Goal: Task Accomplishment & Management: Manage account settings

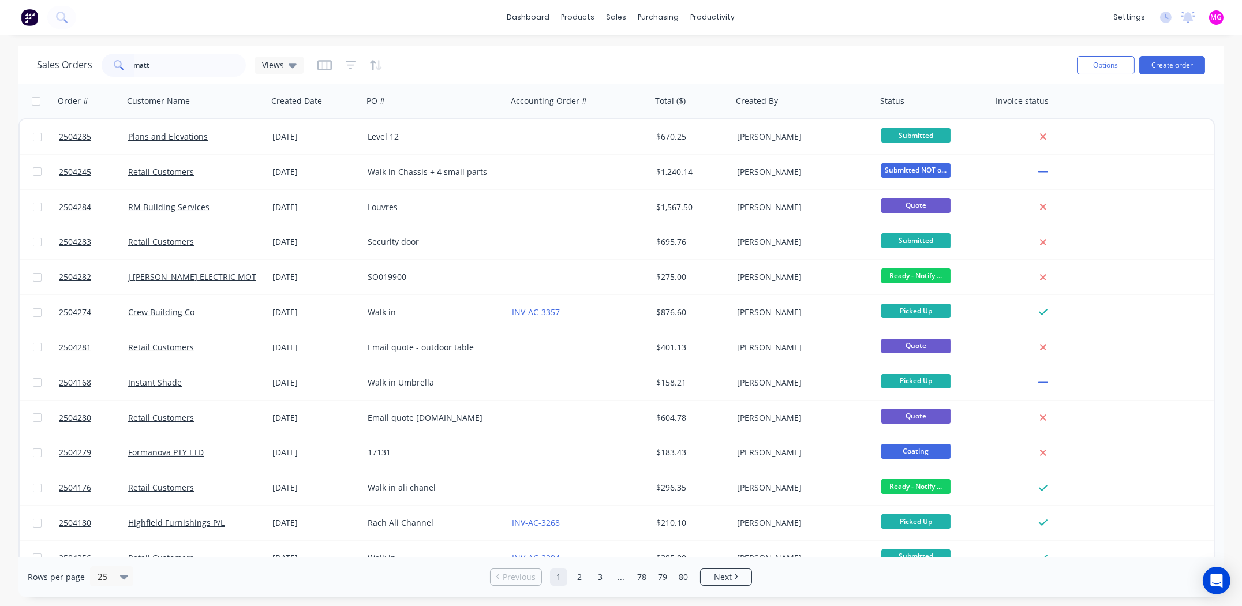
type input "[PERSON_NAME]"
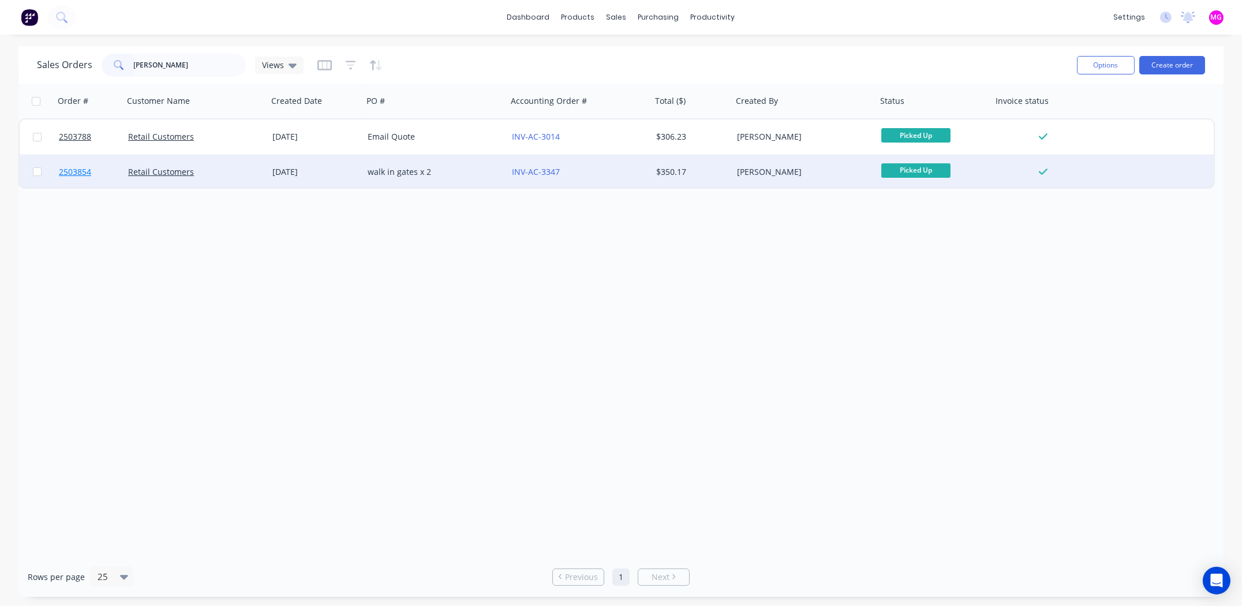
click at [70, 173] on span "2503854" at bounding box center [75, 172] width 32 height 12
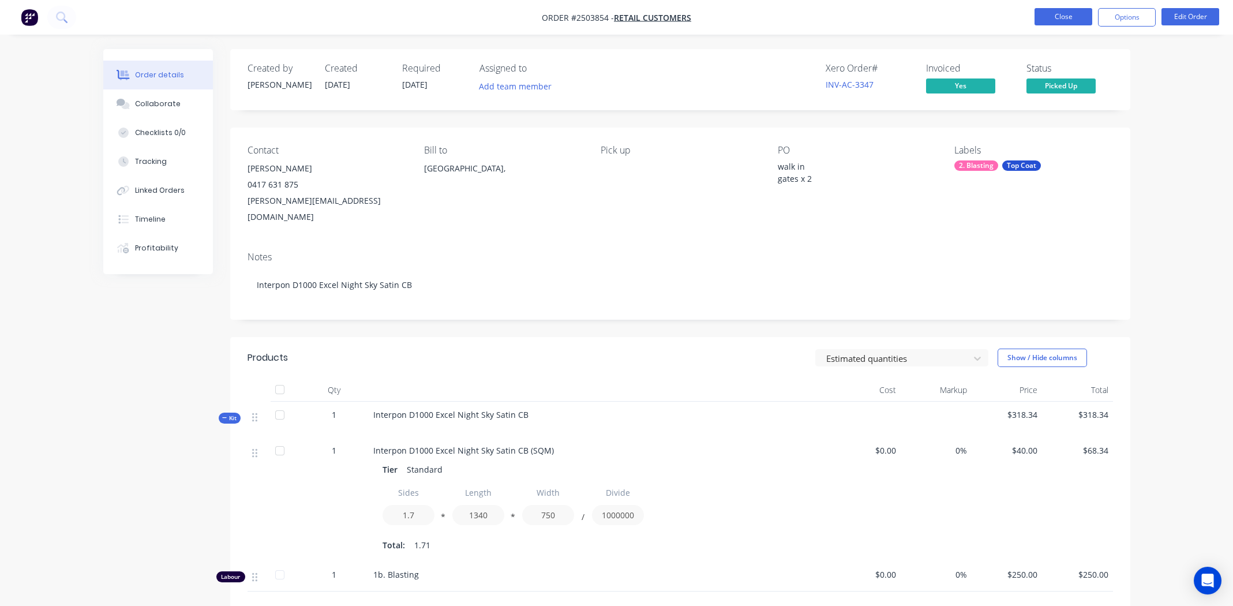
click at [1061, 18] on button "Close" at bounding box center [1064, 16] width 58 height 17
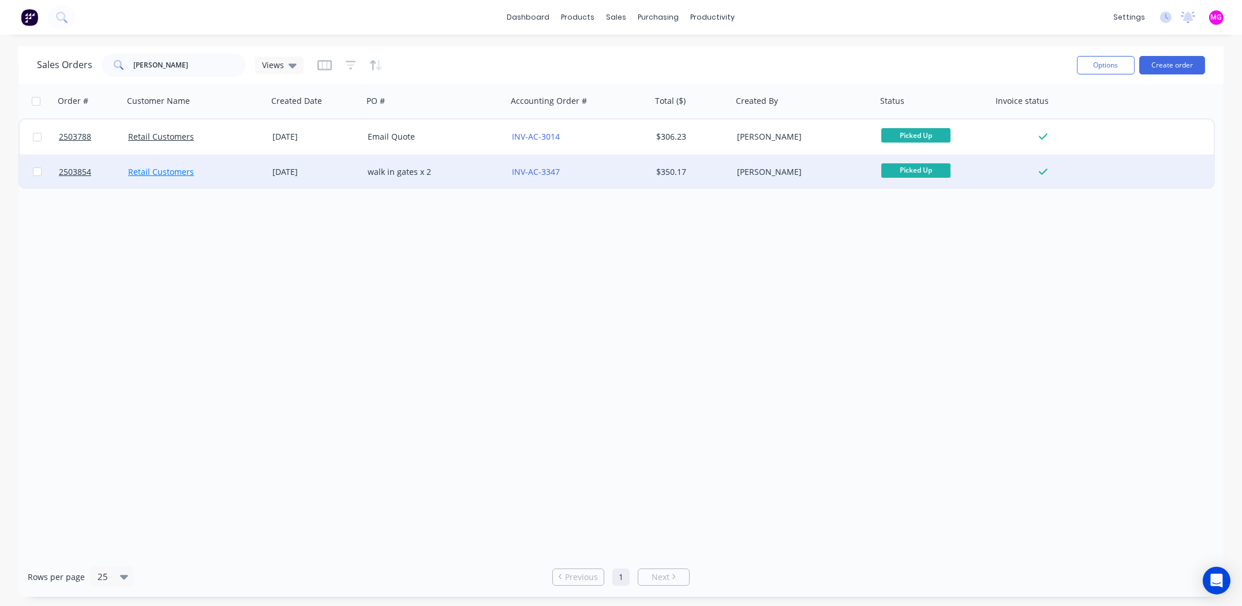
click at [145, 170] on link "Retail Customers" at bounding box center [161, 171] width 66 height 11
click at [78, 171] on span "2503854" at bounding box center [75, 172] width 32 height 12
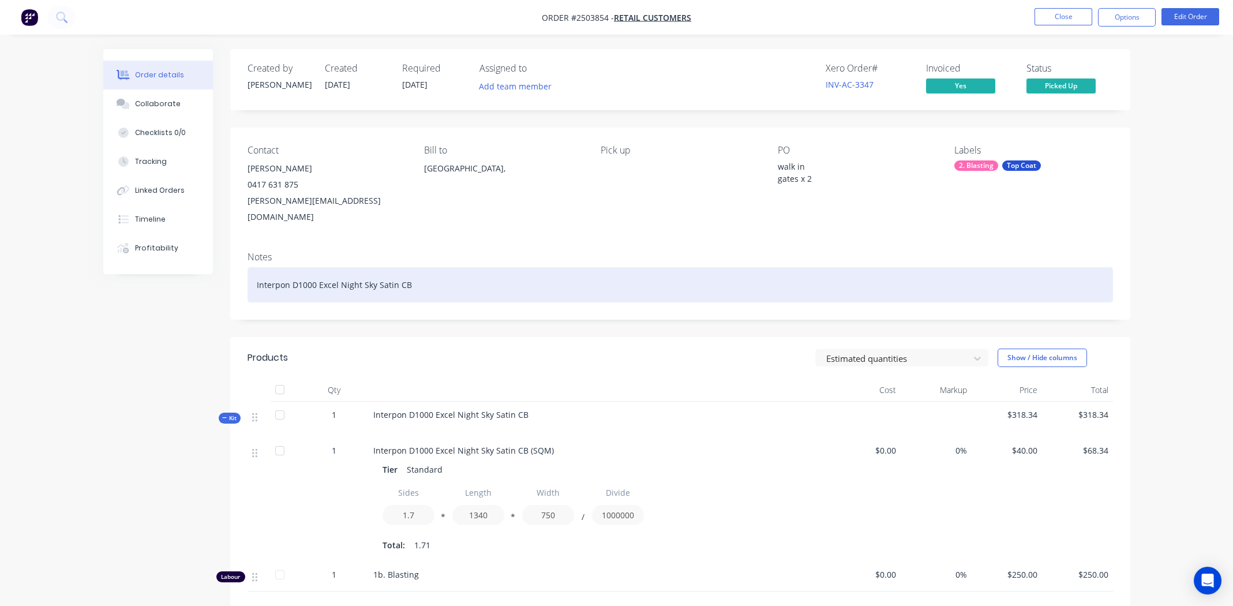
click at [509, 267] on div "Interpon D1000 Excel Night Sky Satin CB" at bounding box center [681, 284] width 866 height 35
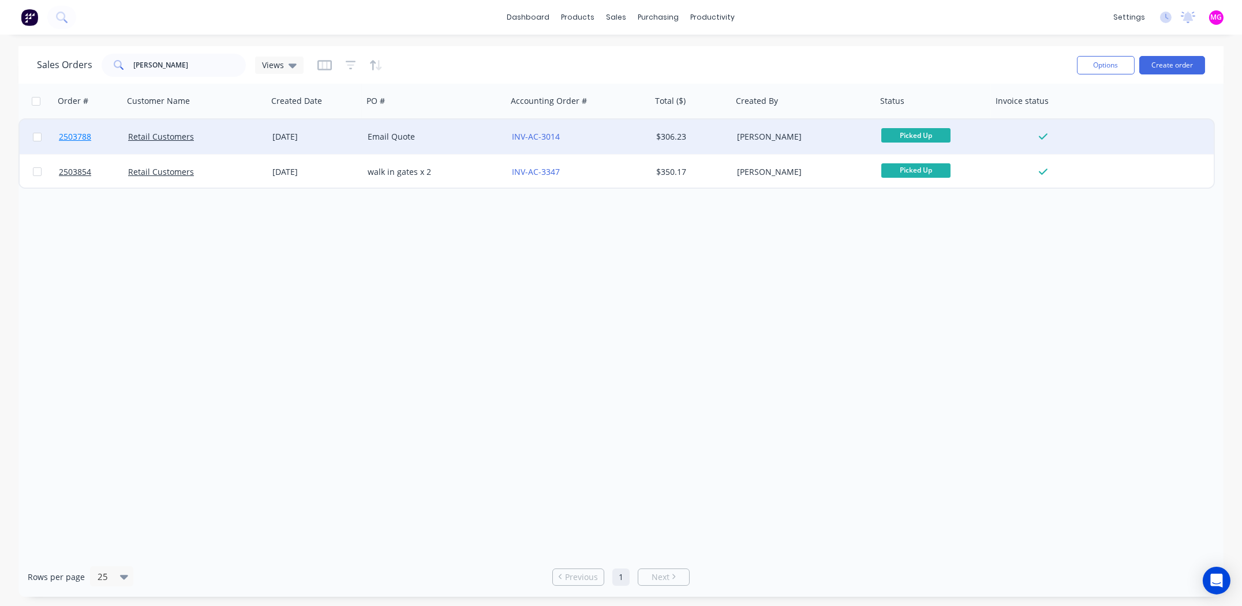
click at [78, 135] on span "2503788" at bounding box center [75, 137] width 32 height 12
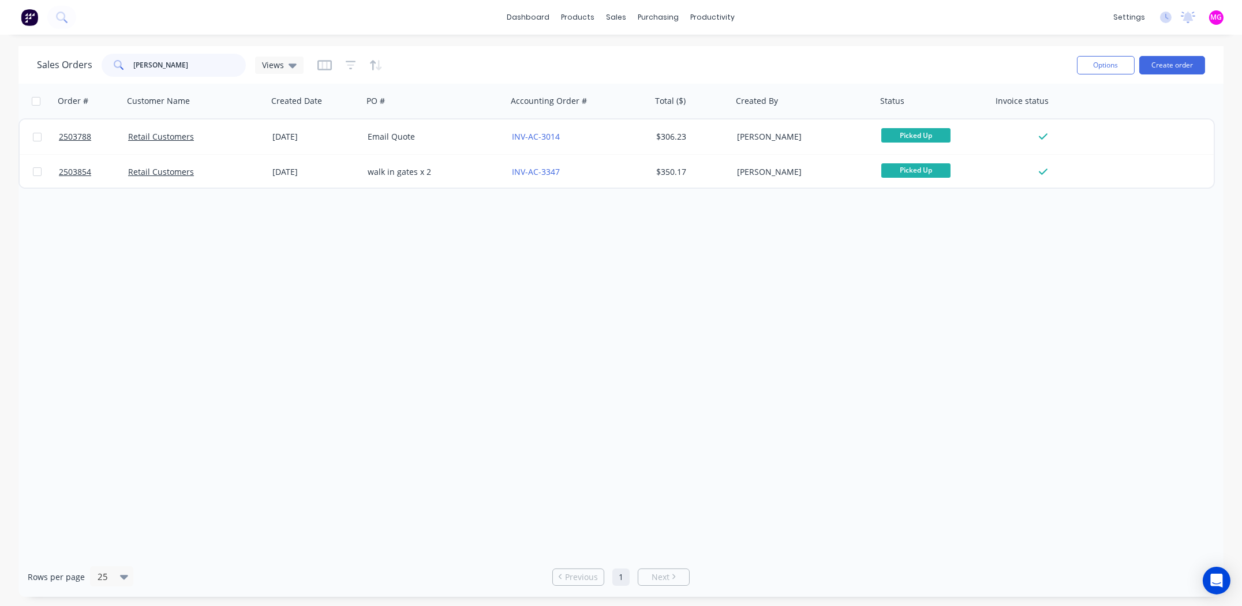
click at [168, 65] on input "[PERSON_NAME]" at bounding box center [190, 65] width 113 height 23
click at [168, 65] on input "matt k" at bounding box center [190, 65] width 113 height 23
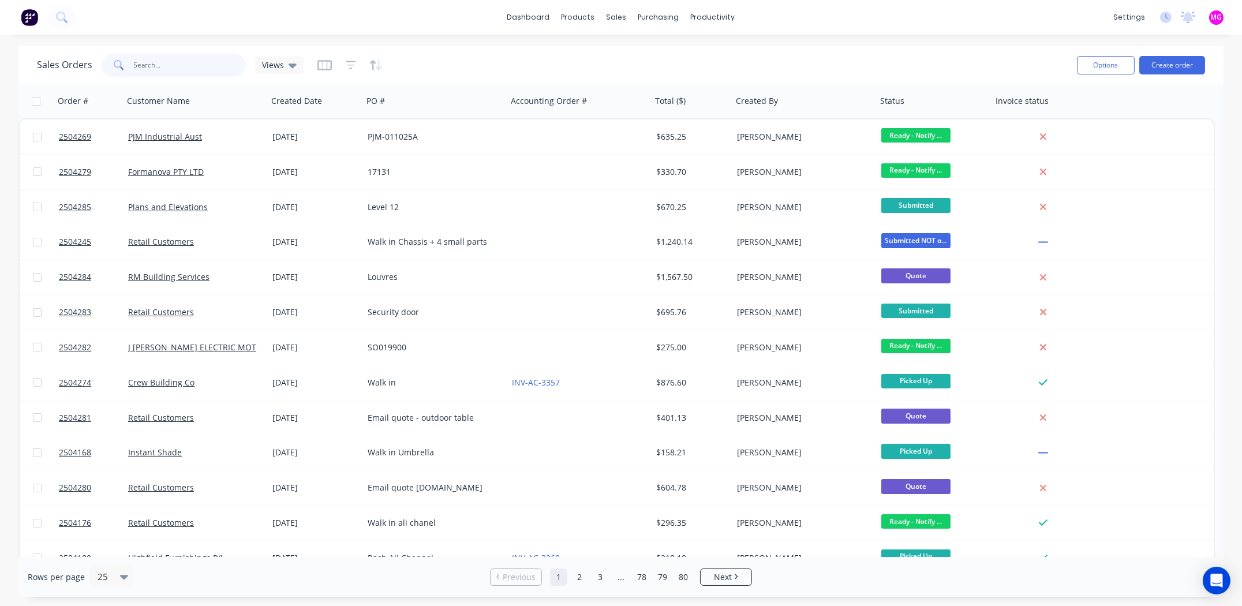
click at [158, 66] on input "text" at bounding box center [190, 65] width 113 height 23
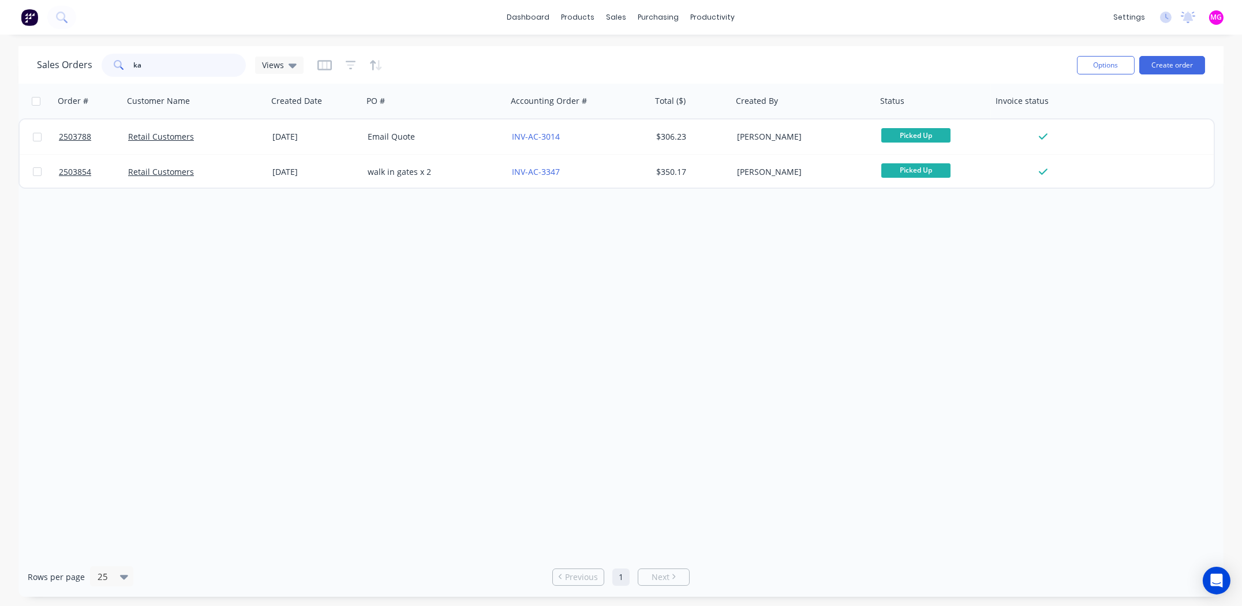
type input "k"
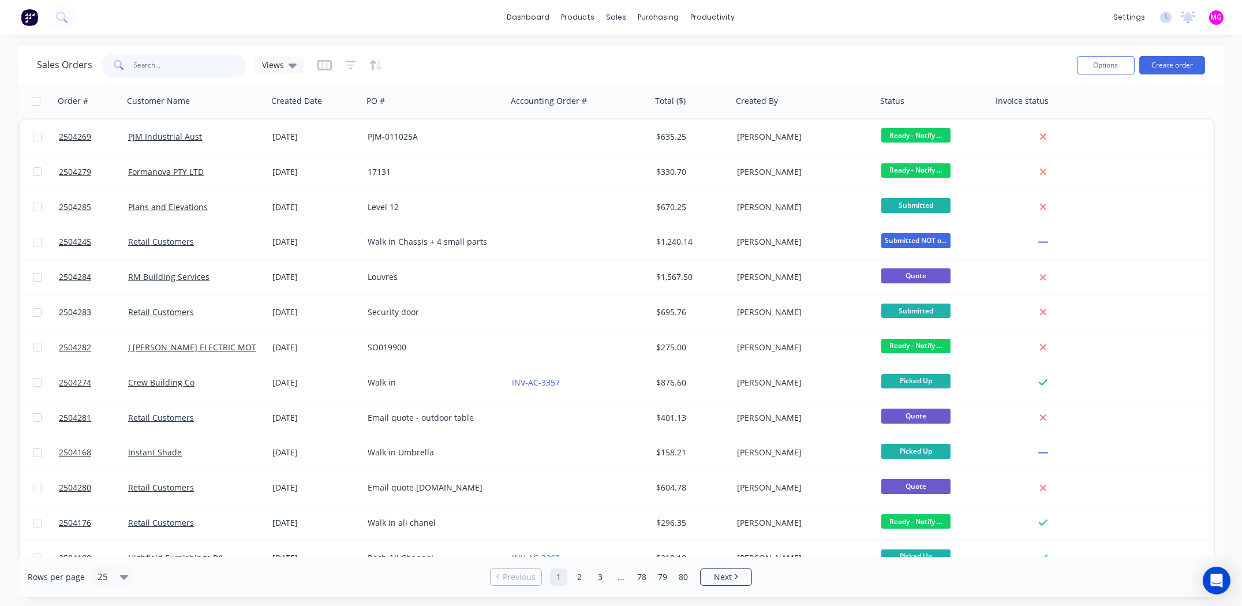
click at [177, 62] on input "text" at bounding box center [190, 65] width 113 height 23
type input "kaplan"
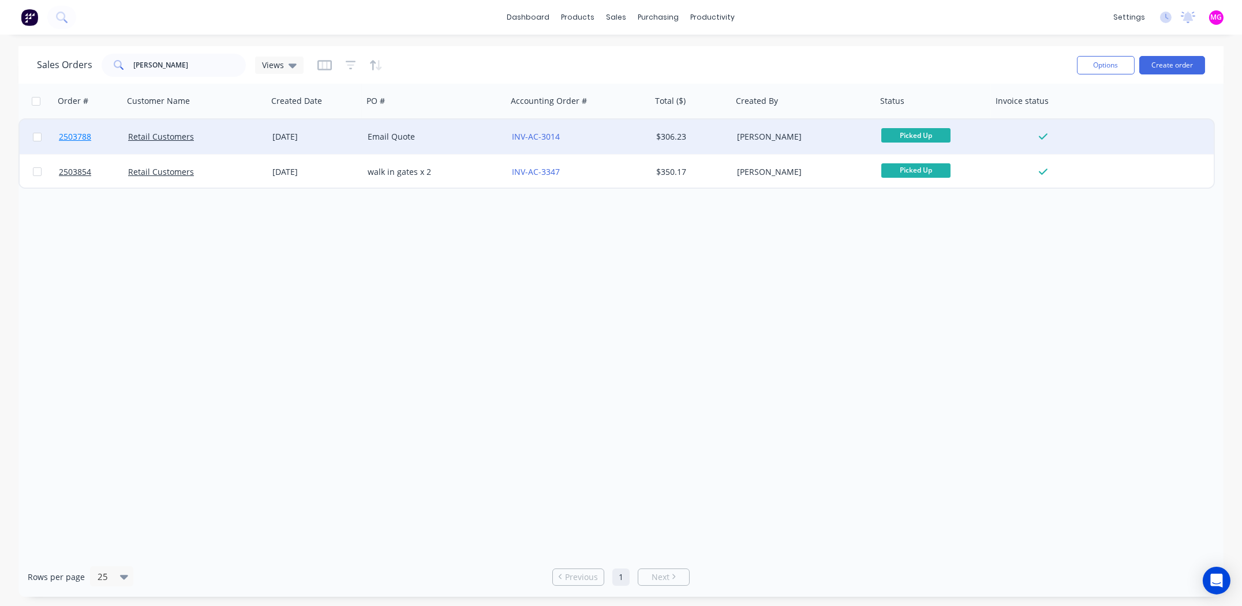
click at [75, 139] on span "2503788" at bounding box center [75, 137] width 32 height 12
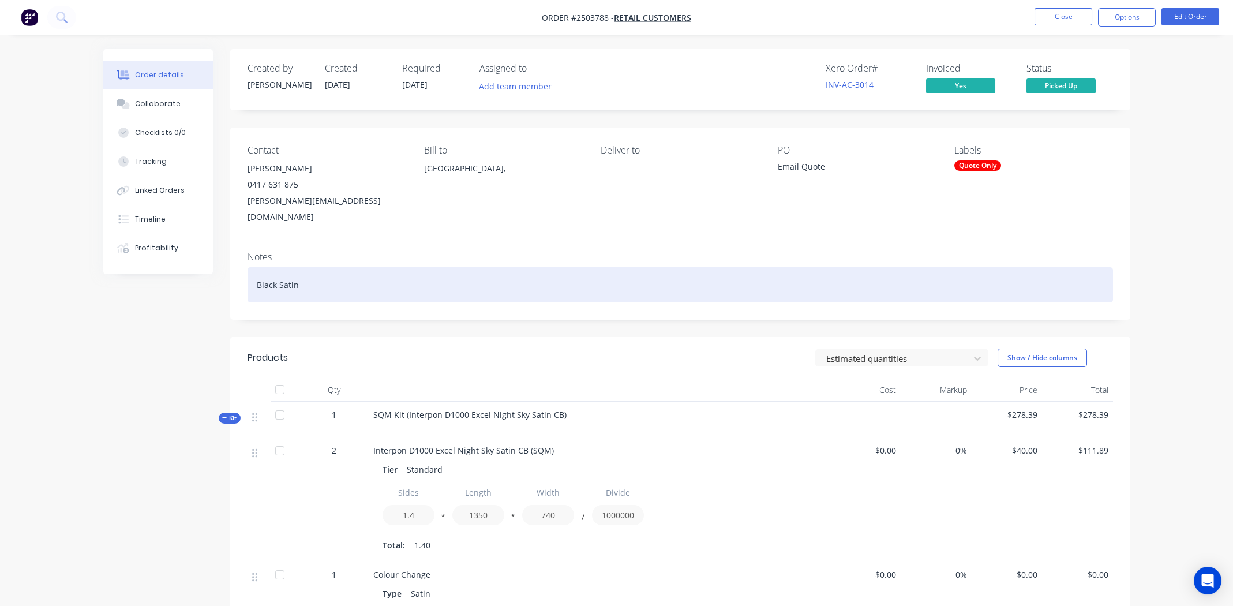
click at [323, 271] on div "Black Satin" at bounding box center [681, 284] width 866 height 35
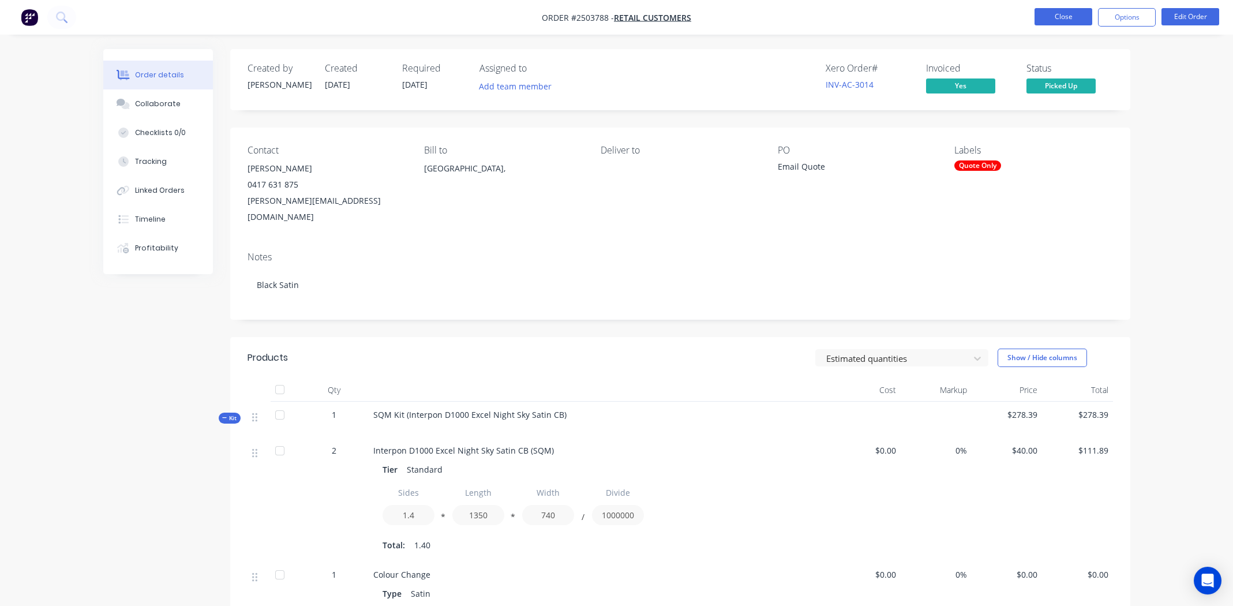
click at [1047, 18] on button "Close" at bounding box center [1064, 16] width 58 height 17
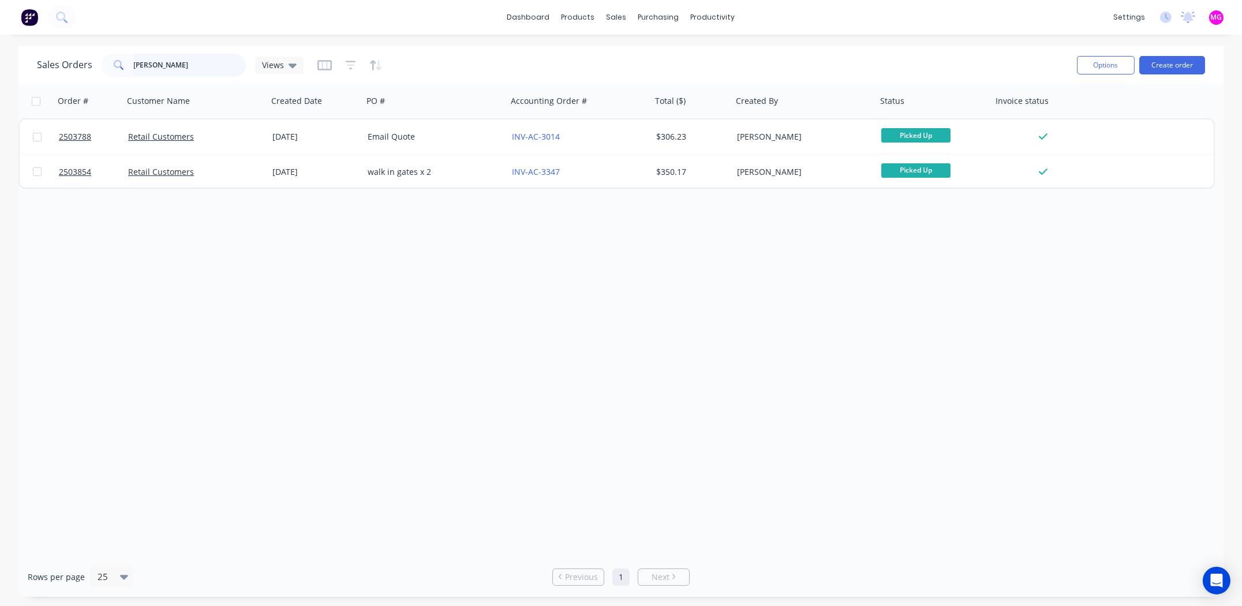
click at [163, 61] on input "kaplan" at bounding box center [190, 65] width 113 height 23
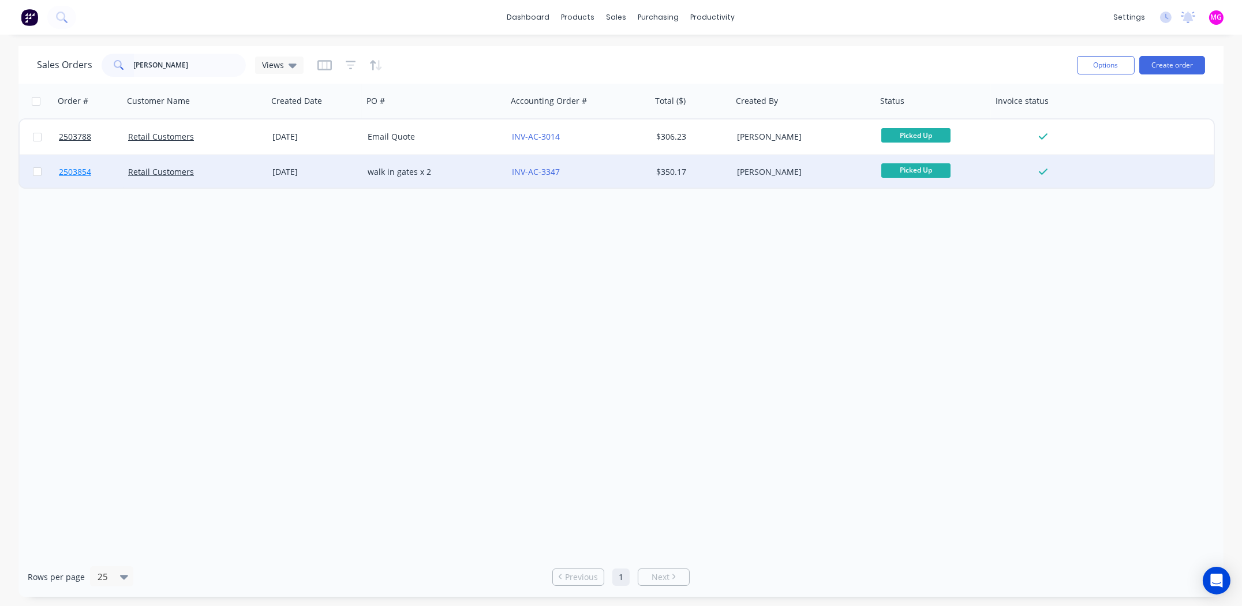
click at [73, 170] on span "2503854" at bounding box center [75, 172] width 32 height 12
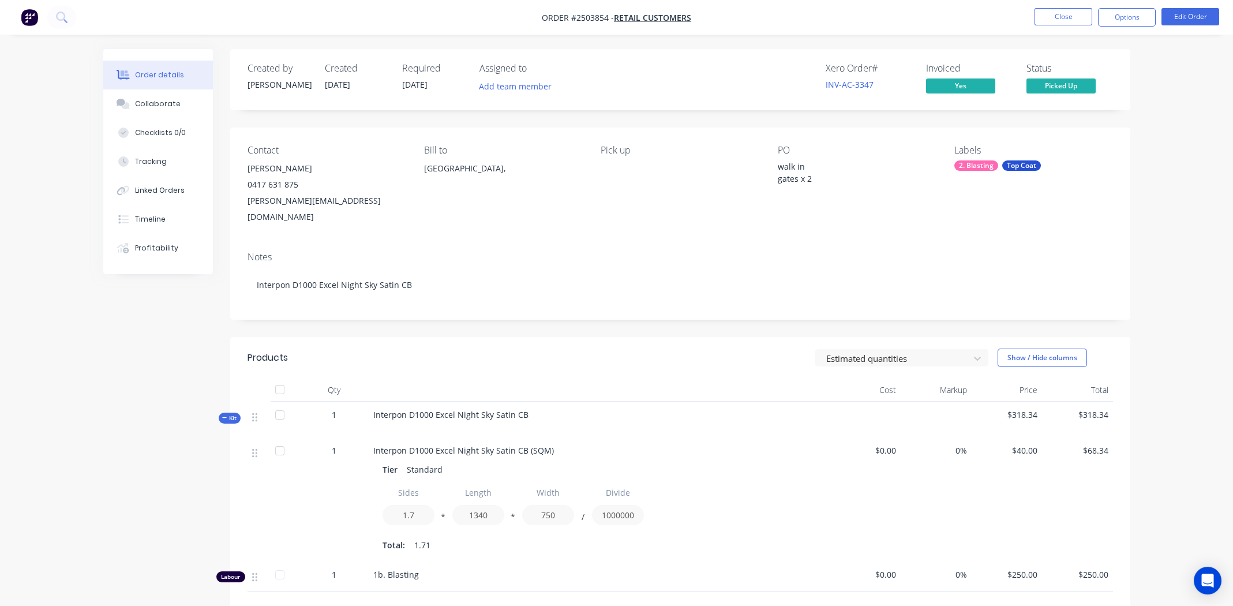
click at [1058, 3] on nav "Order #2503854 - Retail Customers Close Options Edit Order" at bounding box center [616, 17] width 1233 height 35
drag, startPoint x: 1058, startPoint y: 6, endPoint x: 1061, endPoint y: 16, distance: 10.2
click at [1058, 9] on nav "Order #2503854 - Retail Customers Close Options Edit Order" at bounding box center [616, 17] width 1233 height 35
click at [1061, 16] on button "Close" at bounding box center [1064, 16] width 58 height 17
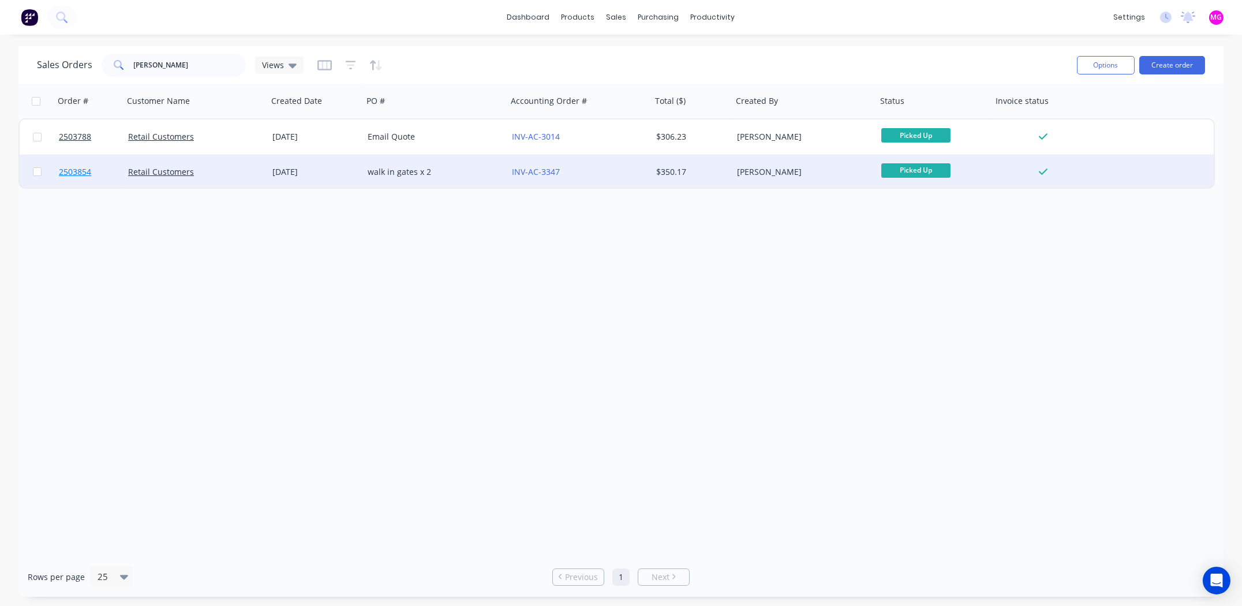
click at [88, 173] on span "2503854" at bounding box center [75, 172] width 32 height 12
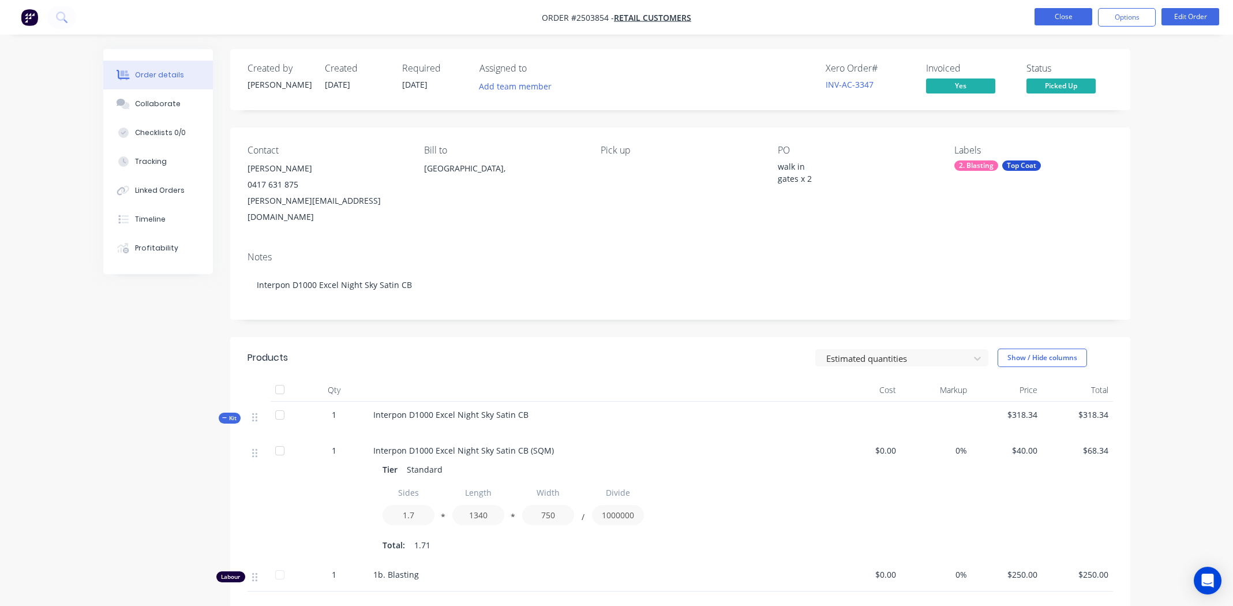
click at [1062, 18] on button "Close" at bounding box center [1064, 16] width 58 height 17
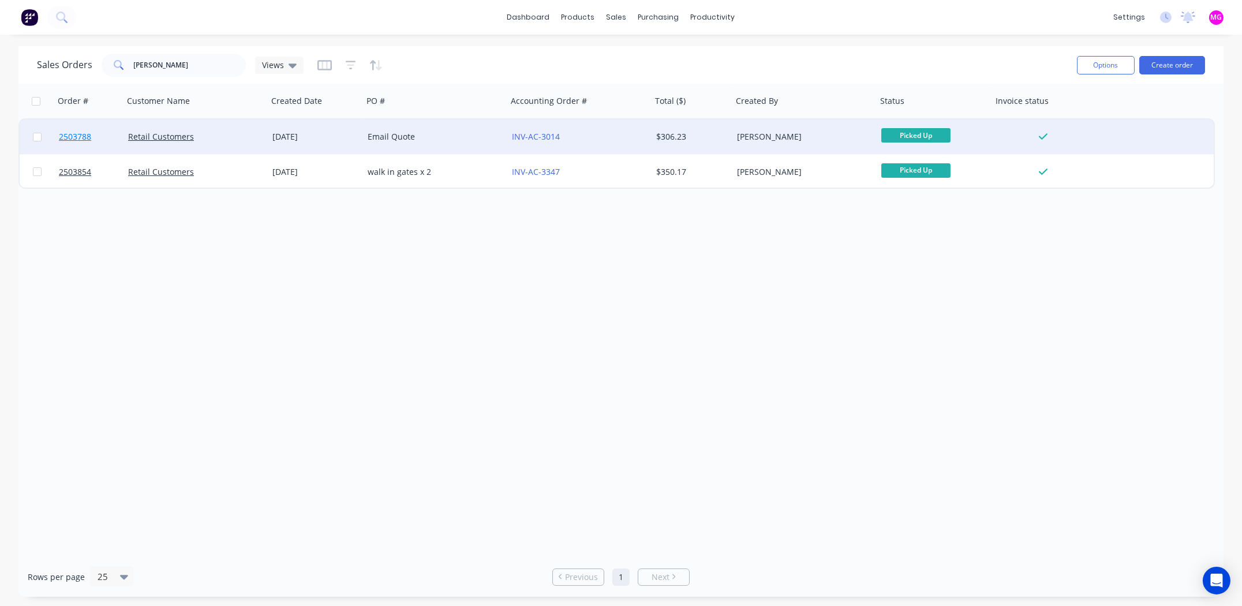
click at [89, 134] on span "2503788" at bounding box center [75, 137] width 32 height 12
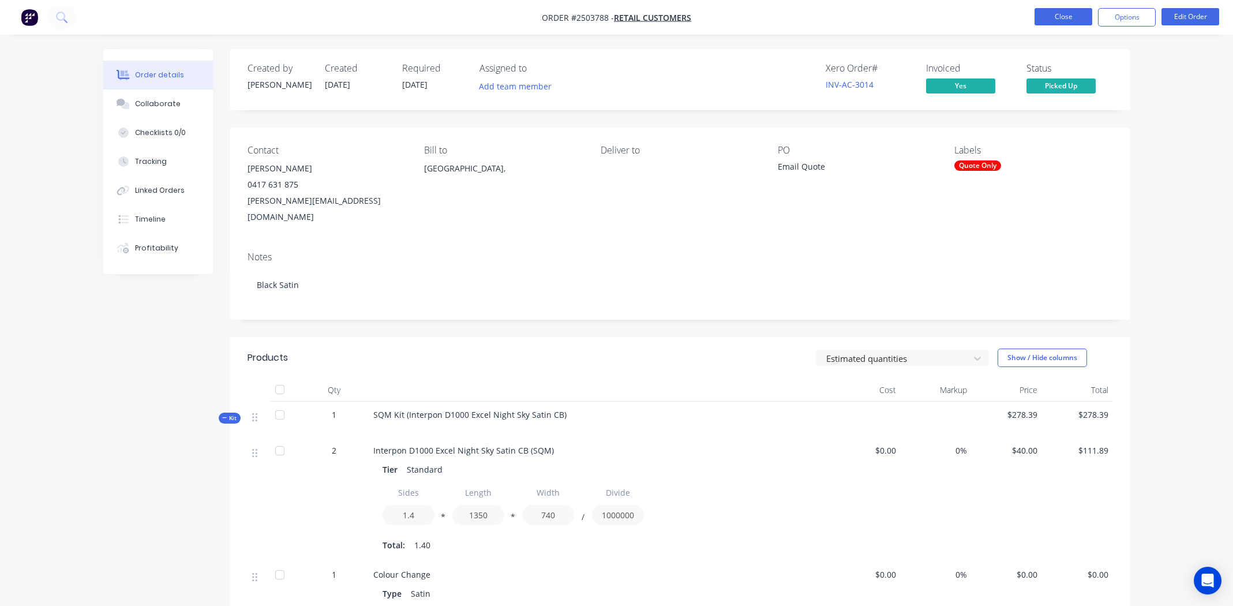
click at [1069, 12] on button "Close" at bounding box center [1064, 16] width 58 height 17
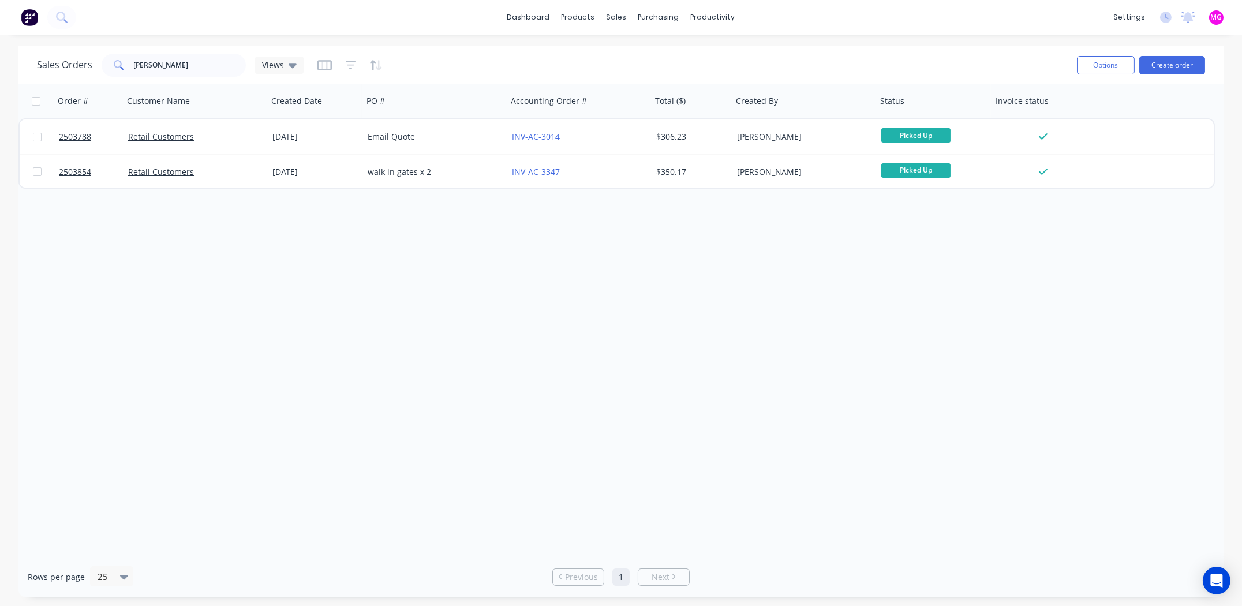
click at [676, 356] on div "Order # Customer Name Created Date PO # Accounting Order # Total ($) Created By…" at bounding box center [620, 320] width 1205 height 473
click at [155, 66] on input "kaplan" at bounding box center [190, 65] width 113 height 23
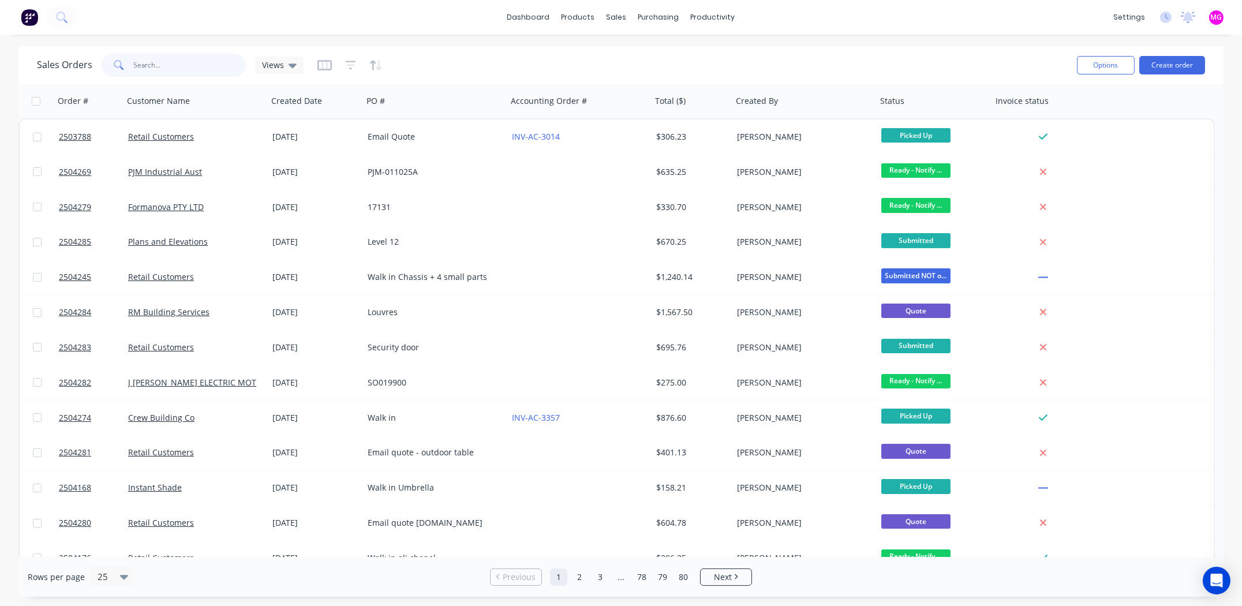
click at [144, 65] on input "text" at bounding box center [190, 65] width 113 height 23
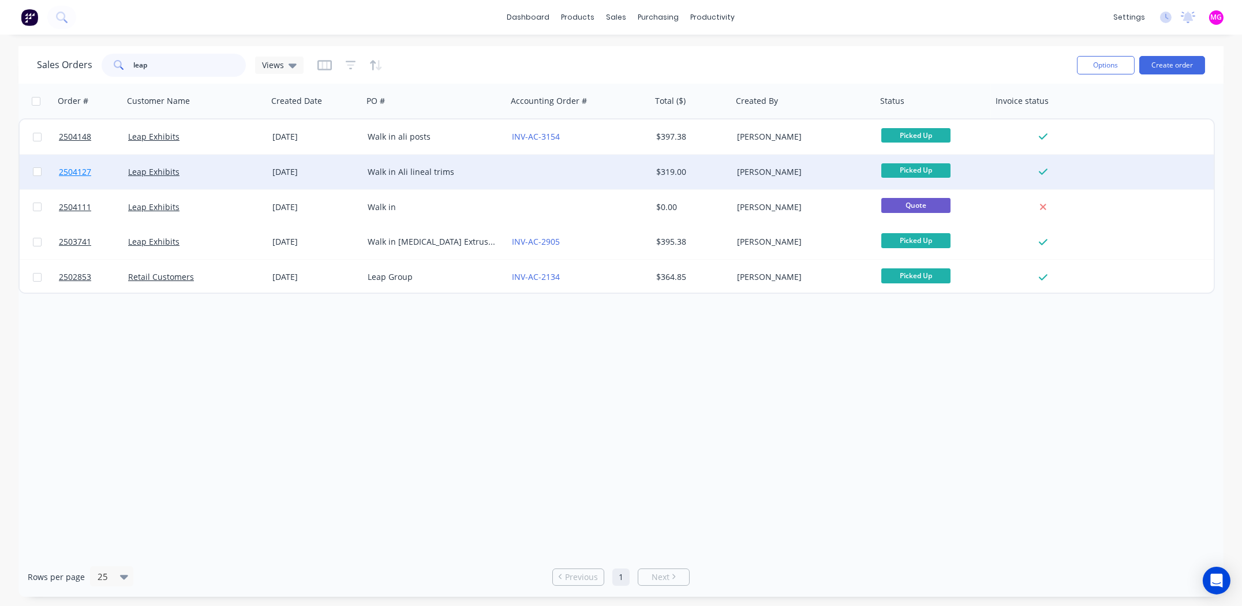
type input "leap"
click at [78, 173] on span "2504127" at bounding box center [75, 172] width 32 height 12
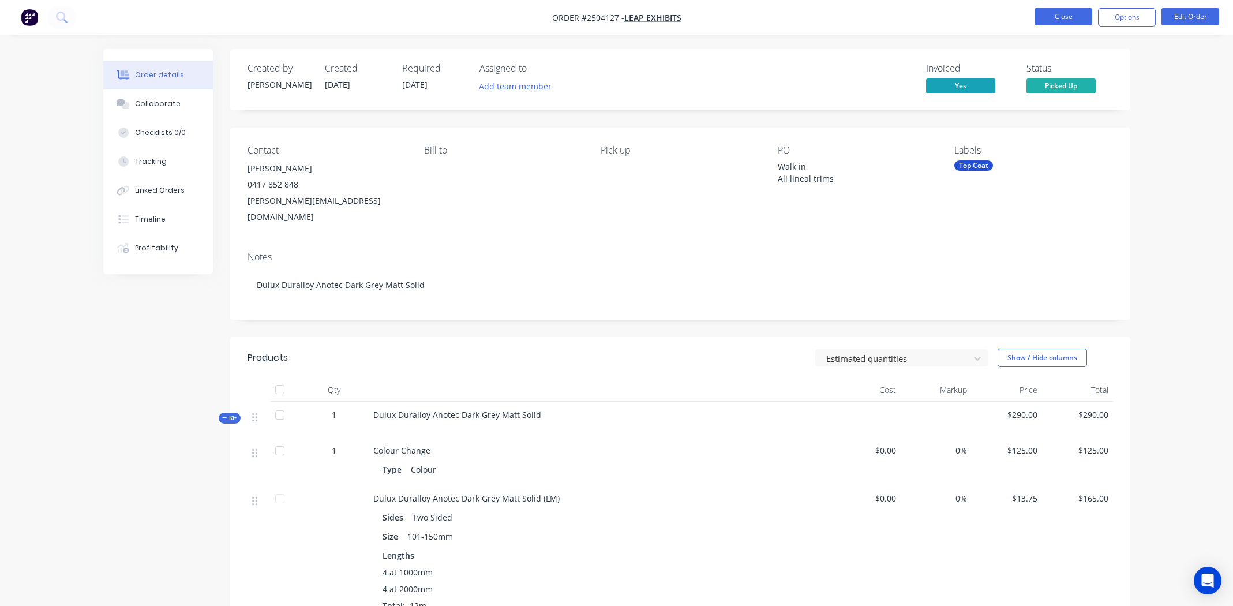
click at [1041, 20] on button "Close" at bounding box center [1064, 16] width 58 height 17
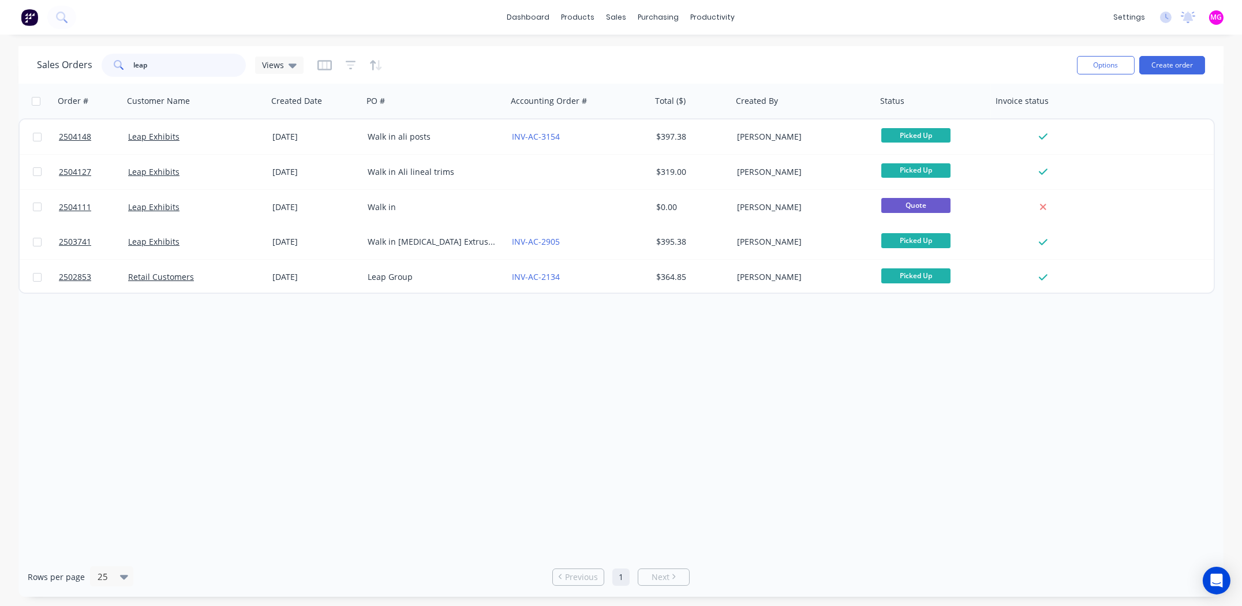
click at [156, 65] on input "leap" at bounding box center [190, 65] width 113 height 23
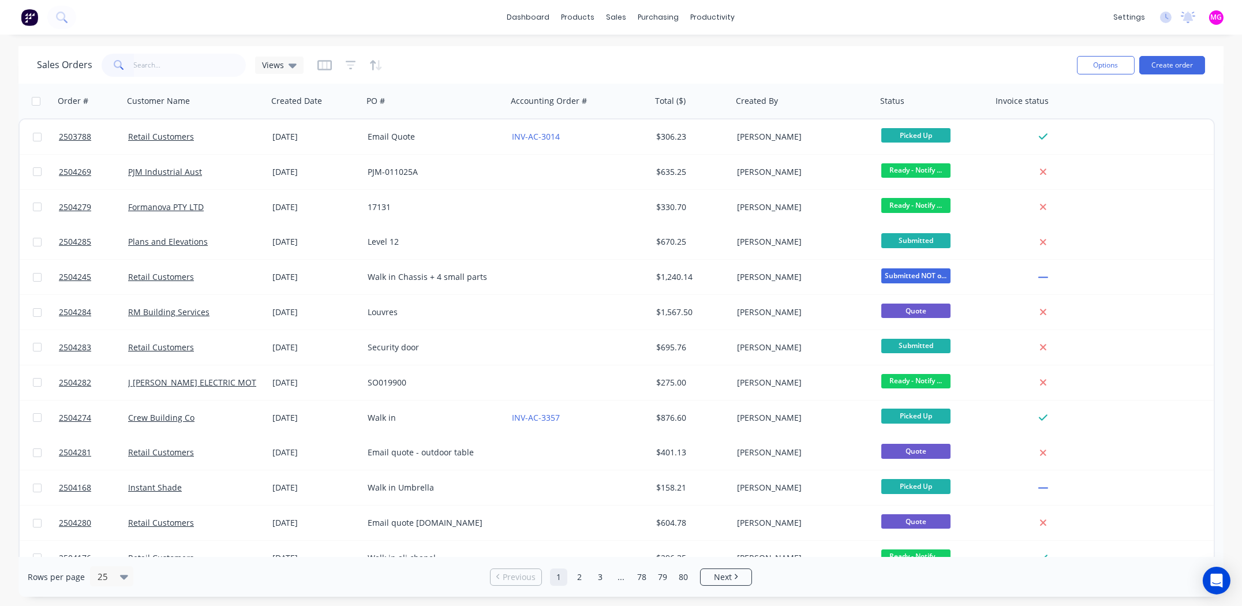
click at [459, 41] on div "dashboard products sales purchasing productivity dashboard products Product Cat…" at bounding box center [621, 303] width 1242 height 606
click at [447, 3] on div "dashboard products sales purchasing productivity dashboard products Product Cat…" at bounding box center [621, 17] width 1242 height 35
click at [172, 70] on input "text" at bounding box center [190, 65] width 113 height 23
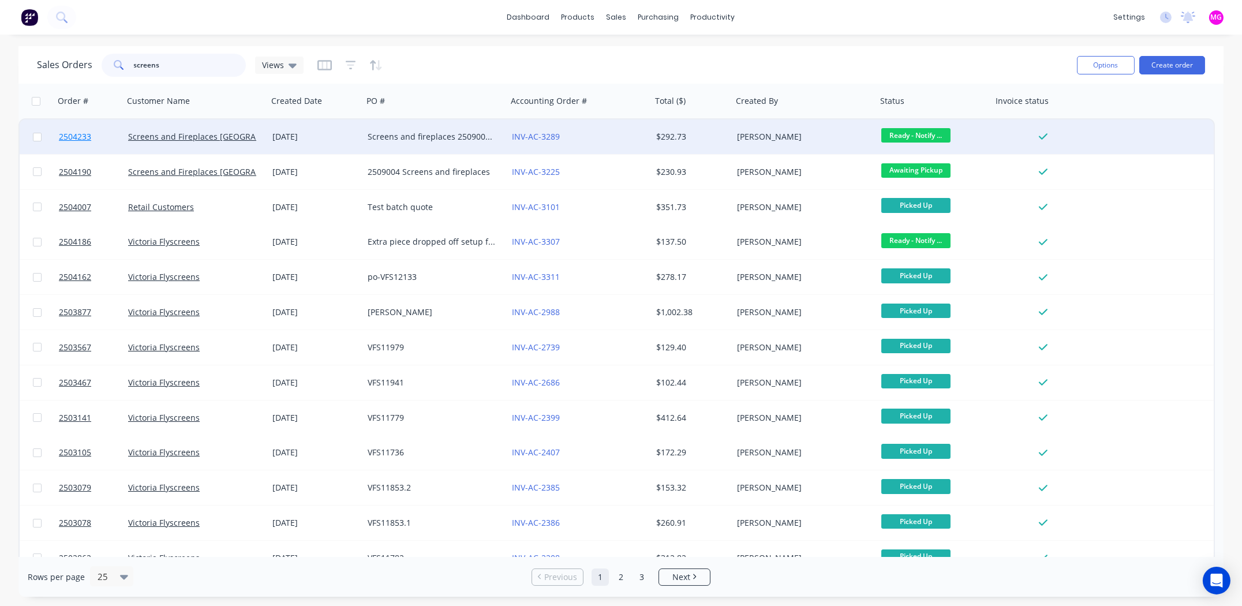
type input "screens"
click at [74, 134] on span "2504233" at bounding box center [75, 137] width 32 height 12
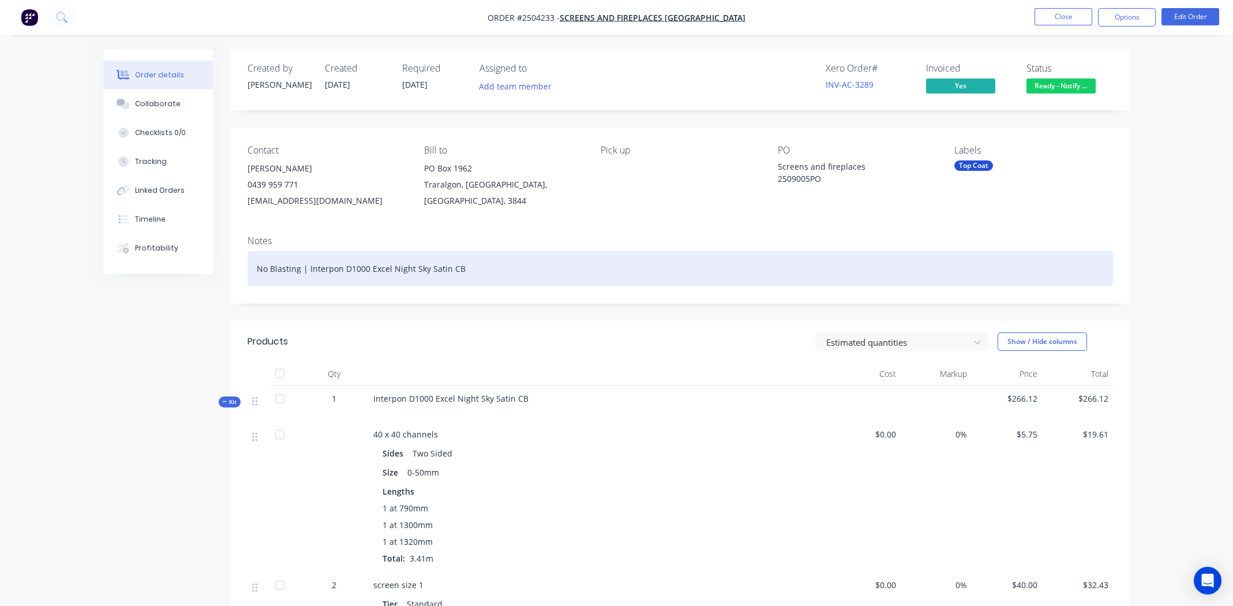
click at [664, 270] on div "No Blasting | Interpon D1000 Excel Night Sky Satin CB" at bounding box center [681, 268] width 866 height 35
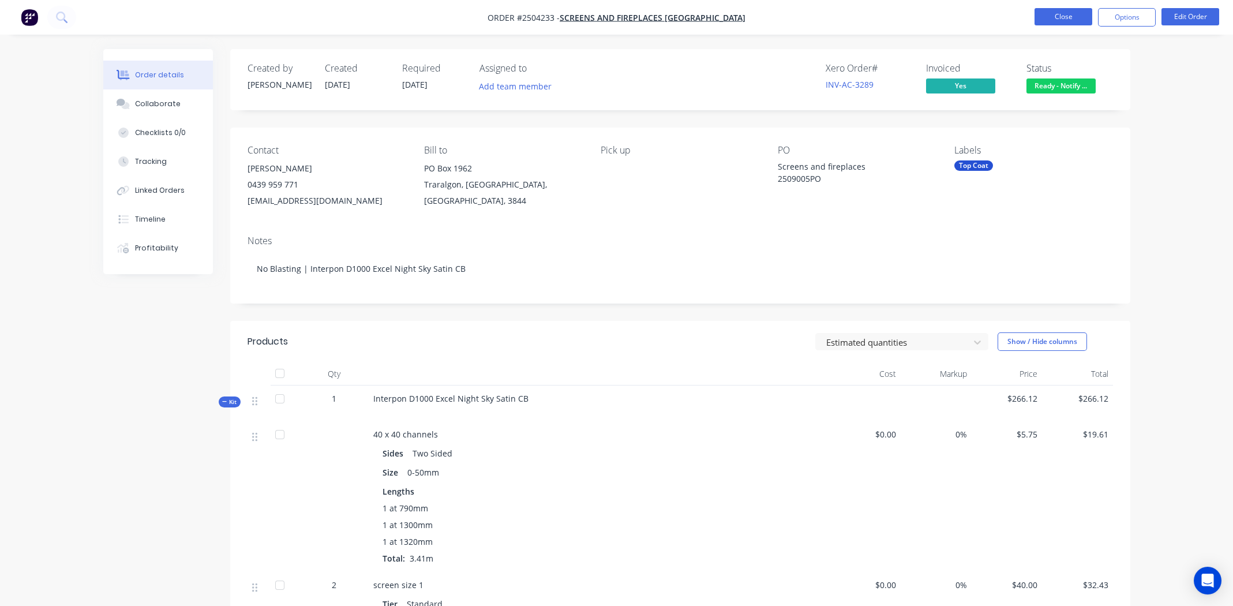
click at [1057, 18] on button "Close" at bounding box center [1064, 16] width 58 height 17
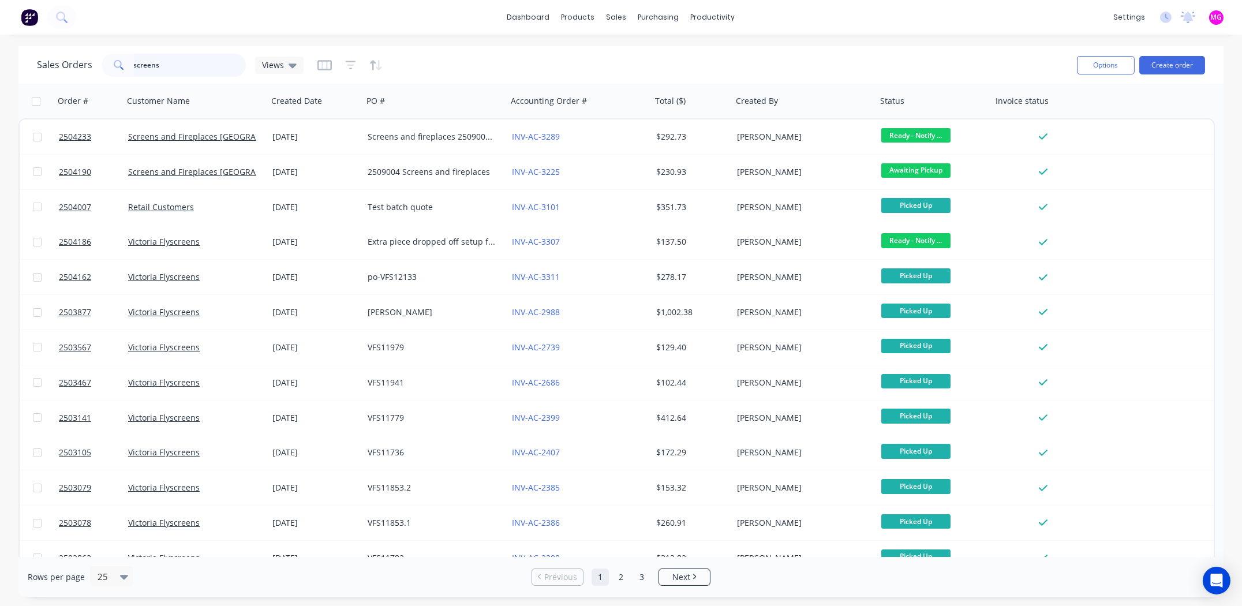
click at [173, 69] on input "screens" at bounding box center [190, 65] width 113 height 23
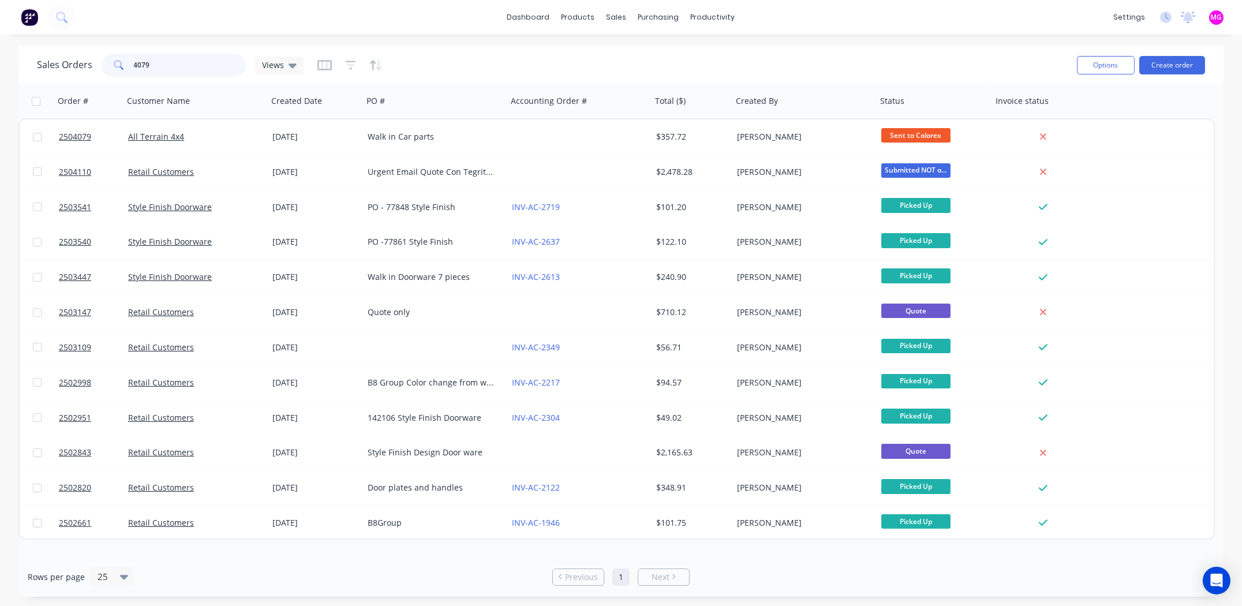
click at [175, 67] on input "4079" at bounding box center [190, 65] width 113 height 23
click at [174, 66] on input "4079" at bounding box center [190, 65] width 113 height 23
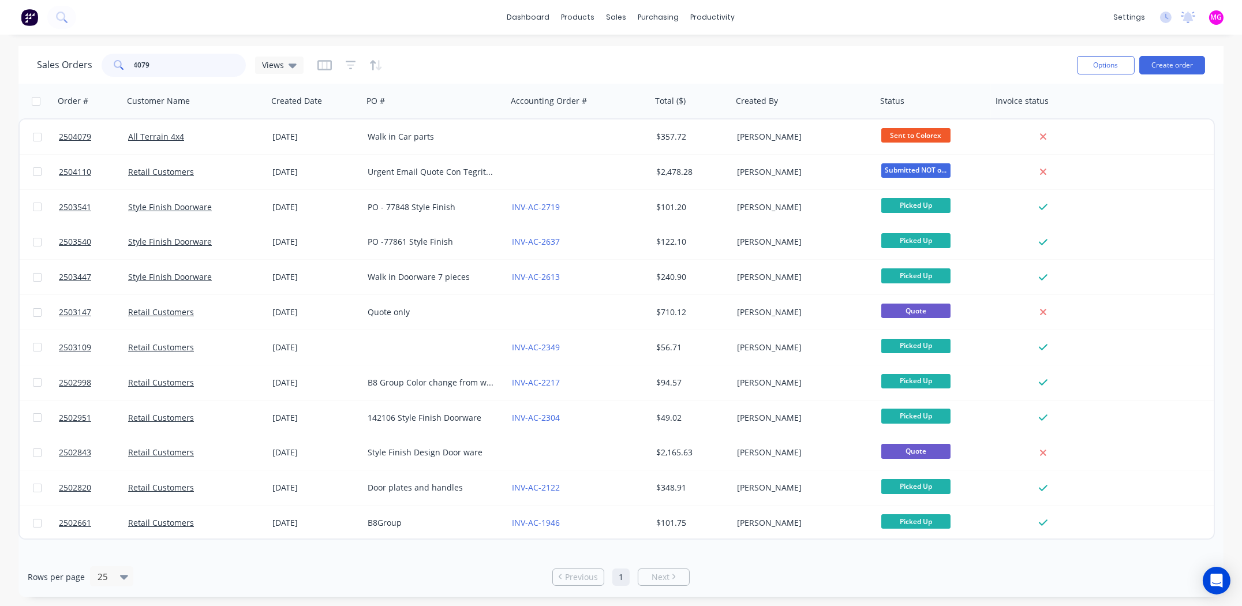
click at [173, 66] on input "4079" at bounding box center [190, 65] width 113 height 23
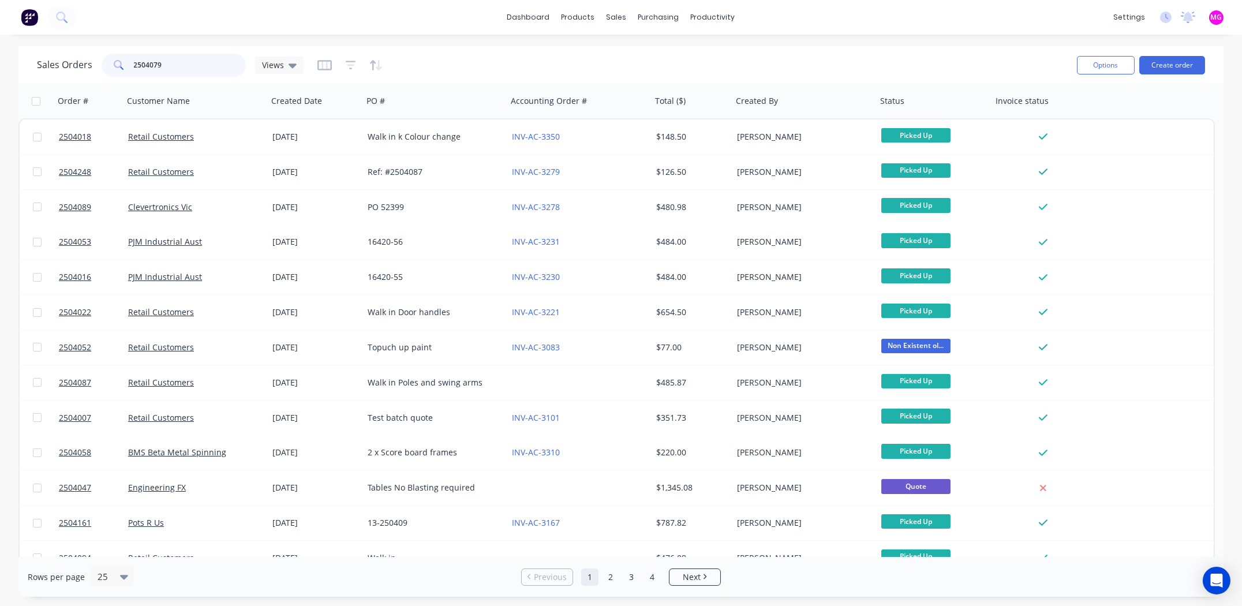
type input "2504079"
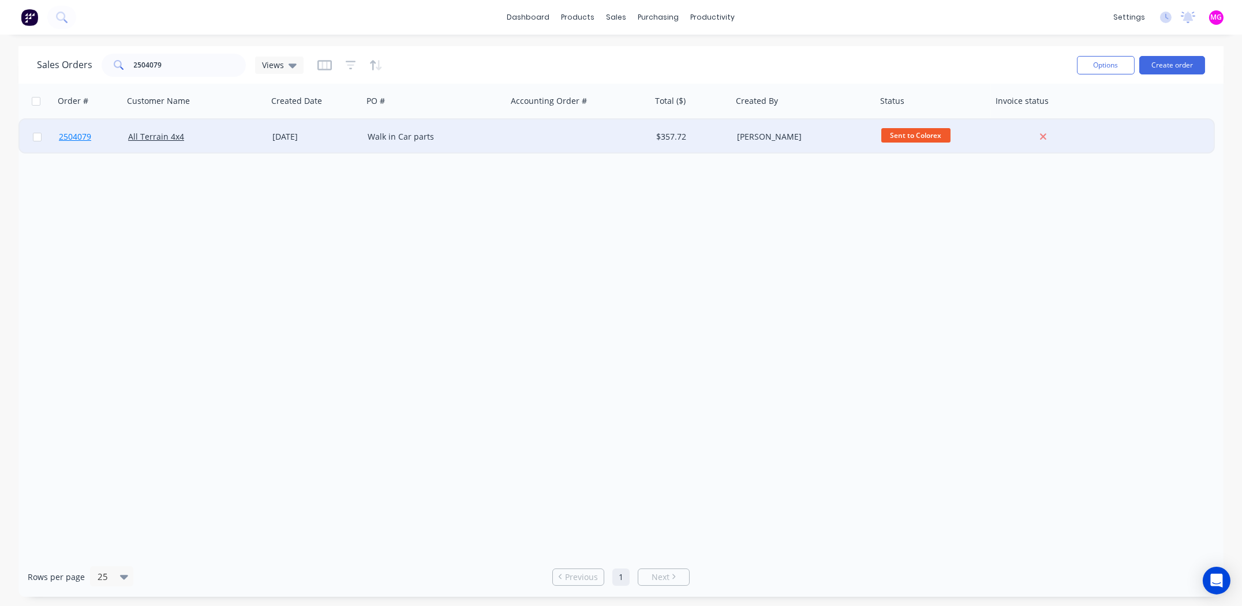
click at [74, 137] on span "2504079" at bounding box center [75, 137] width 32 height 12
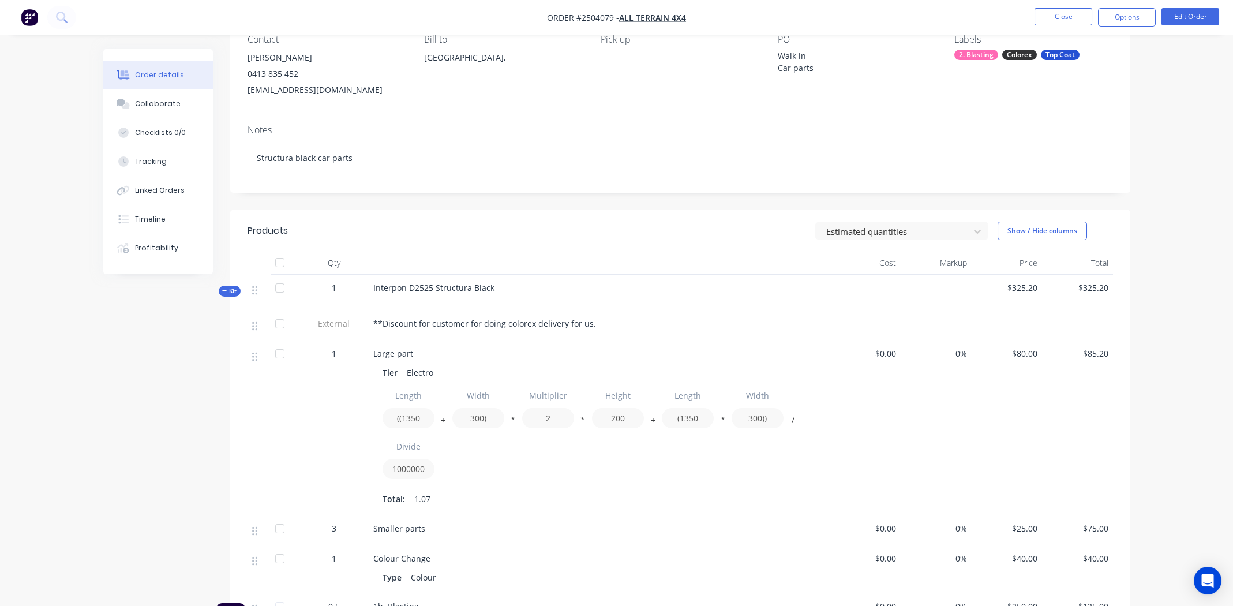
scroll to position [115, 0]
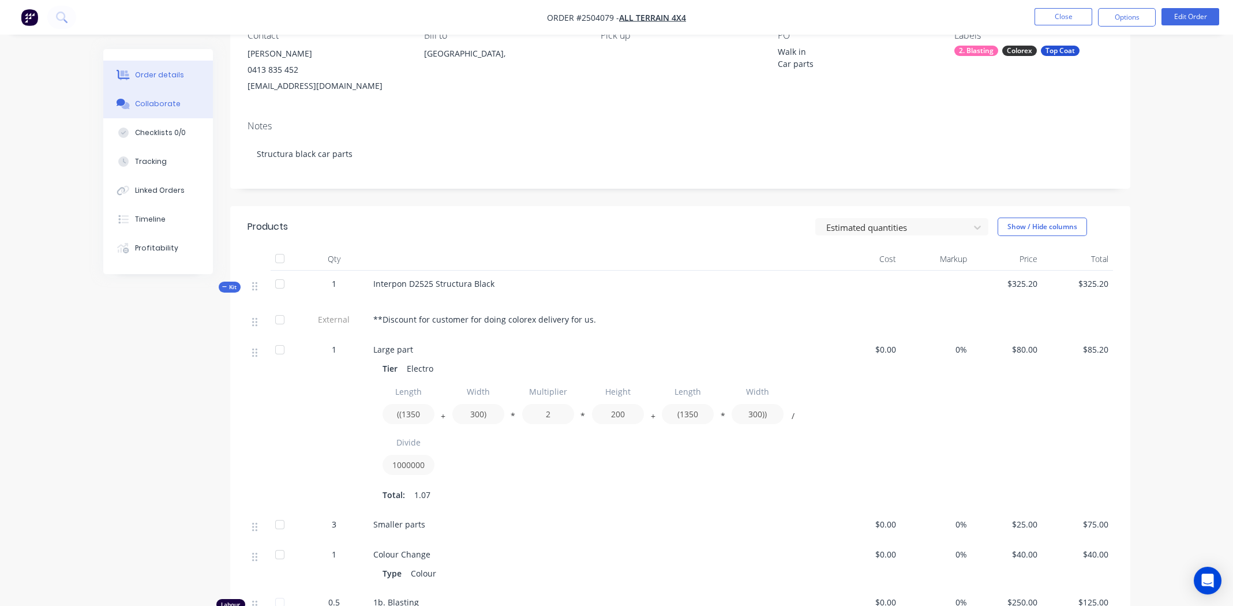
click at [147, 97] on button "Collaborate" at bounding box center [158, 103] width 110 height 29
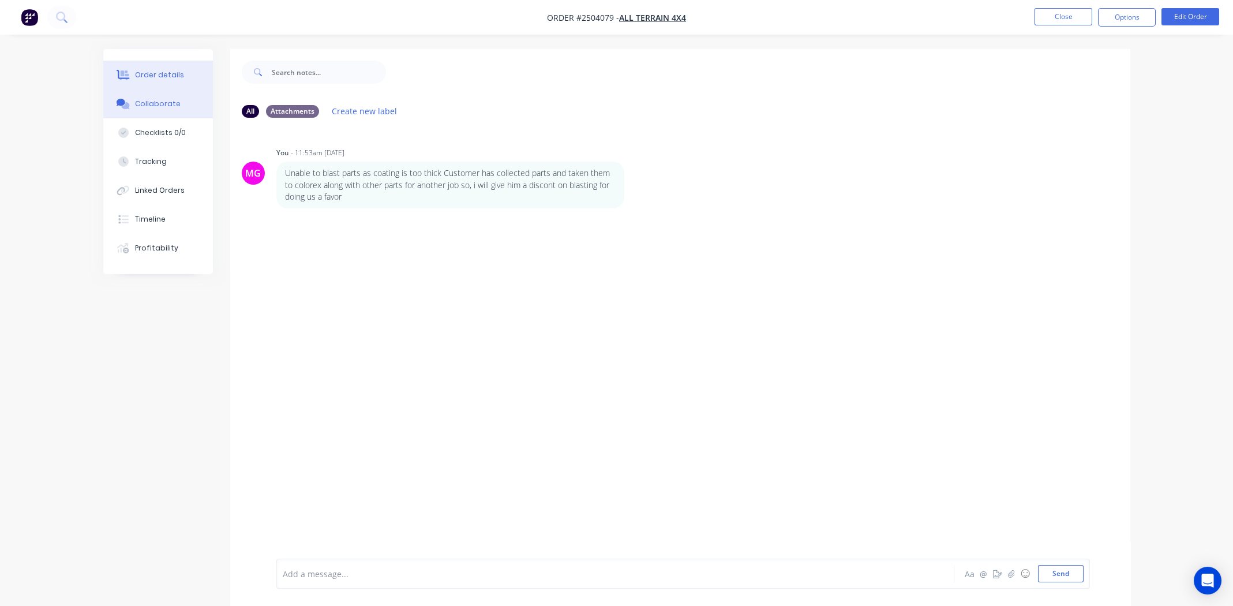
click at [135, 73] on div "Order details" at bounding box center [159, 75] width 49 height 10
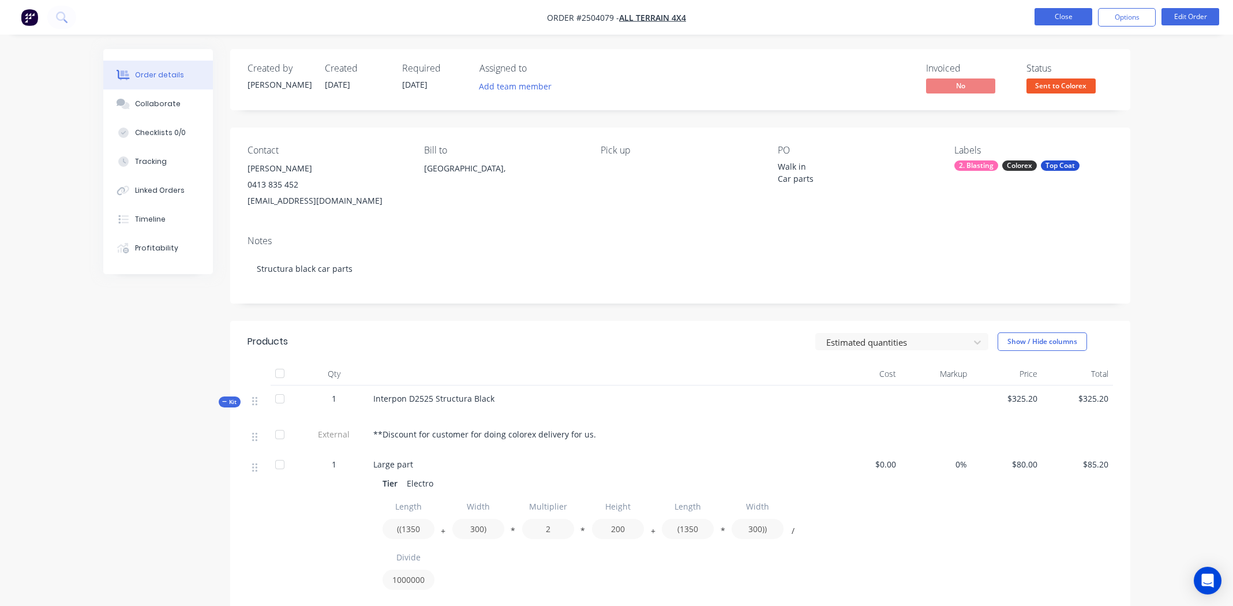
click at [1062, 11] on button "Close" at bounding box center [1064, 16] width 58 height 17
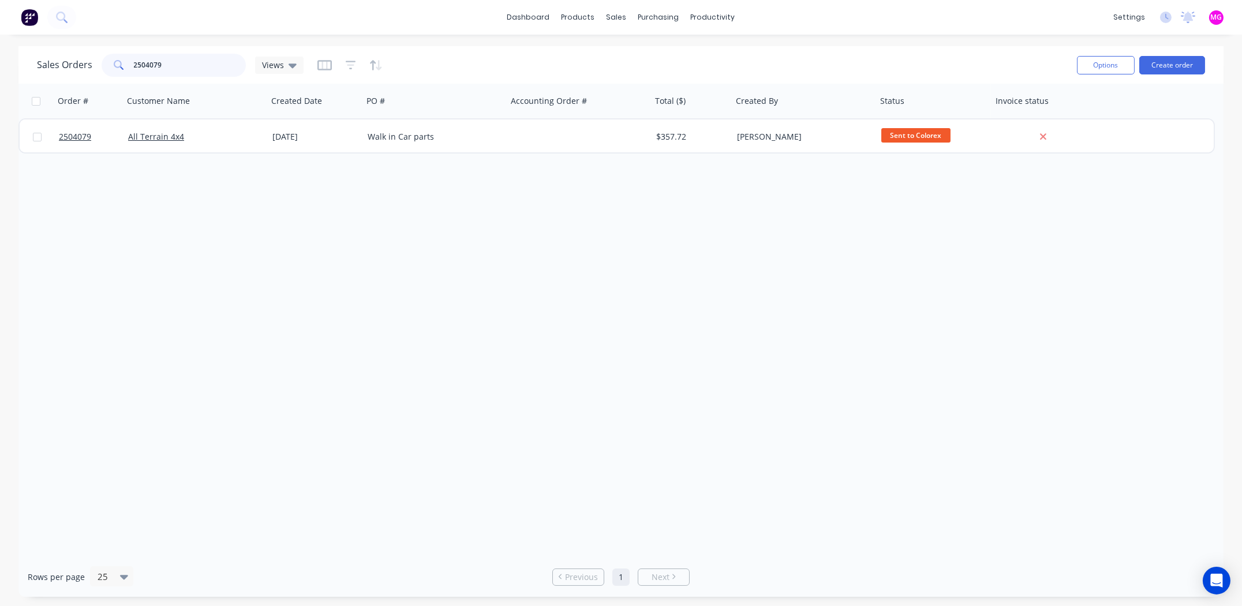
click at [167, 64] on input "2504079" at bounding box center [190, 65] width 113 height 23
click at [169, 63] on input "2504079" at bounding box center [190, 65] width 113 height 23
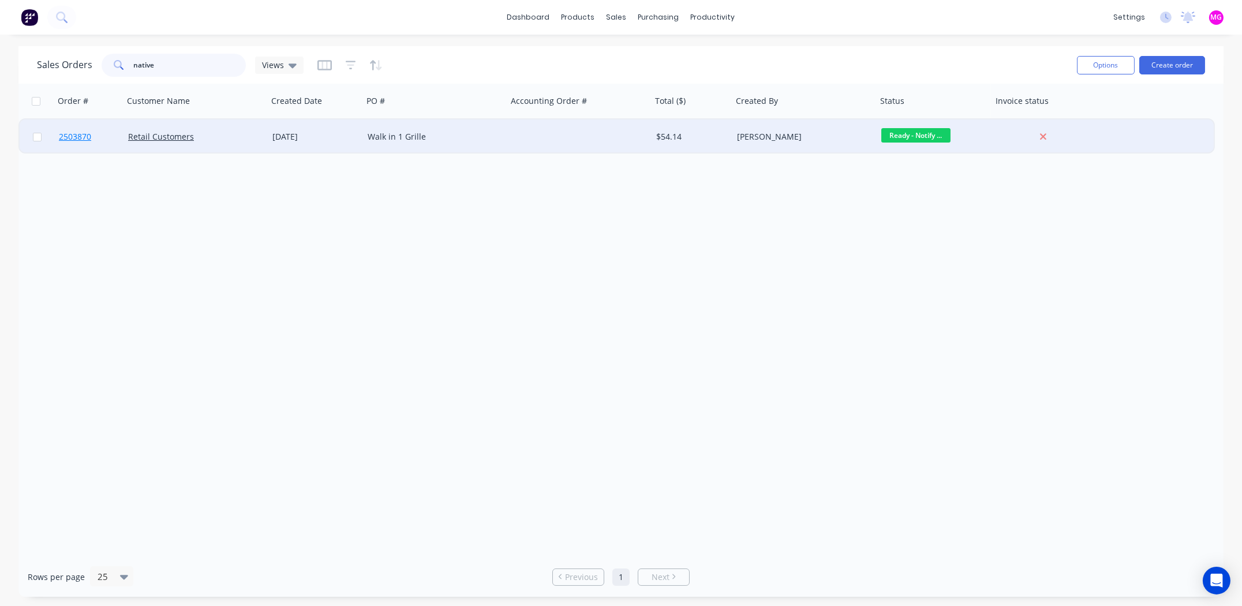
type input "native"
click at [74, 138] on span "2503870" at bounding box center [75, 137] width 32 height 12
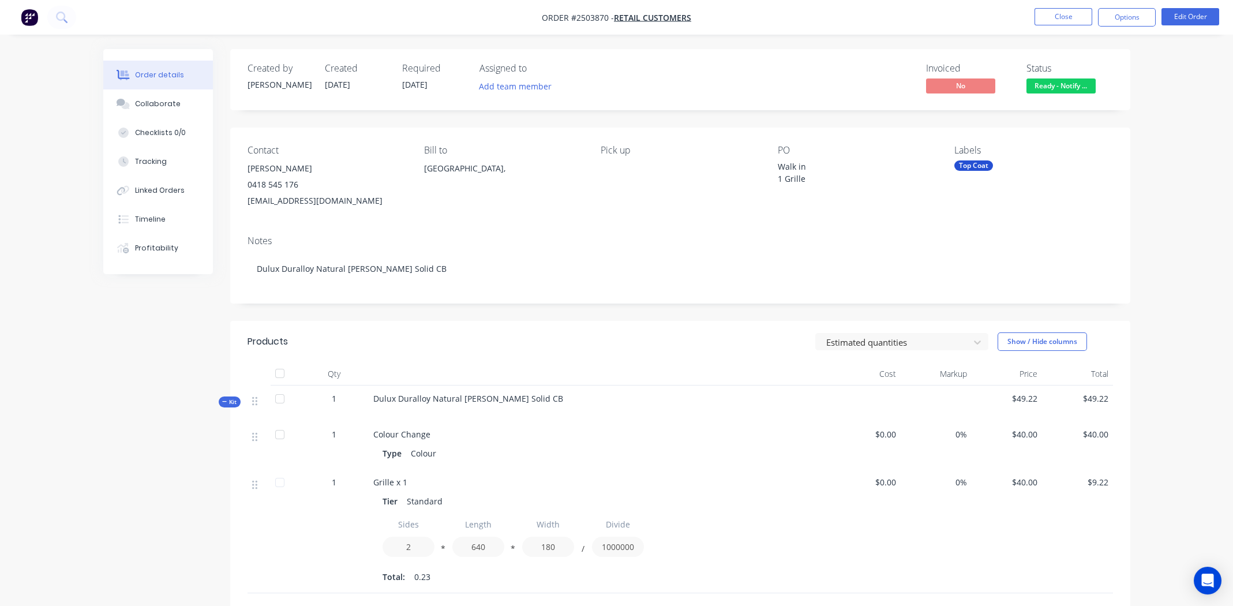
click at [1069, 87] on span "Ready - Notify ..." at bounding box center [1061, 85] width 69 height 14
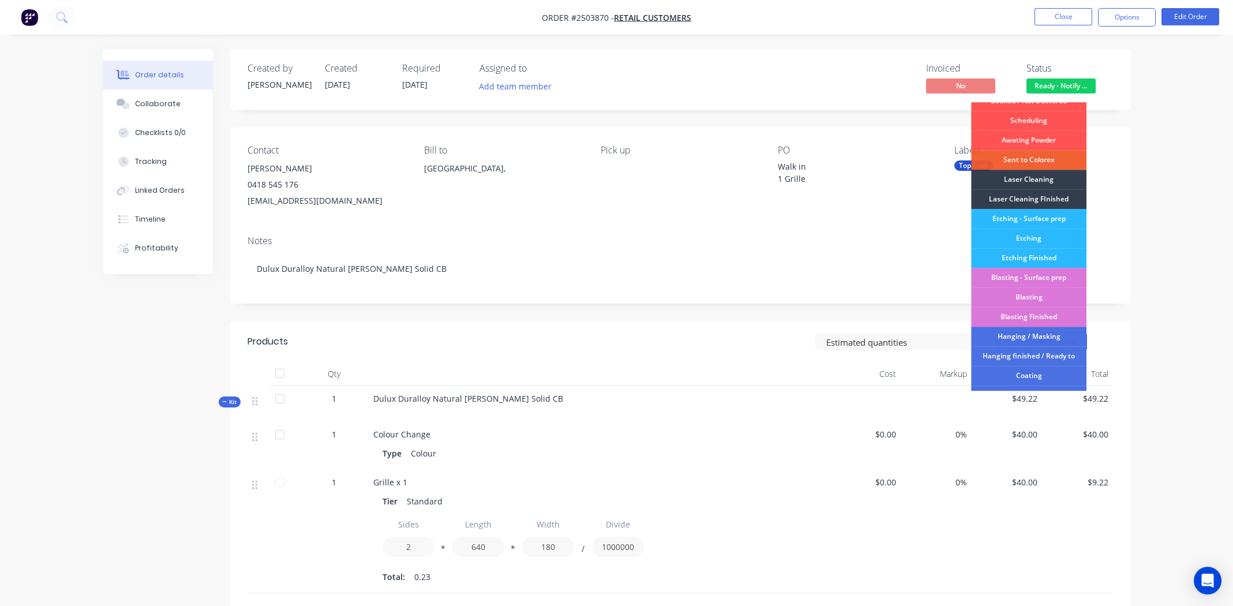
scroll to position [286, 0]
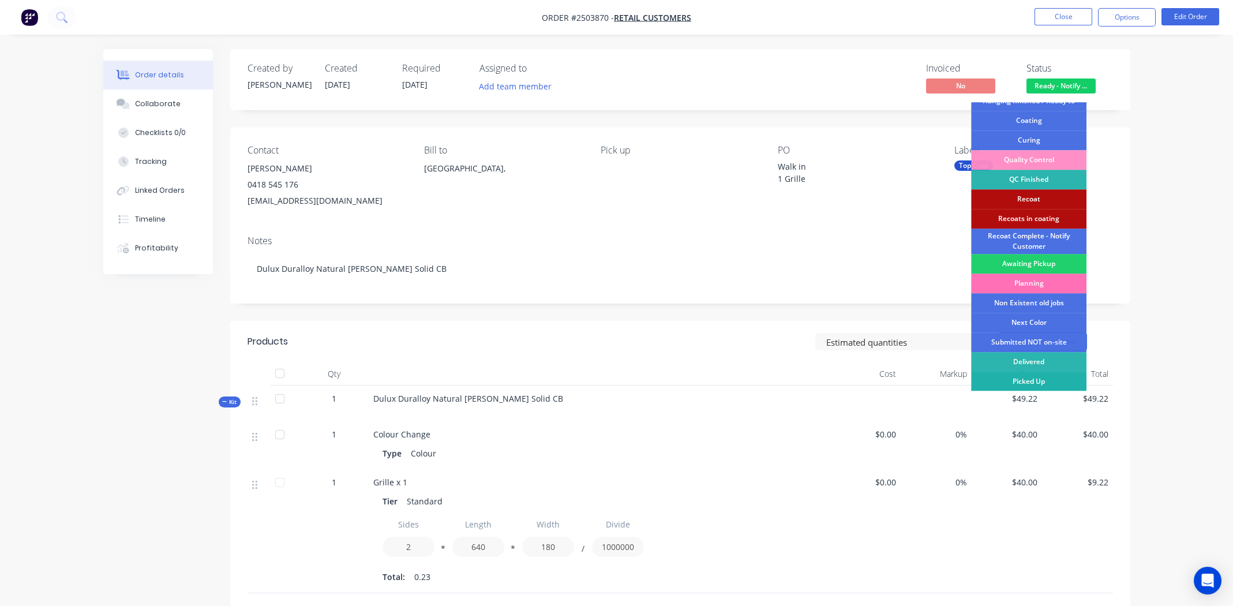
click at [1035, 381] on div "Picked Up" at bounding box center [1028, 382] width 115 height 20
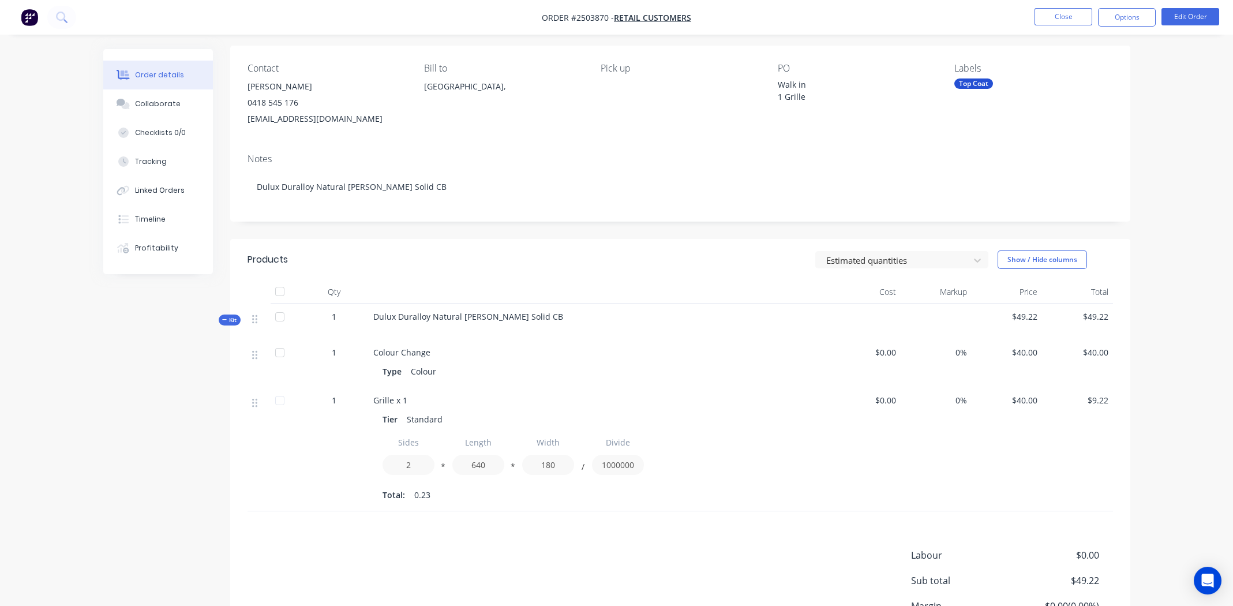
scroll to position [0, 0]
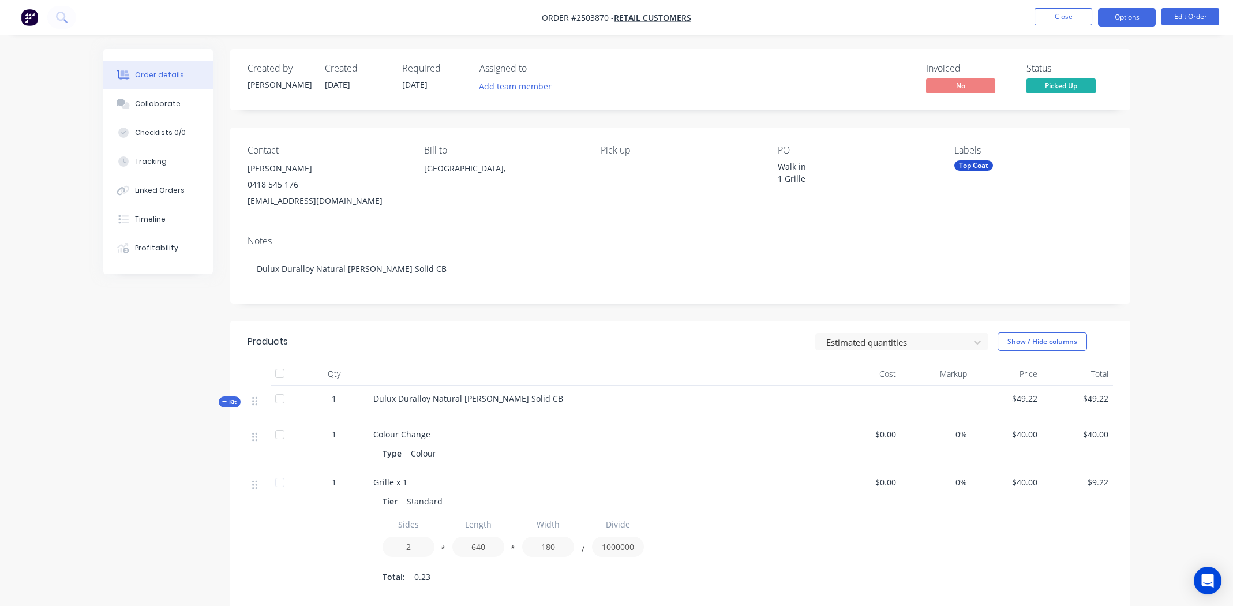
click at [1123, 16] on button "Options" at bounding box center [1127, 17] width 58 height 18
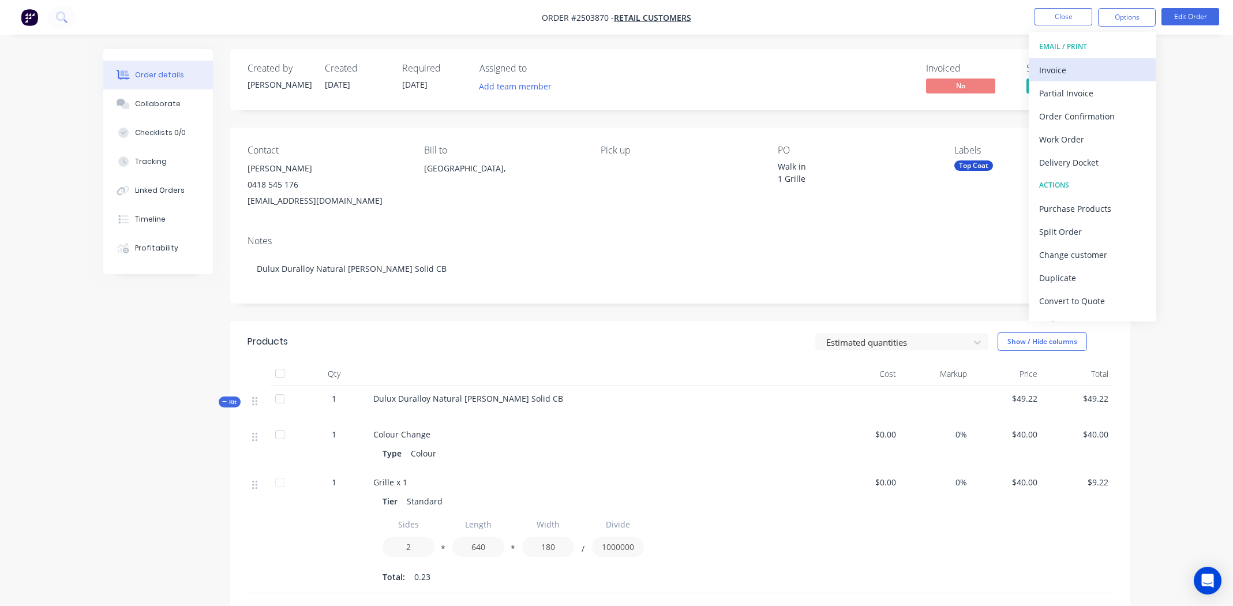
click at [1081, 71] on div "Invoice" at bounding box center [1092, 70] width 106 height 17
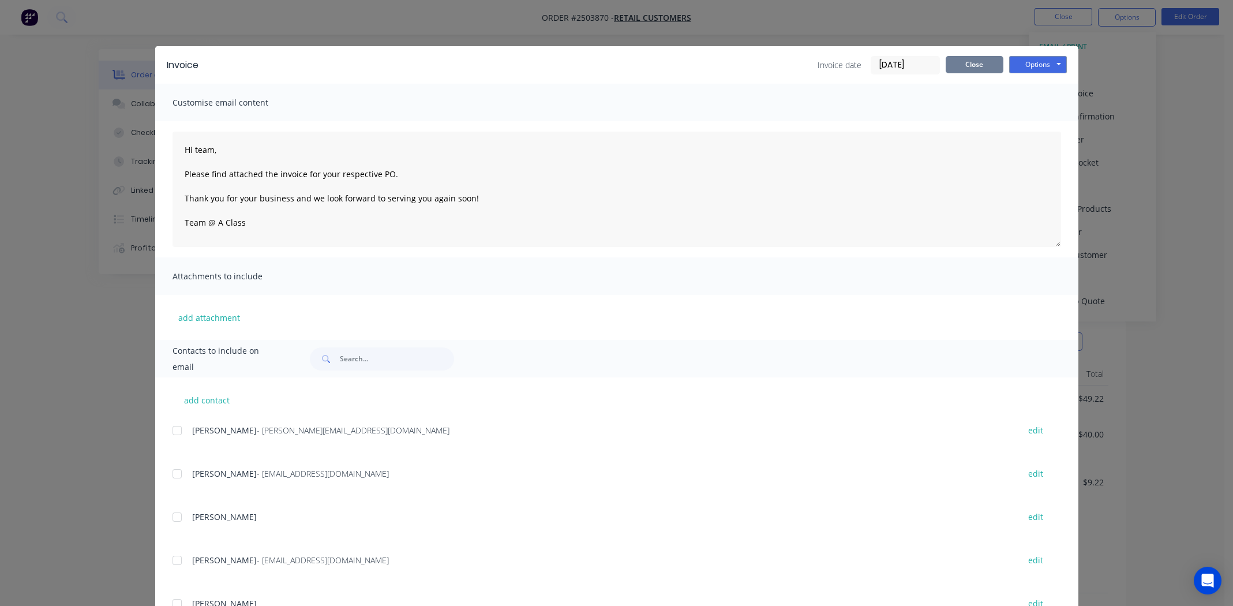
click at [972, 65] on button "Close" at bounding box center [975, 64] width 58 height 17
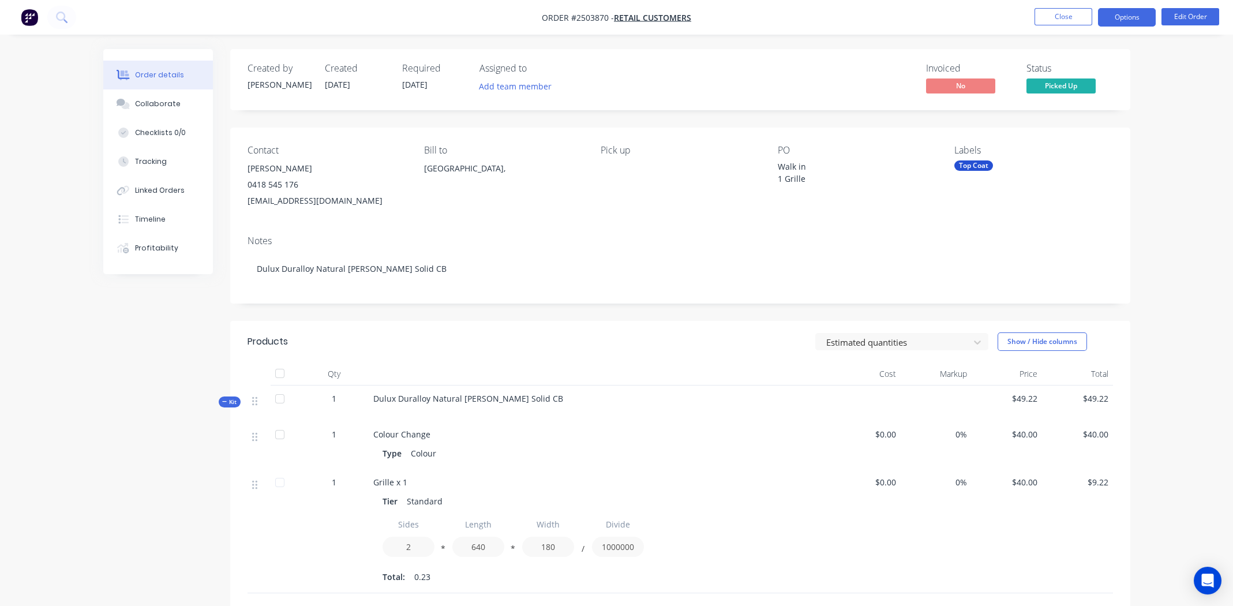
click at [1124, 20] on button "Options" at bounding box center [1127, 17] width 58 height 18
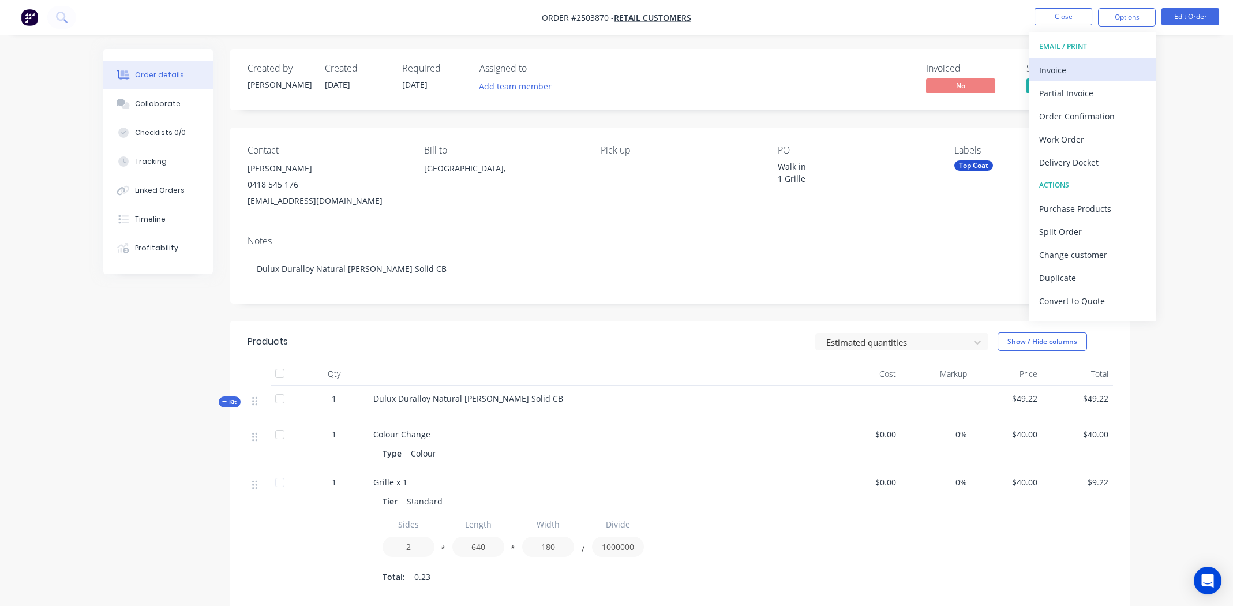
click at [1068, 66] on div "Invoice" at bounding box center [1092, 70] width 106 height 17
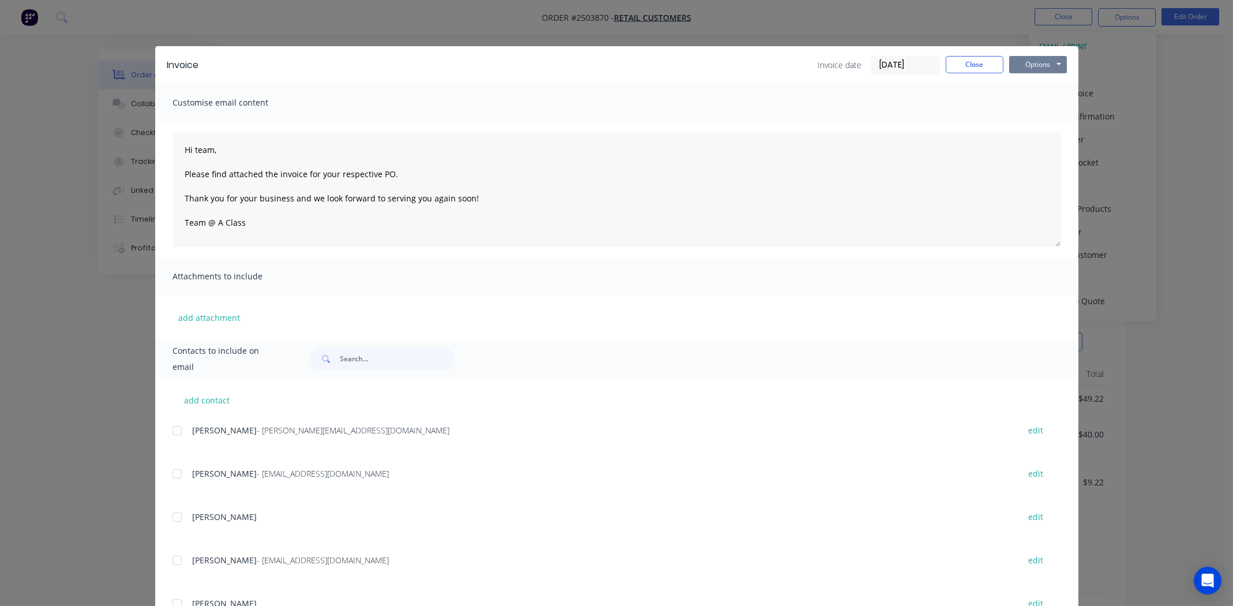
click at [1026, 63] on button "Options" at bounding box center [1038, 64] width 58 height 17
click at [1037, 106] on button "Print" at bounding box center [1046, 104] width 74 height 19
click at [980, 65] on button "Close" at bounding box center [975, 64] width 58 height 17
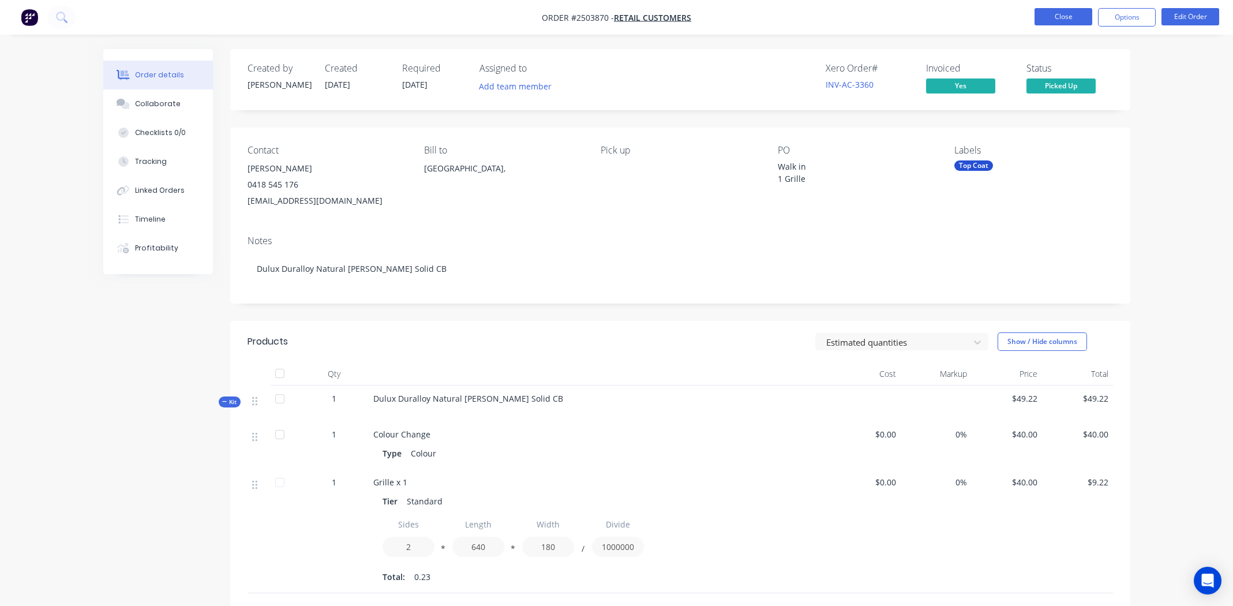
click at [1066, 11] on button "Close" at bounding box center [1064, 16] width 58 height 17
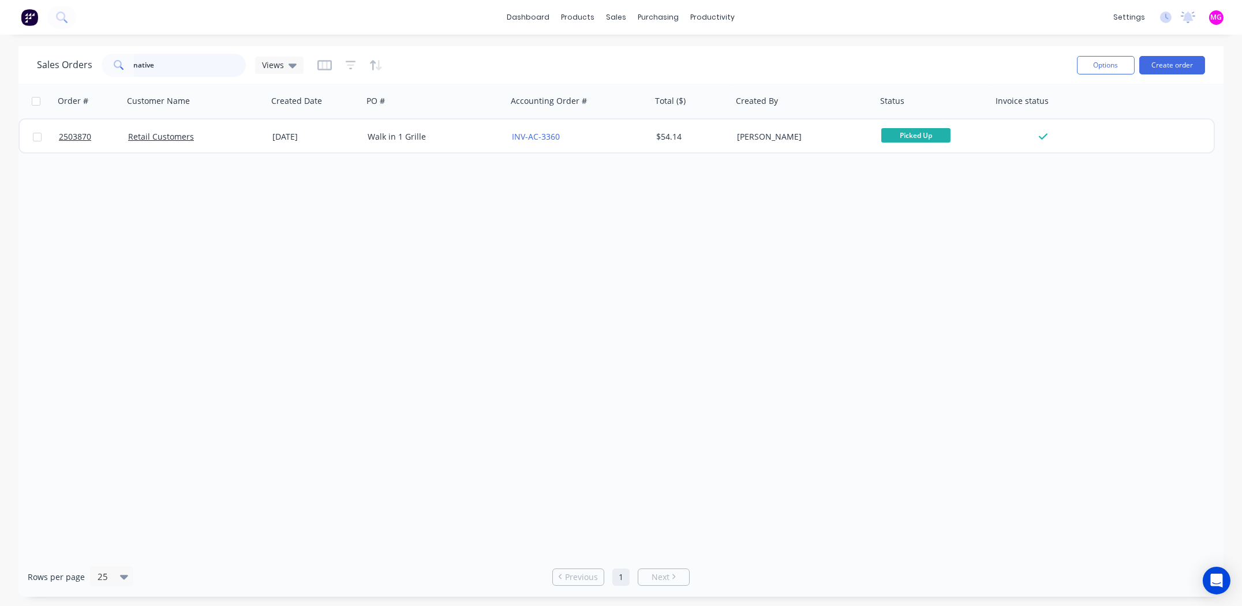
click at [173, 62] on input "native" at bounding box center [190, 65] width 113 height 23
paste input "2504278"
type input "2504278"
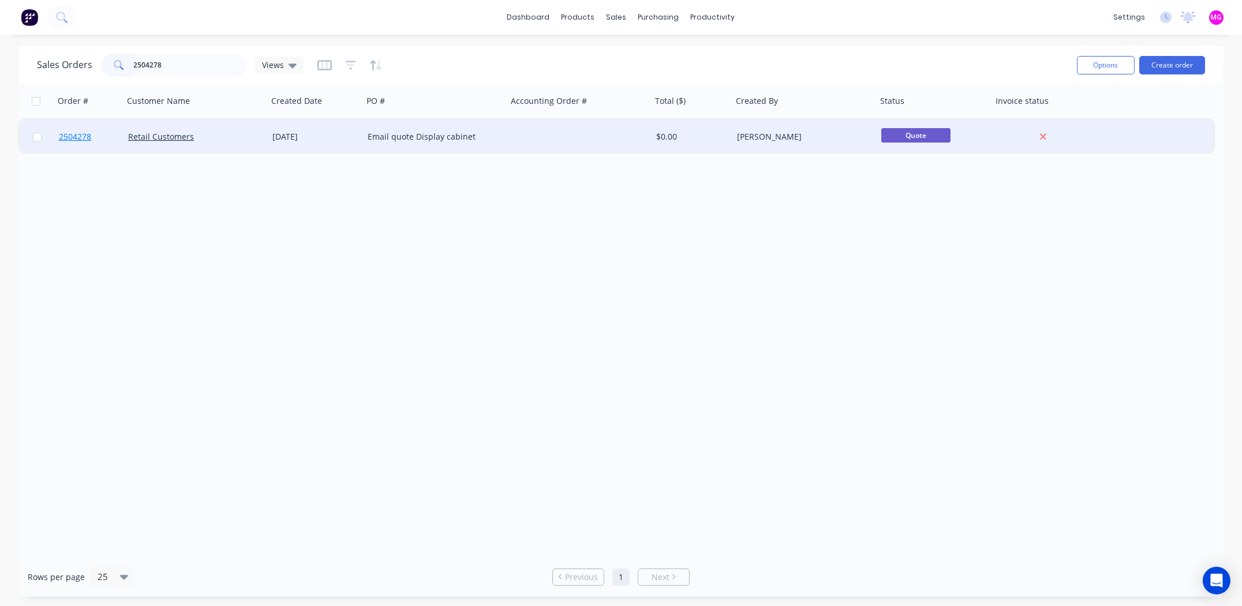
click at [77, 137] on span "2504278" at bounding box center [75, 137] width 32 height 12
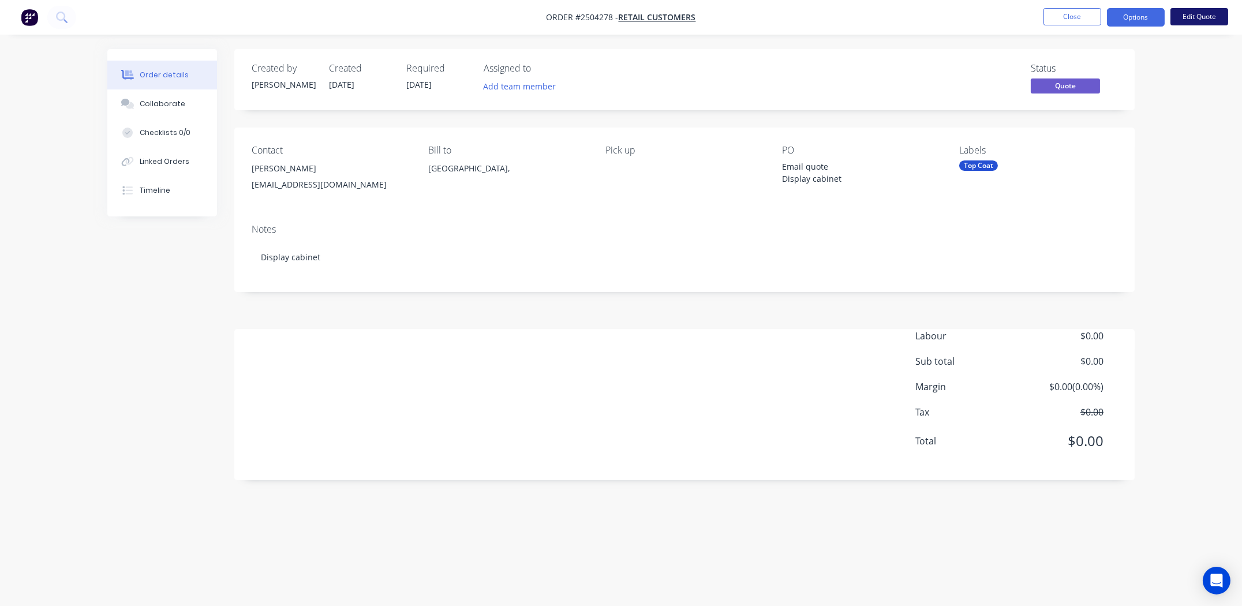
click at [1196, 12] on button "Edit Quote" at bounding box center [1199, 16] width 58 height 17
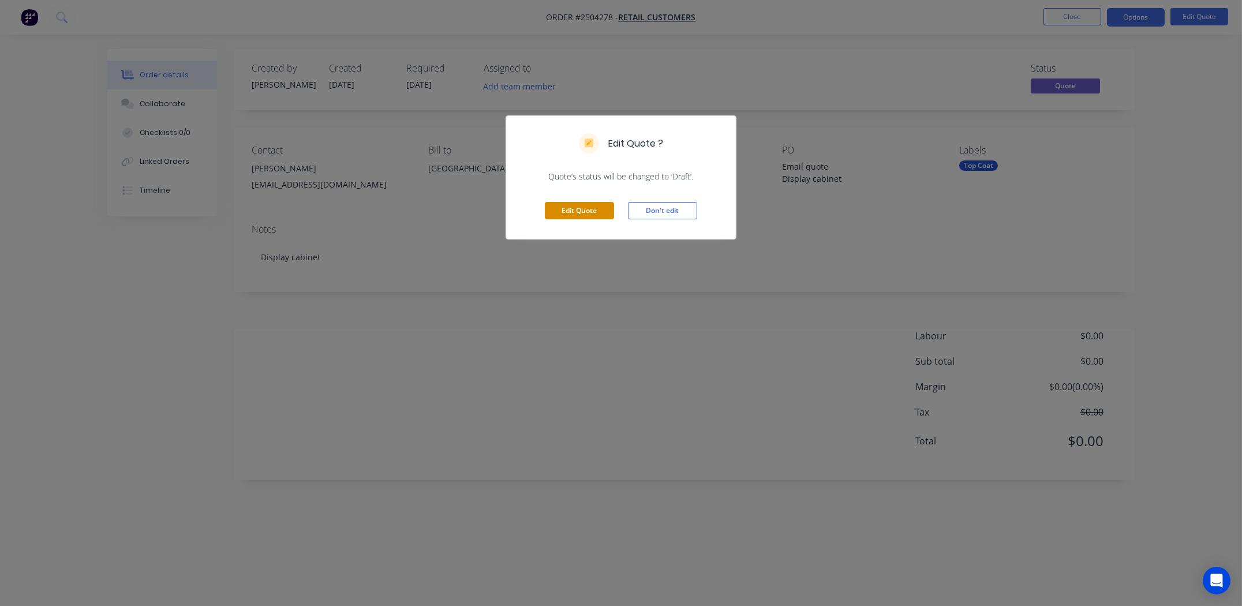
click at [576, 211] on button "Edit Quote" at bounding box center [579, 210] width 69 height 17
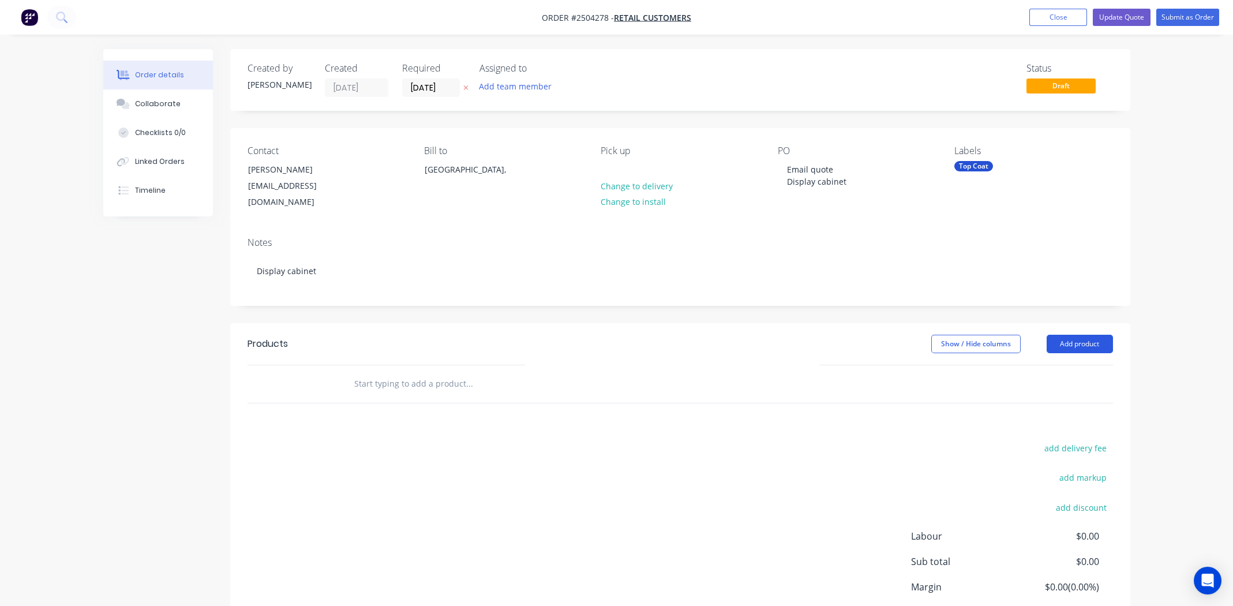
click at [1095, 335] on button "Add product" at bounding box center [1080, 344] width 66 height 18
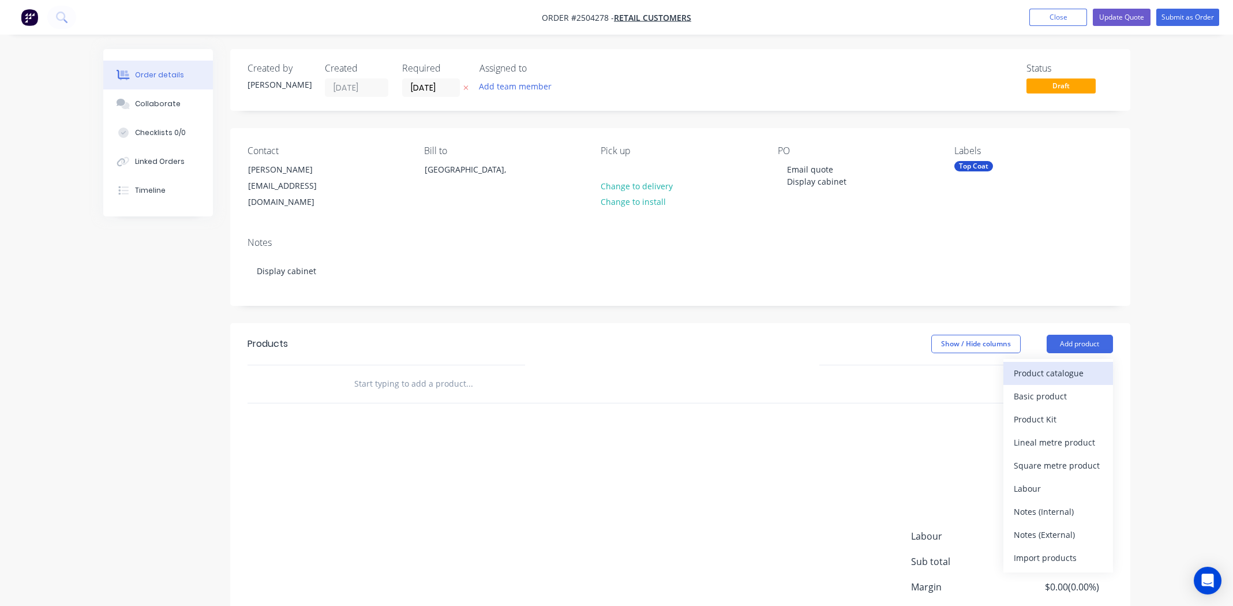
click at [1053, 365] on div "Product catalogue" at bounding box center [1058, 373] width 89 height 17
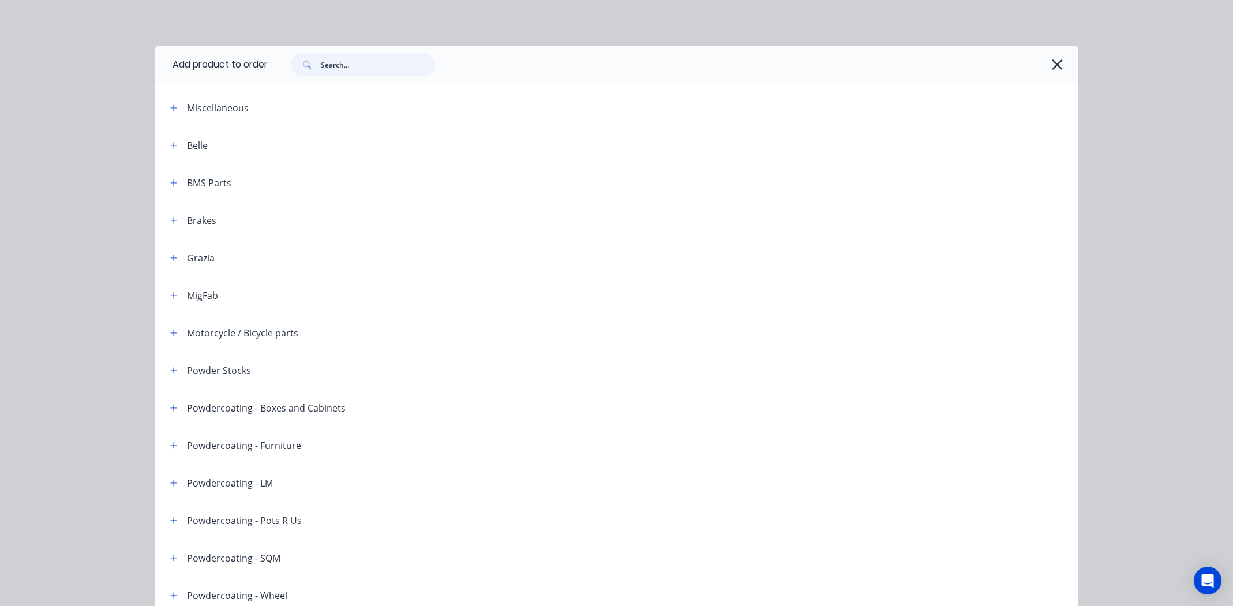
click at [360, 55] on input "text" at bounding box center [378, 64] width 114 height 23
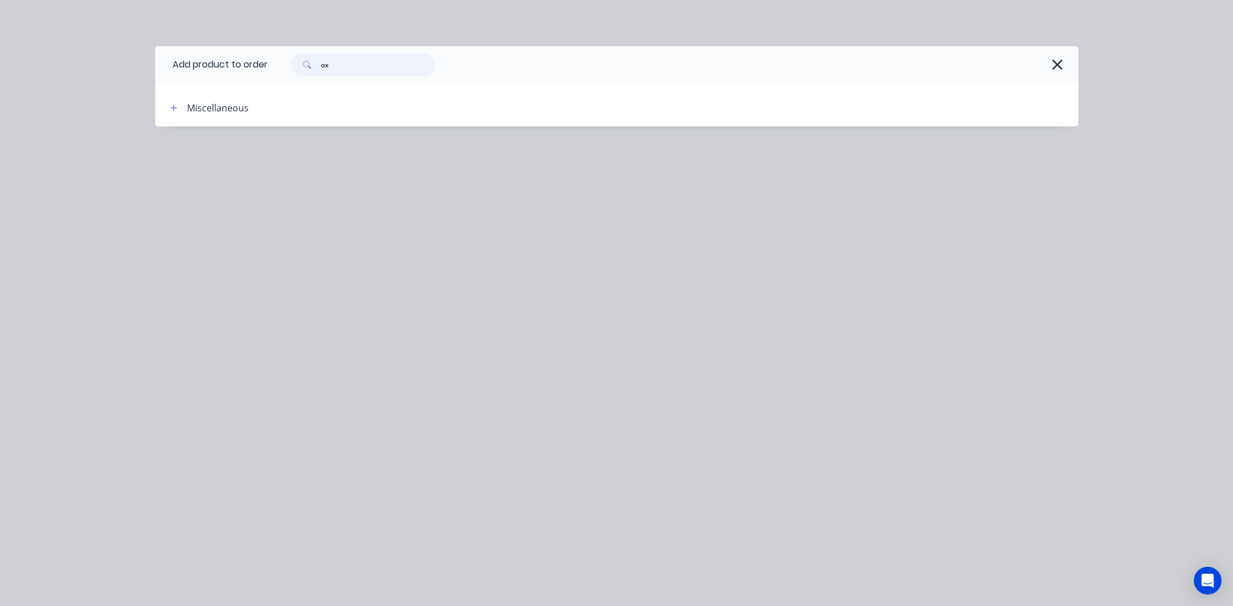
type input "o"
type input "b"
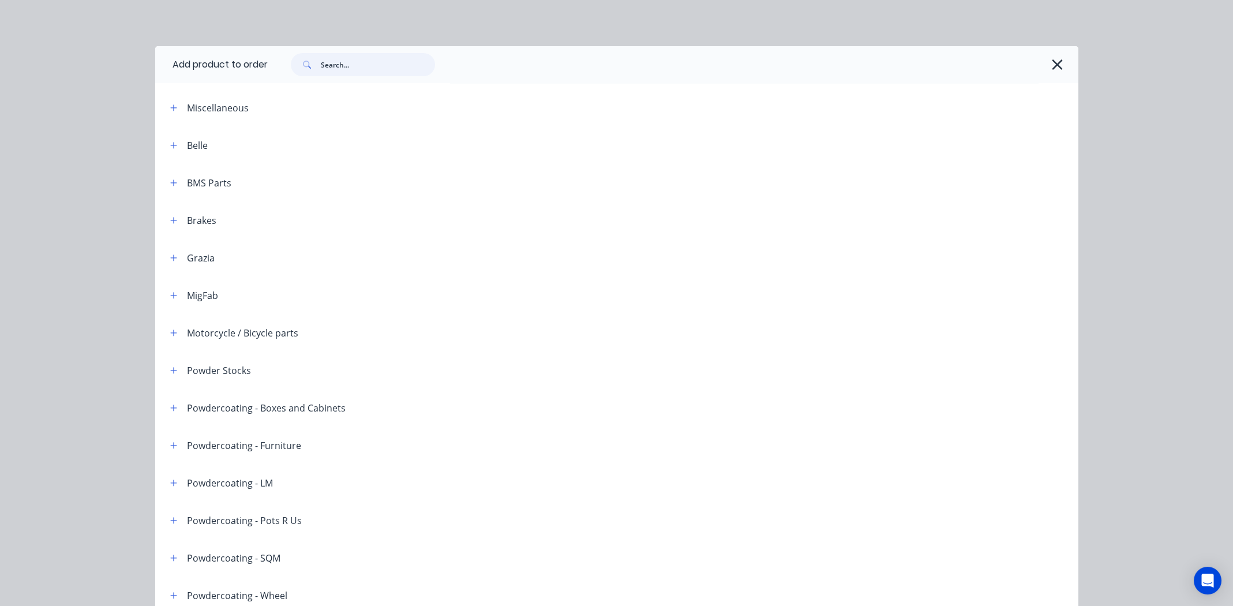
click at [354, 63] on input "text" at bounding box center [378, 64] width 114 height 23
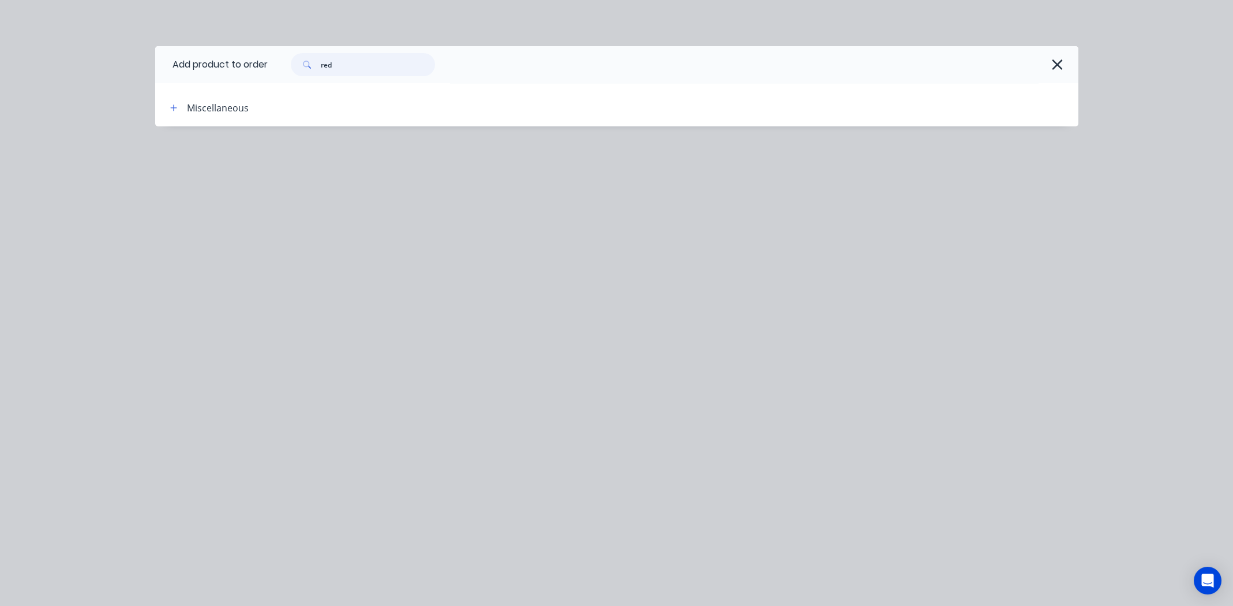
type input "red"
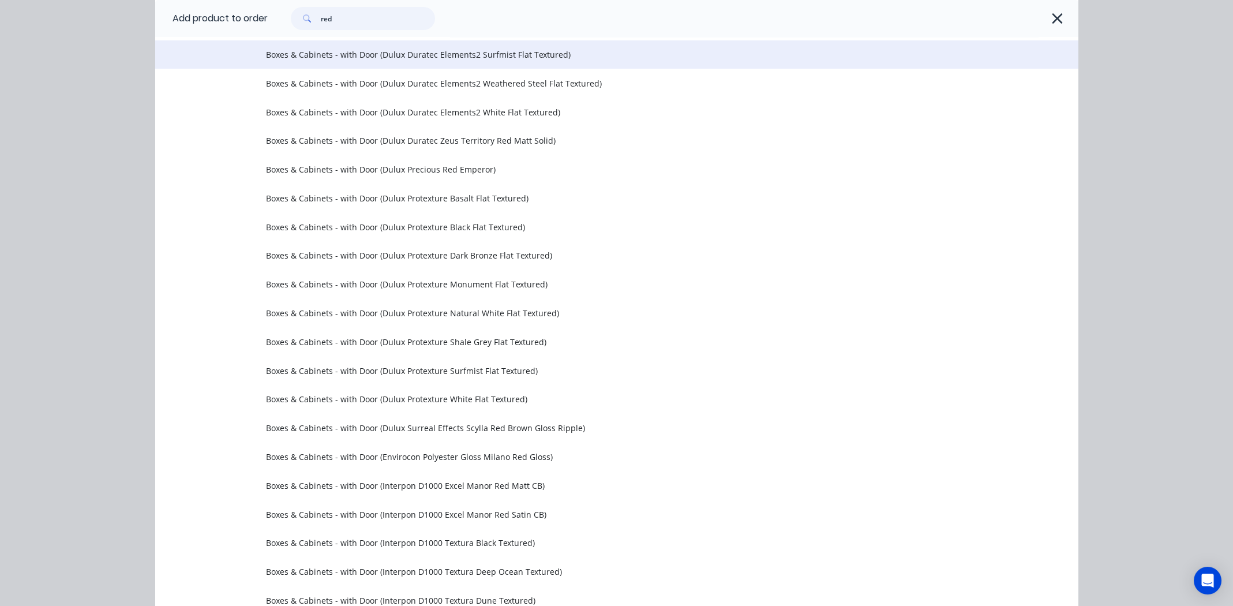
scroll to position [750, 0]
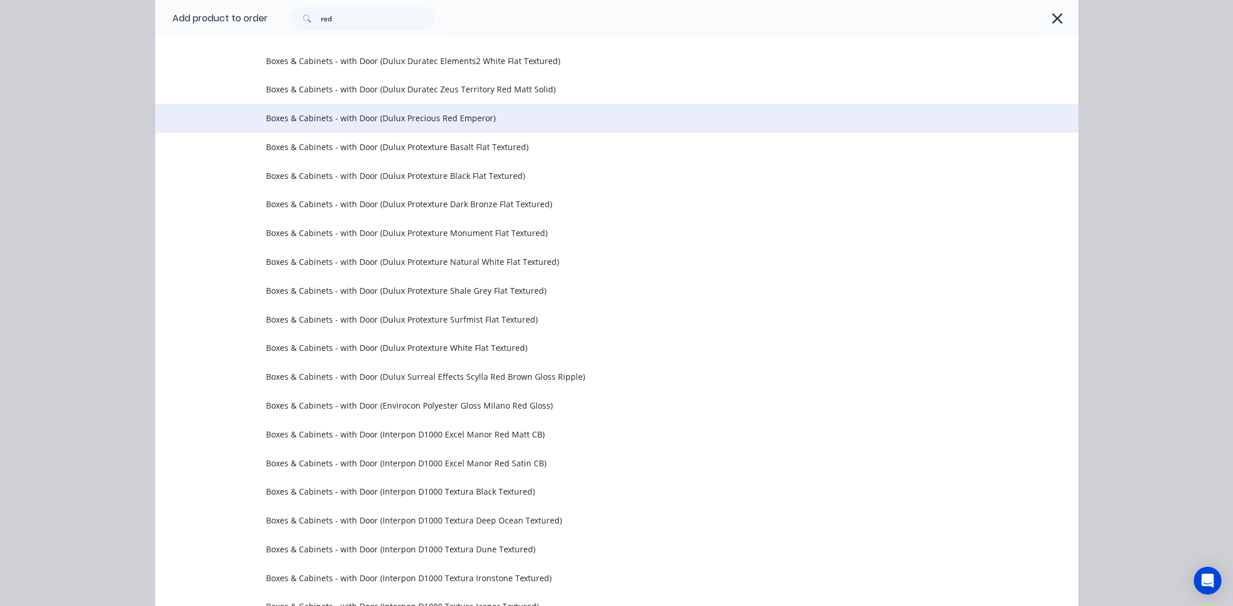
click at [444, 117] on span "Boxes & Cabinets - with Door (Dulux Precious Red Emperor)" at bounding box center [591, 118] width 650 height 12
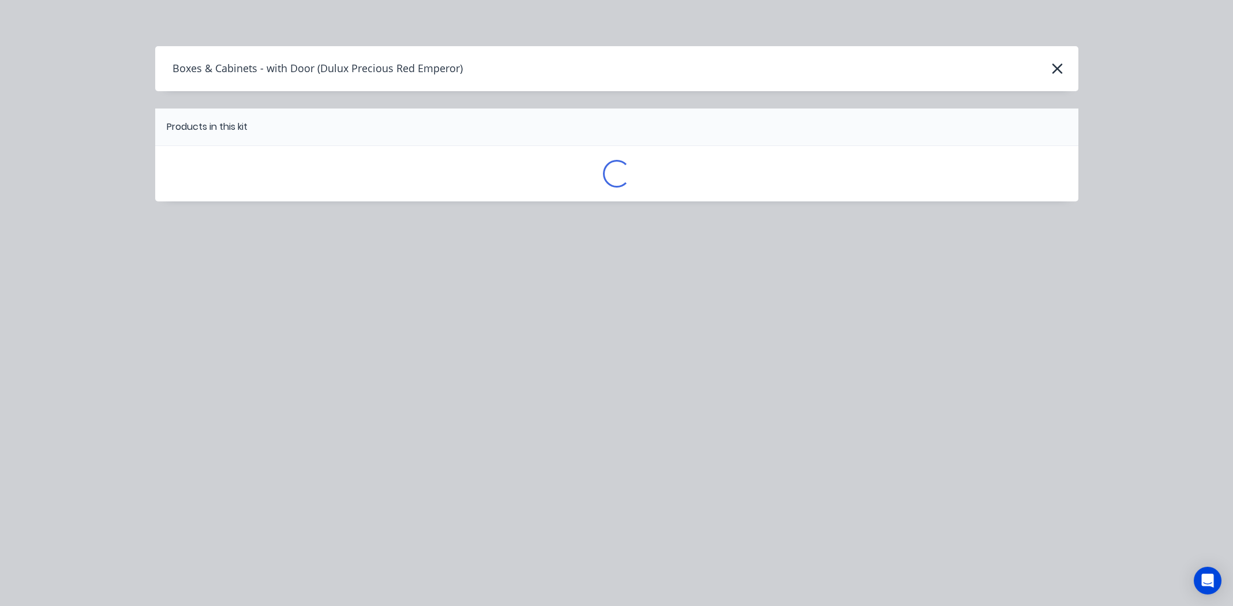
scroll to position [0, 0]
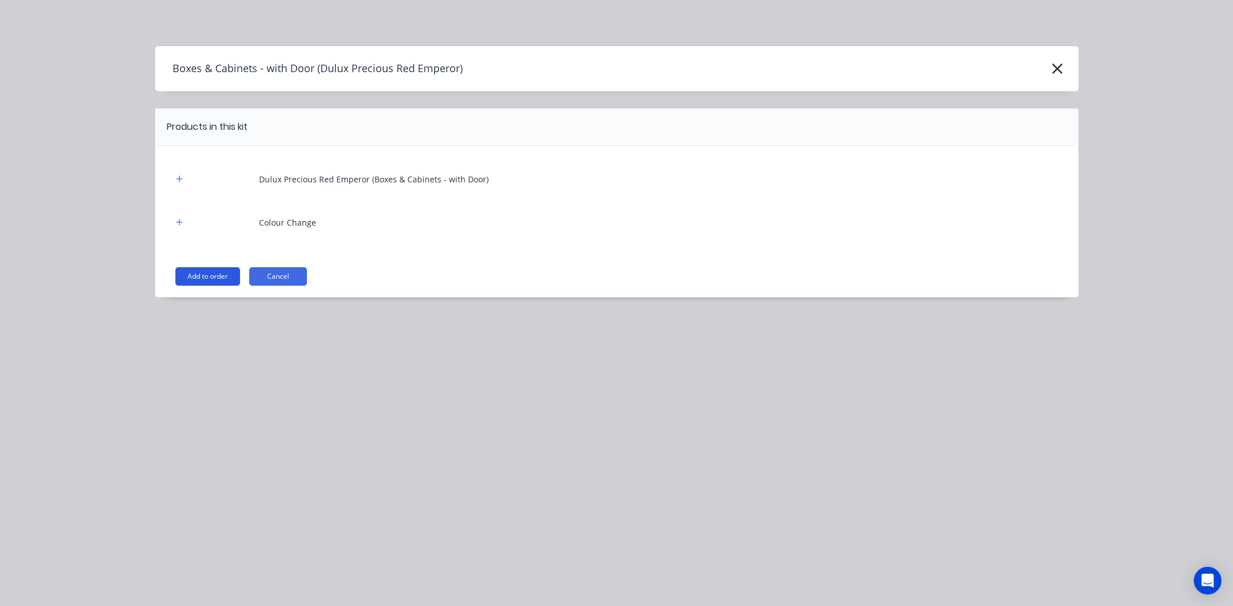
click at [200, 270] on button "Add to order" at bounding box center [207, 276] width 65 height 18
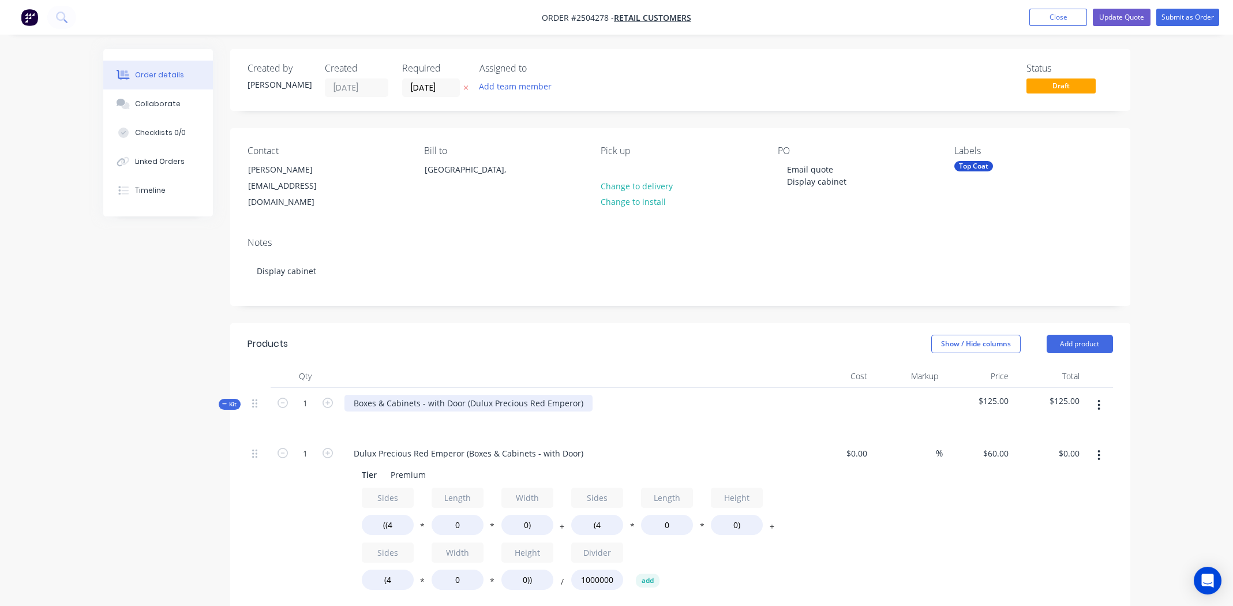
click at [454, 395] on div "Boxes & Cabinets - with Door (Dulux Precious Red Emperor)" at bounding box center [469, 403] width 248 height 17
click at [455, 395] on div "Boxes & Cabinets - with Door (Dulux Precious Red Emperor)" at bounding box center [469, 403] width 248 height 17
click at [456, 395] on div "Boxes & Cabinets - with Door (Dulux Precious Red Emperor)" at bounding box center [469, 403] width 248 height 17
drag, startPoint x: 458, startPoint y: 387, endPoint x: 452, endPoint y: 388, distance: 6.0
click at [452, 395] on div "Boxes & Cabinets - with Door (Dulux Precious Red Emperor)" at bounding box center [469, 403] width 248 height 17
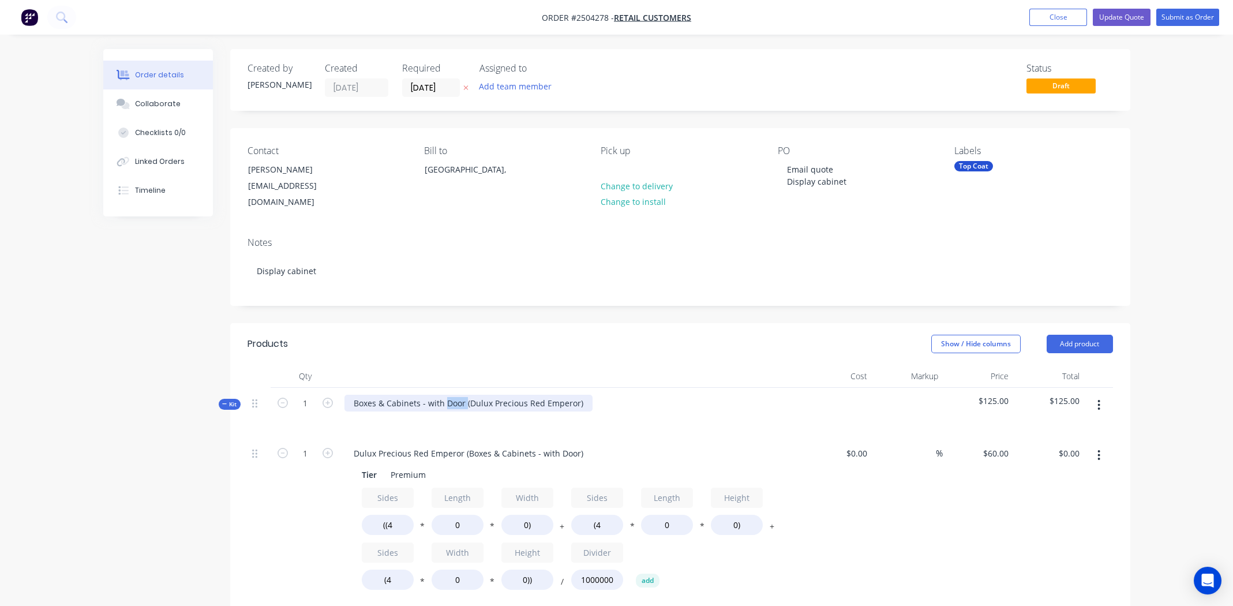
click at [452, 395] on div "Boxes & Cabinets - with Door (Dulux Precious Red Emperor)" at bounding box center [469, 403] width 248 height 17
click at [453, 395] on div "Boxes & Cabinets - with Door (Dulux Precious Red Emperor)" at bounding box center [469, 403] width 248 height 17
paste div
drag, startPoint x: 371, startPoint y: 460, endPoint x: 336, endPoint y: 394, distance: 74.3
click at [336, 394] on div "Kit 1 https://images.nicindustries.com/prismatic/products/3587/oxblood-red-psb-…" at bounding box center [681, 413] width 866 height 50
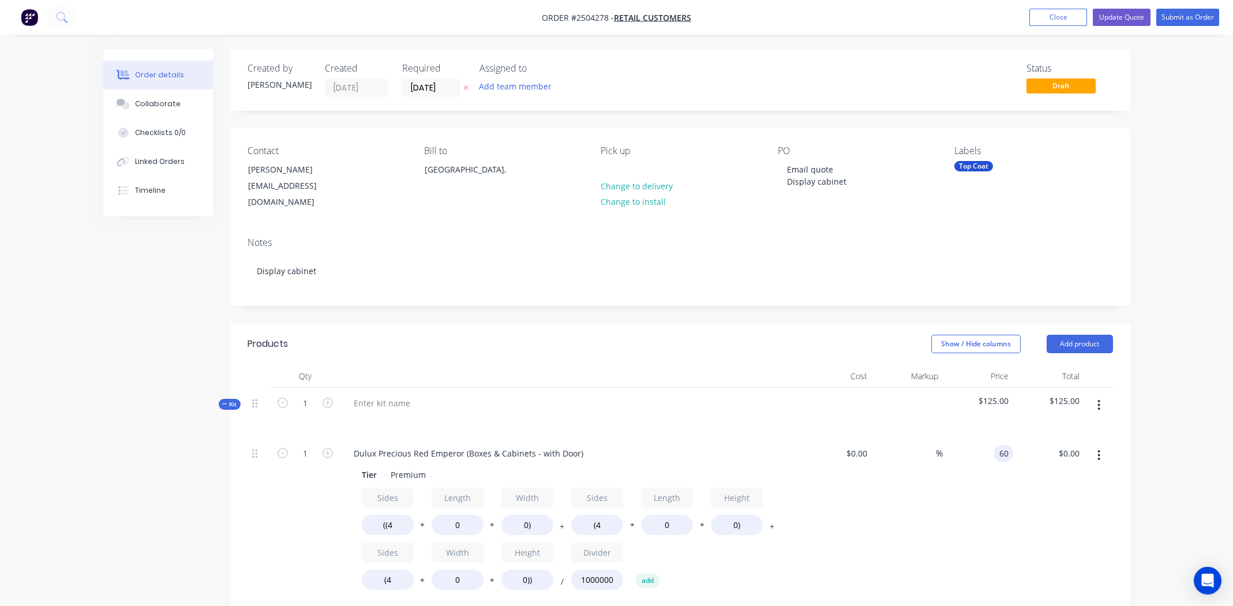
click at [998, 445] on div "60 60" at bounding box center [1005, 453] width 15 height 17
type input "$90.00"
click at [988, 497] on div "$90.00 90" at bounding box center [978, 532] width 71 height 189
click at [394, 515] on input "((4" at bounding box center [388, 525] width 52 height 20
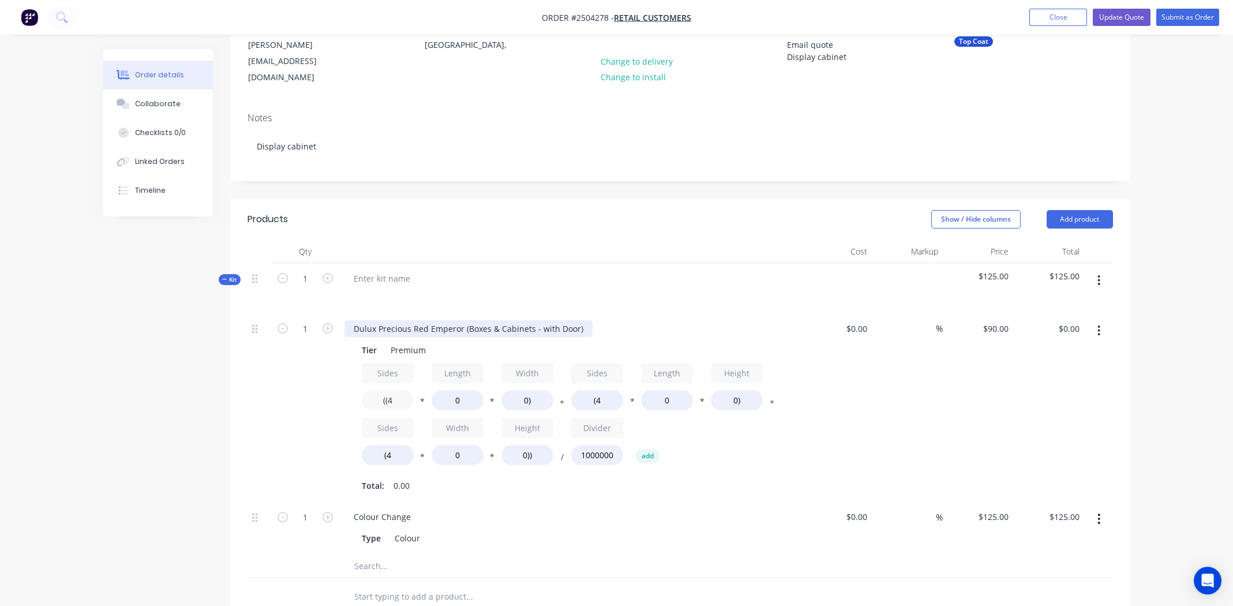
scroll to position [288, 0]
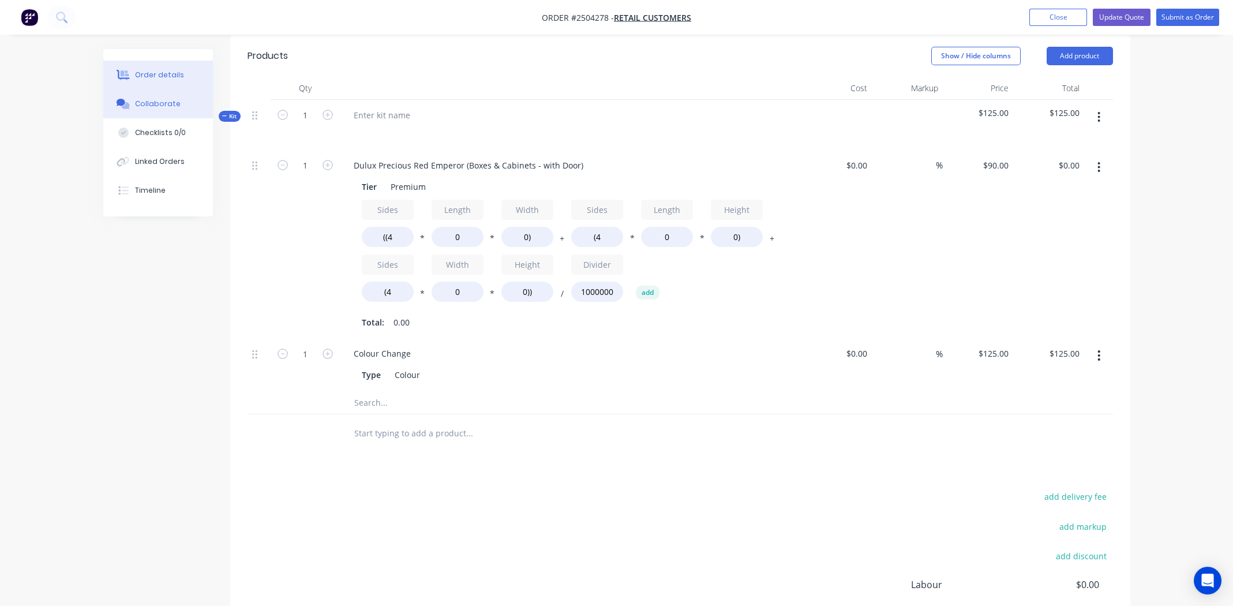
click at [176, 109] on button "Collaborate" at bounding box center [158, 103] width 110 height 29
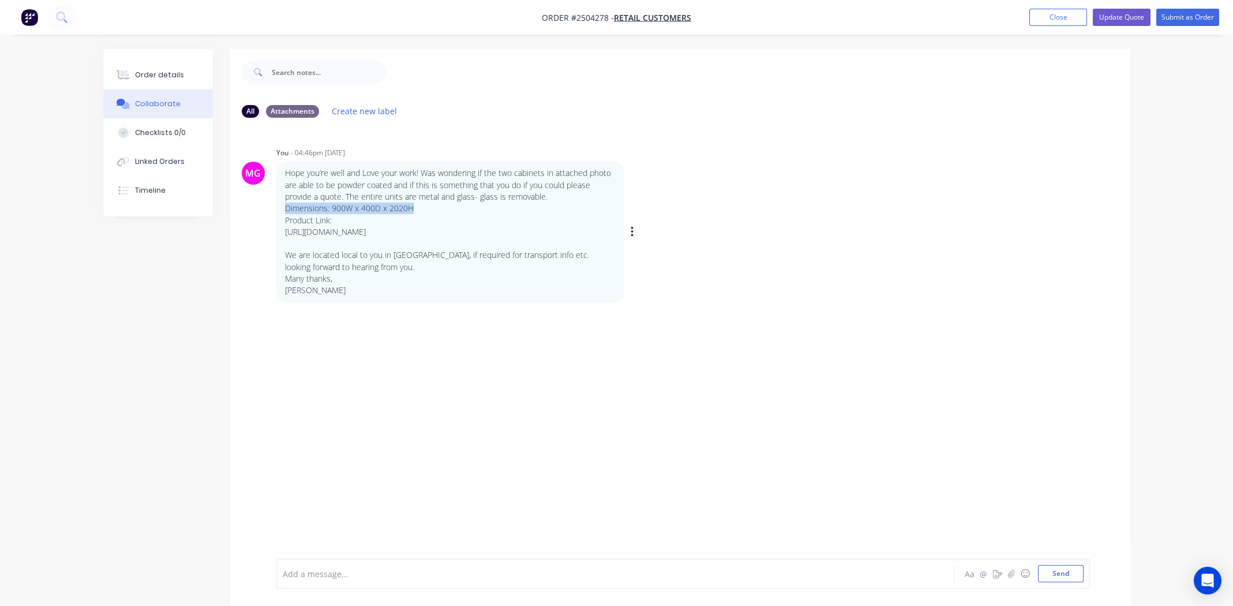
drag, startPoint x: 284, startPoint y: 210, endPoint x: 416, endPoint y: 212, distance: 132.2
click at [416, 212] on div "Hope you’re well and Love your work! Was wondering if the two cabinets in attac…" at bounding box center [450, 232] width 348 height 140
copy p "Dimensions: 900W x 400D x 2020H"
click at [165, 70] on div "Order details" at bounding box center [159, 75] width 49 height 10
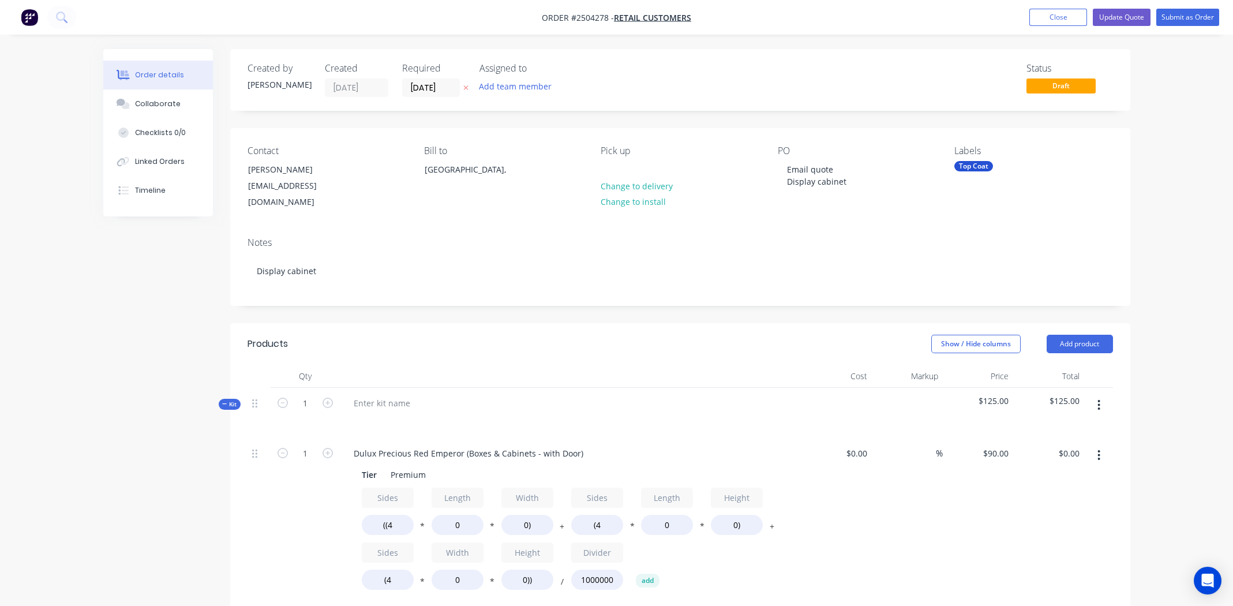
click at [1101, 399] on icon "button" at bounding box center [1099, 405] width 3 height 13
click at [1065, 427] on div "Add product to kit" at bounding box center [1058, 435] width 89 height 17
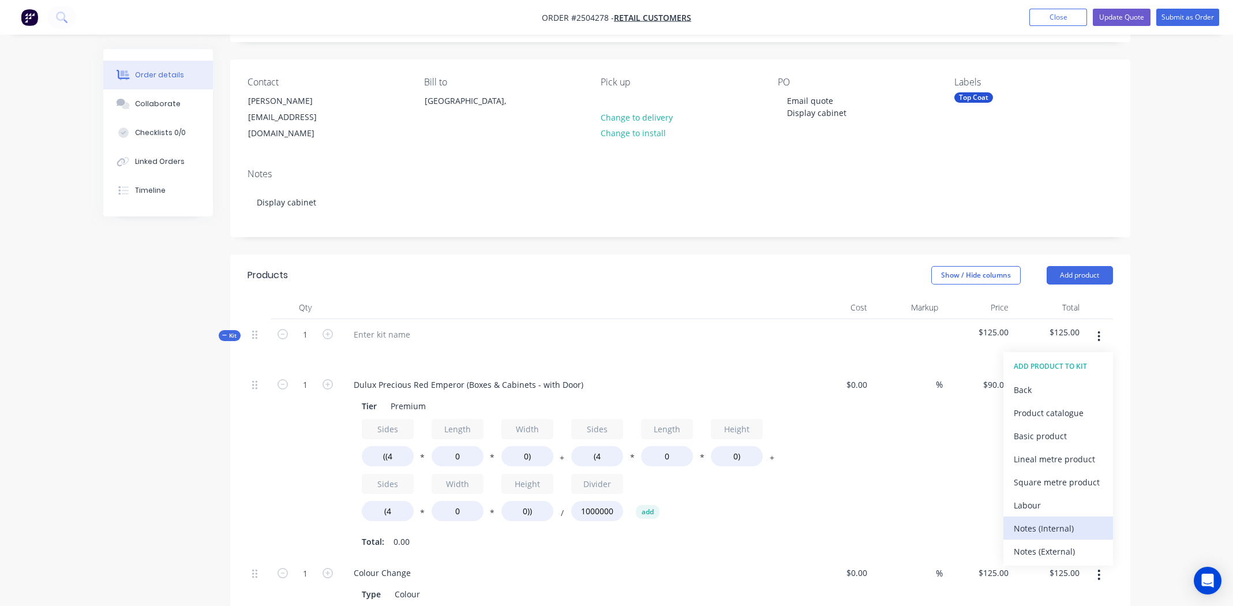
scroll to position [288, 0]
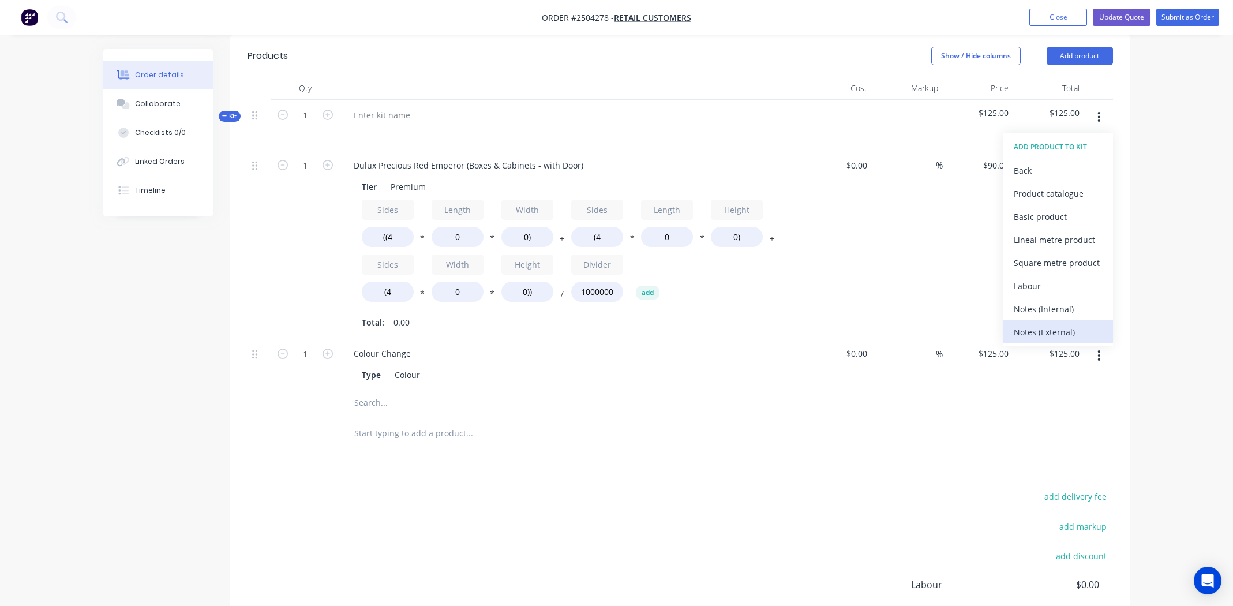
click at [1045, 324] on div "Notes (External)" at bounding box center [1058, 332] width 89 height 17
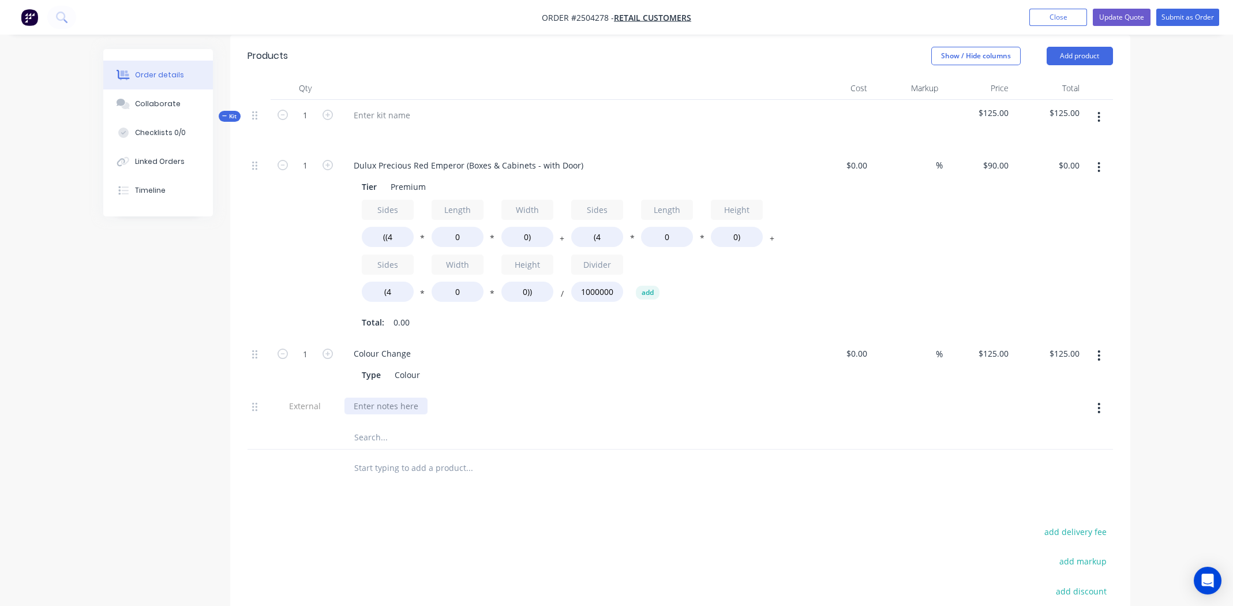
paste div
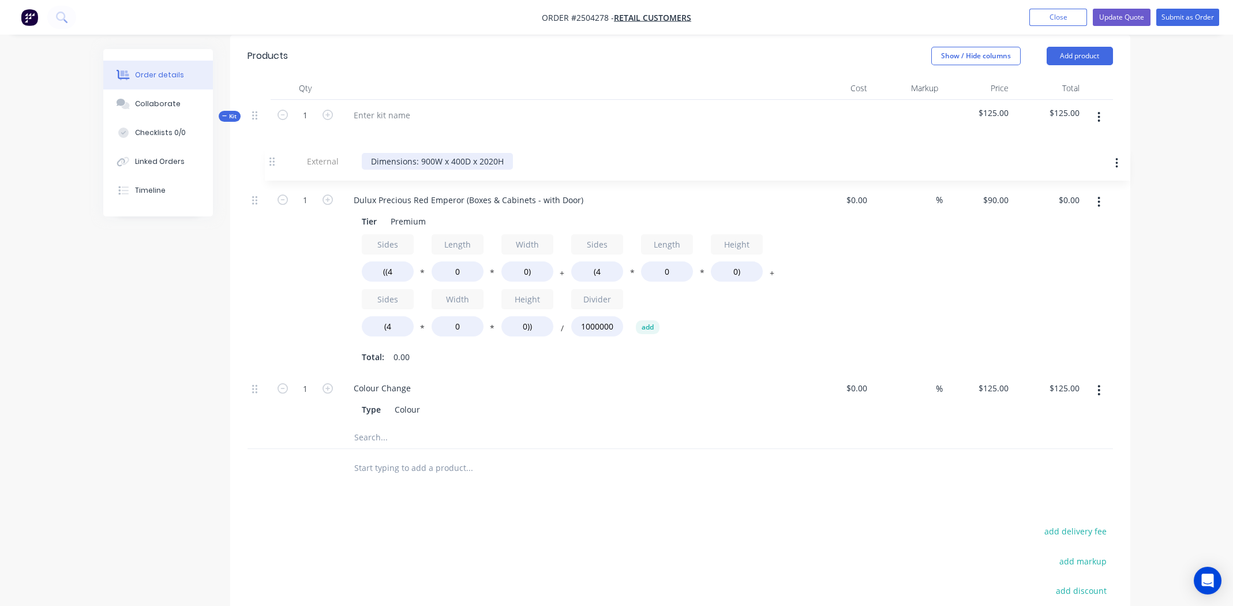
drag, startPoint x: 255, startPoint y: 394, endPoint x: 276, endPoint y: 157, distance: 237.5
click at [276, 157] on div "1 Dulux Precious Red Emperor (Boxes & Cabinets - with Door) Tier Premium Sides …" at bounding box center [681, 288] width 866 height 276
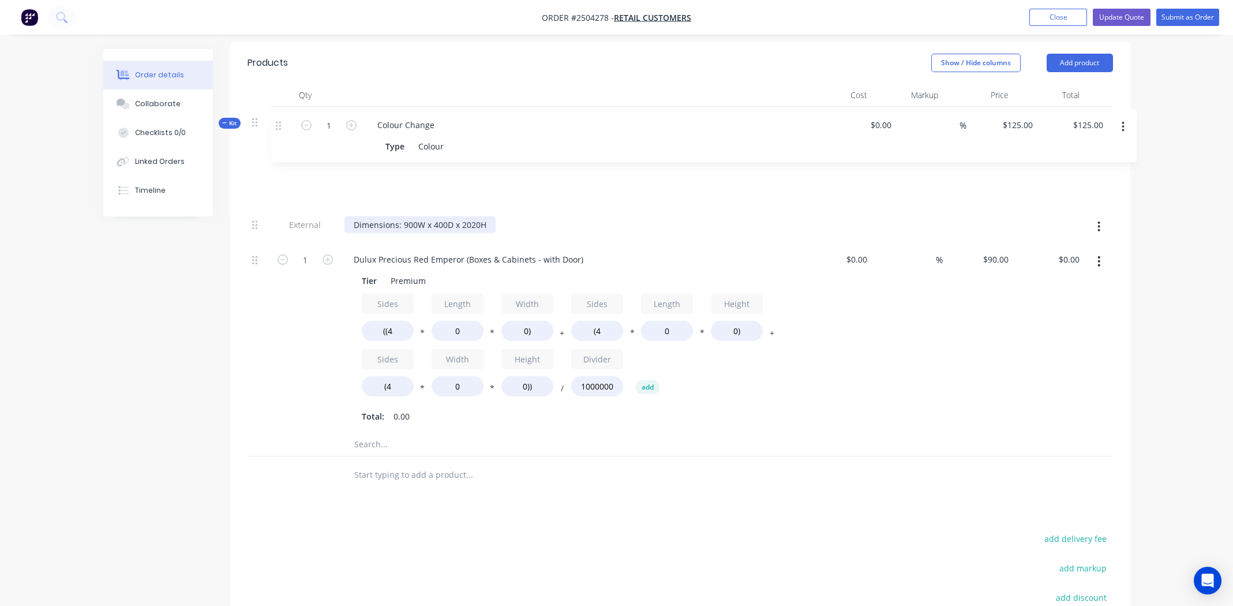
drag, startPoint x: 255, startPoint y: 377, endPoint x: 279, endPoint y: 124, distance: 254.0
click at [279, 124] on div "Kit 1 $125.00 $125.00 External Dimensions: 900W x 400D x 2020H 1 Dulux Precious…" at bounding box center [681, 282] width 866 height 350
click at [398, 321] on input "((4" at bounding box center [388, 331] width 52 height 20
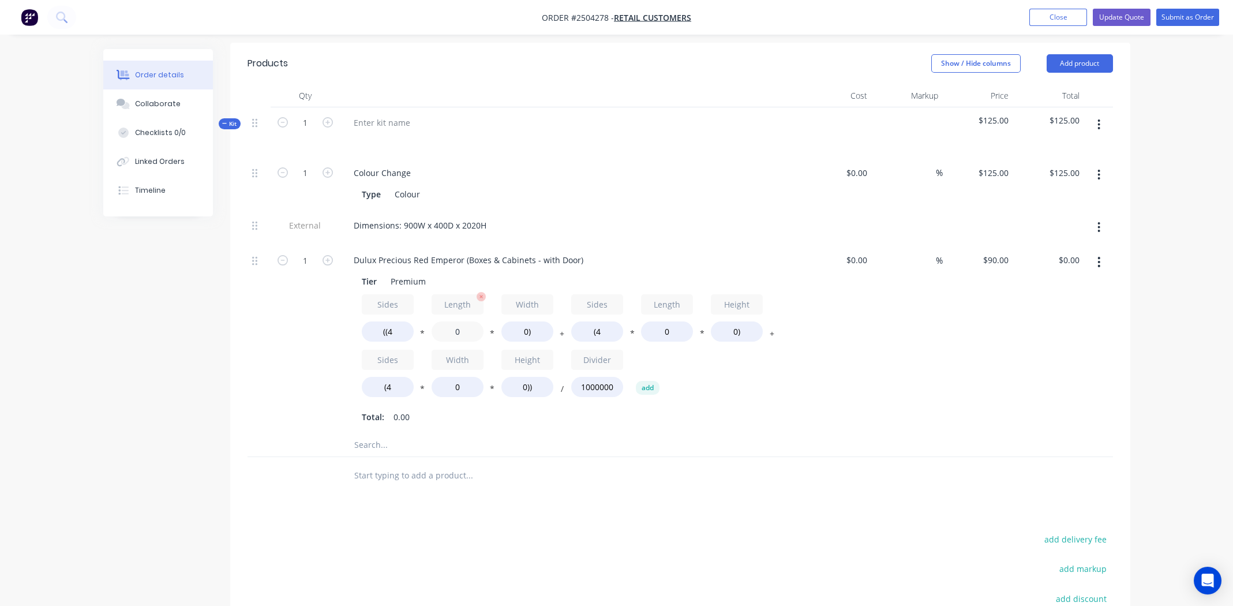
click at [474, 321] on input "0" at bounding box center [458, 331] width 52 height 20
type input "2020"
click at [525, 321] on input "0)" at bounding box center [528, 331] width 52 height 20
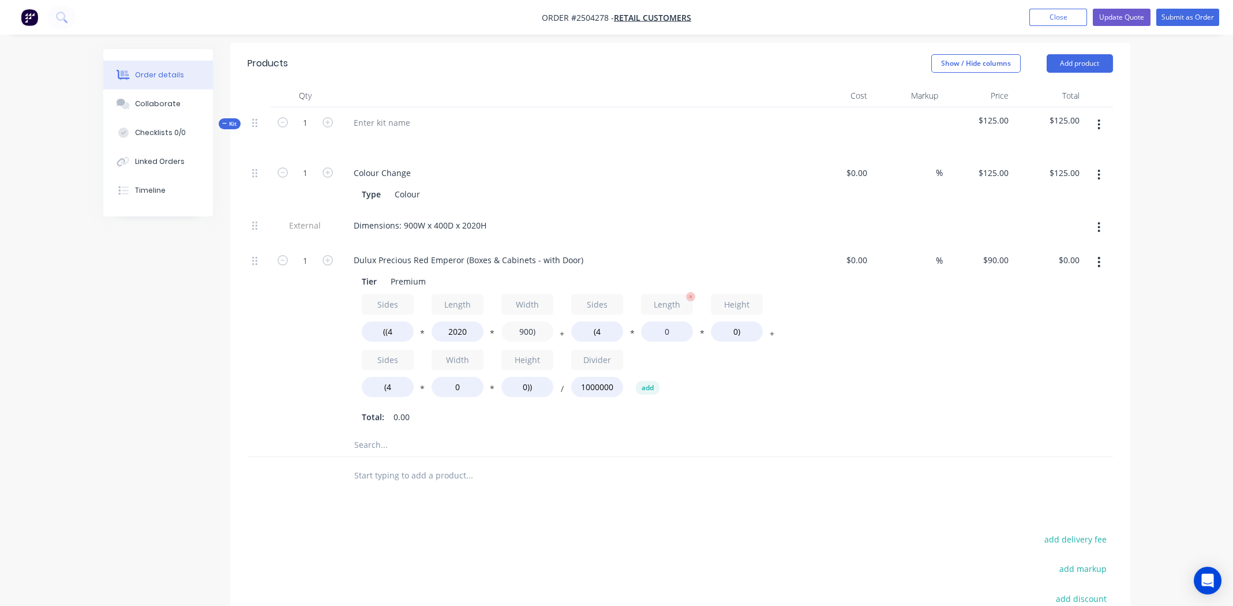
type input "900)"
type input "$654.48"
click at [668, 321] on input "0" at bounding box center [667, 331] width 52 height 20
type input "2020"
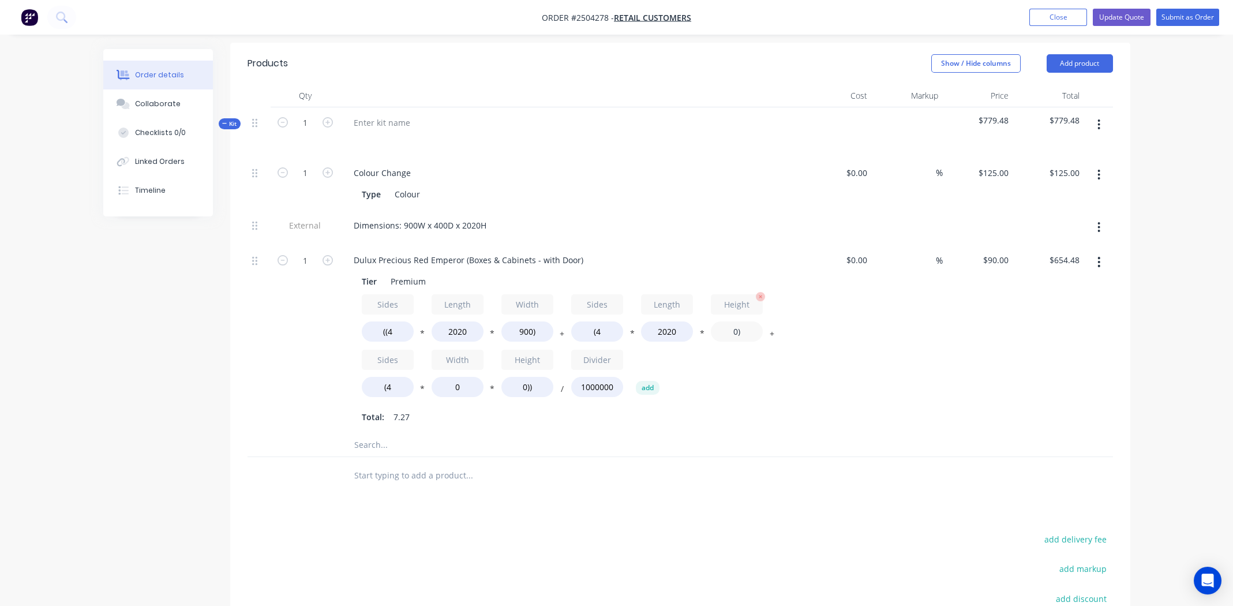
click at [735, 321] on input "0)" at bounding box center [737, 331] width 52 height 20
type input "400)"
type input "$945.36"
click at [456, 377] on input "0" at bounding box center [458, 387] width 52 height 20
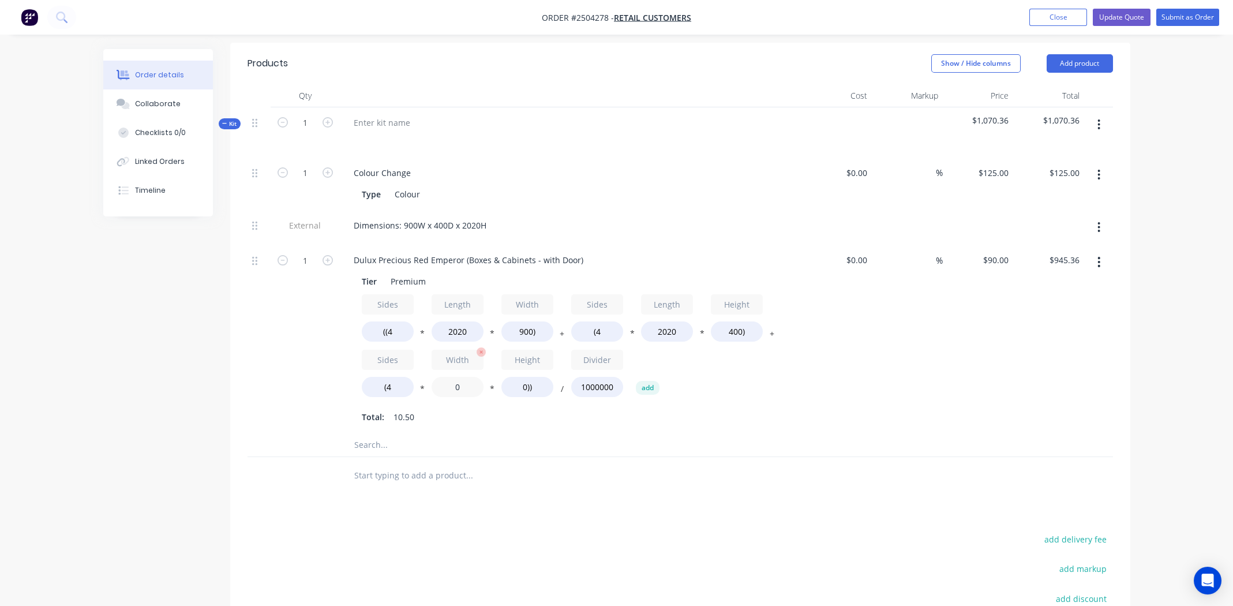
click at [456, 377] on input "0" at bounding box center [458, 387] width 52 height 20
type input "900"
click at [524, 377] on input "0))" at bounding box center [528, 387] width 52 height 20
click at [525, 377] on input "2020))" at bounding box center [528, 387] width 52 height 20
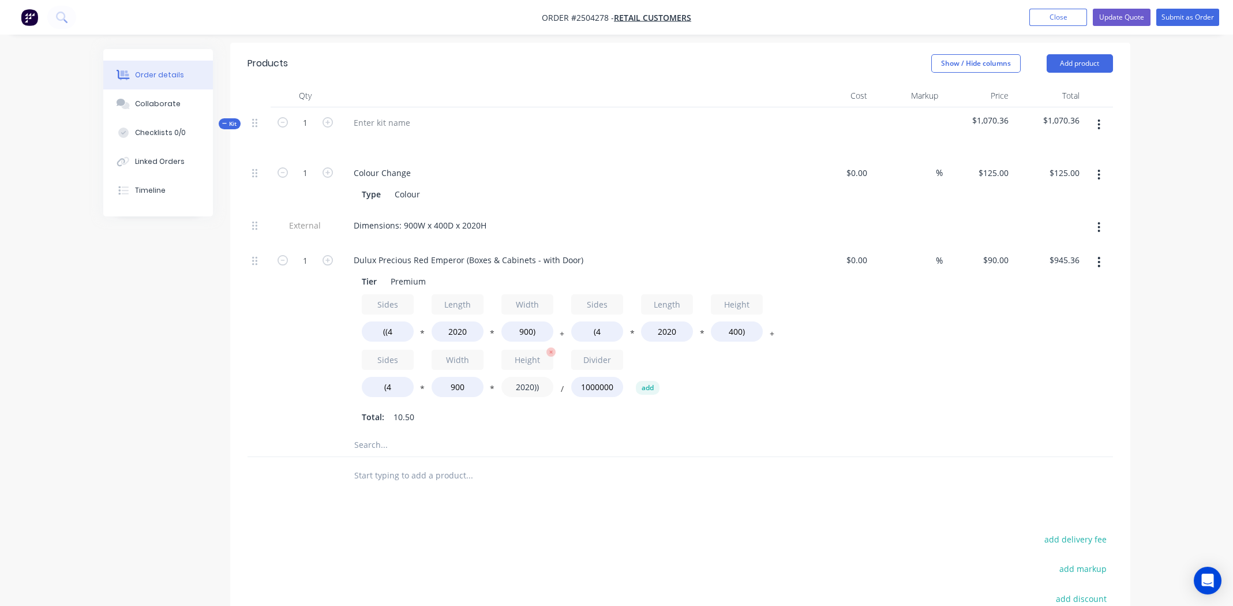
click at [525, 377] on input "2020))" at bounding box center [528, 387] width 52 height 20
type input "400))"
type input "$1,074.96"
click at [711, 392] on div "Sides ((4 * Length 2020 * Width 900) + Sides (4 * Length 2020 * Height 400) + S…" at bounding box center [571, 360] width 418 height 132
click at [308, 252] on input "1" at bounding box center [305, 260] width 30 height 17
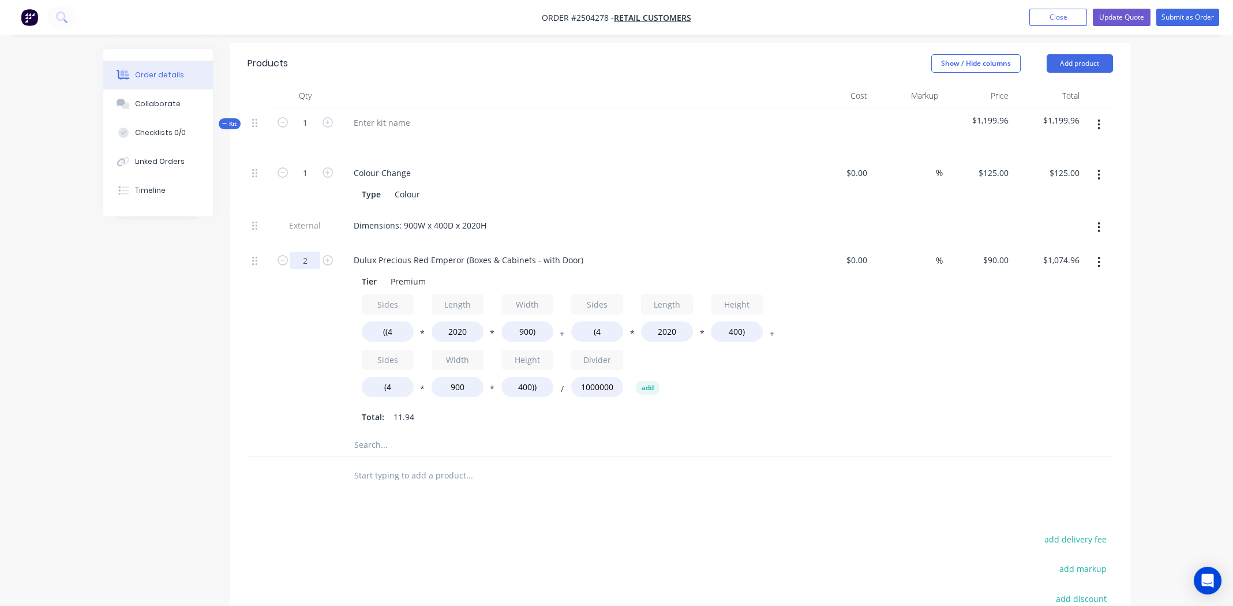
type input "2"
type input "$2,149.92"
click at [1005, 334] on div "$90.00 $90.00" at bounding box center [978, 339] width 71 height 189
click at [893, 386] on div "%" at bounding box center [907, 339] width 71 height 189
click at [1098, 256] on icon "button" at bounding box center [1099, 262] width 3 height 13
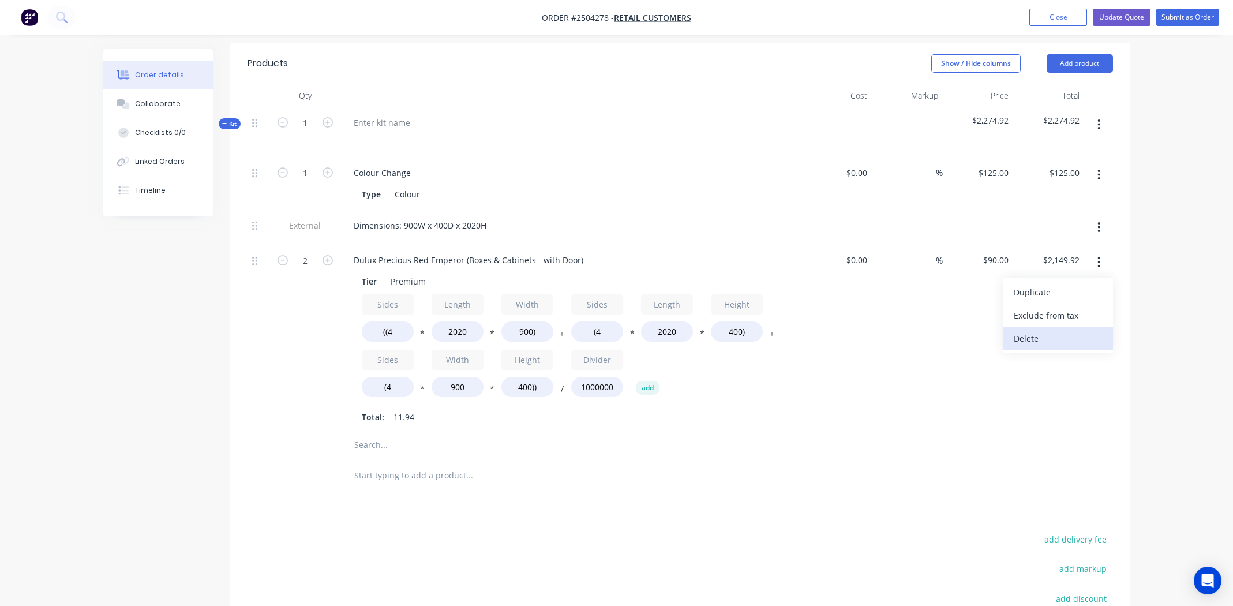
click at [1053, 330] on div "Delete" at bounding box center [1058, 338] width 89 height 17
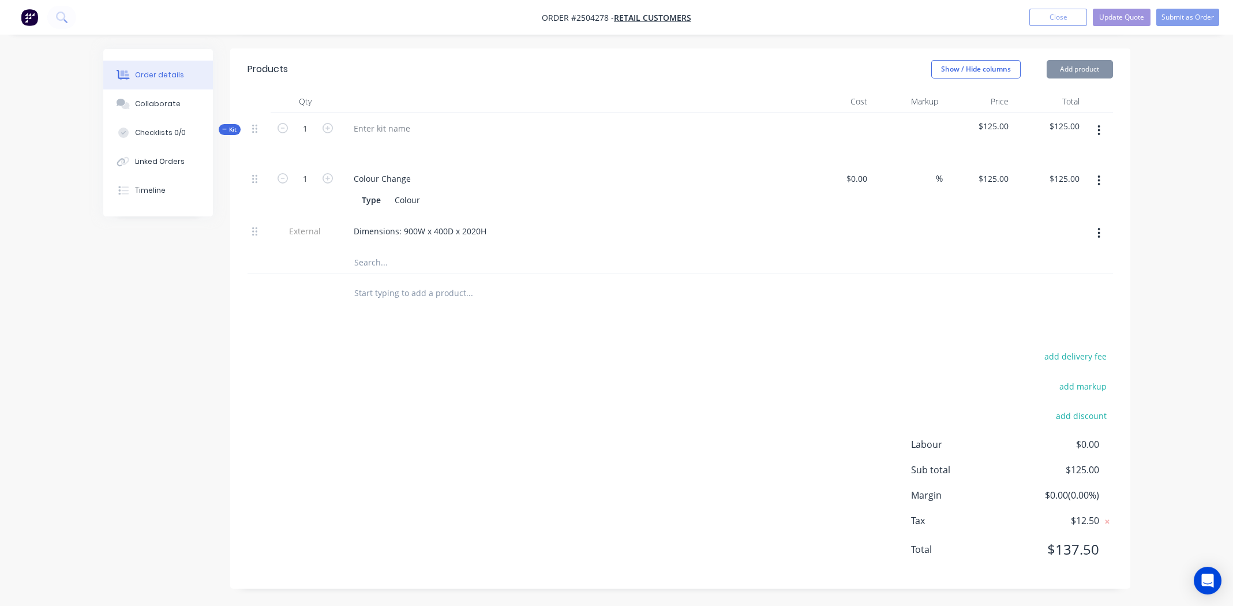
scroll to position [261, 0]
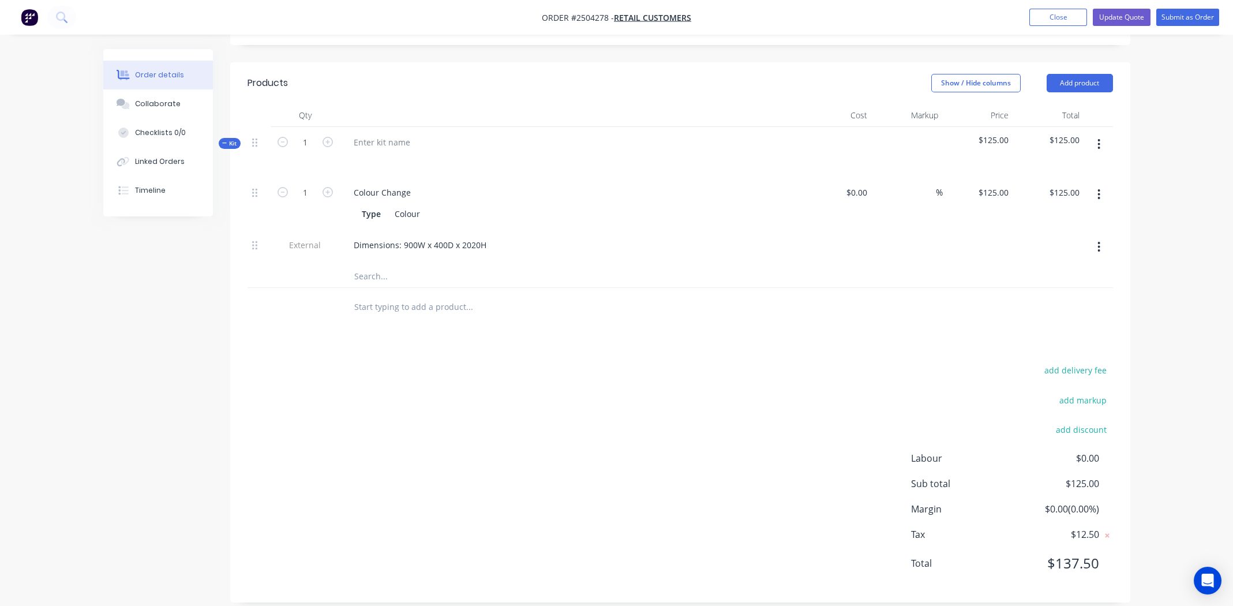
click at [1098, 139] on icon "button" at bounding box center [1099, 144] width 2 height 10
click at [1071, 186] on button "Add sub kit to kit" at bounding box center [1059, 197] width 110 height 23
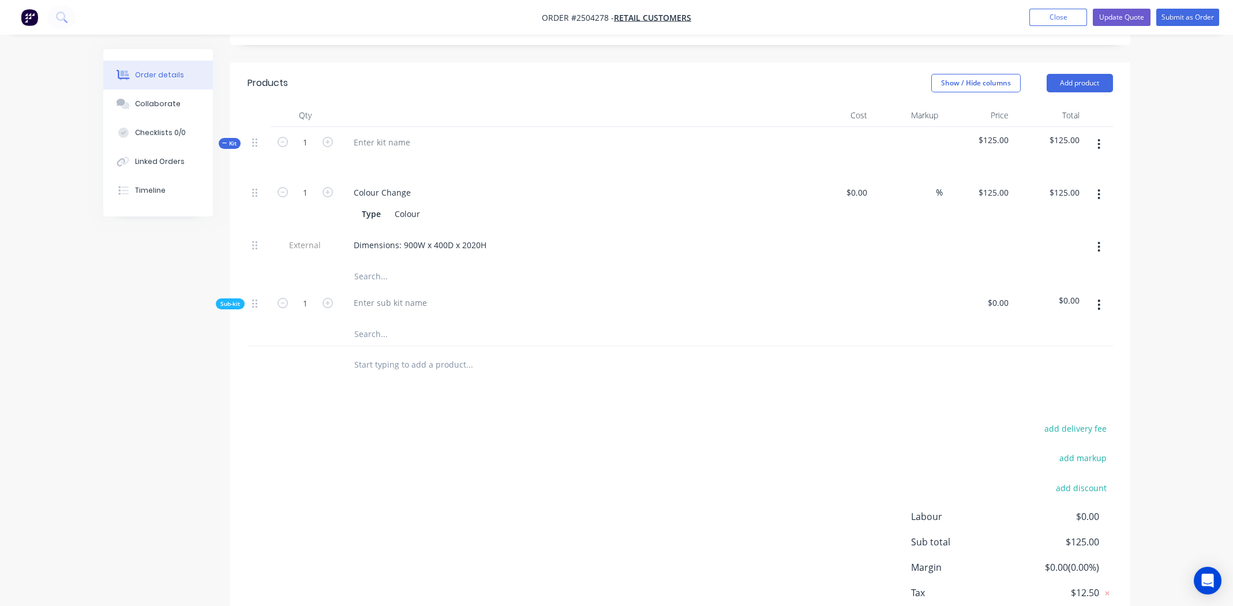
click at [1101, 298] on icon "button" at bounding box center [1099, 304] width 3 height 13
click at [1063, 350] on div "Delete" at bounding box center [1058, 358] width 89 height 17
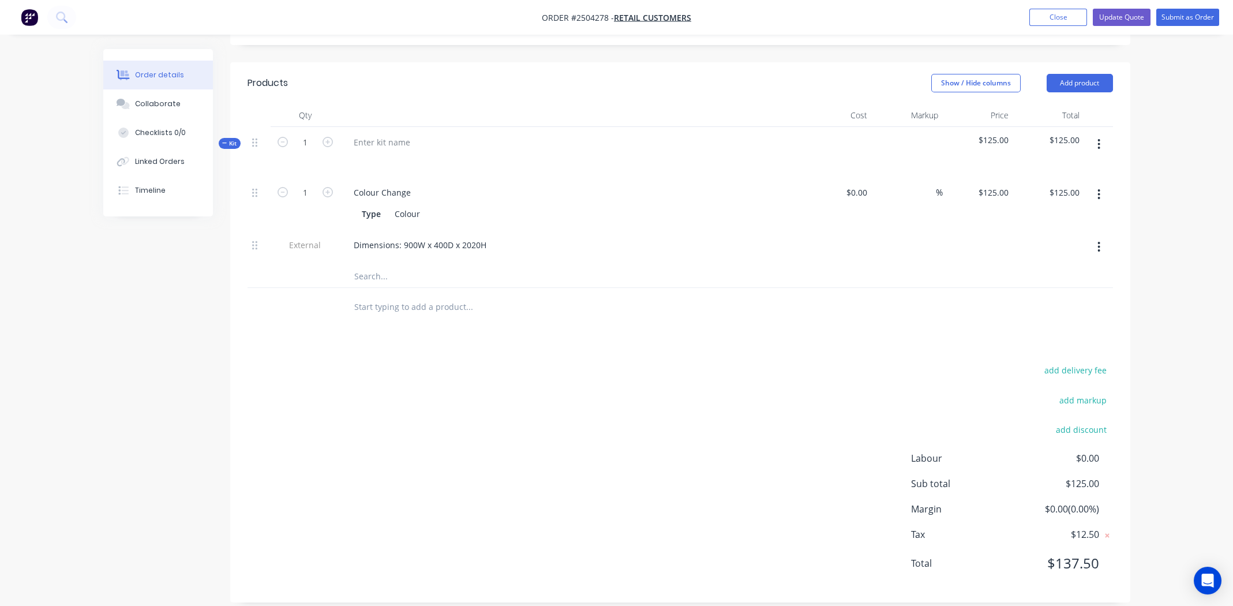
click at [1102, 134] on button "button" at bounding box center [1099, 144] width 27 height 21
click at [1071, 166] on div "Add product to kit" at bounding box center [1058, 174] width 89 height 17
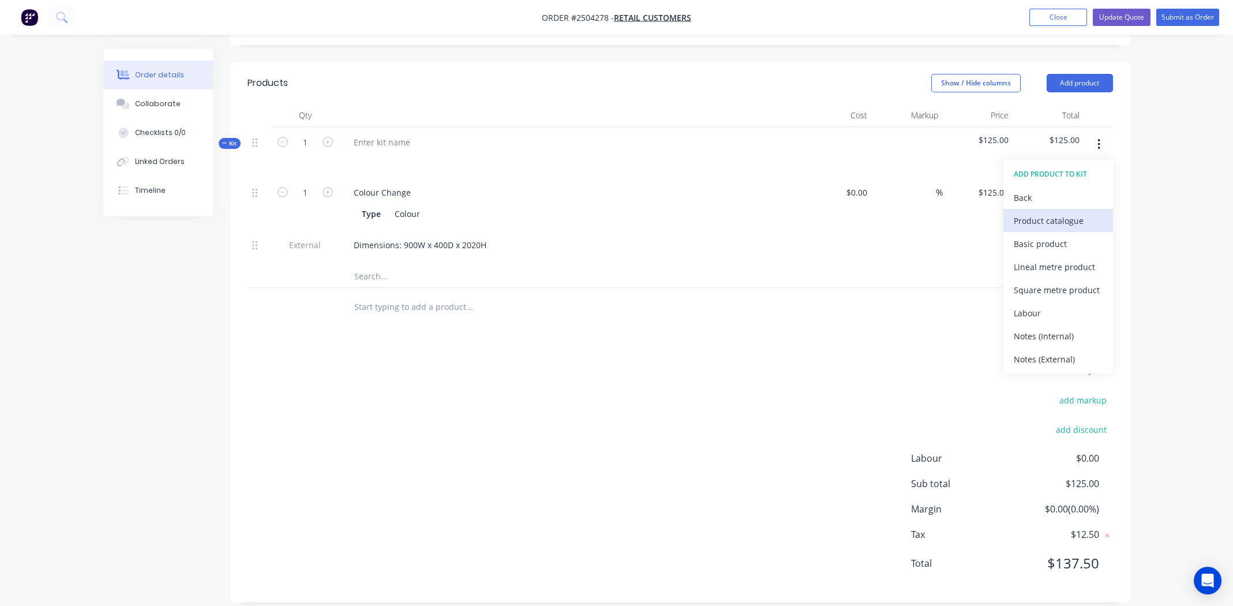
click at [1058, 212] on div "Product catalogue" at bounding box center [1058, 220] width 89 height 17
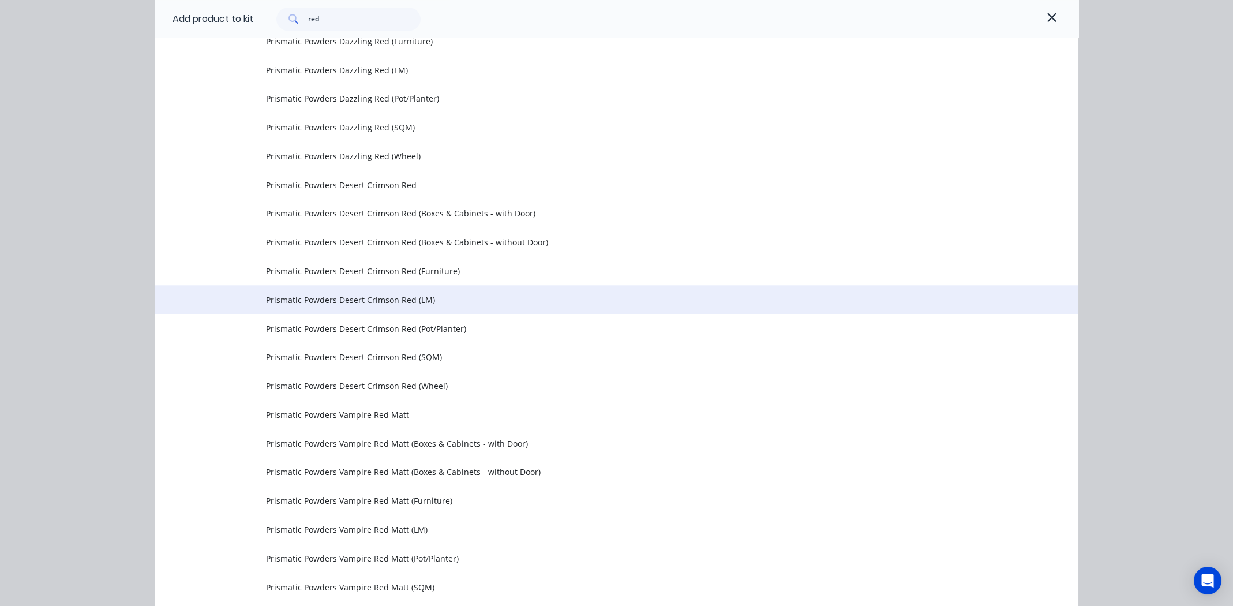
scroll to position [14264, 0]
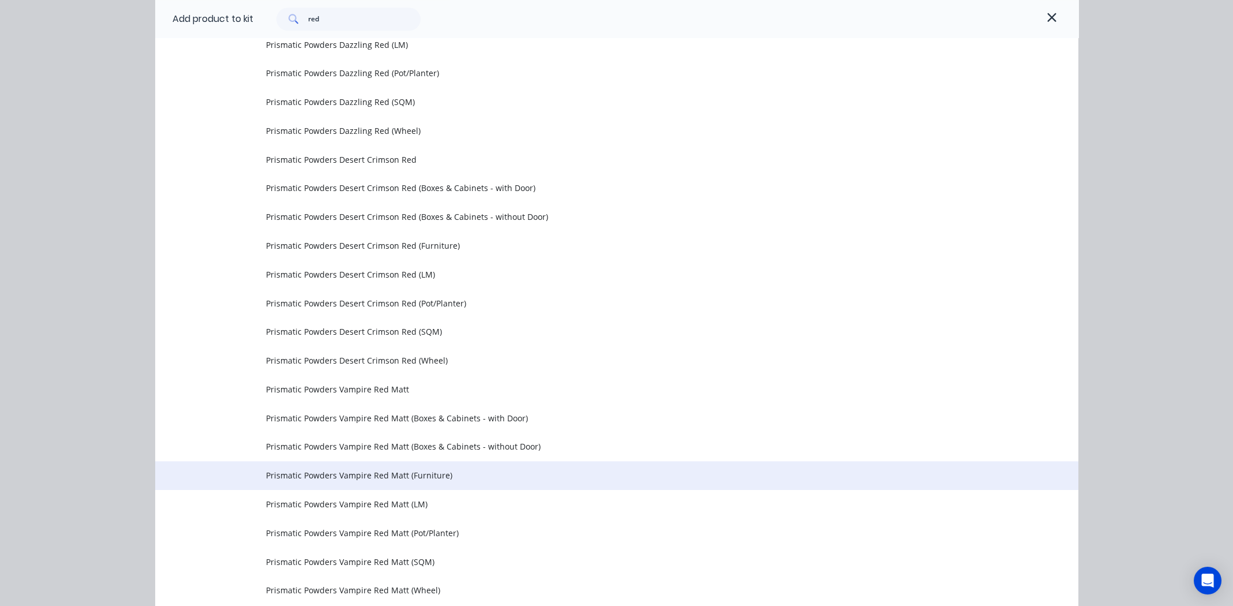
click at [341, 471] on span "Prismatic Powders Vampire Red Matt (Furniture)" at bounding box center [591, 475] width 650 height 12
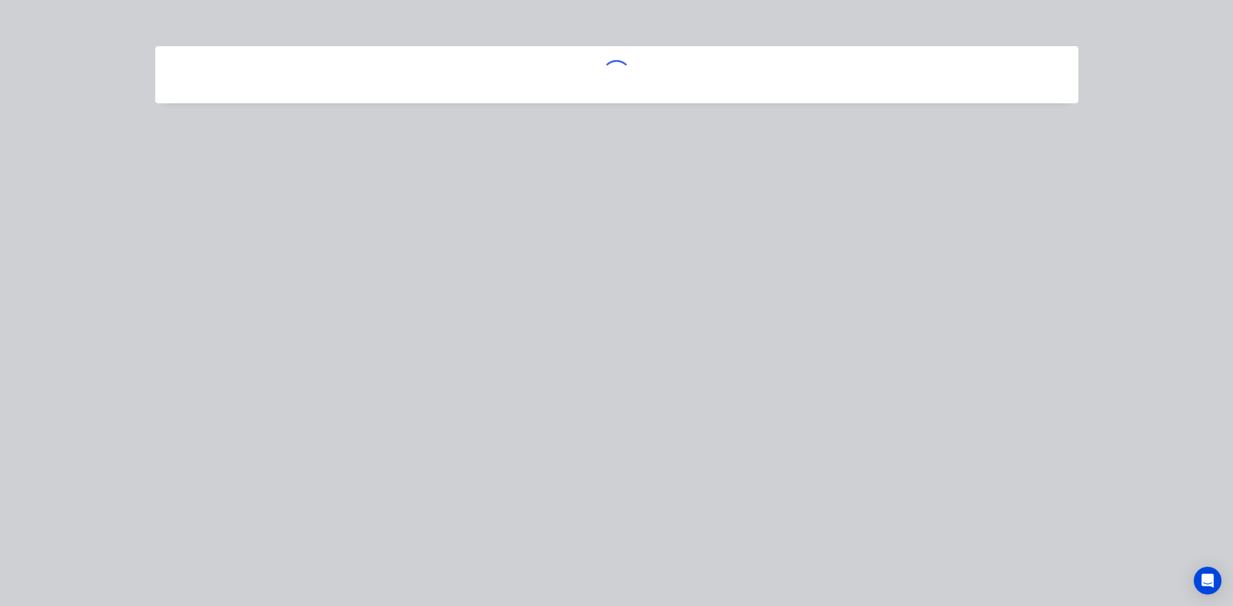
scroll to position [0, 0]
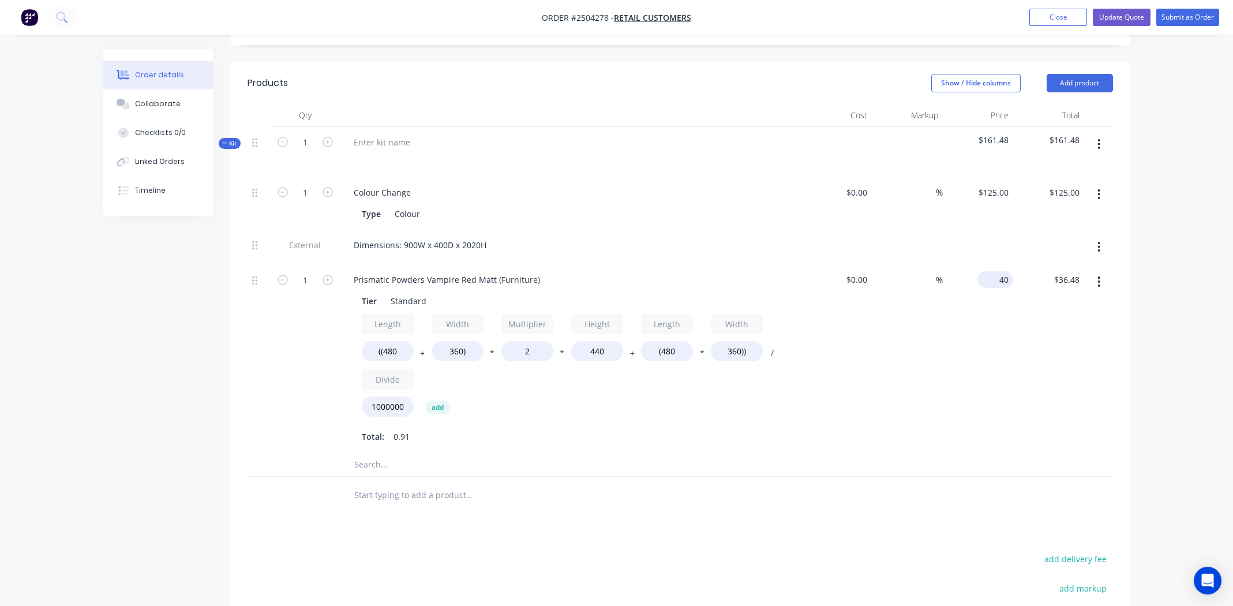
click at [989, 266] on div "40 $40.00" at bounding box center [978, 358] width 71 height 189
type input "$90.00"
type input "$82.08"
click at [905, 383] on div "%" at bounding box center [907, 358] width 71 height 189
click at [388, 341] on input "((480" at bounding box center [388, 351] width 52 height 20
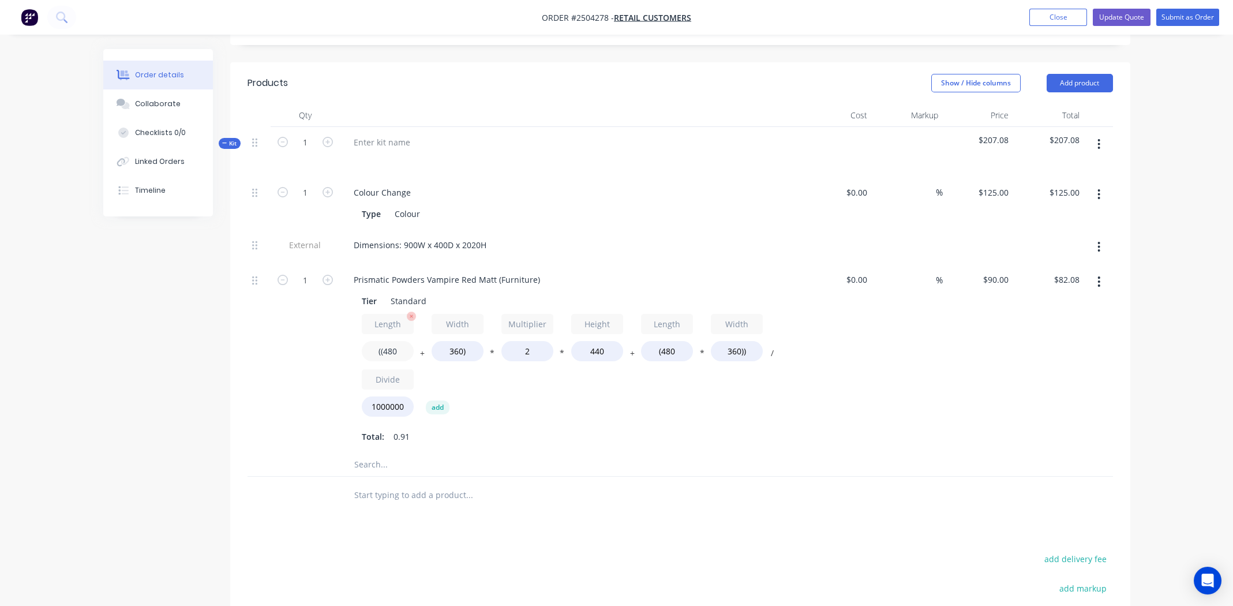
click at [388, 341] on input "((480" at bounding box center [388, 351] width 52 height 20
type input "((2020"
type input "$204.05"
click at [455, 342] on input "360)" at bounding box center [458, 351] width 52 height 20
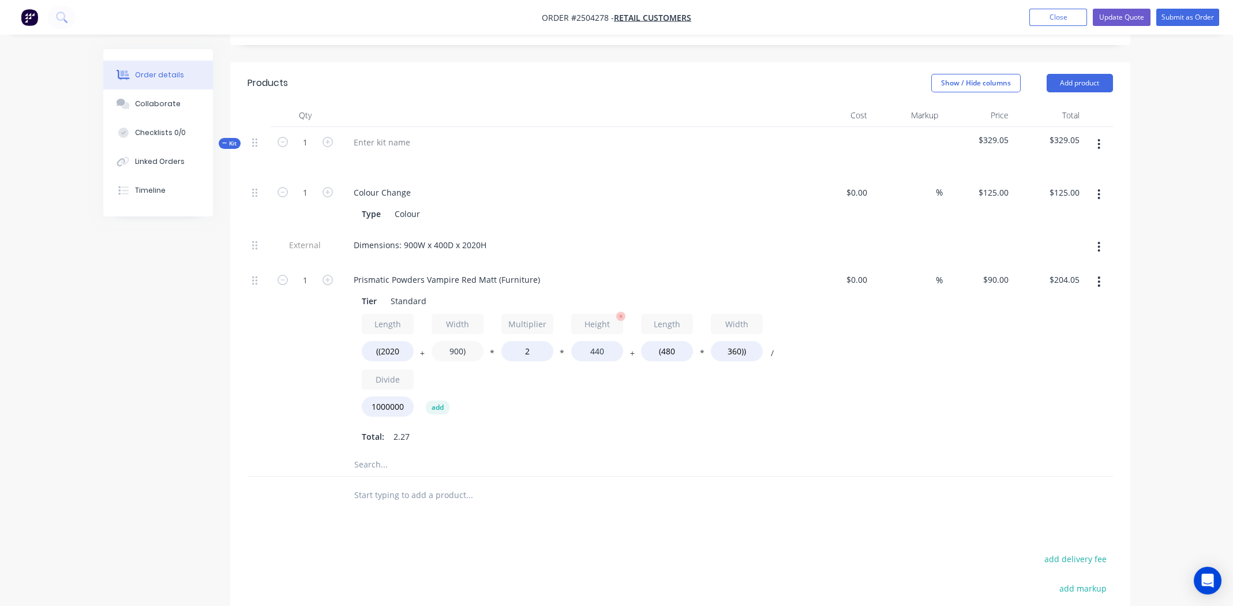
type input "900)"
type input "$246.82"
click at [598, 341] on input "440" at bounding box center [597, 351] width 52 height 20
type input "400"
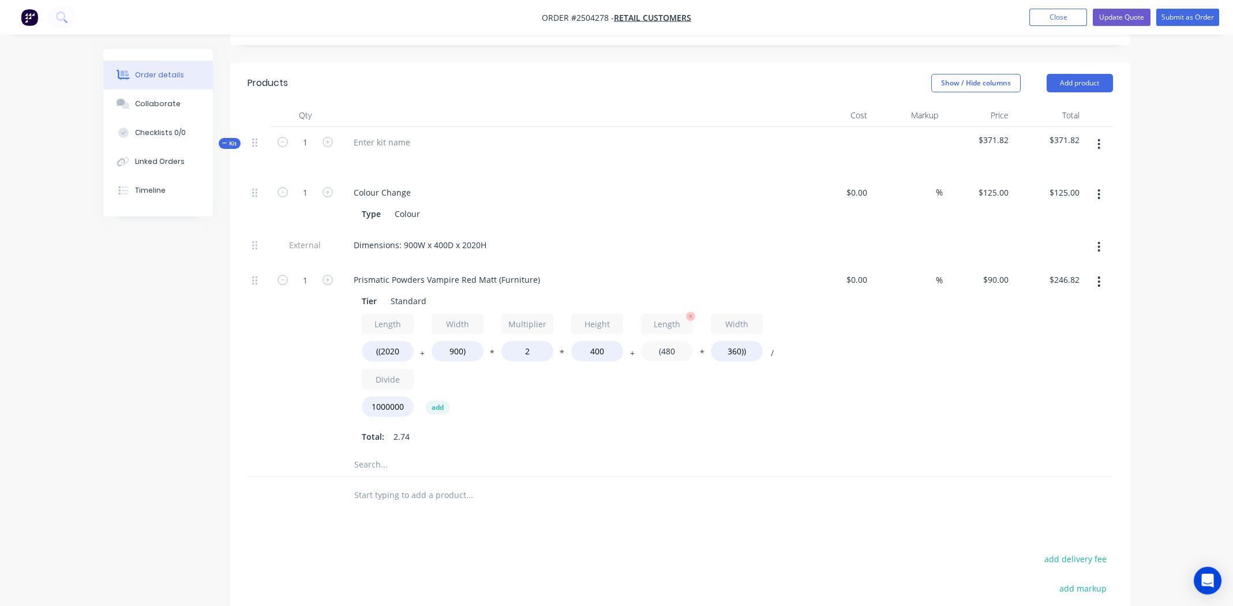
type input "$225.79"
click at [675, 341] on input "(480" at bounding box center [667, 351] width 52 height 20
click at [676, 341] on input "(480" at bounding box center [667, 351] width 52 height 20
type input "(2020"
type input "$275.69"
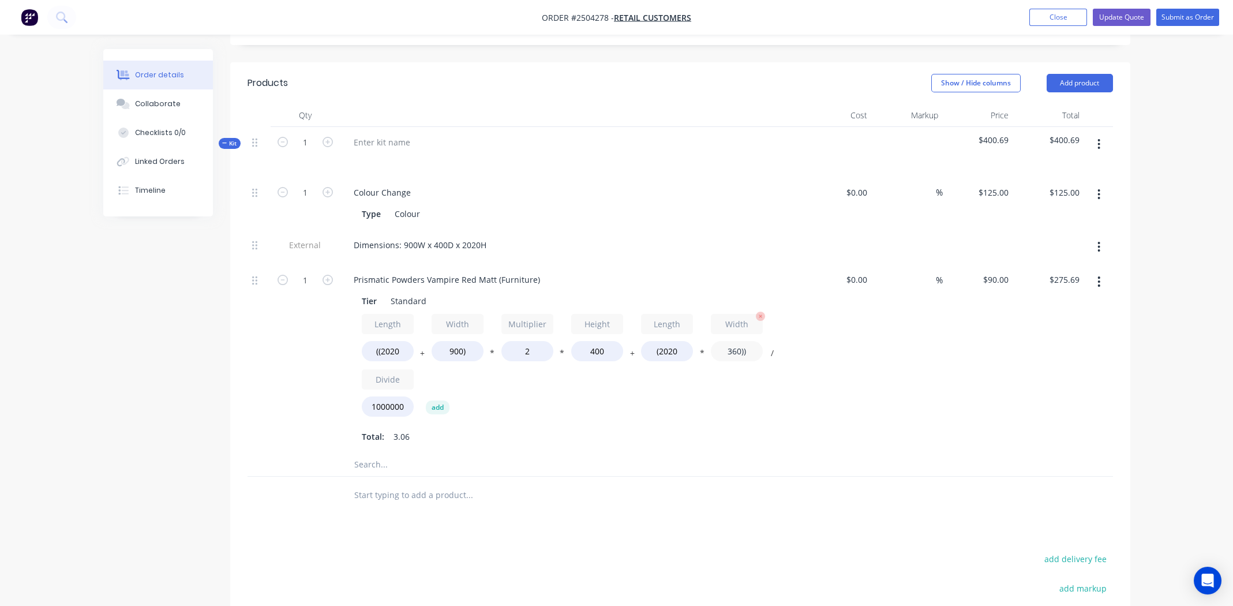
click at [733, 341] on input "360))" at bounding box center [737, 351] width 52 height 20
type input "900))"
type input "$373.86"
click at [826, 410] on div "$0.00 $0.00" at bounding box center [837, 358] width 71 height 189
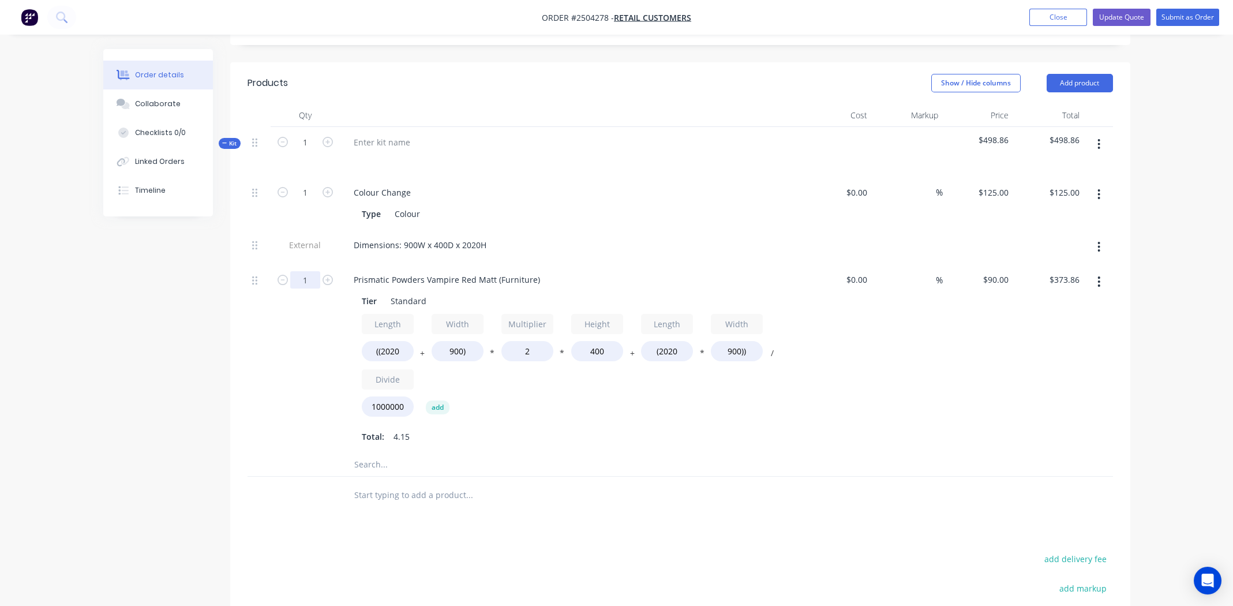
click at [296, 271] on input "1" at bounding box center [305, 279] width 30 height 17
type input "4"
type input "2"
type input "$747.72"
click at [719, 409] on div "Length ((2020 + Width 900) * Multiplier 2 * Height 400 + Length (2020 * Width 9…" at bounding box center [571, 380] width 418 height 132
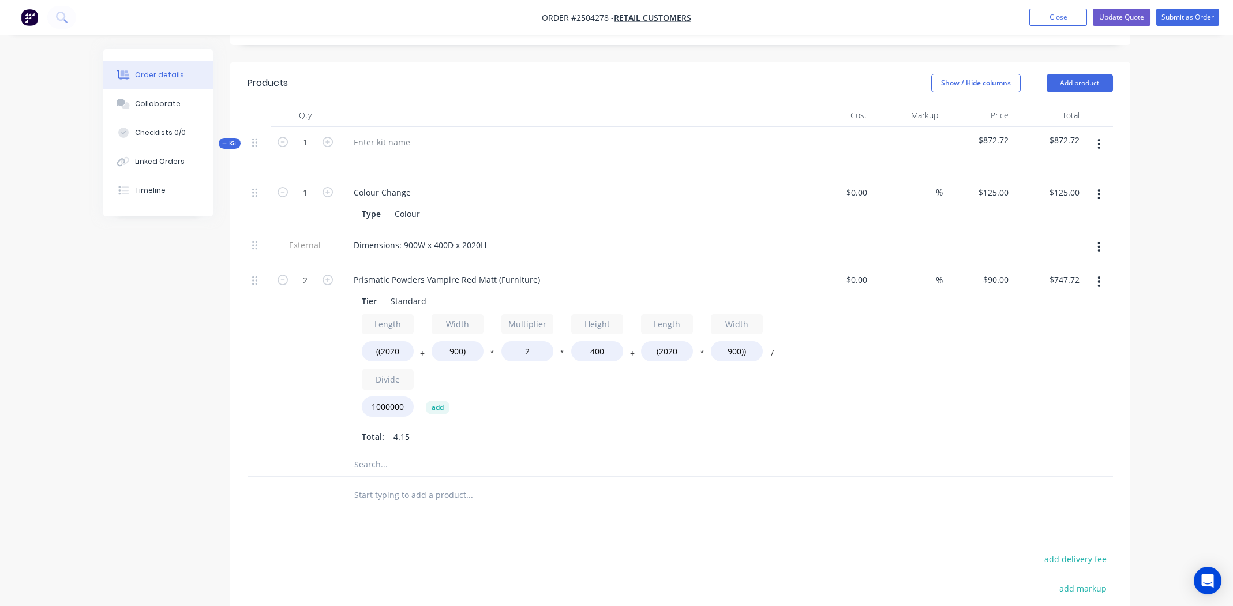
click at [915, 388] on div "%" at bounding box center [907, 358] width 71 height 189
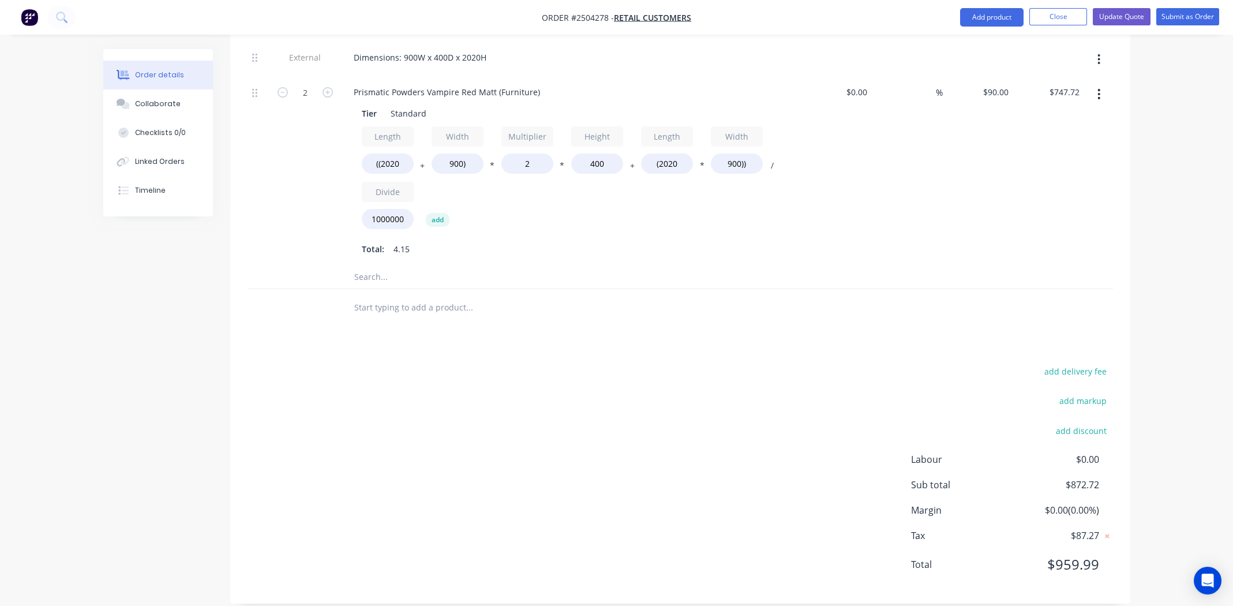
scroll to position [449, 0]
click at [634, 388] on div "add delivery fee add markup add discount Labour $0.00 Sub total $872.72 Margin …" at bounding box center [681, 474] width 866 height 223
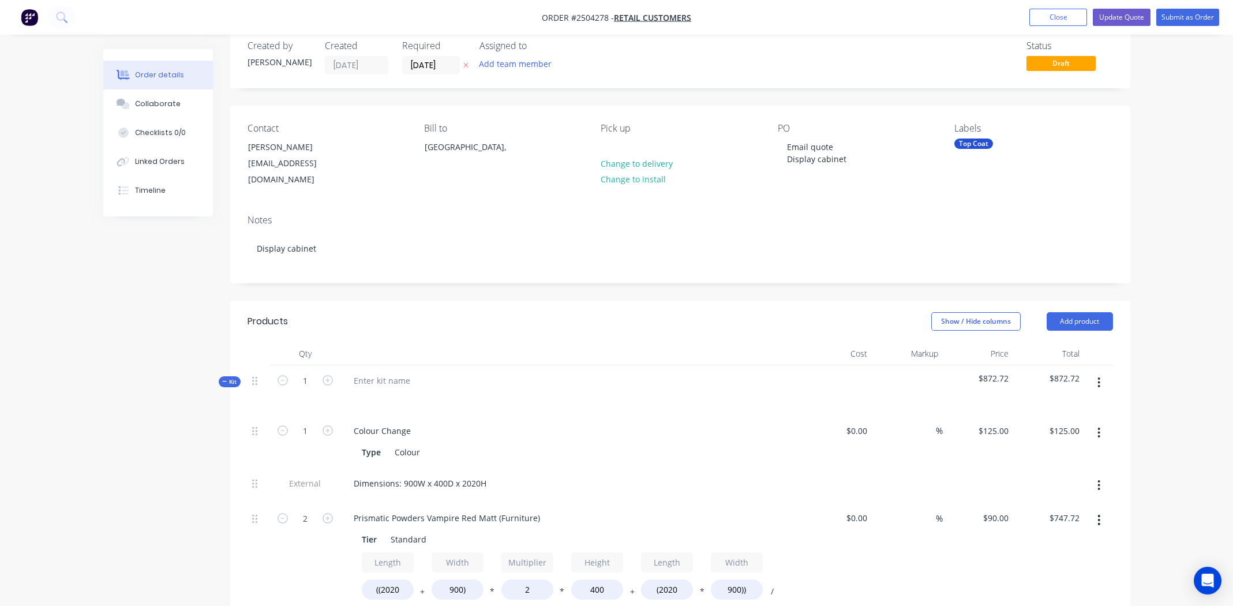
scroll to position [0, 0]
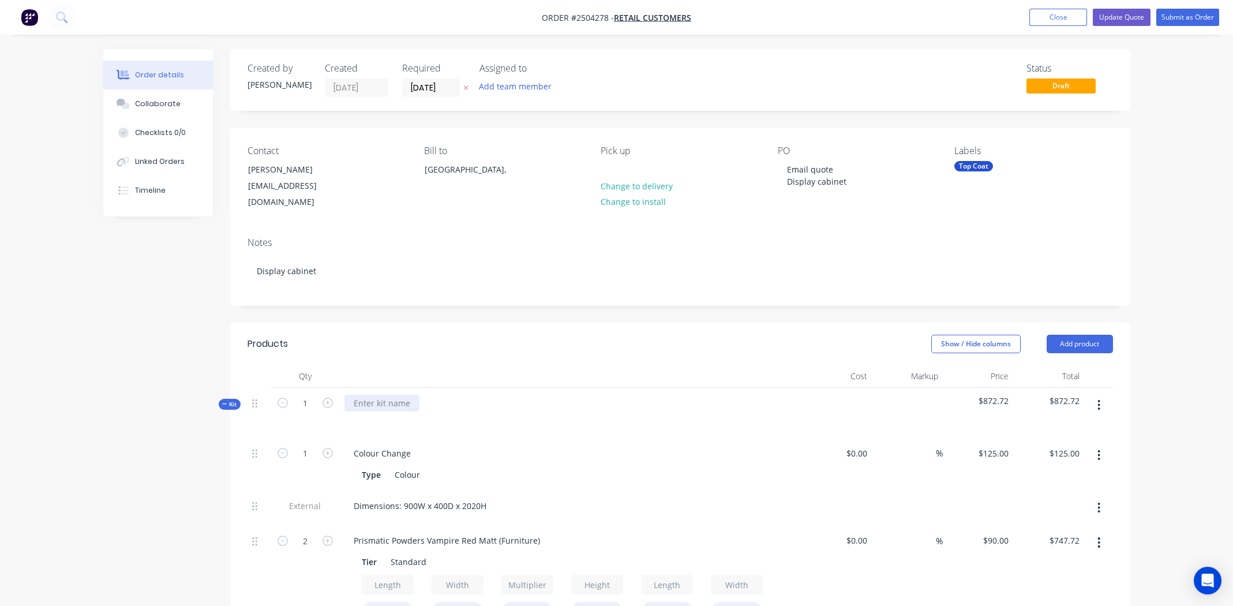
click at [366, 395] on div at bounding box center [382, 403] width 75 height 17
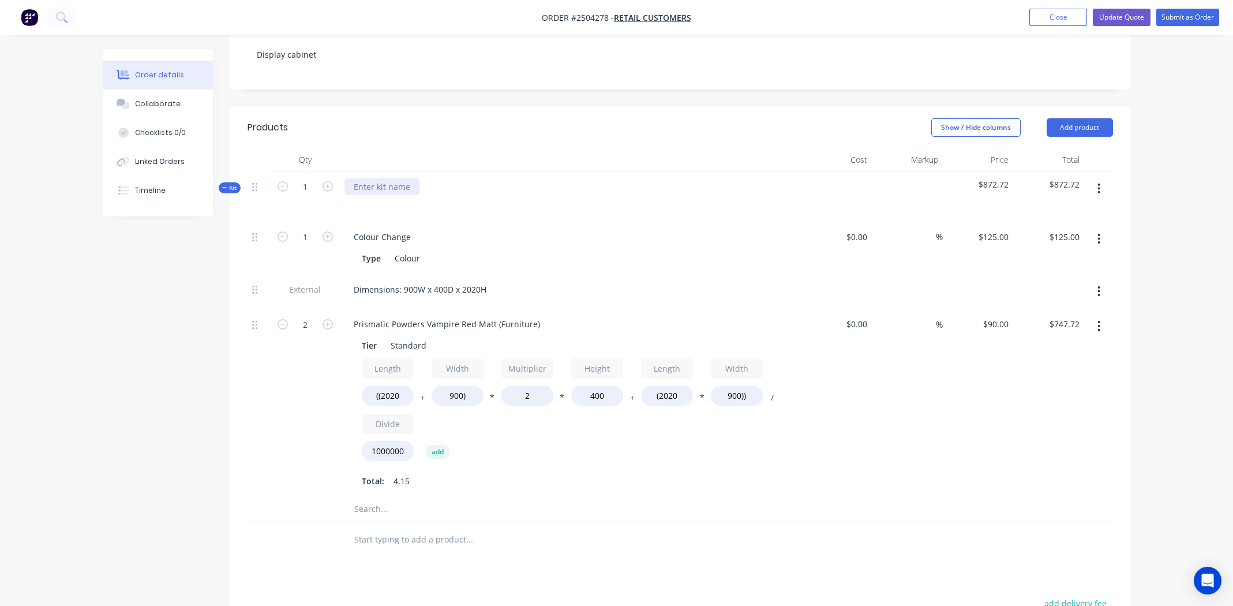
scroll to position [230, 0]
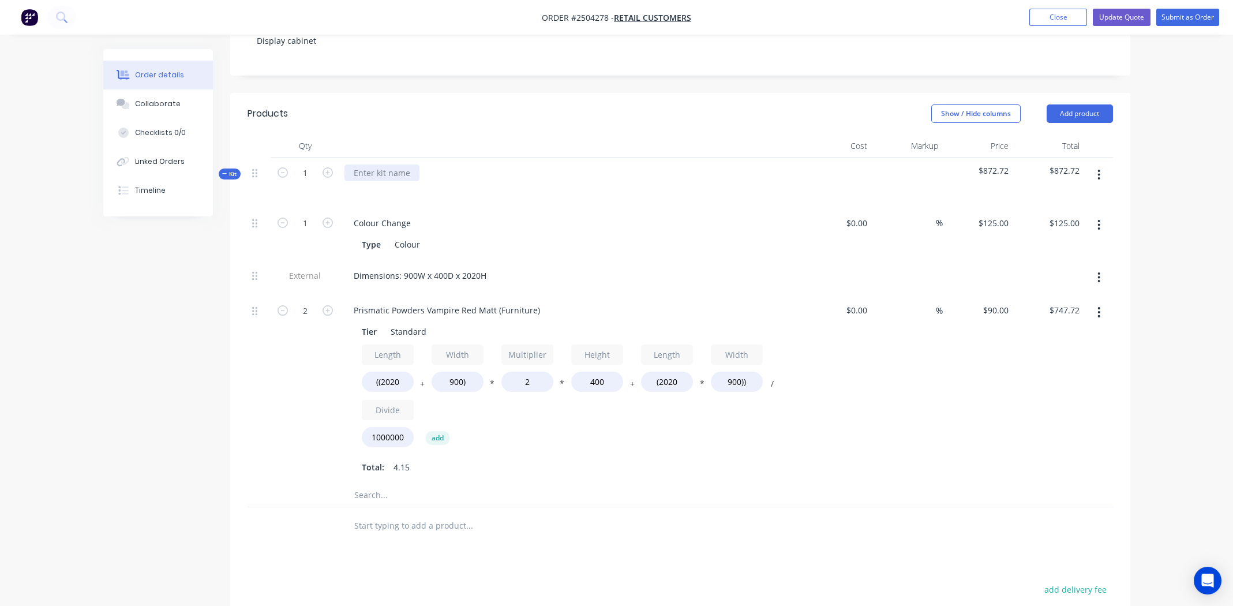
click at [373, 164] on div at bounding box center [382, 172] width 75 height 17
click at [375, 164] on div at bounding box center [382, 172] width 75 height 17
click at [1101, 164] on button "button" at bounding box center [1099, 174] width 27 height 21
click at [369, 164] on div at bounding box center [382, 172] width 75 height 17
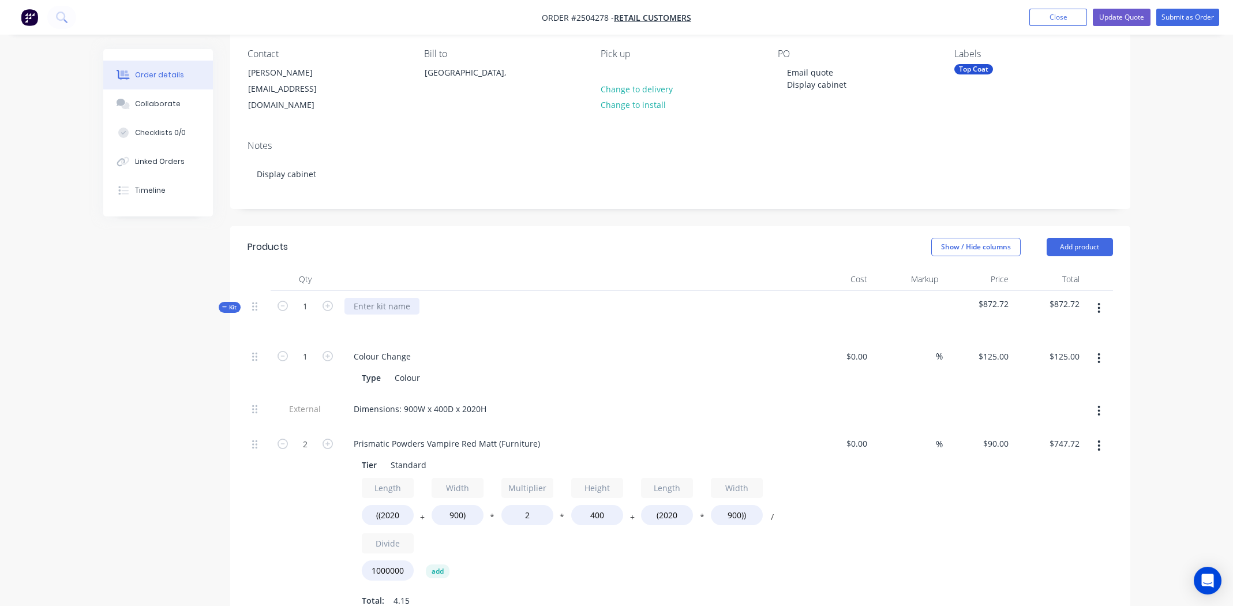
scroll to position [0, 0]
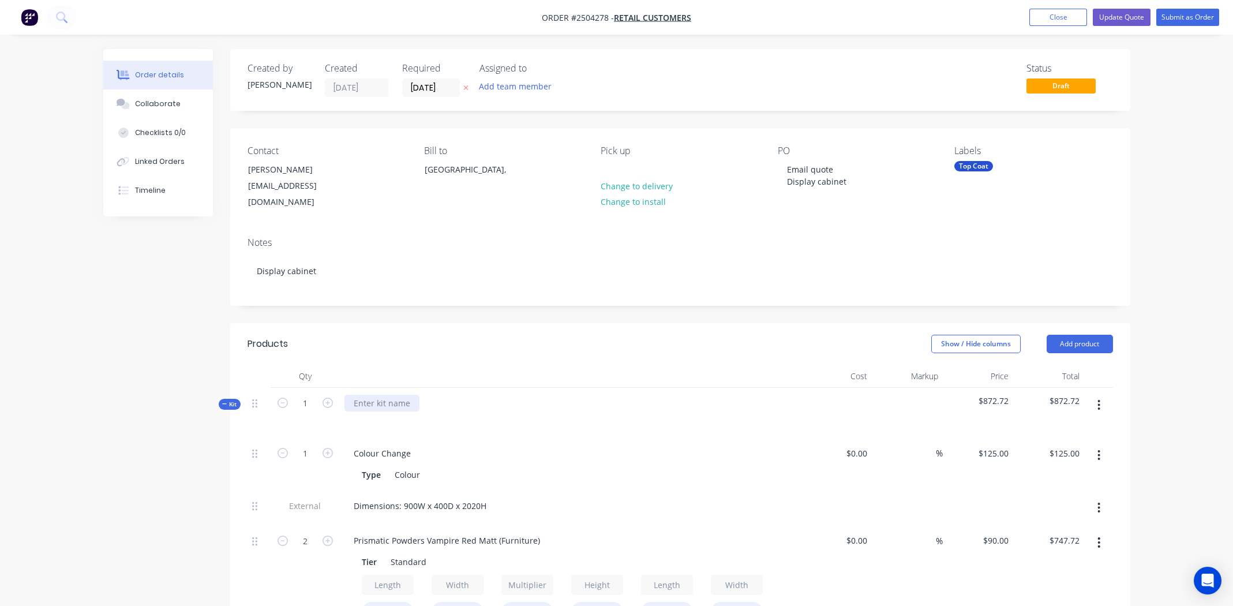
click at [370, 395] on div at bounding box center [382, 403] width 75 height 17
click at [425, 395] on div "Prismatic Oxblood kRed" at bounding box center [400, 403] width 110 height 17
click at [402, 395] on div "Prismatic Oxblood Red" at bounding box center [398, 403] width 106 height 17
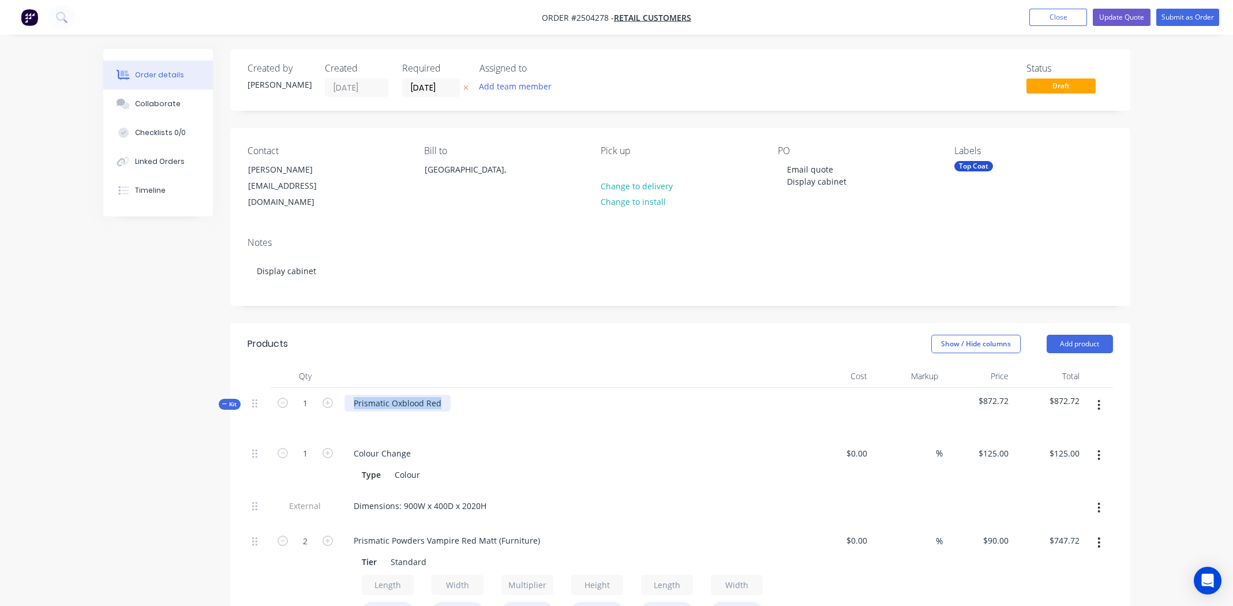
copy div "Prismatic Oxblood Red"
click at [419, 466] on div "Colour" at bounding box center [407, 474] width 35 height 17
click at [404, 466] on div "Colour" at bounding box center [407, 474] width 35 height 17
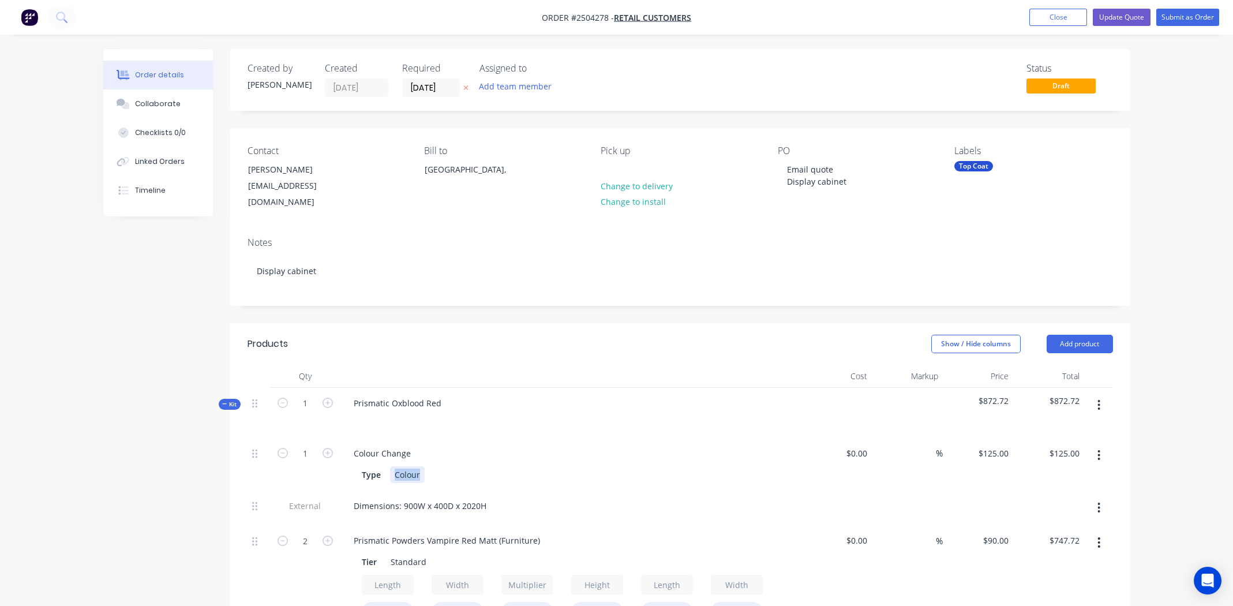
click at [405, 466] on div "Colour" at bounding box center [407, 474] width 35 height 17
paste div
click at [406, 497] on div "Dimensions: 900W x 400D x 2020H" at bounding box center [420, 505] width 151 height 17
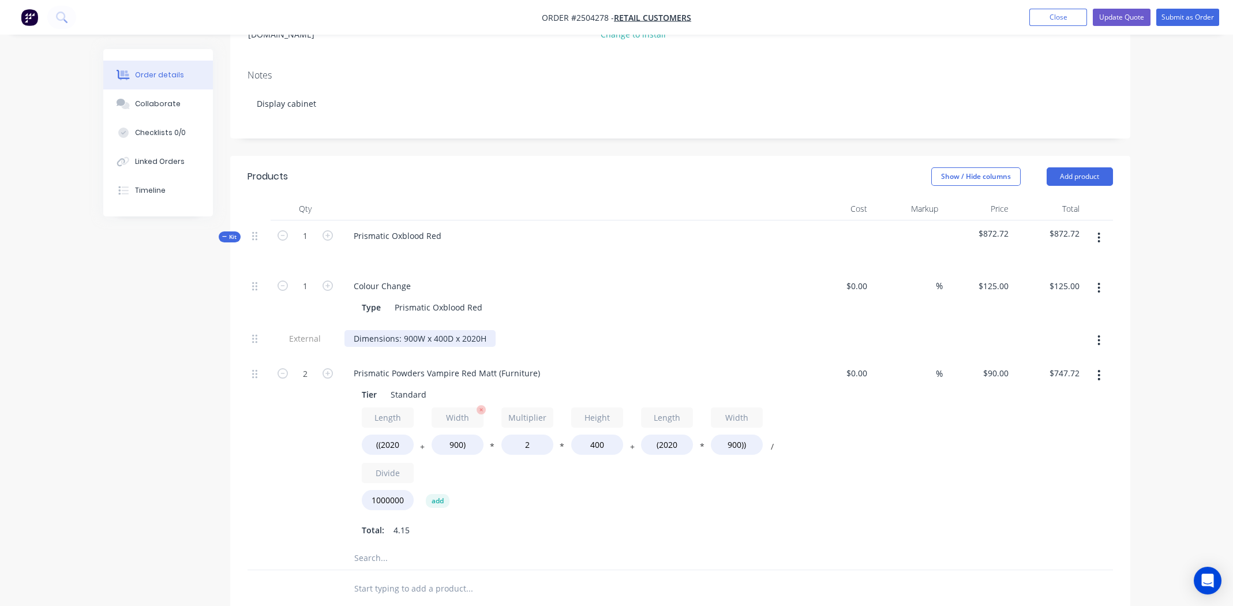
scroll to position [173, 0]
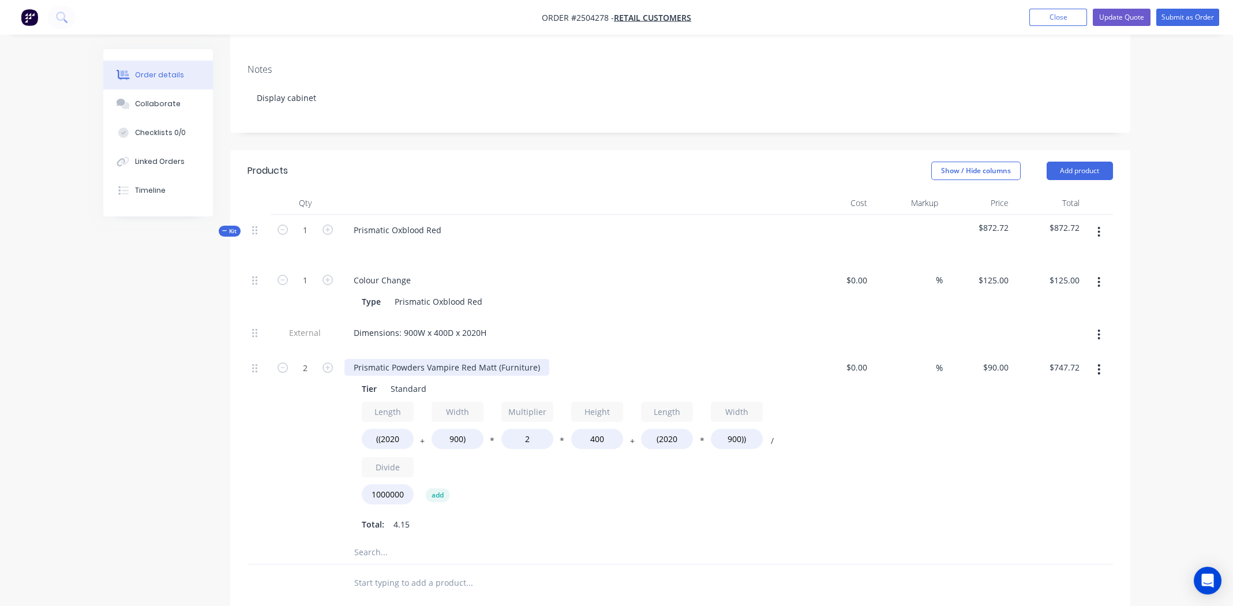
click at [443, 359] on div "Prismatic Powders Vampire Red Matt (Furniture)" at bounding box center [447, 367] width 205 height 17
click at [649, 477] on div "Length ((2020 + Width 900) * Multiplier 2 * Height 400 + Length (2020 * Width 9…" at bounding box center [571, 455] width 418 height 107
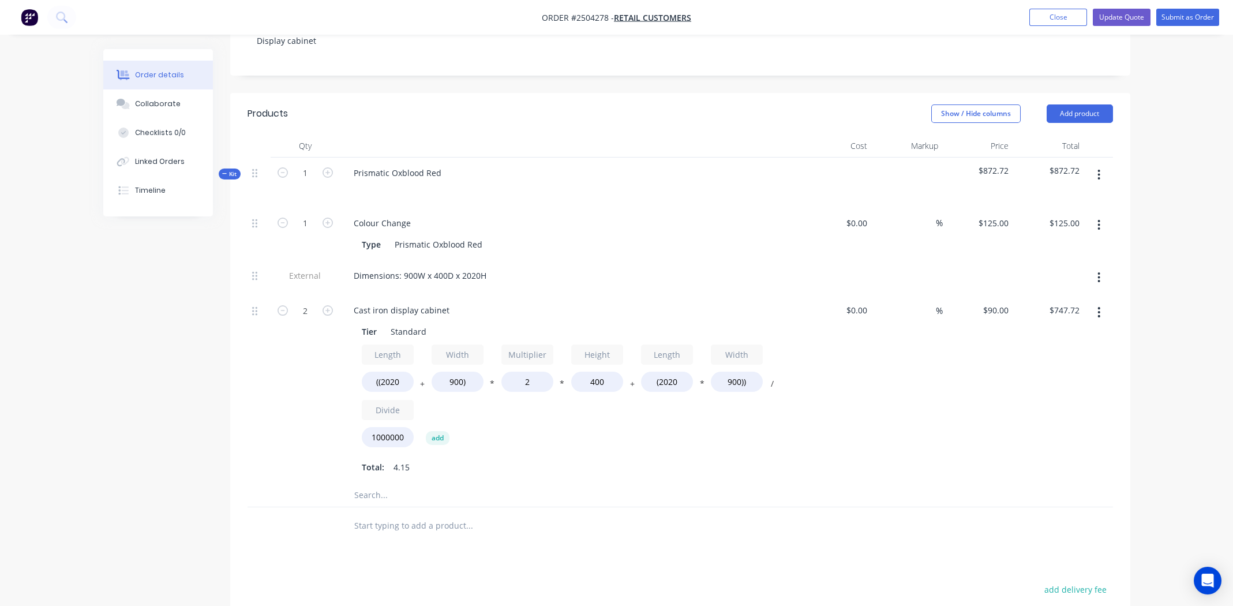
scroll to position [0, 0]
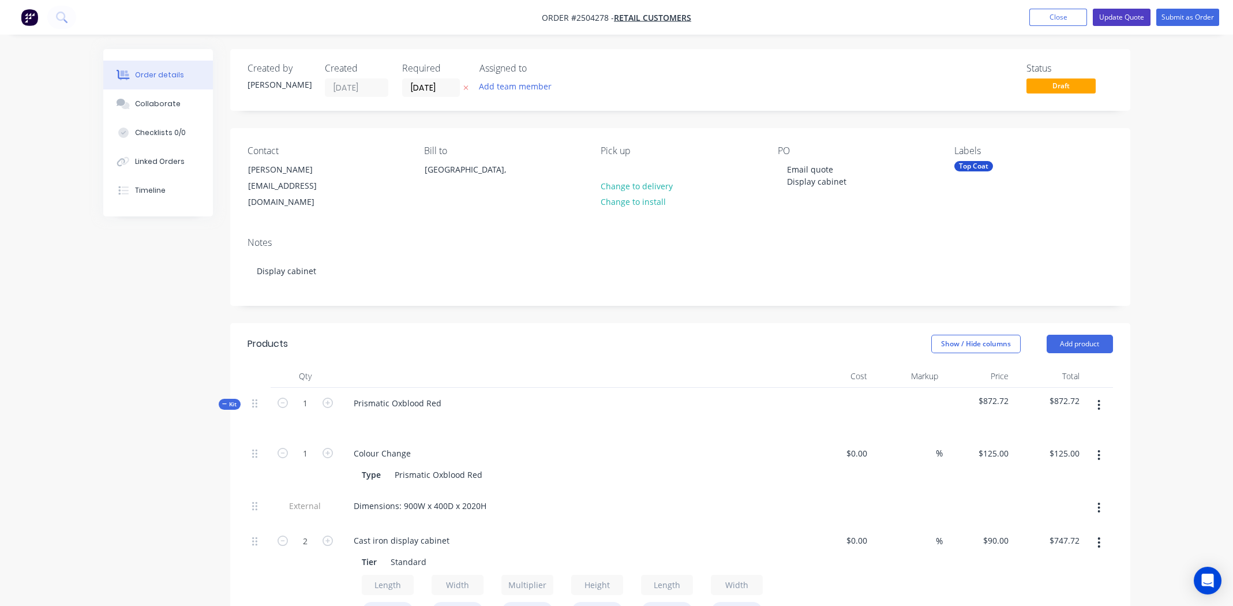
click at [1118, 27] on nav "Order #2504278 - Retail Customers Add product Close Update Quote Submit as Order" at bounding box center [616, 17] width 1233 height 35
click at [1117, 21] on button "Update Quote" at bounding box center [1122, 17] width 58 height 17
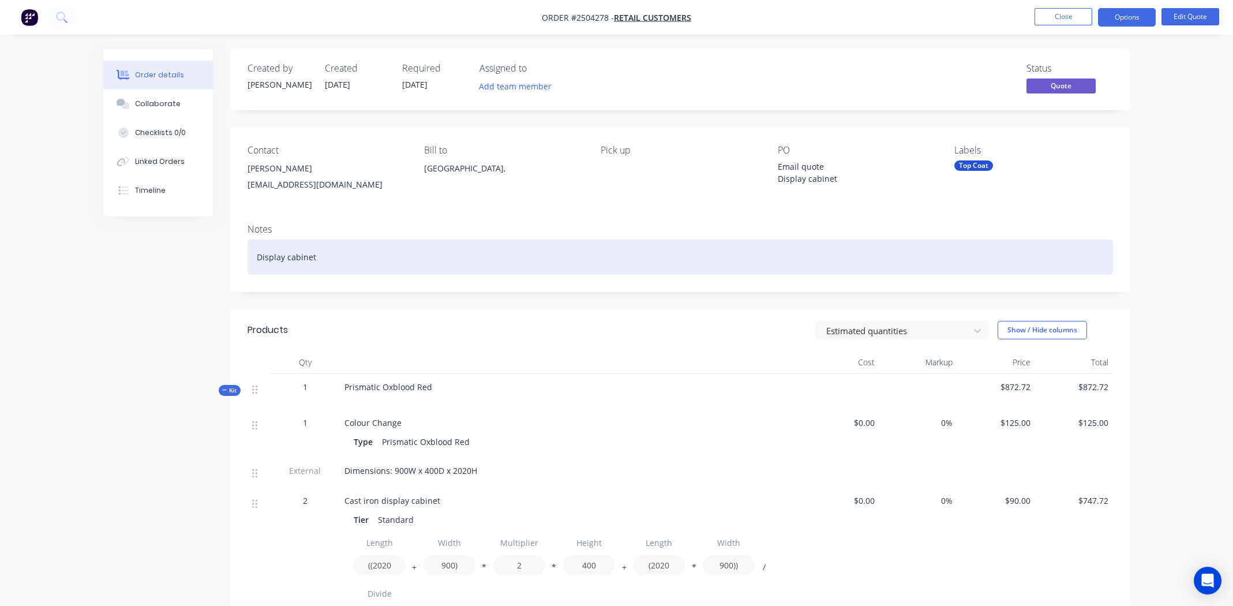
click at [387, 255] on div "Display cabinet" at bounding box center [681, 256] width 866 height 35
click at [529, 258] on div "Display cabinet | Prismatic Oxblood Red" at bounding box center [681, 256] width 866 height 35
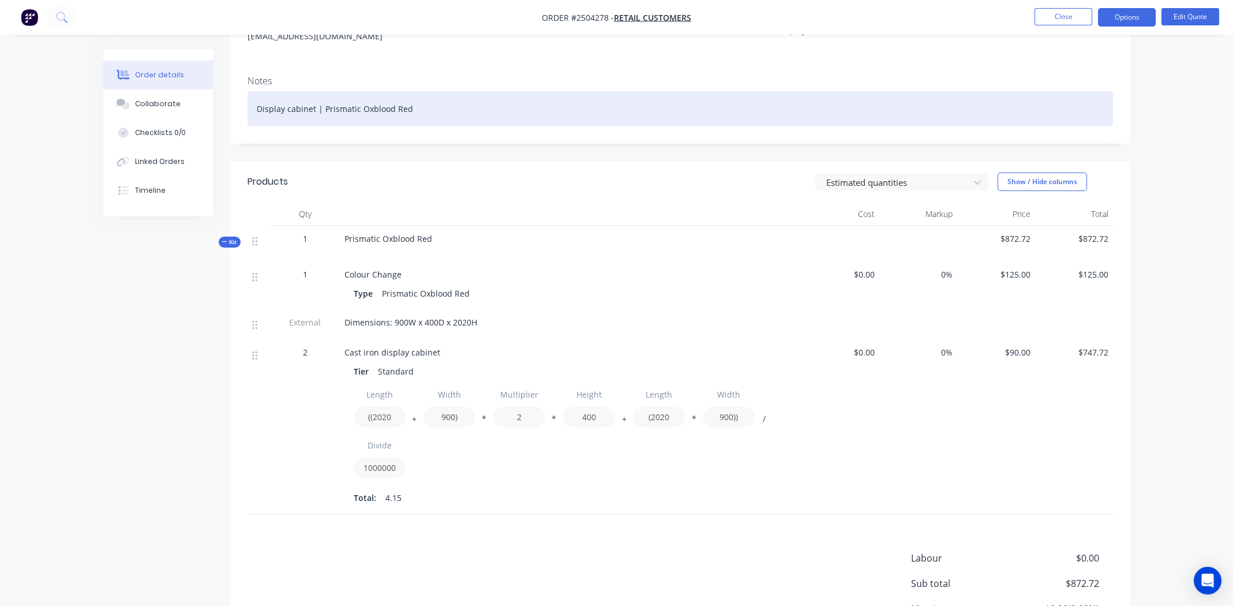
scroll to position [262, 0]
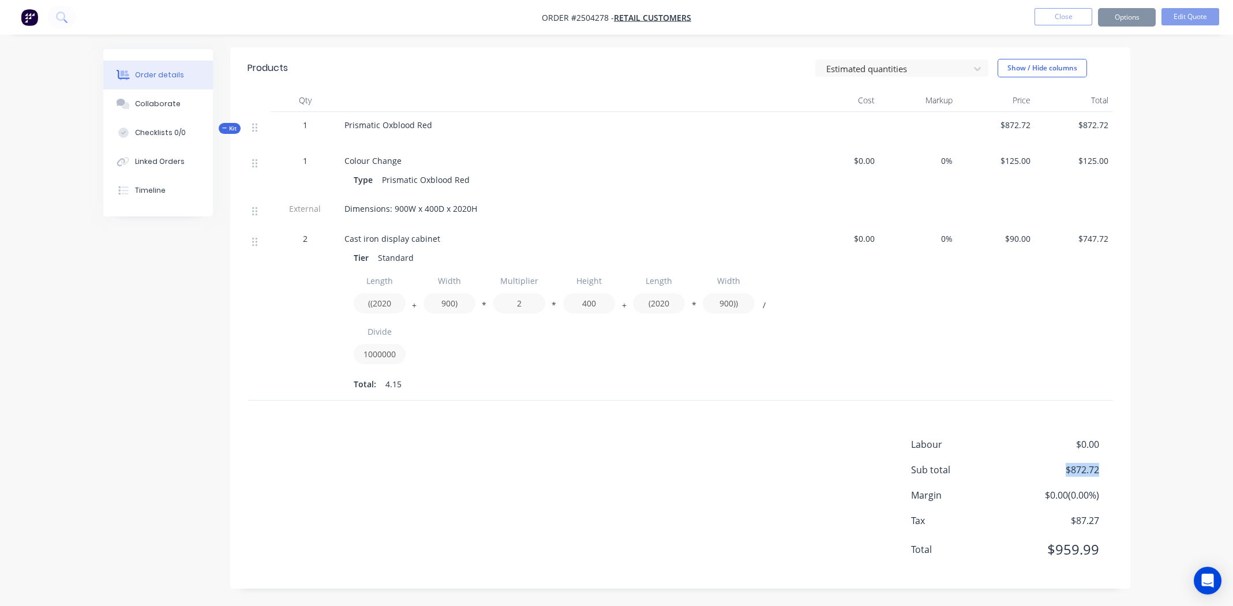
drag, startPoint x: 1102, startPoint y: 467, endPoint x: 1054, endPoint y: 470, distance: 48.0
click at [1054, 470] on div "Sub total $872.72" at bounding box center [1012, 470] width 202 height 14
copy span "$872.72"
click at [1053, 22] on button "Close" at bounding box center [1064, 16] width 58 height 17
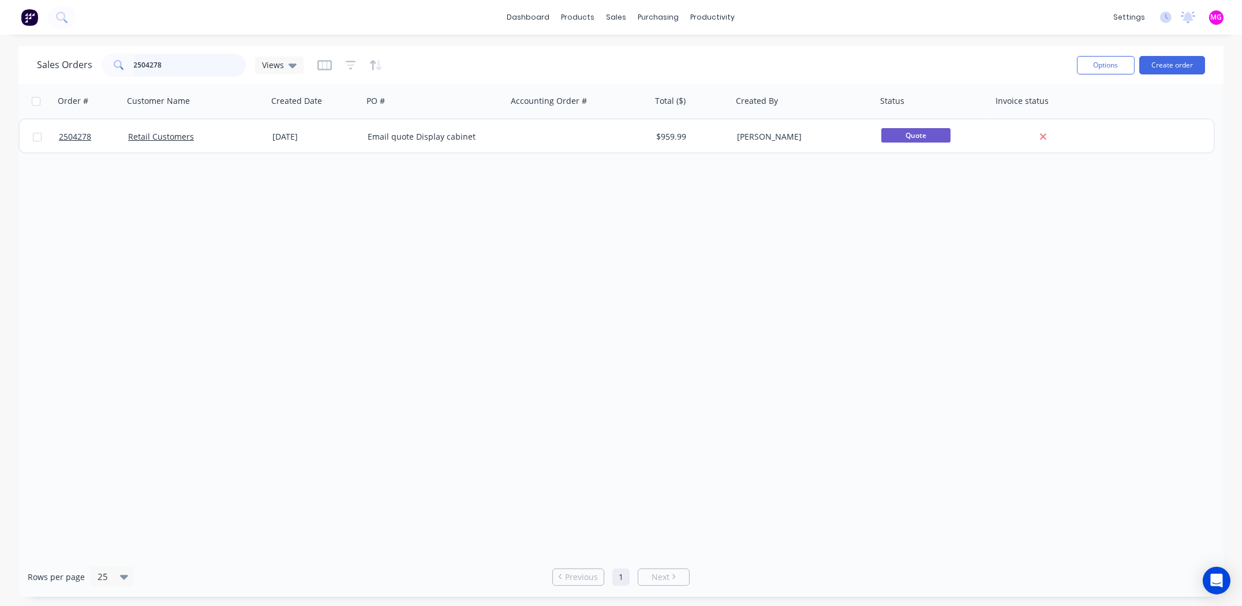
click at [170, 68] on input "2504278" at bounding box center [190, 65] width 113 height 23
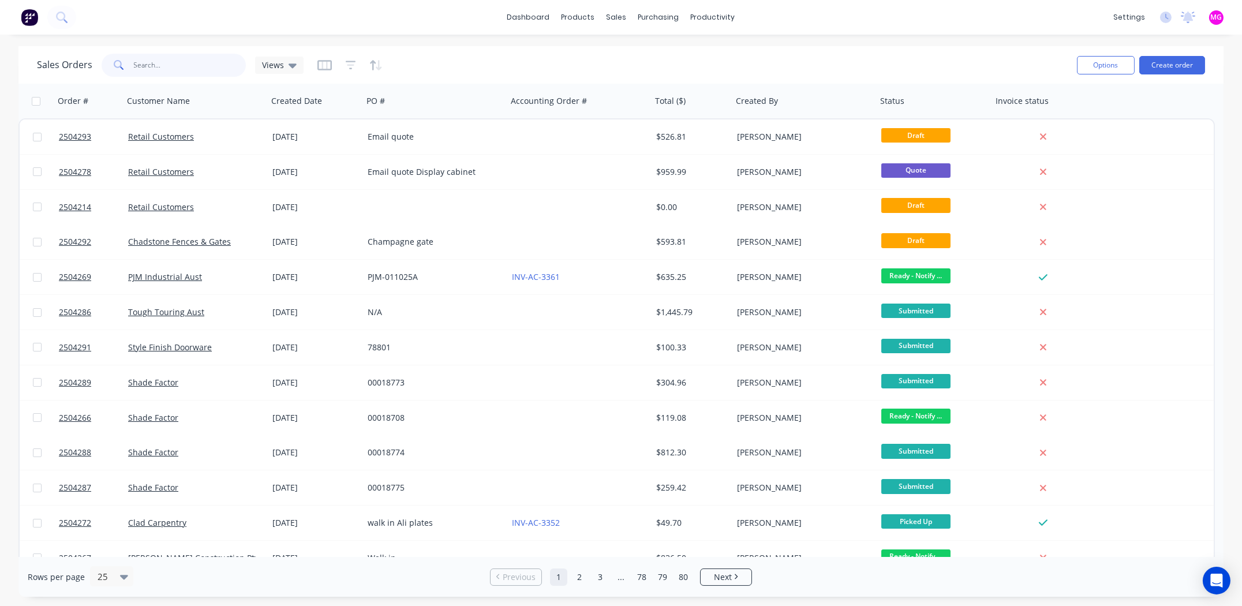
click at [163, 66] on input "text" at bounding box center [190, 65] width 113 height 23
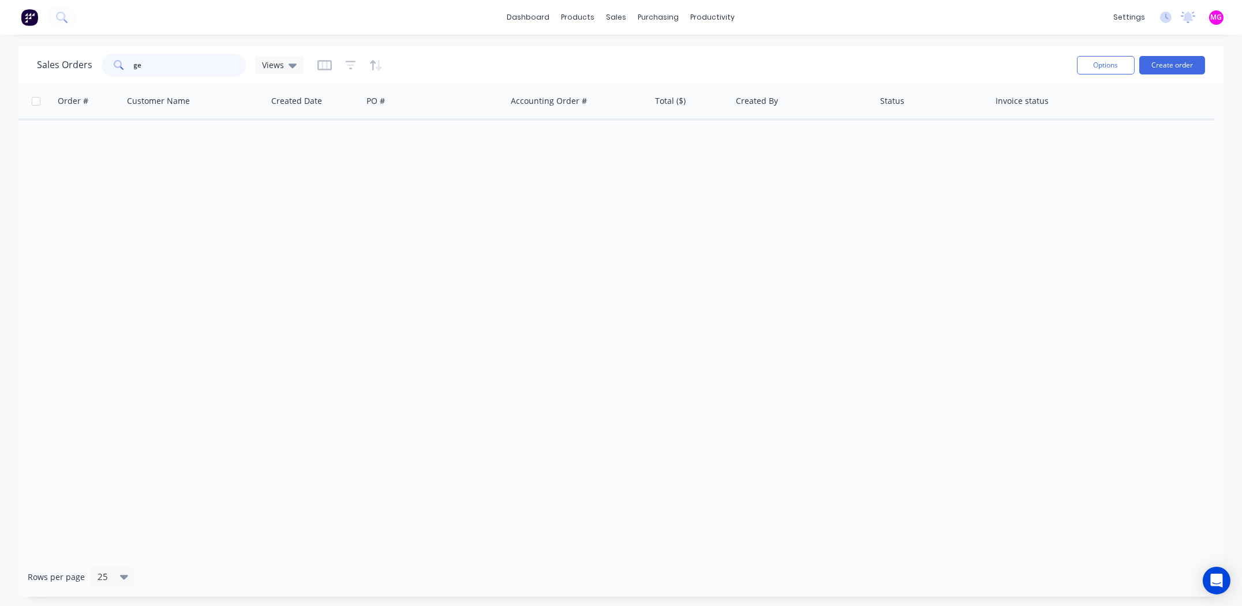
type input "g"
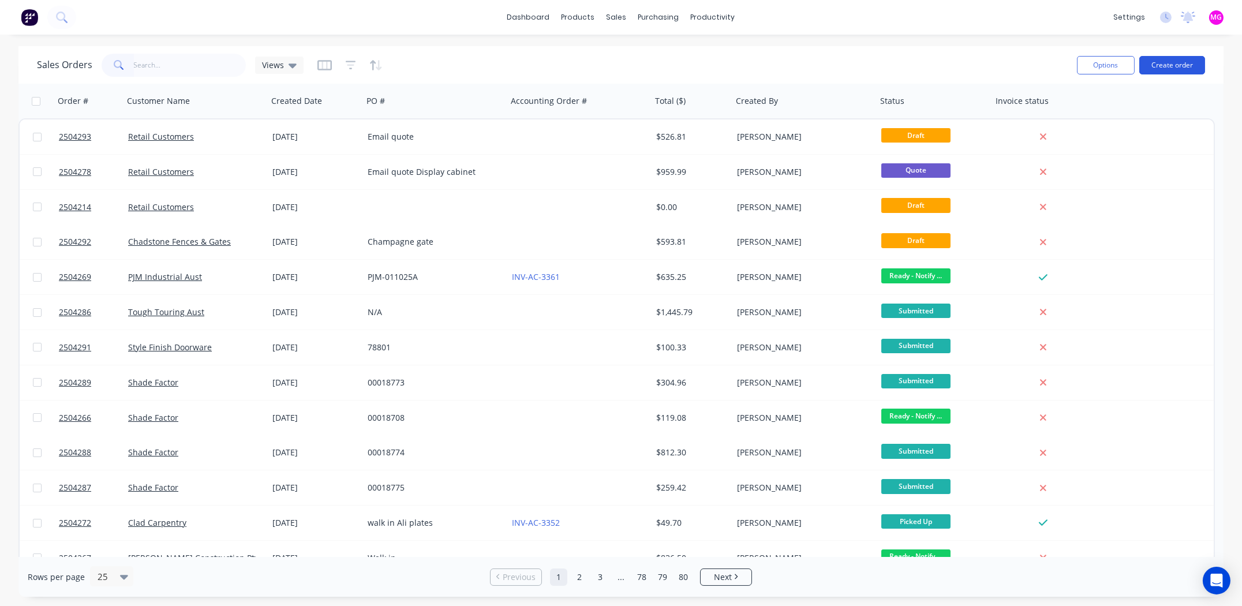
click at [1178, 61] on button "Create order" at bounding box center [1172, 65] width 66 height 18
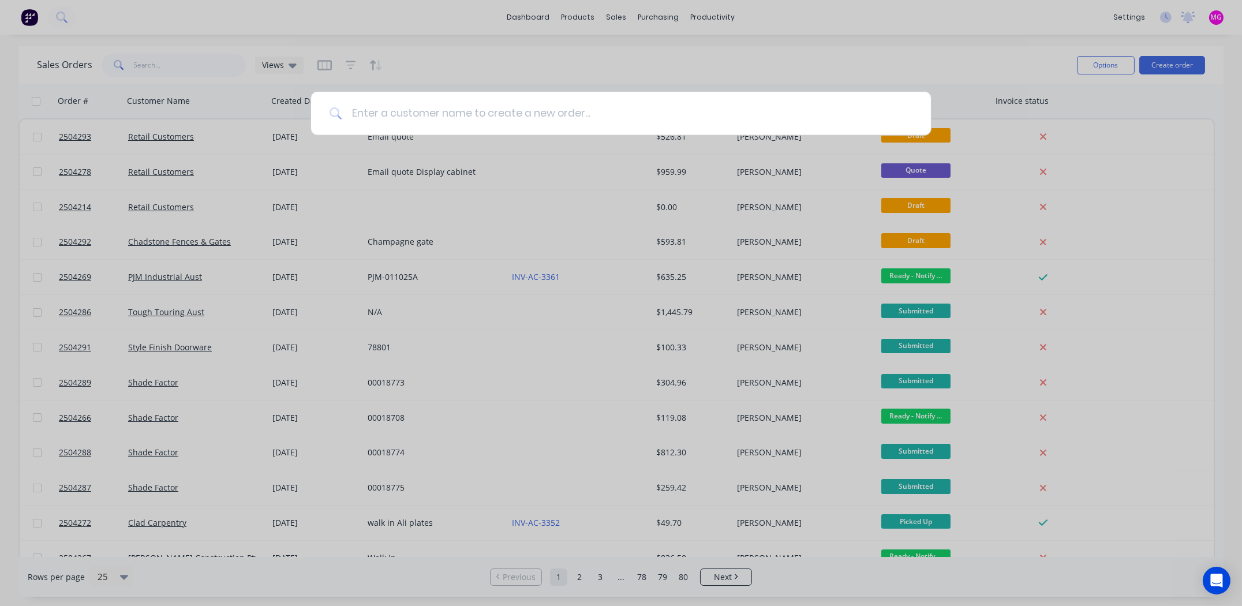
click at [380, 119] on input at bounding box center [627, 113] width 570 height 43
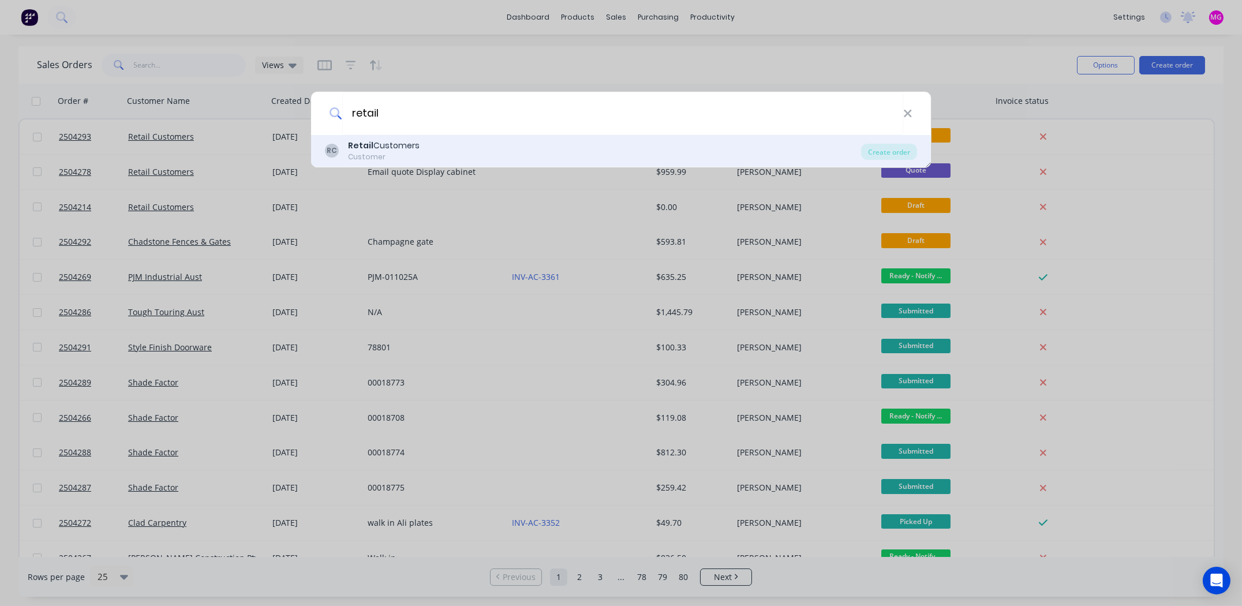
type input "retail"
click at [387, 152] on div "Customer" at bounding box center [384, 157] width 72 height 10
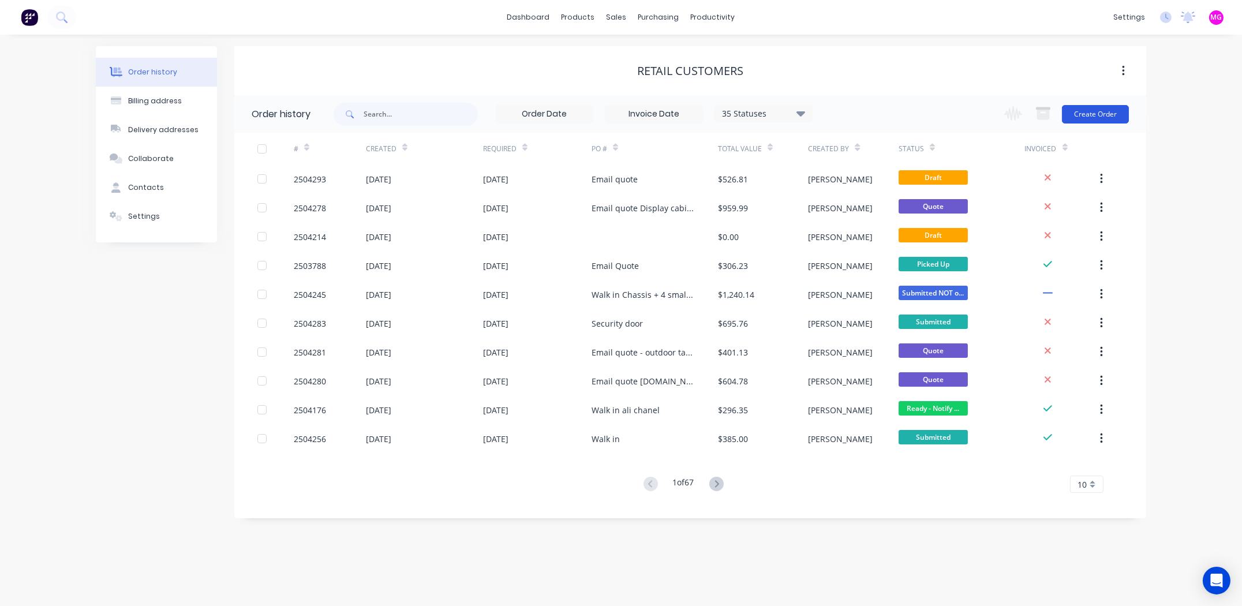
click at [1107, 114] on button "Create Order" at bounding box center [1095, 114] width 67 height 18
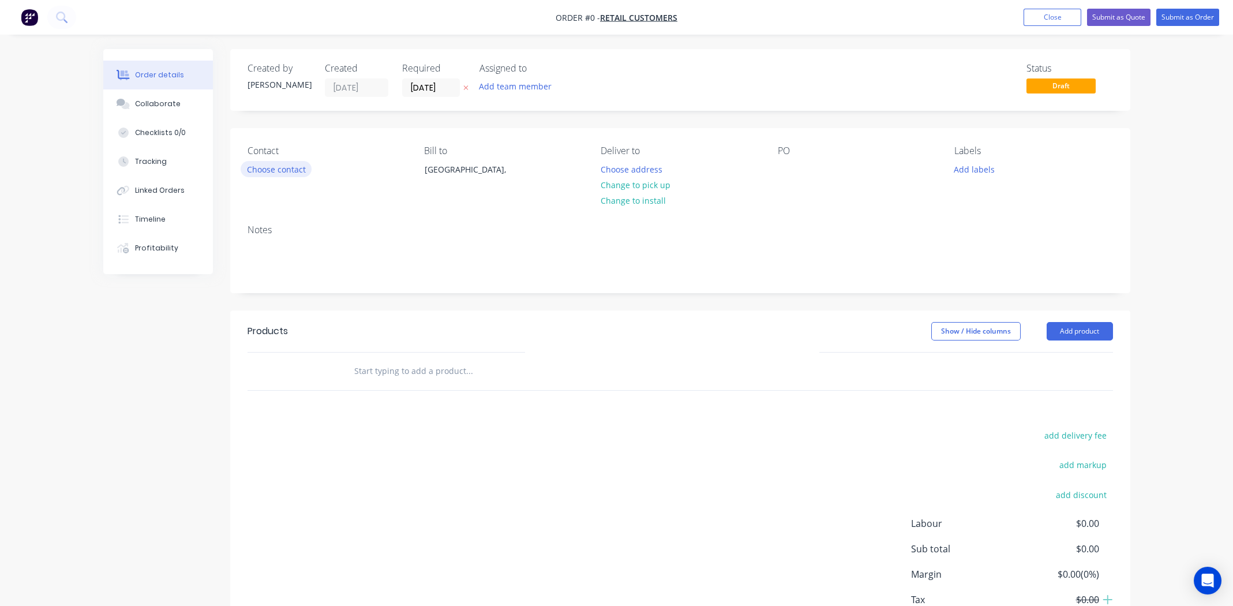
click at [268, 169] on button "Choose contact" at bounding box center [276, 169] width 71 height 16
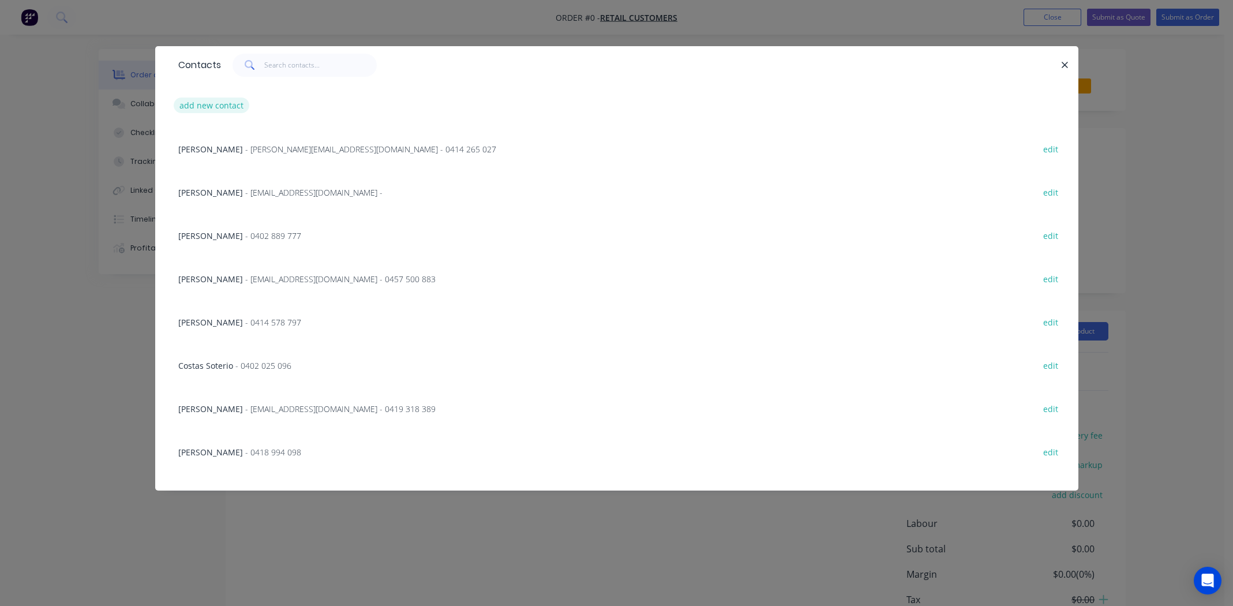
click at [230, 111] on button "add new contact" at bounding box center [212, 106] width 76 height 16
select select "AU"
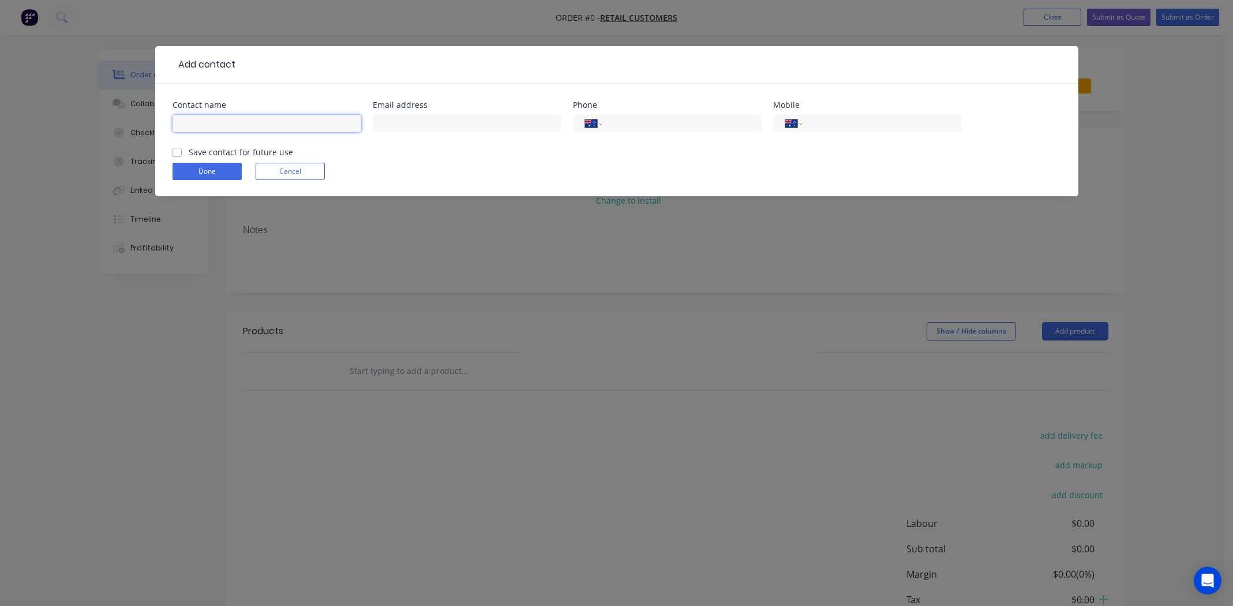
click at [251, 121] on input "text" at bounding box center [267, 123] width 189 height 17
type input "George Theodorou"
click at [445, 129] on input "text" at bounding box center [467, 123] width 189 height 17
click at [458, 123] on input "text" at bounding box center [467, 123] width 189 height 17
paste input "gtmpp@icloud.com"
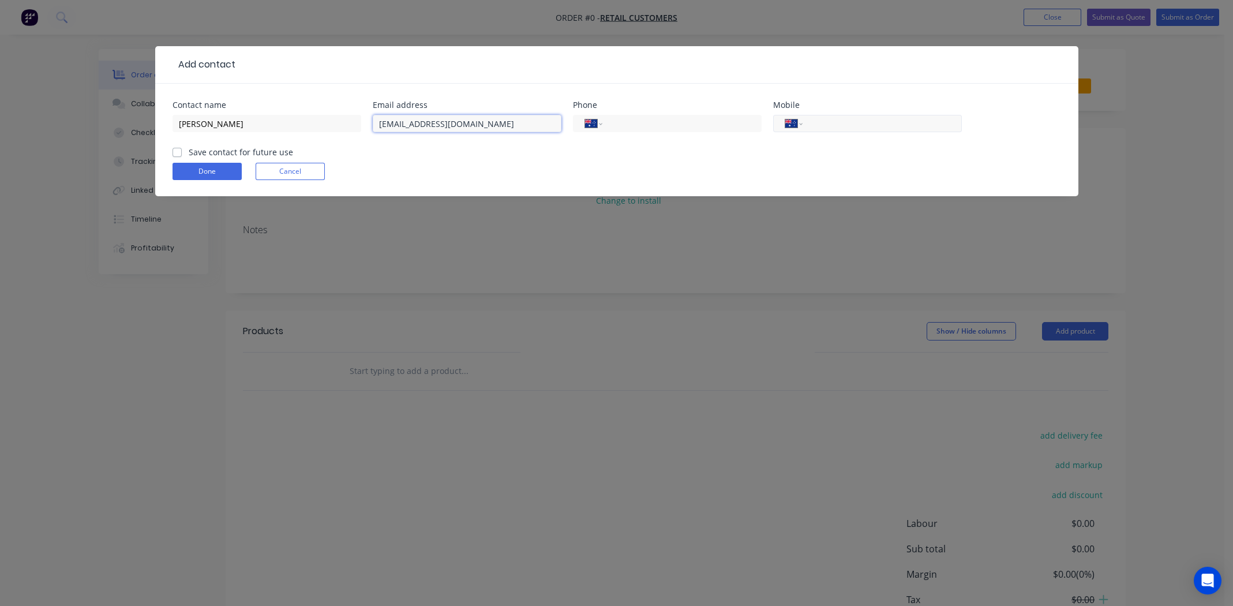
type input "gtmpp@icloud.com"
click at [868, 121] on input "tel" at bounding box center [880, 123] width 139 height 13
paste input "0416 035 357"
type input "0416 035 357"
click at [189, 151] on label "Save contact for future use" at bounding box center [241, 152] width 104 height 12
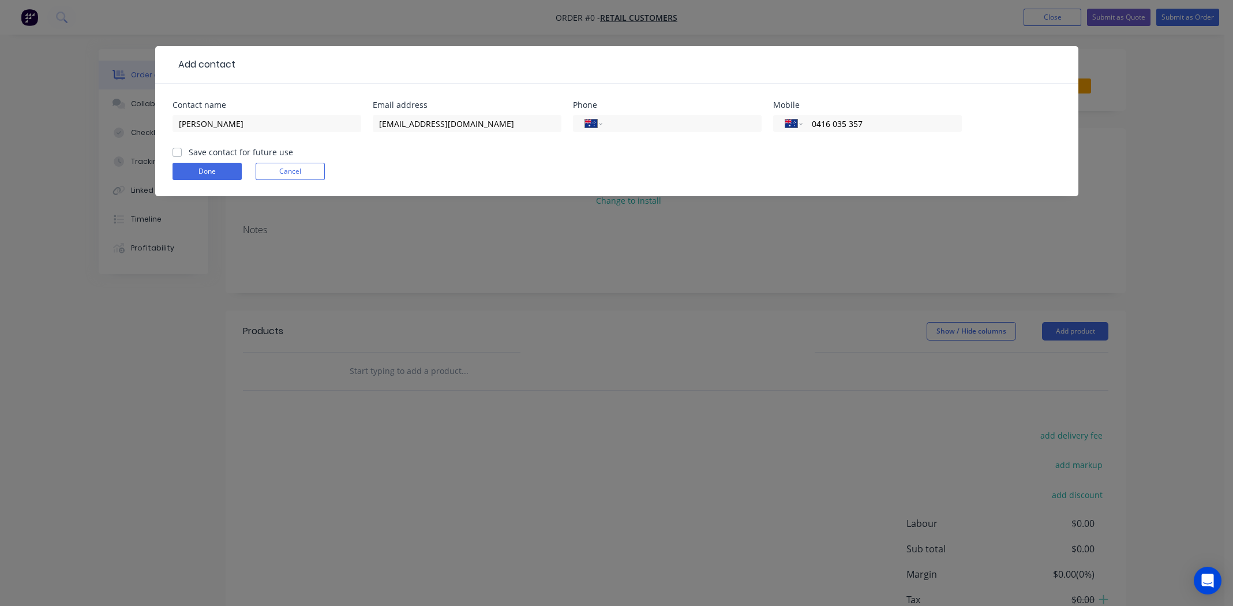
click at [176, 151] on input "Save contact for future use" at bounding box center [177, 151] width 9 height 11
checkbox input "true"
click at [200, 171] on button "Done" at bounding box center [207, 171] width 69 height 17
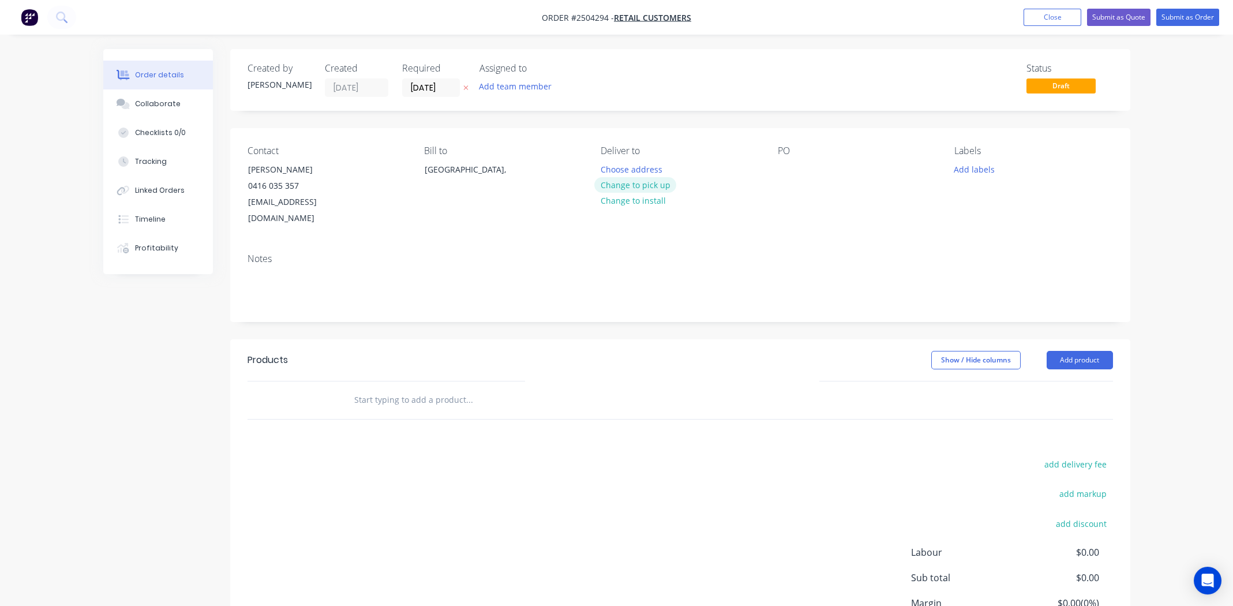
click at [603, 187] on button "Change to pick up" at bounding box center [635, 185] width 82 height 16
click at [799, 175] on div "PO" at bounding box center [857, 185] width 158 height 81
click at [786, 170] on div at bounding box center [787, 169] width 18 height 17
click at [980, 171] on button "Add labels" at bounding box center [974, 169] width 53 height 16
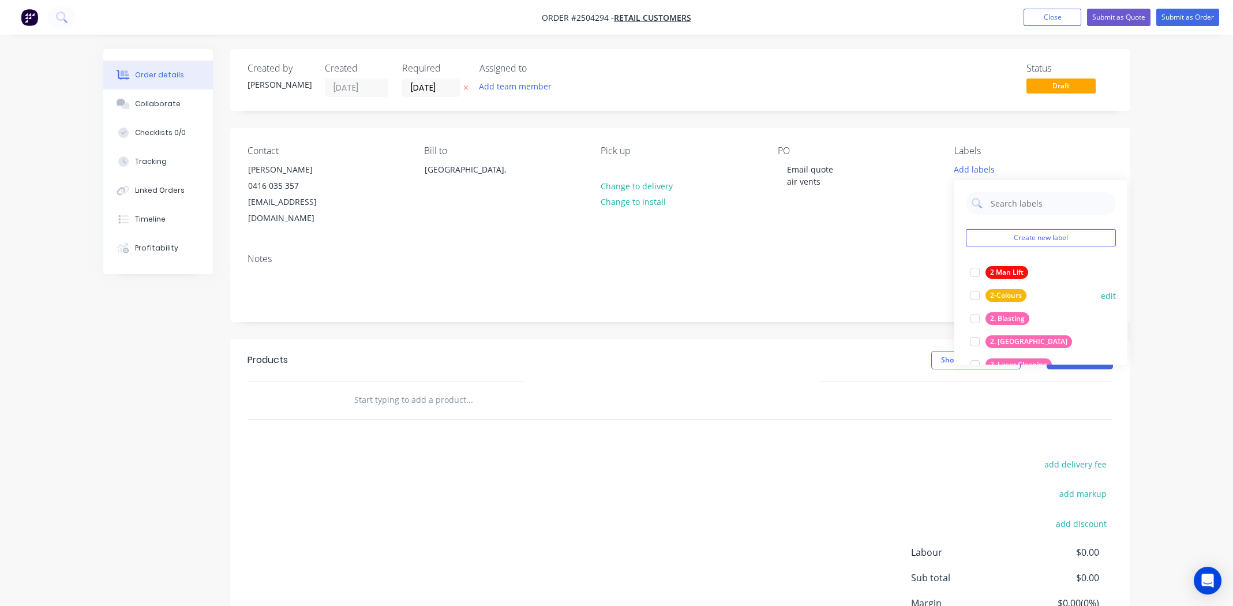
click at [975, 316] on div at bounding box center [975, 318] width 23 height 23
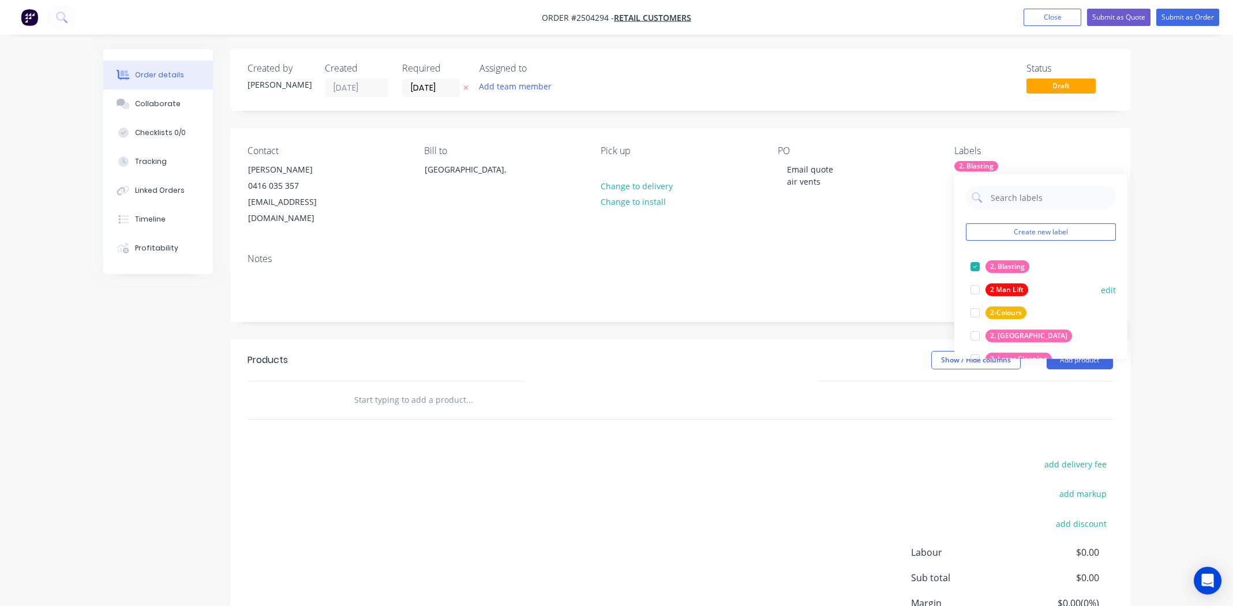
scroll to position [288, 0]
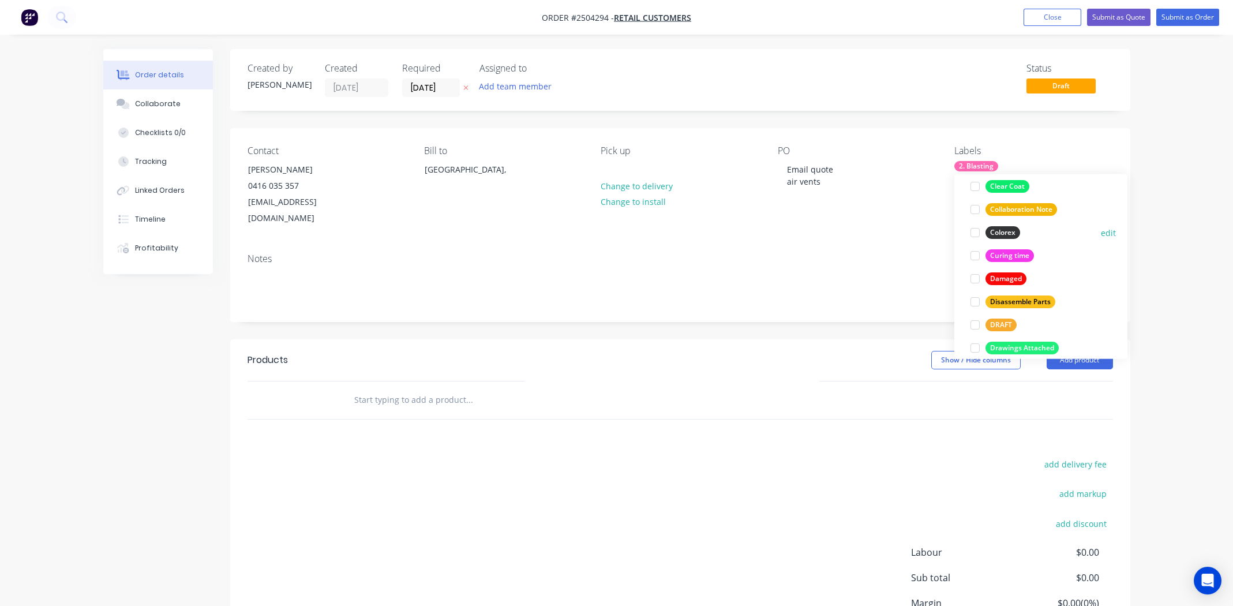
click at [975, 230] on div at bounding box center [975, 232] width 23 height 23
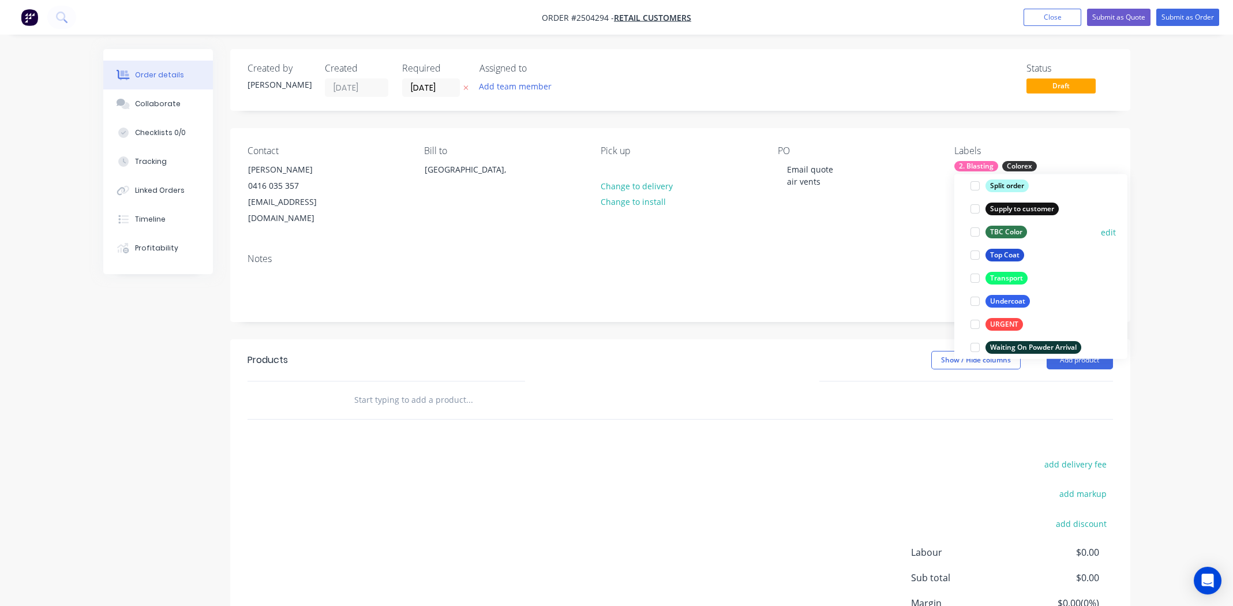
scroll to position [923, 0]
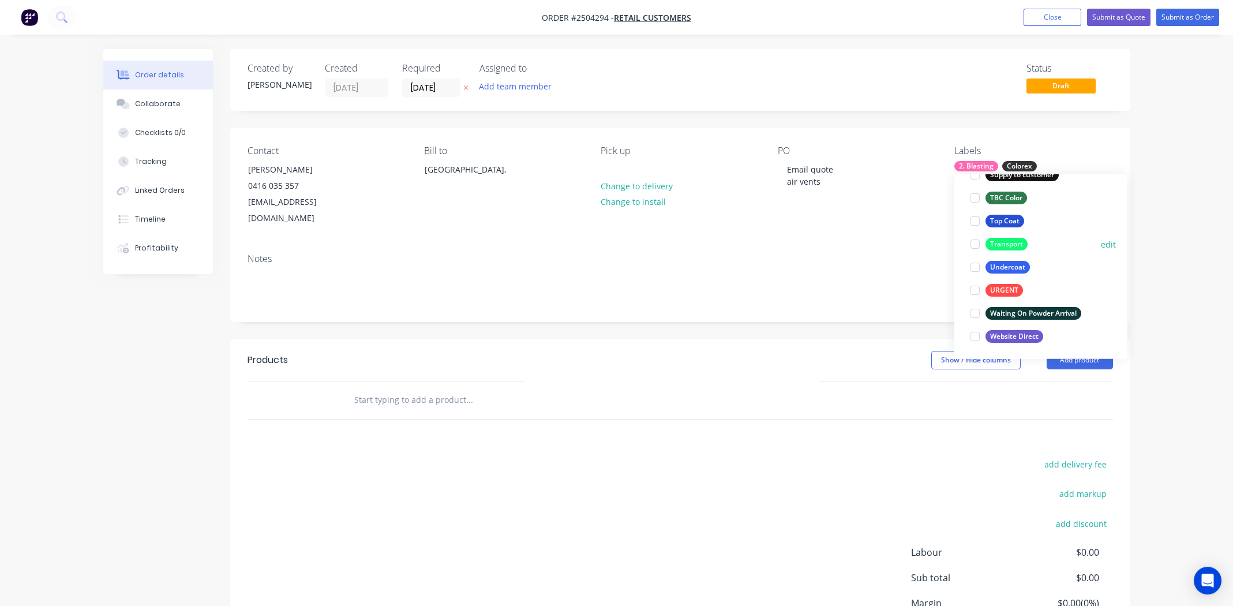
click at [972, 243] on div at bounding box center [975, 244] width 23 height 23
click at [976, 246] on div at bounding box center [975, 244] width 23 height 23
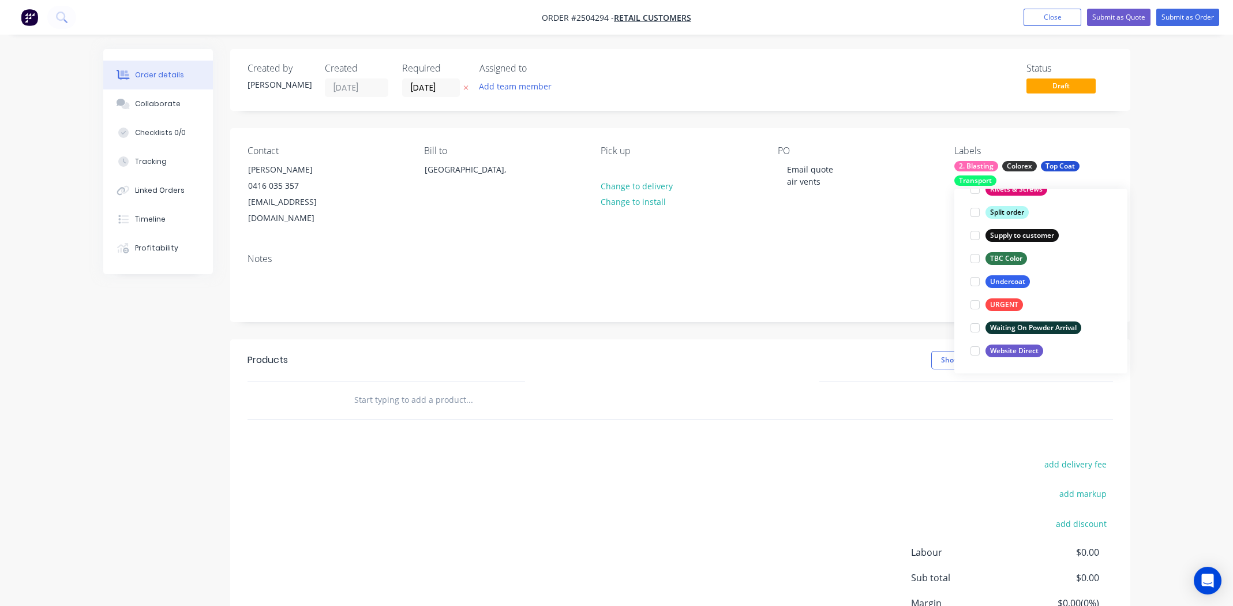
scroll to position [69, 0]
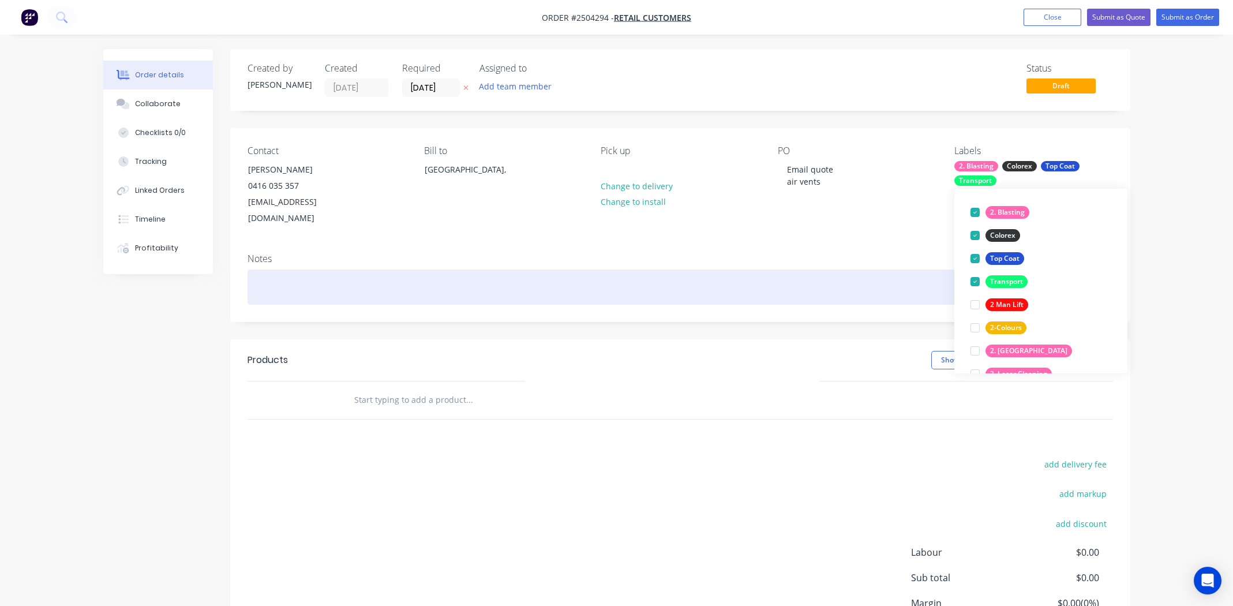
click at [865, 270] on div at bounding box center [681, 287] width 866 height 35
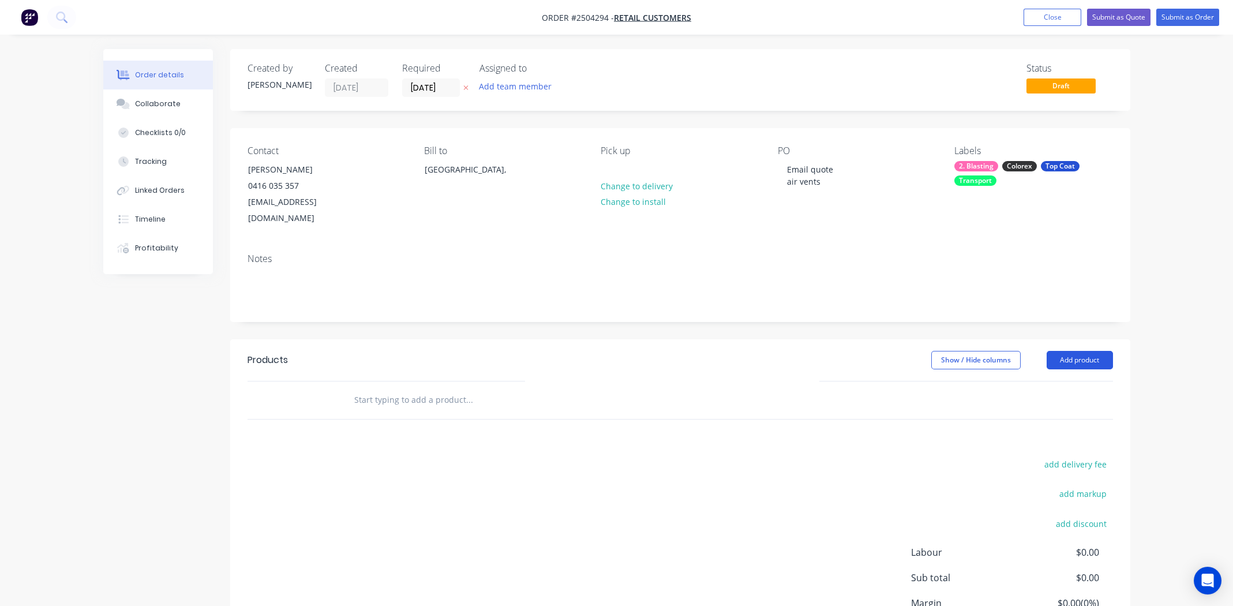
click at [1077, 351] on button "Add product" at bounding box center [1080, 360] width 66 height 18
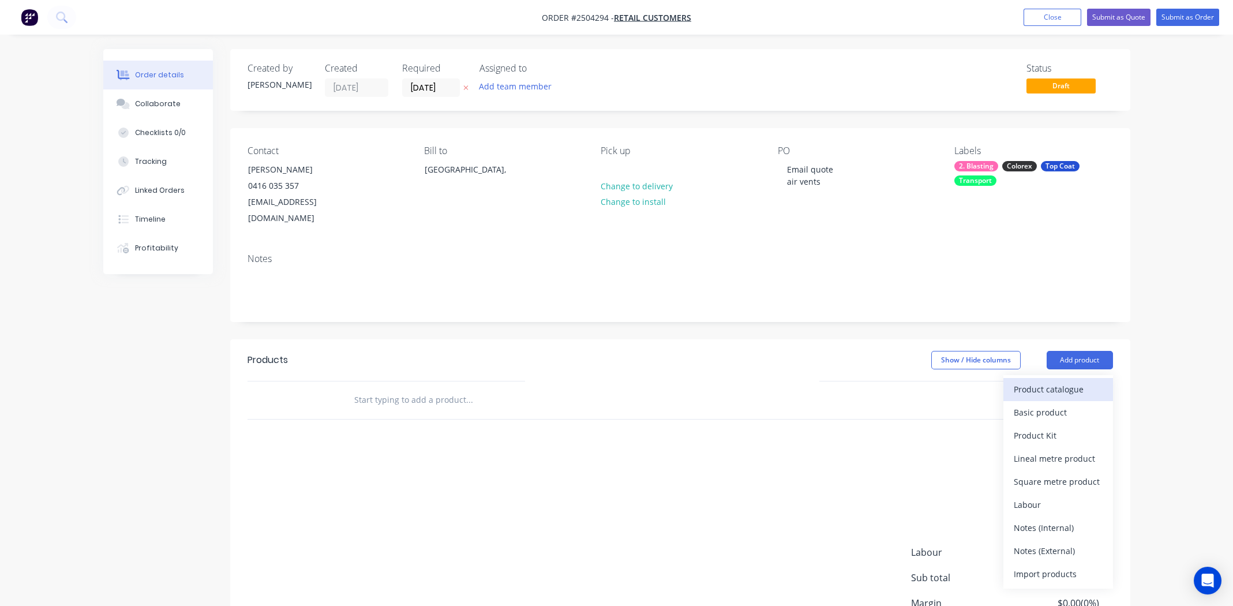
click at [1065, 381] on div "Product catalogue" at bounding box center [1058, 389] width 89 height 17
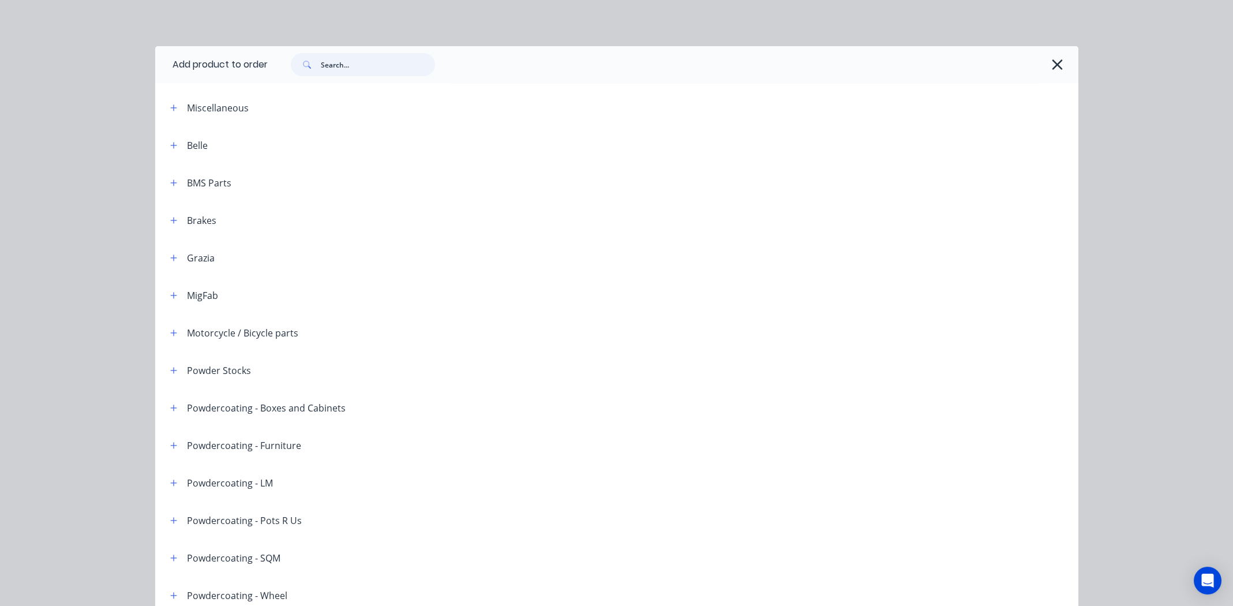
paste input "Dulux Anodic Bronze Pearl Satin"
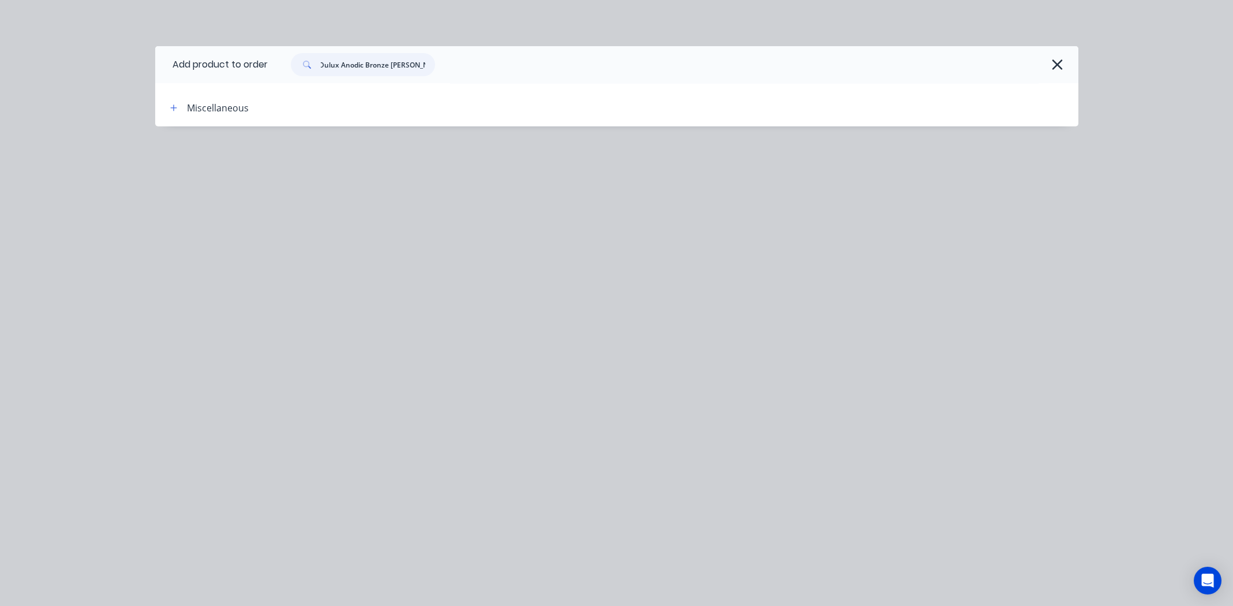
scroll to position [0, 0]
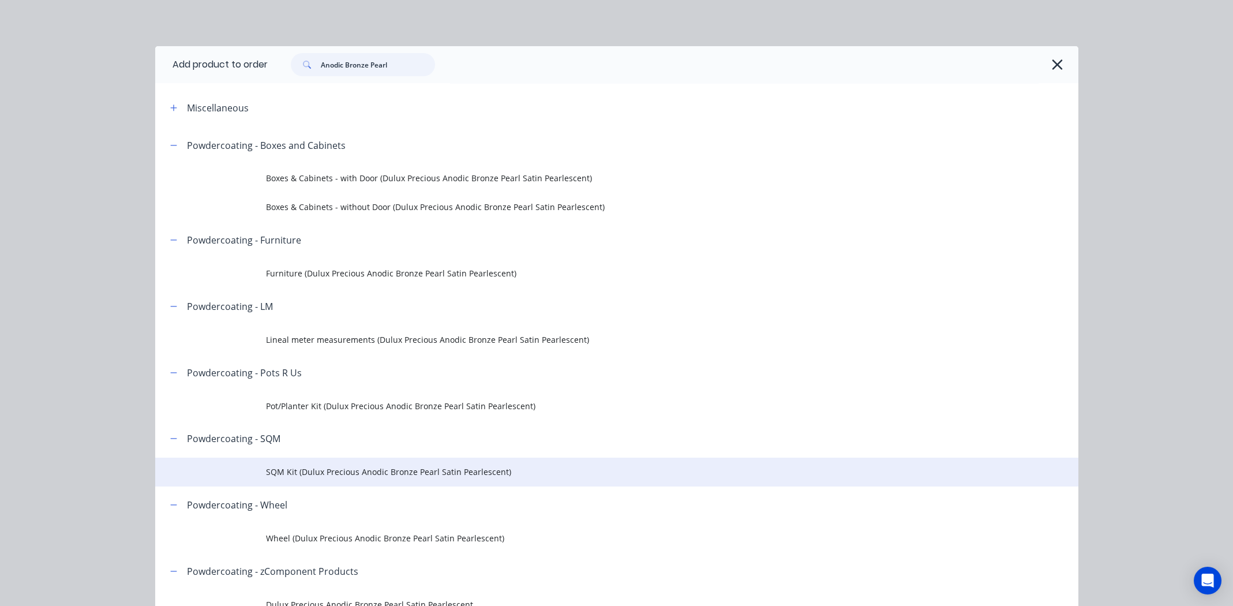
type input "Anodic Bronze Pearl"
click at [334, 466] on span "SQM Kit (Dulux Precious Anodic Bronze Pearl Satin Pearlescent)" at bounding box center [591, 472] width 650 height 12
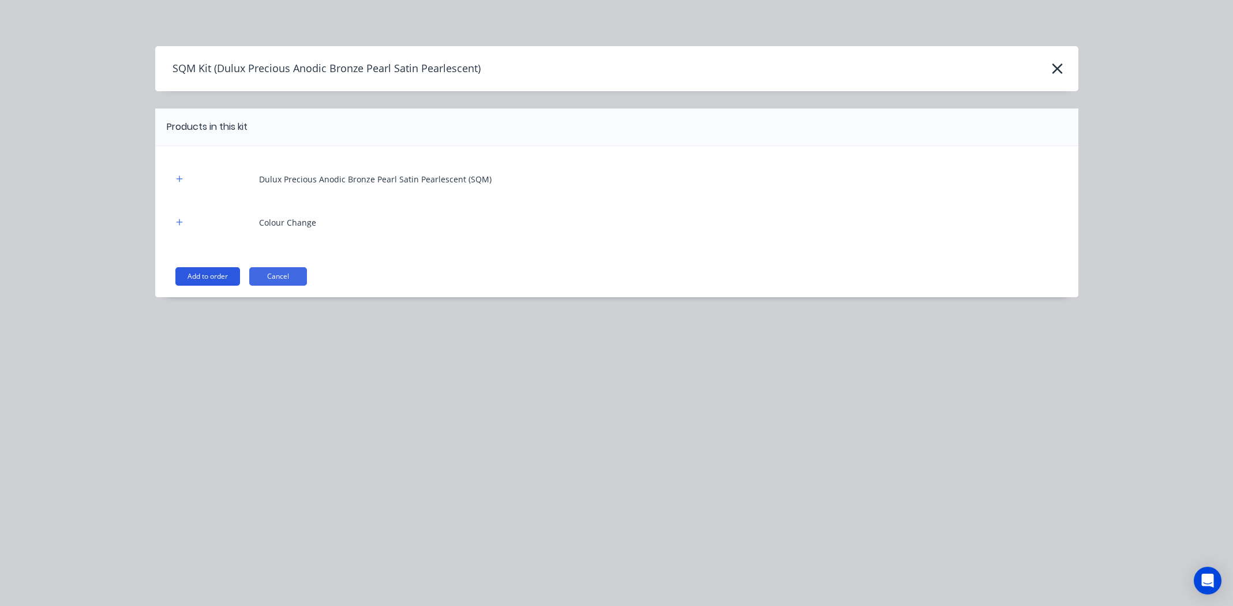
click at [201, 271] on button "Add to order" at bounding box center [207, 276] width 65 height 18
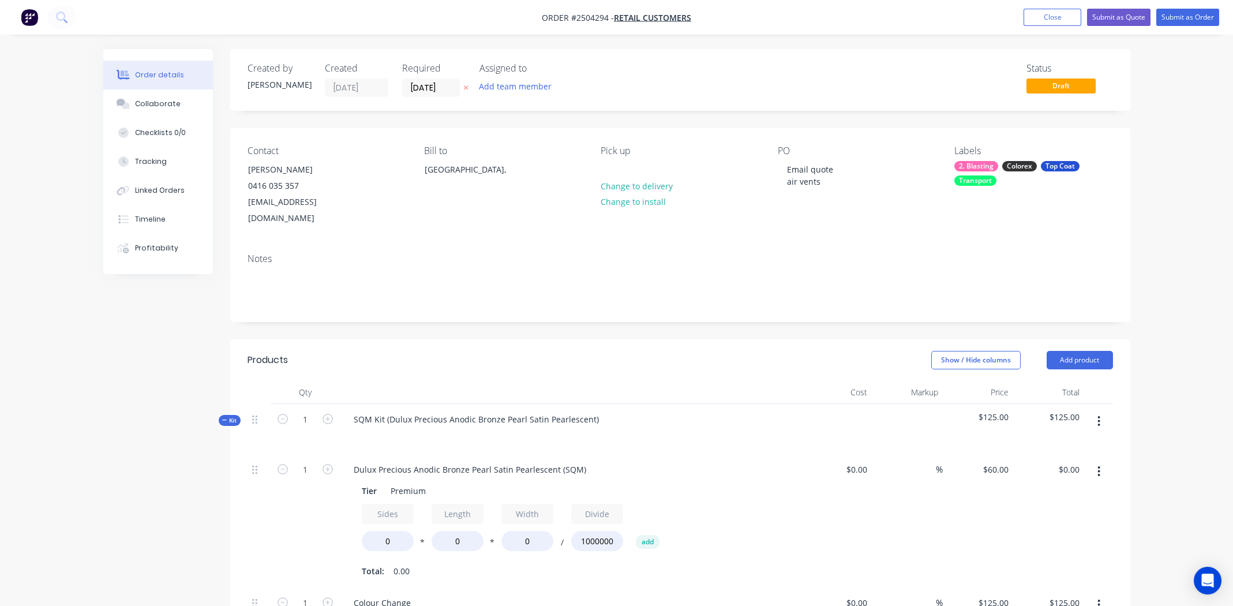
scroll to position [173, 0]
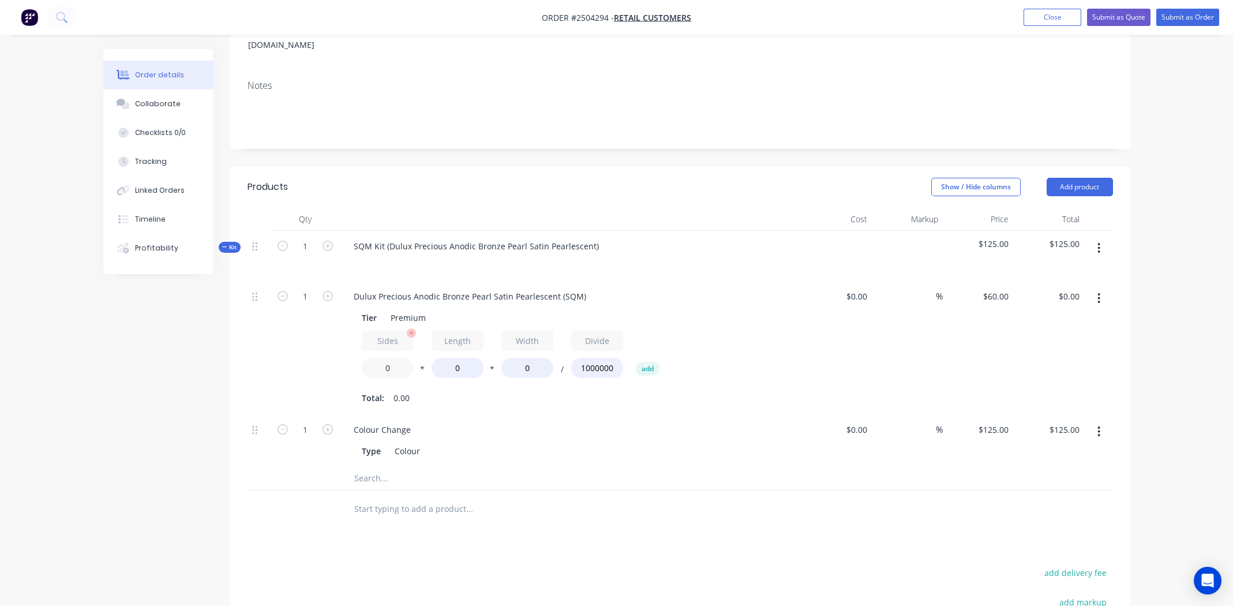
click at [390, 358] on input "0" at bounding box center [388, 368] width 52 height 20
click at [391, 358] on input "0" at bounding box center [388, 368] width 52 height 20
type input "2.2"
click at [459, 358] on input "0" at bounding box center [458, 368] width 52 height 20
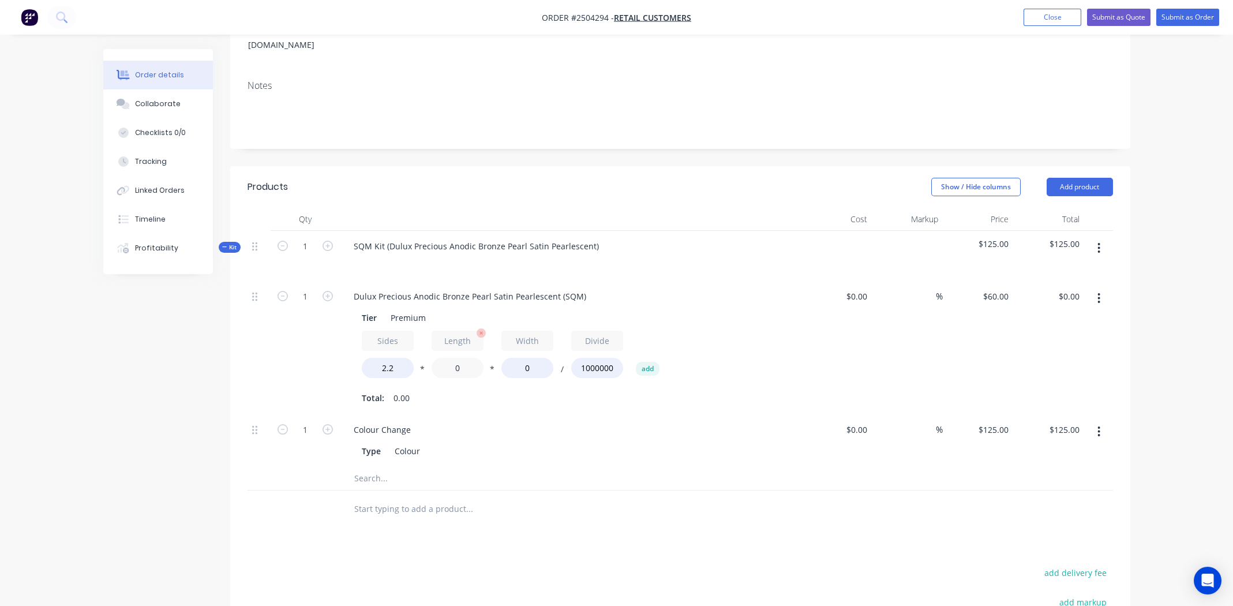
click at [459, 358] on input "0" at bounding box center [458, 368] width 52 height 20
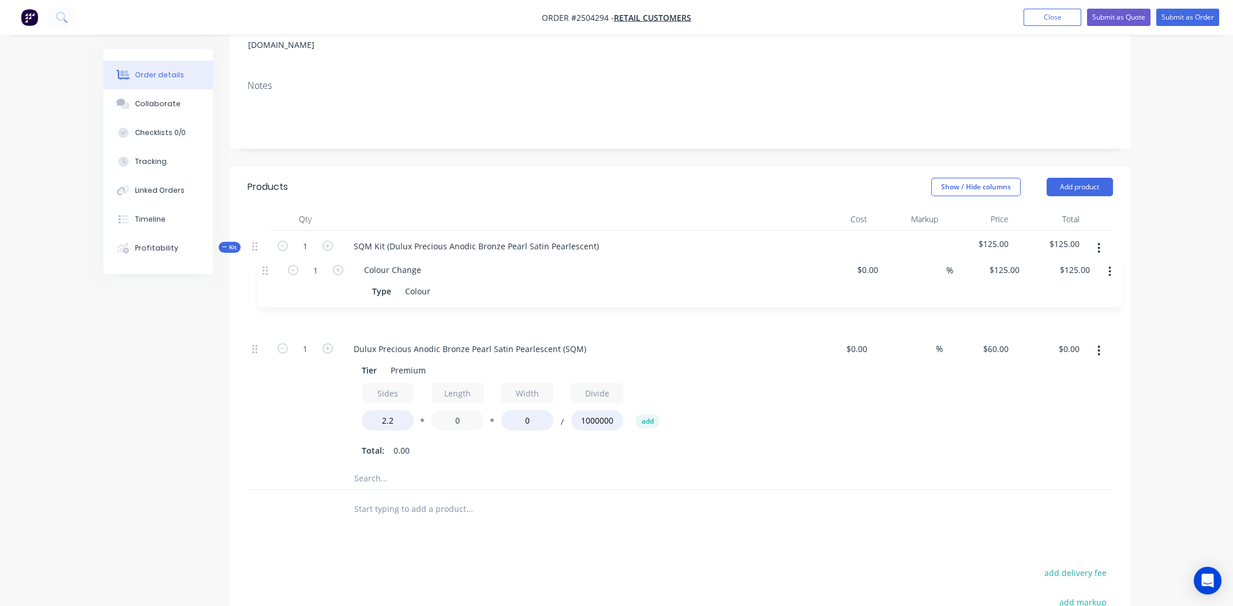
drag, startPoint x: 253, startPoint y: 414, endPoint x: 264, endPoint y: 264, distance: 150.4
click at [264, 281] on div "1 Dulux Precious Anodic Bronze Pearl Satin Pearlescent (SQM) Tier Premium Sides…" at bounding box center [681, 374] width 866 height 186
click at [1098, 242] on icon "button" at bounding box center [1099, 248] width 3 height 13
click at [1073, 270] on div "Add product to kit" at bounding box center [1058, 278] width 89 height 17
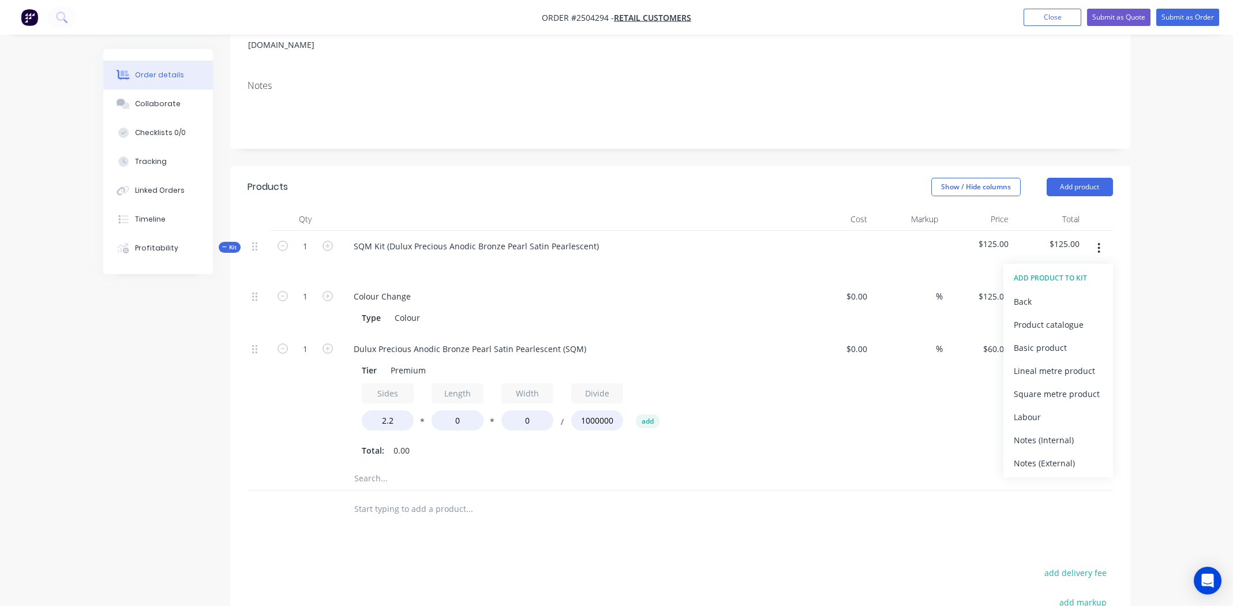
click at [1042, 455] on div "Notes (External)" at bounding box center [1058, 463] width 89 height 17
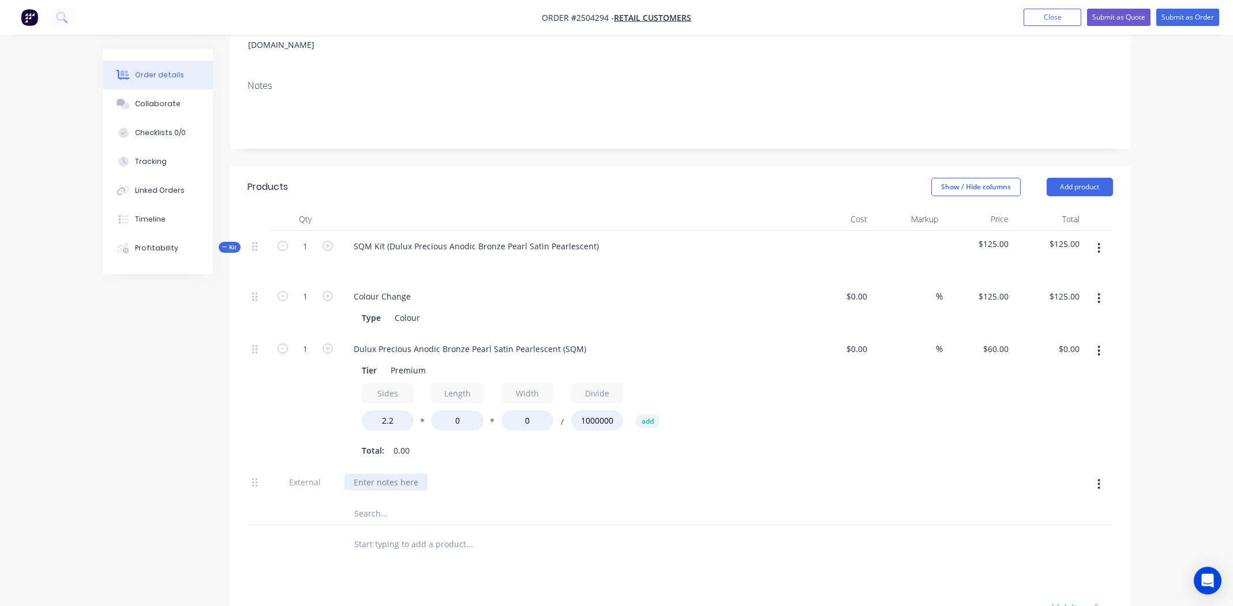
paste div
click at [573, 474] on div "417mm x 110 mm" at bounding box center [571, 482] width 452 height 17
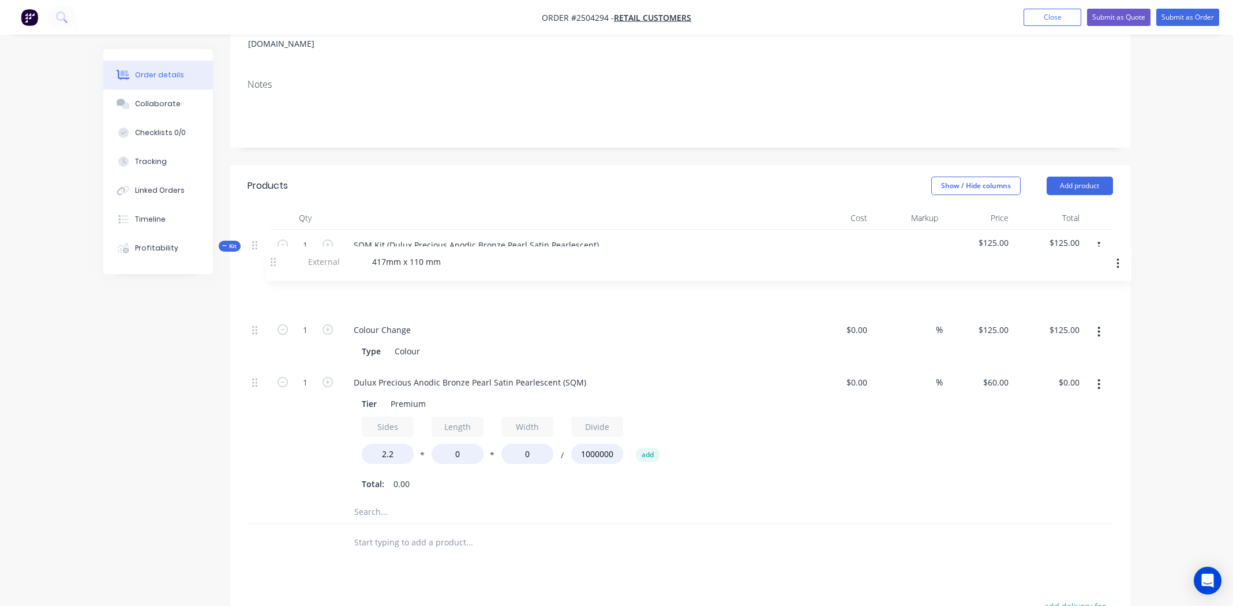
drag, startPoint x: 255, startPoint y: 464, endPoint x: 277, endPoint y: 259, distance: 206.7
click at [277, 259] on div "Kit 1 SQM Kit (Dulux Precious Anodic Bronze Pearl Satin Pearlescent) $125.00 $1…" at bounding box center [681, 377] width 866 height 294
click at [462, 444] on input "0" at bounding box center [458, 454] width 52 height 20
click at [464, 444] on input "0" at bounding box center [458, 454] width 52 height 20
click at [455, 444] on input "0" at bounding box center [458, 454] width 52 height 20
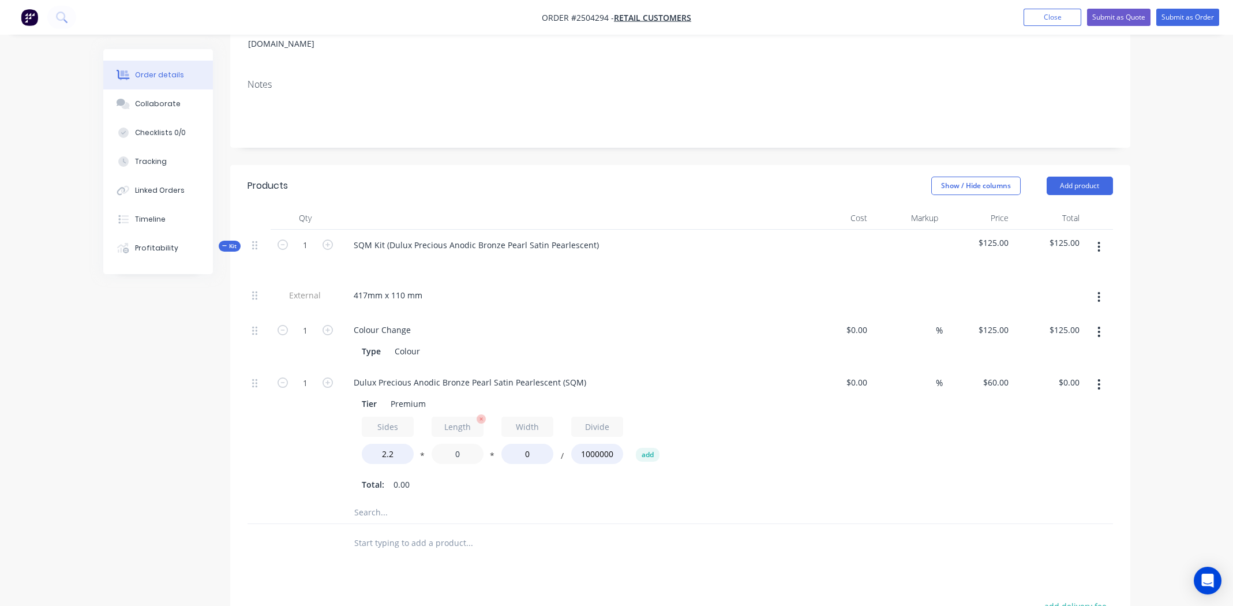
click at [455, 444] on input "0" at bounding box center [458, 454] width 52 height 20
type input "417"
click at [528, 444] on input "0" at bounding box center [528, 454] width 52 height 20
type input "110"
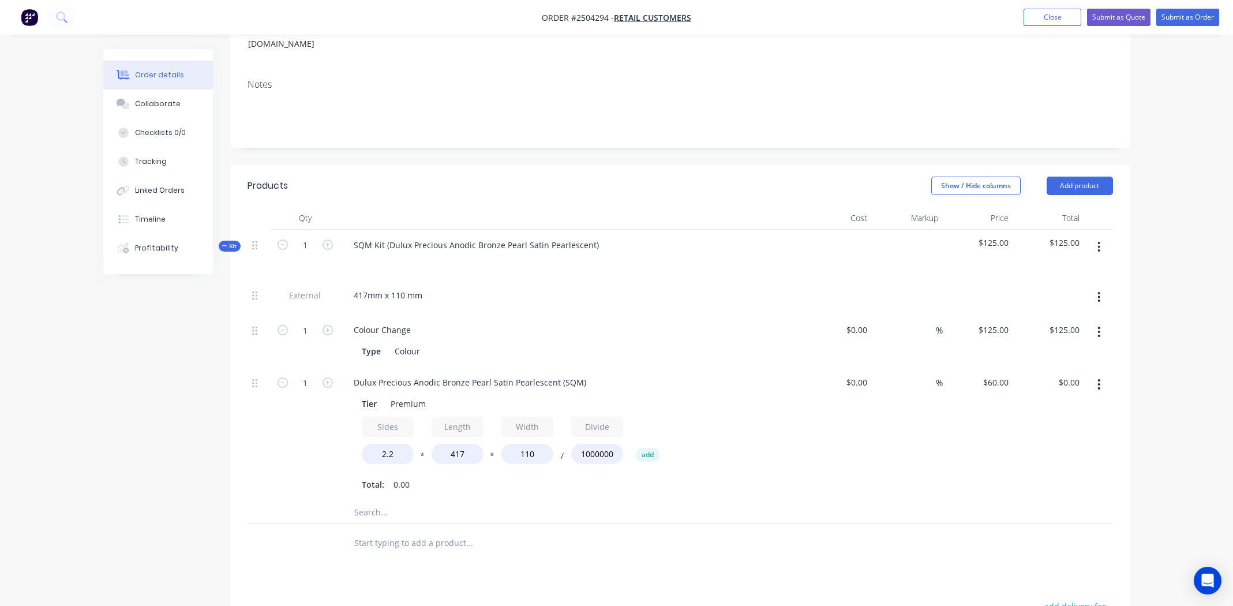
type input "$6.05"
click at [738, 476] on div "Total: 0.00" at bounding box center [571, 484] width 418 height 17
click at [301, 374] on input "1" at bounding box center [305, 382] width 30 height 17
type input "111"
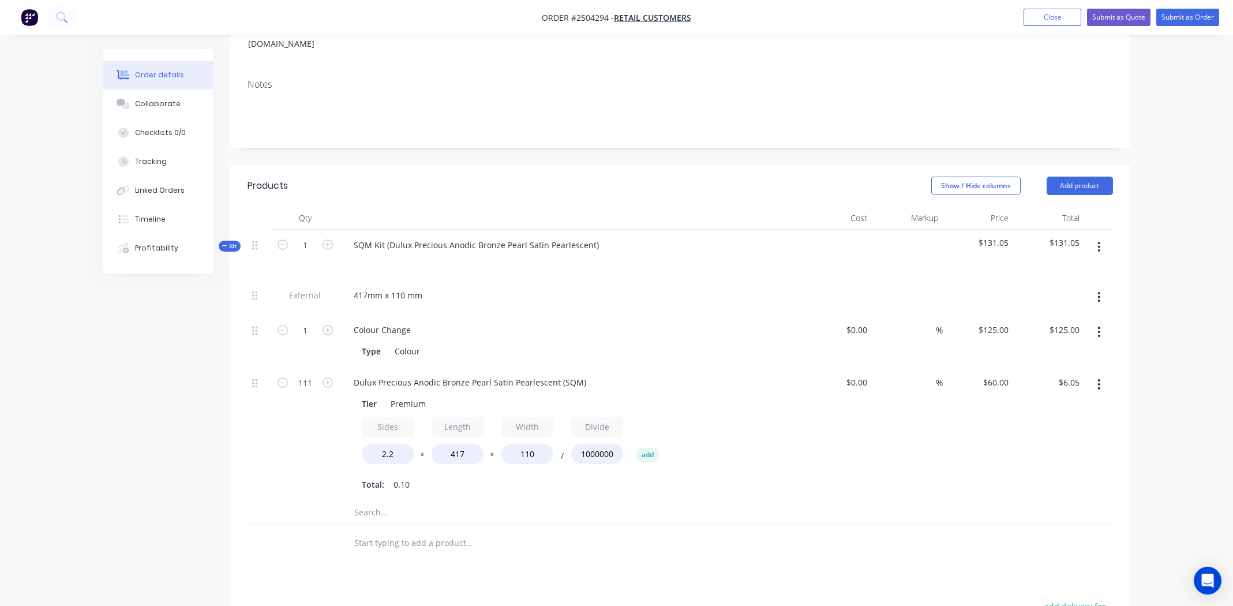
type input "$671.99"
click at [787, 422] on div "Tier Premium Sides 2.2 * Length 417 * Width 110 / Divide 1000000 add Total: 0.10" at bounding box center [571, 443] width 452 height 100
click at [578, 374] on div "Dulux Precious Anodic Bronze Pearl Satin Pearlescent (SQM)" at bounding box center [470, 382] width 251 height 17
drag, startPoint x: 578, startPoint y: 366, endPoint x: 257, endPoint y: 375, distance: 321.5
click at [257, 375] on div "111 Dulux Precious Anodic Bronze Pearl Satin Pearlescent (SQM) Tier Premium Sid…" at bounding box center [681, 433] width 866 height 133
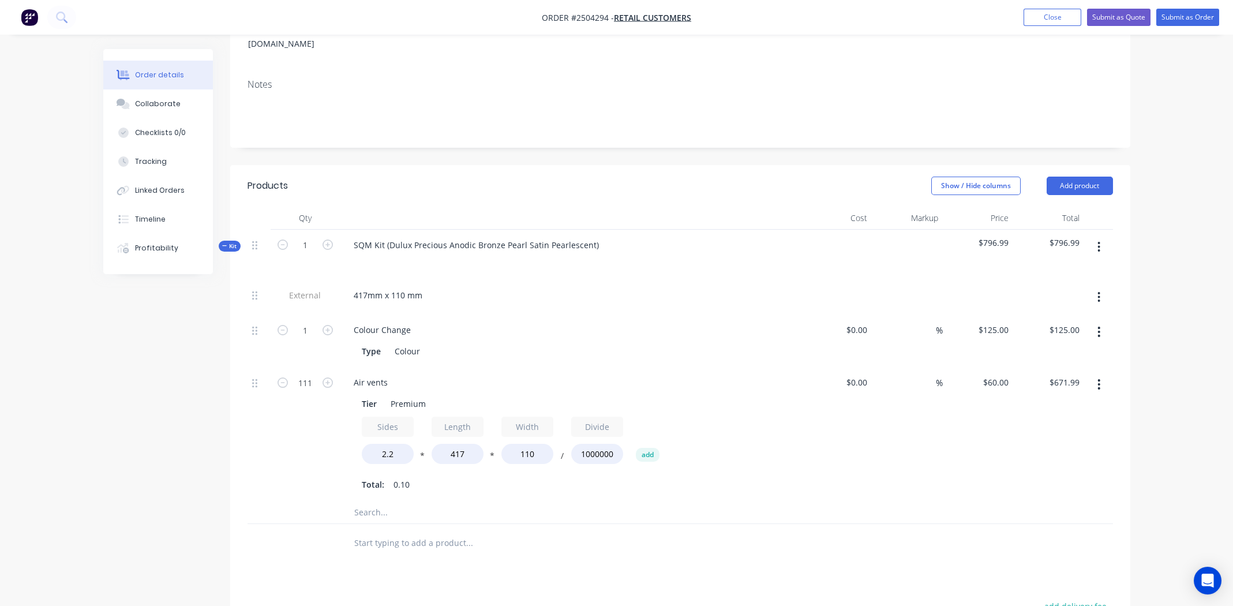
click at [511, 367] on div "Air vents Tier Premium Sides 2.2 * Length 417 * Width 110 / Divide 1000000 add …" at bounding box center [571, 433] width 462 height 133
click at [390, 374] on div "Air vents" at bounding box center [371, 382] width 53 height 17
click at [583, 374] on div "Air vents (Brass)" at bounding box center [571, 382] width 452 height 17
click at [591, 237] on div "SQM Kit (Dulux Precious Anodic Bronze Pearl Satin Pearlescent)" at bounding box center [477, 245] width 264 height 17
click at [388, 237] on div "SQM Kit (Dulux Precious Anodic Bronze Pearl Satin Pearlescent" at bounding box center [475, 245] width 261 height 17
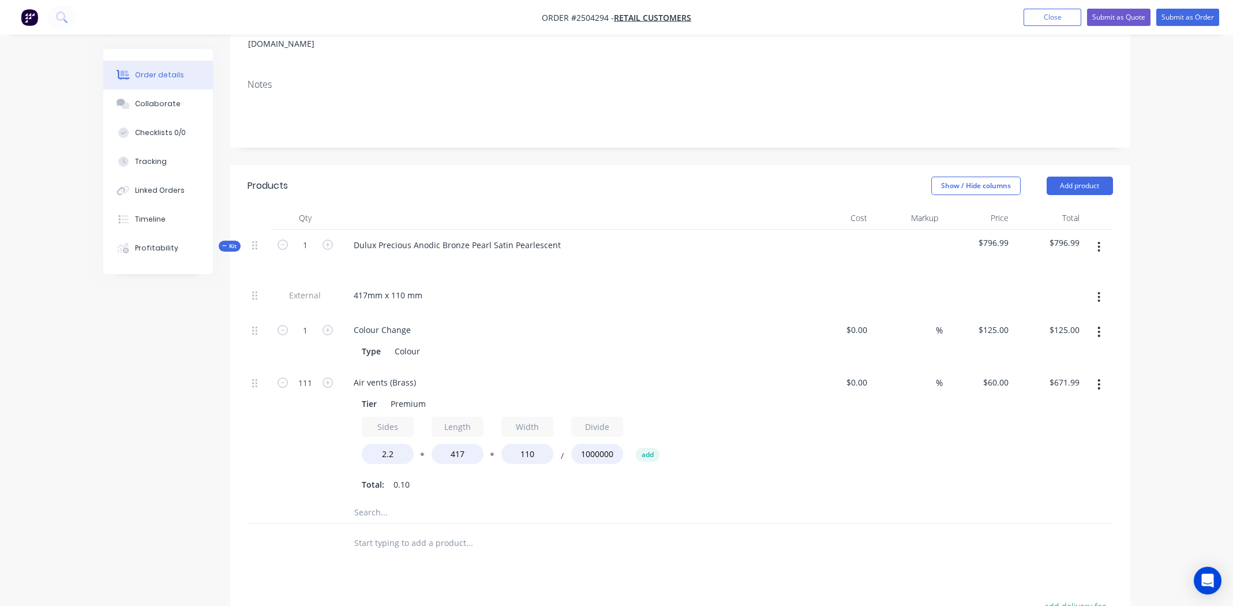
click at [698, 321] on div "Colour Change" at bounding box center [571, 329] width 452 height 17
drag, startPoint x: 870, startPoint y: 418, endPoint x: 862, endPoint y: 417, distance: 8.2
click at [871, 417] on div "$0.00 $0.00" at bounding box center [837, 433] width 71 height 133
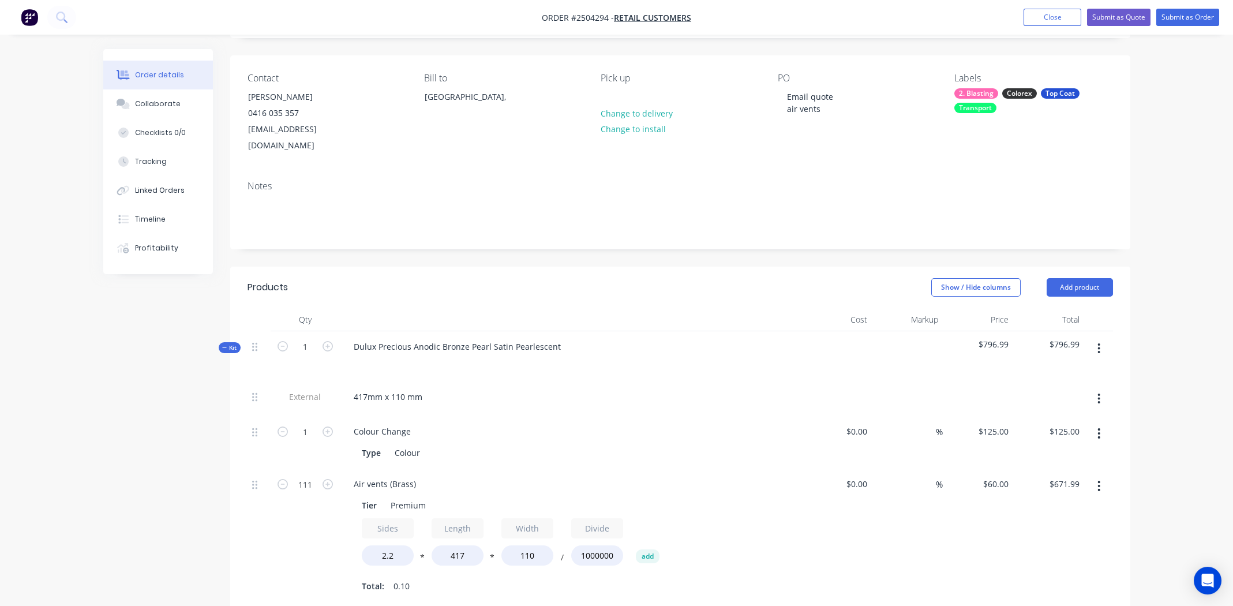
scroll to position [0, 0]
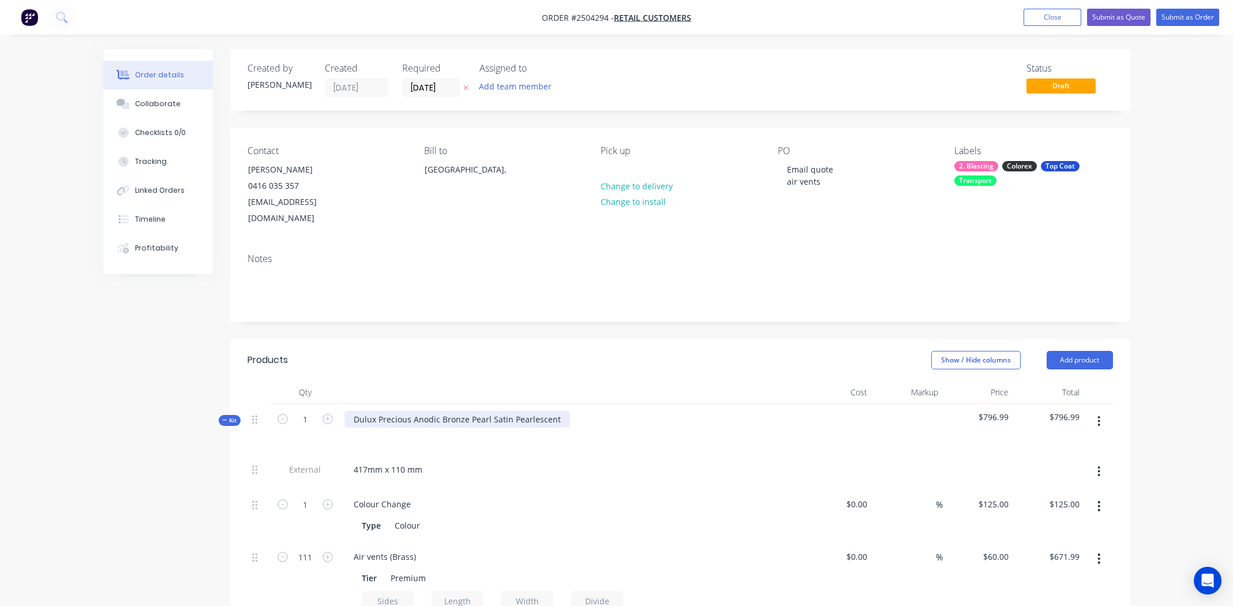
click at [422, 411] on div "Dulux Precious Anodic Bronze Pearl Satin Pearlescent" at bounding box center [458, 419] width 226 height 17
copy div "Dulux Precious Anodic Bronze Pearl Satin Pearlescent"
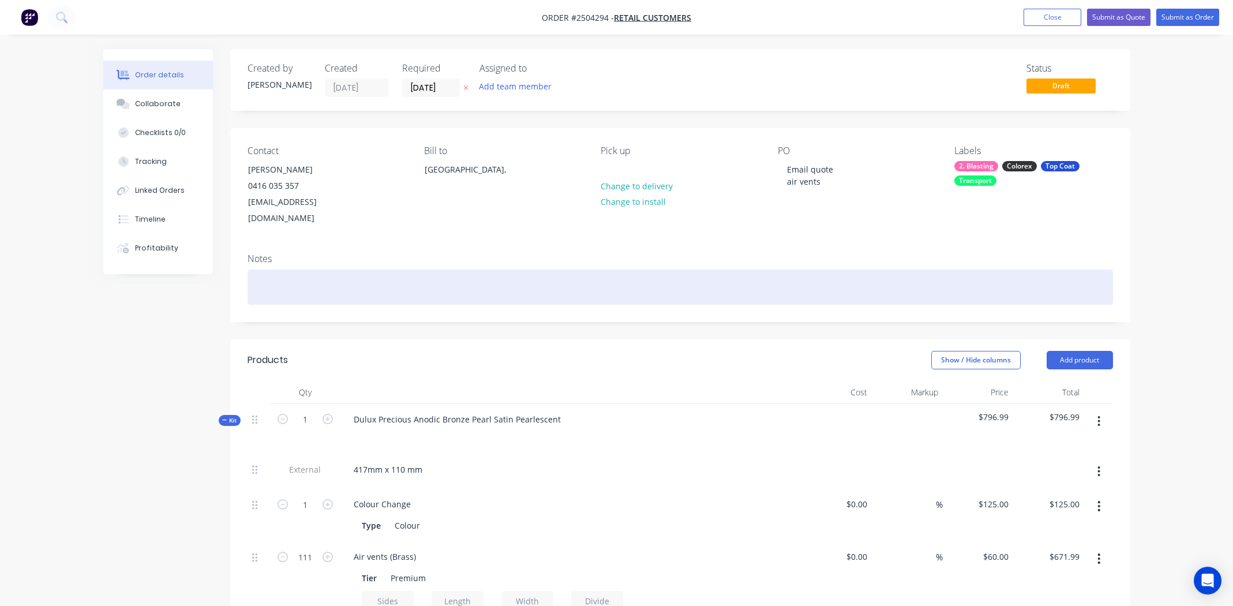
click at [310, 270] on div at bounding box center [681, 287] width 866 height 35
paste div
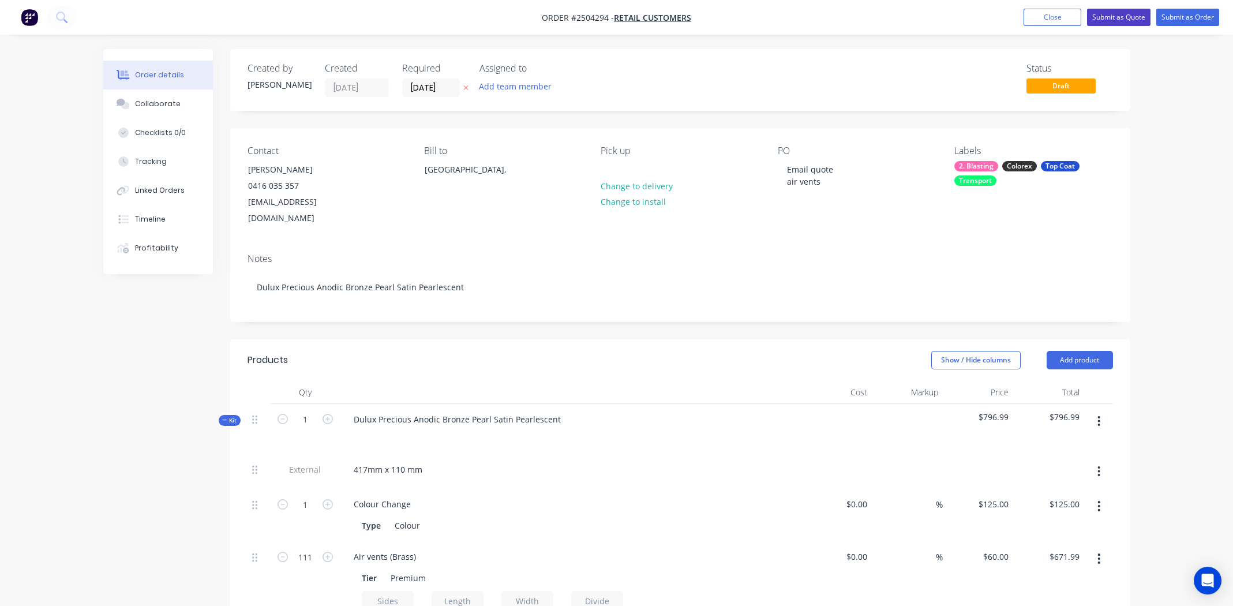
click at [1117, 13] on button "Submit as Quote" at bounding box center [1118, 17] width 63 height 17
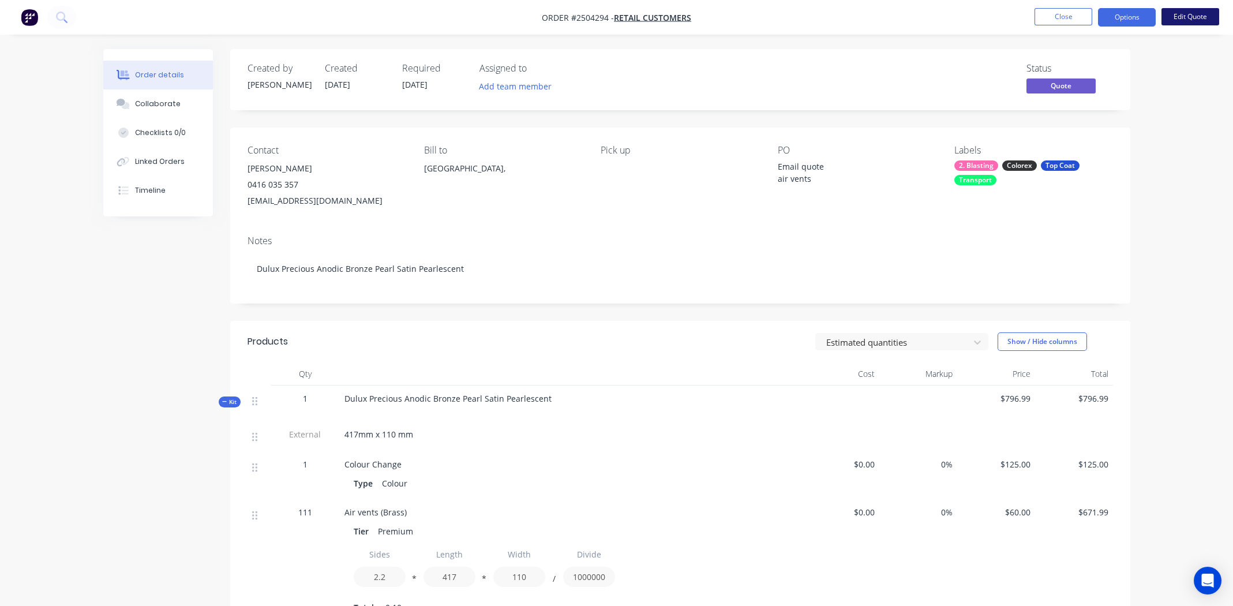
click at [1187, 12] on button "Edit Quote" at bounding box center [1191, 16] width 58 height 17
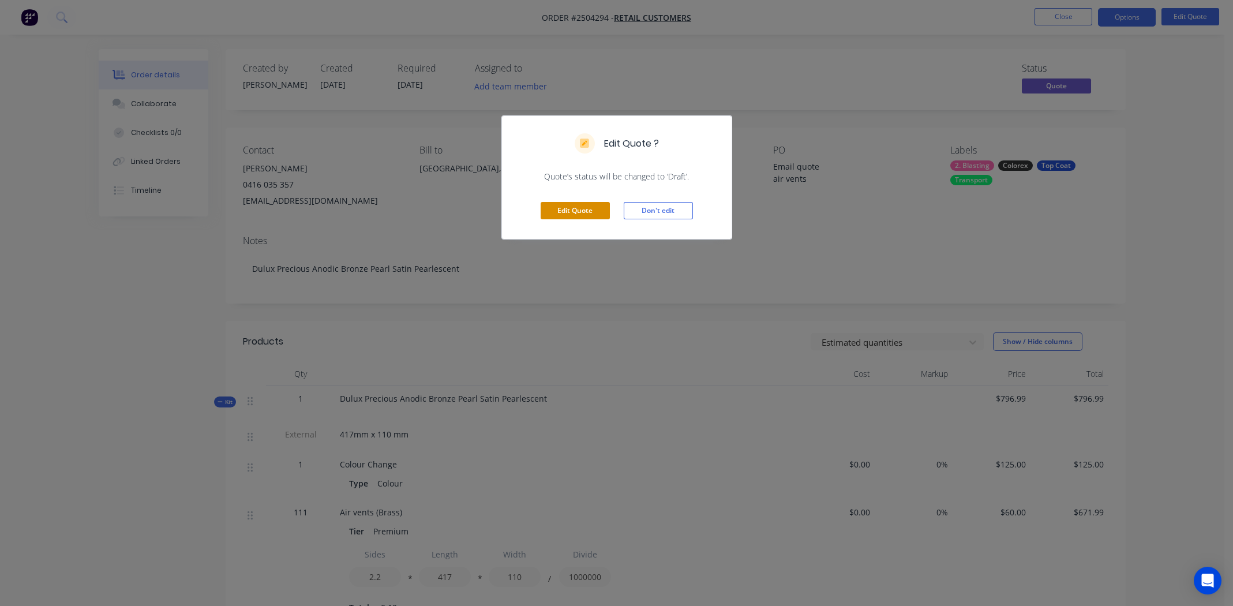
click at [579, 209] on button "Edit Quote" at bounding box center [575, 210] width 69 height 17
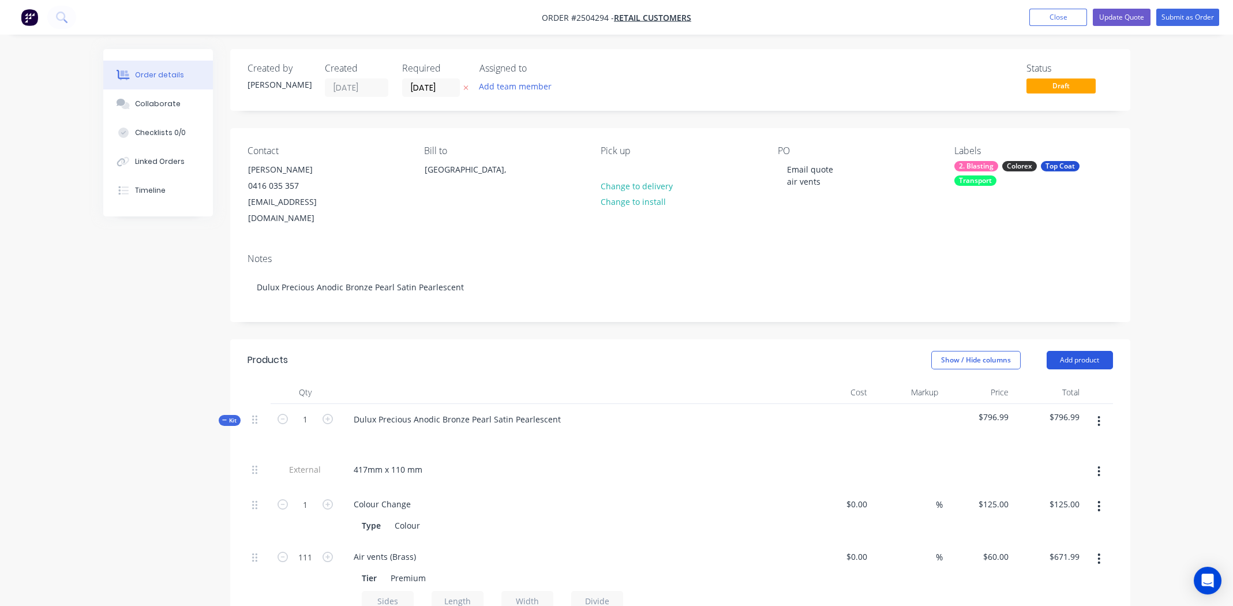
click at [1087, 351] on button "Add product" at bounding box center [1080, 360] width 66 height 18
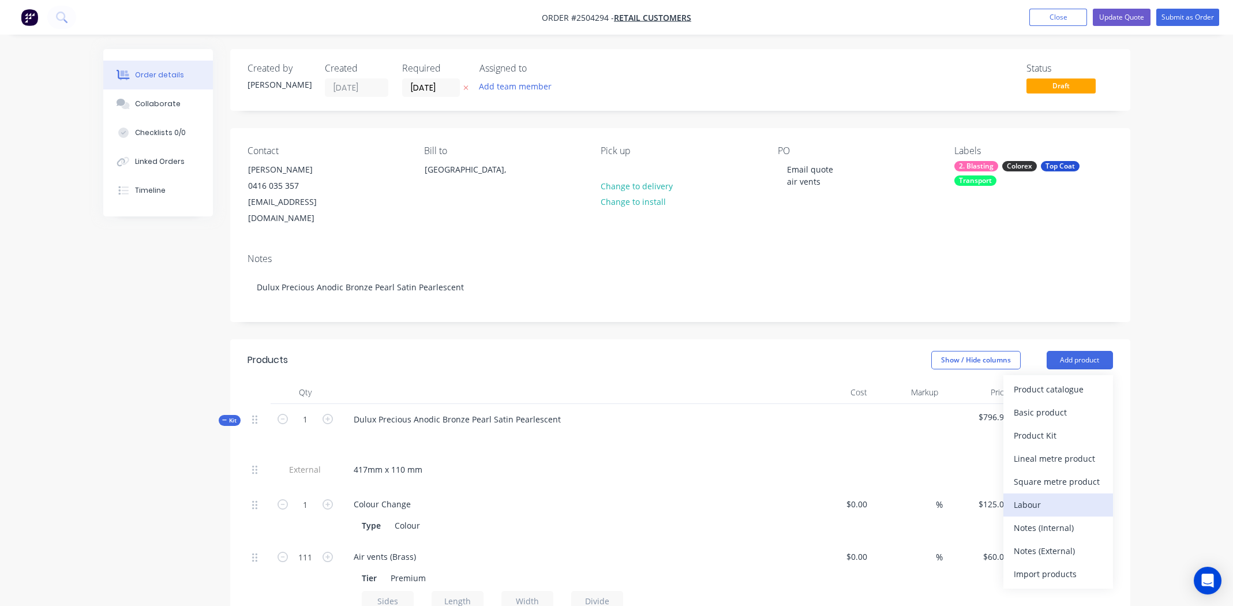
click at [1058, 496] on div "Labour" at bounding box center [1058, 504] width 89 height 17
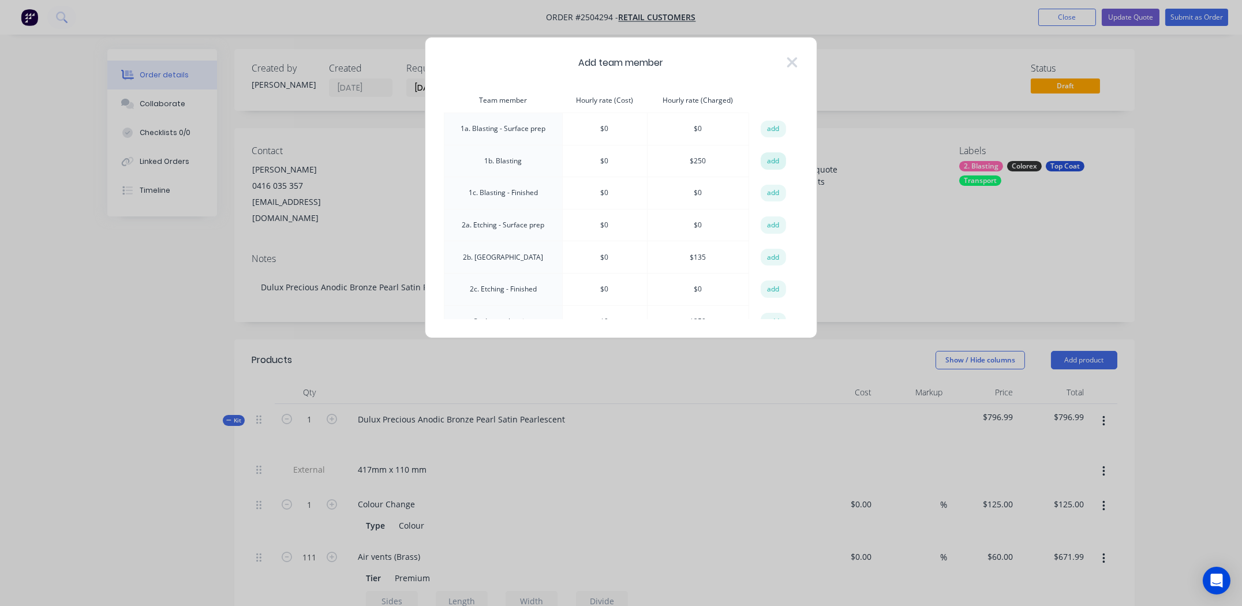
click at [766, 158] on button "add" at bounding box center [773, 160] width 25 height 17
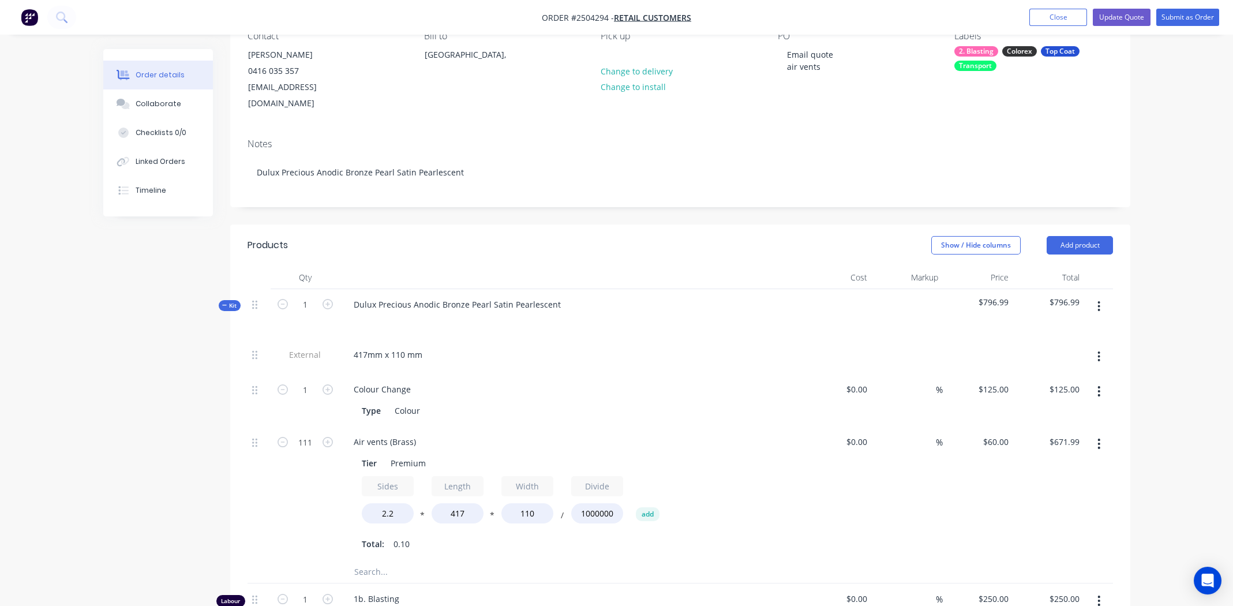
scroll to position [346, 0]
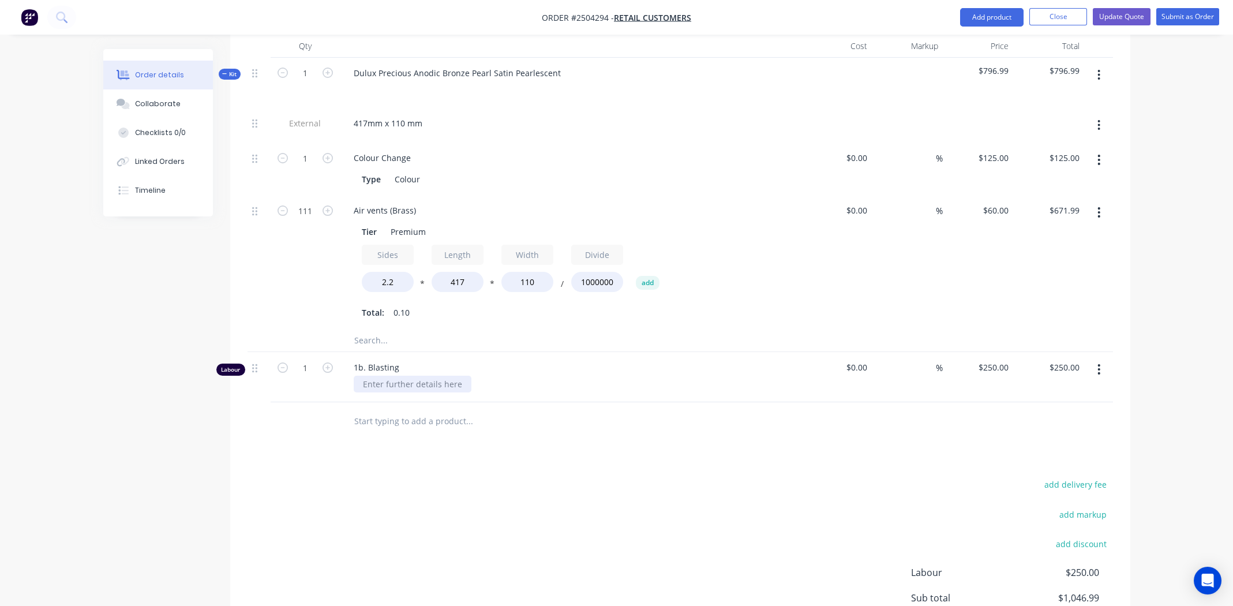
click at [403, 376] on div at bounding box center [413, 384] width 118 height 17
click at [549, 413] on input "text" at bounding box center [469, 420] width 231 height 23
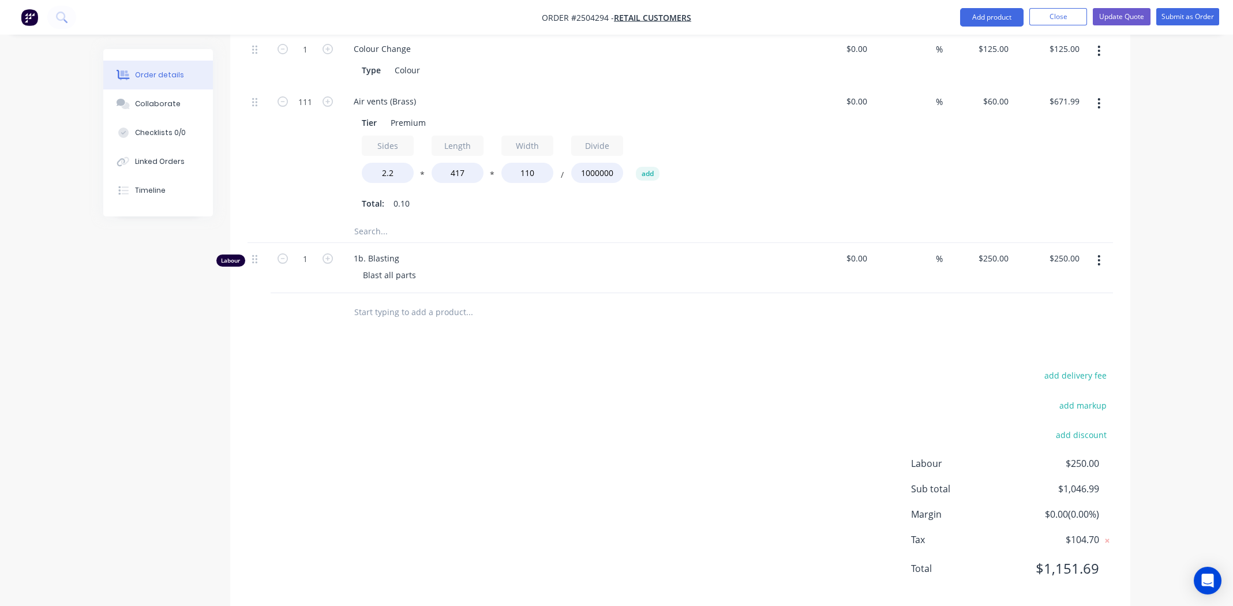
scroll to position [456, 0]
click at [723, 441] on div "add delivery fee add markup add discount Labour $250.00 Sub total $1,046.99 Mar…" at bounding box center [681, 477] width 866 height 223
click at [298, 249] on input "1" at bounding box center [305, 257] width 30 height 17
click at [314, 249] on input "1" at bounding box center [305, 257] width 30 height 17
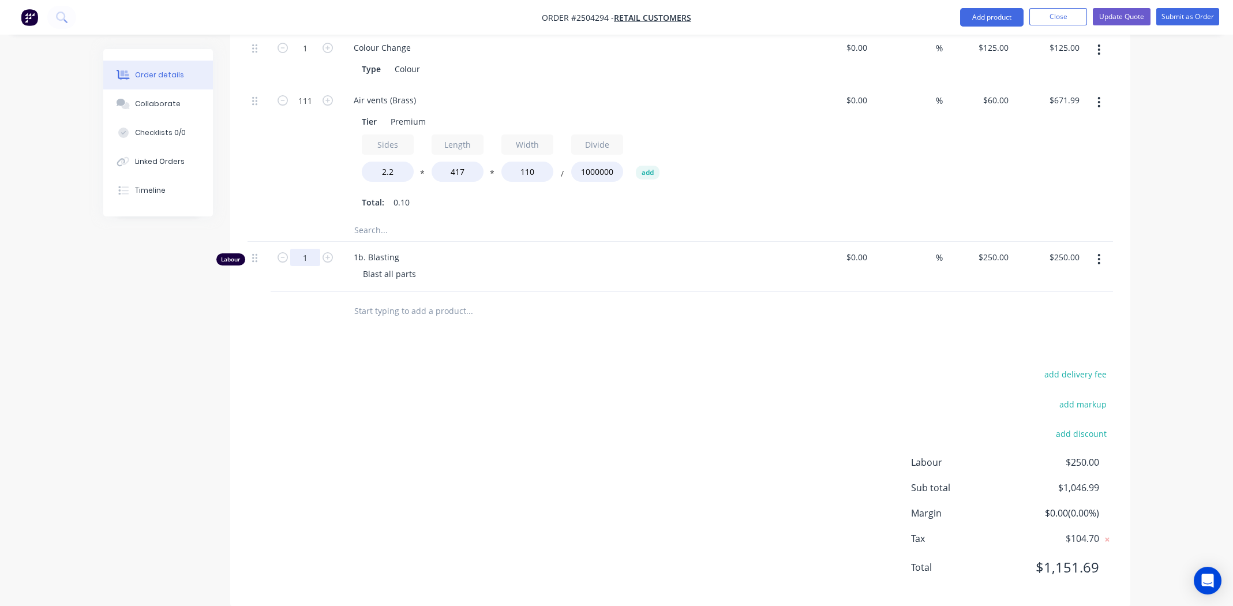
click at [314, 249] on input "1" at bounding box center [305, 257] width 30 height 17
click at [301, 92] on input "111" at bounding box center [305, 100] width 30 height 17
type input "11"
type input "$66.59"
click at [710, 312] on div "Products Show / Hide columns Add product Qty Cost Markup Price Total Kit 1 Dulu…" at bounding box center [680, 245] width 900 height 724
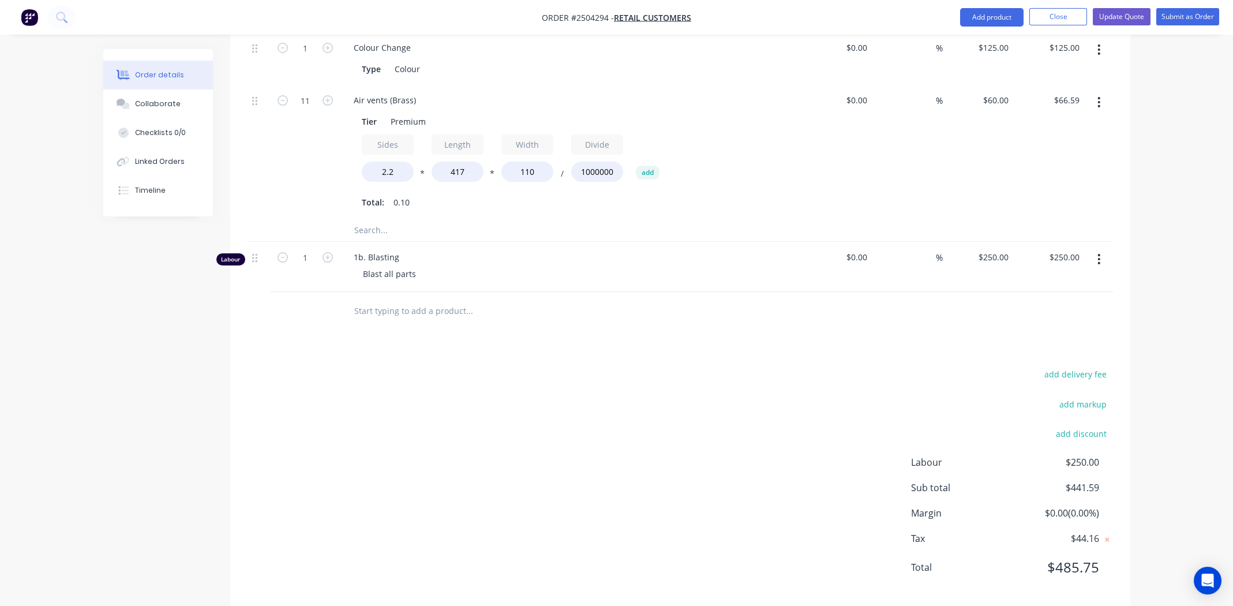
click at [615, 319] on div "Products Show / Hide columns Add product Qty Cost Markup Price Total Kit 1 Dulu…" at bounding box center [680, 245] width 900 height 724
click at [755, 395] on div "add delivery fee add markup add discount Labour $250.00 Sub total $441.59 Margi…" at bounding box center [681, 477] width 866 height 223
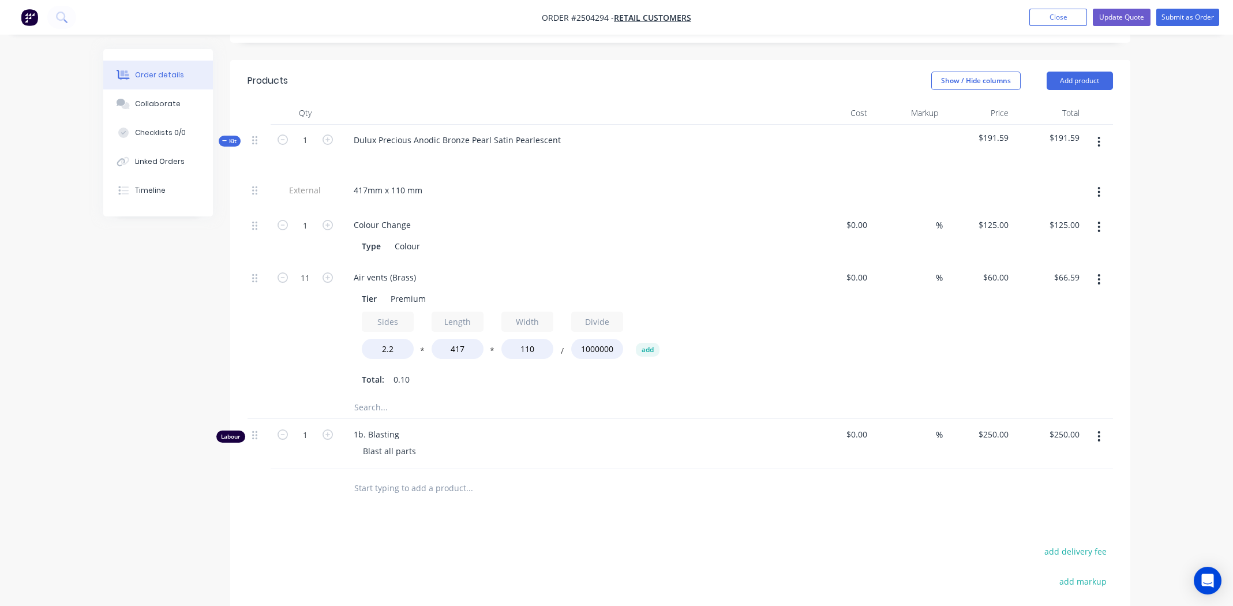
scroll to position [110, 0]
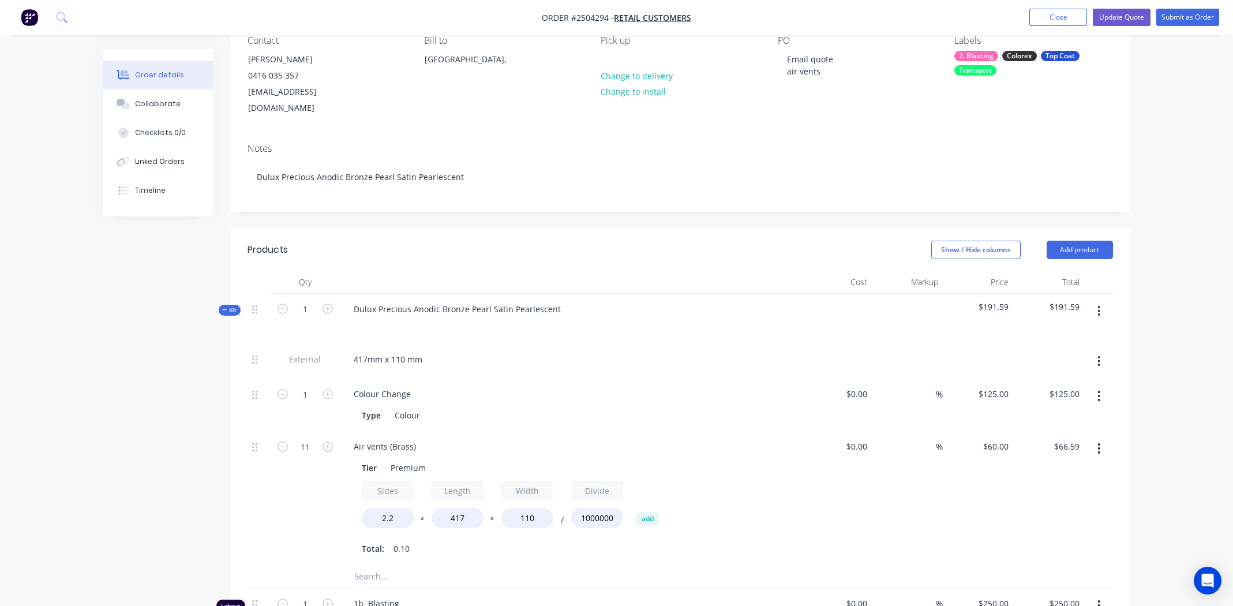
click at [1095, 301] on button "button" at bounding box center [1099, 311] width 27 height 21
click at [1063, 333] on div "Add product to kit" at bounding box center [1058, 341] width 89 height 17
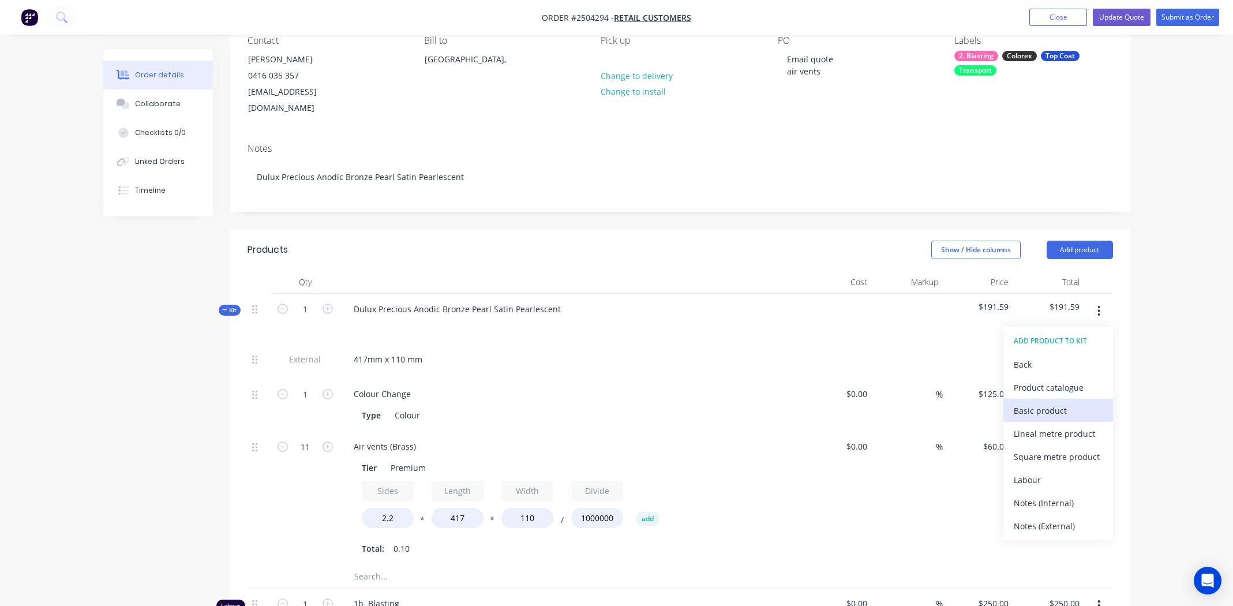
click at [1053, 402] on div "Basic product" at bounding box center [1058, 410] width 89 height 17
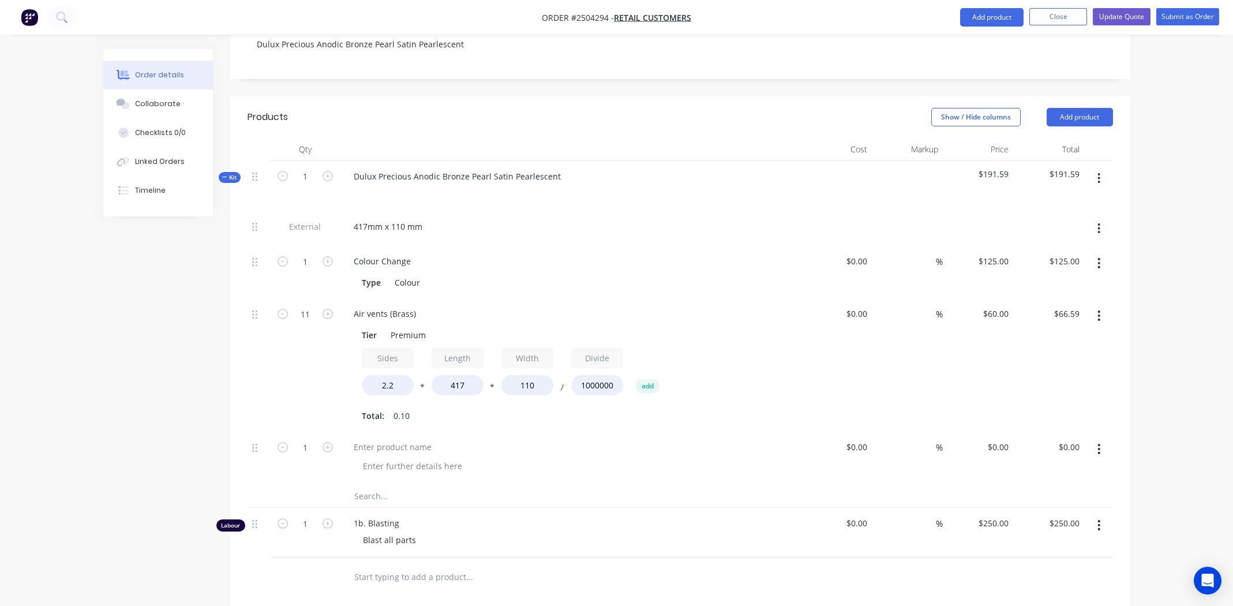
scroll to position [399, 0]
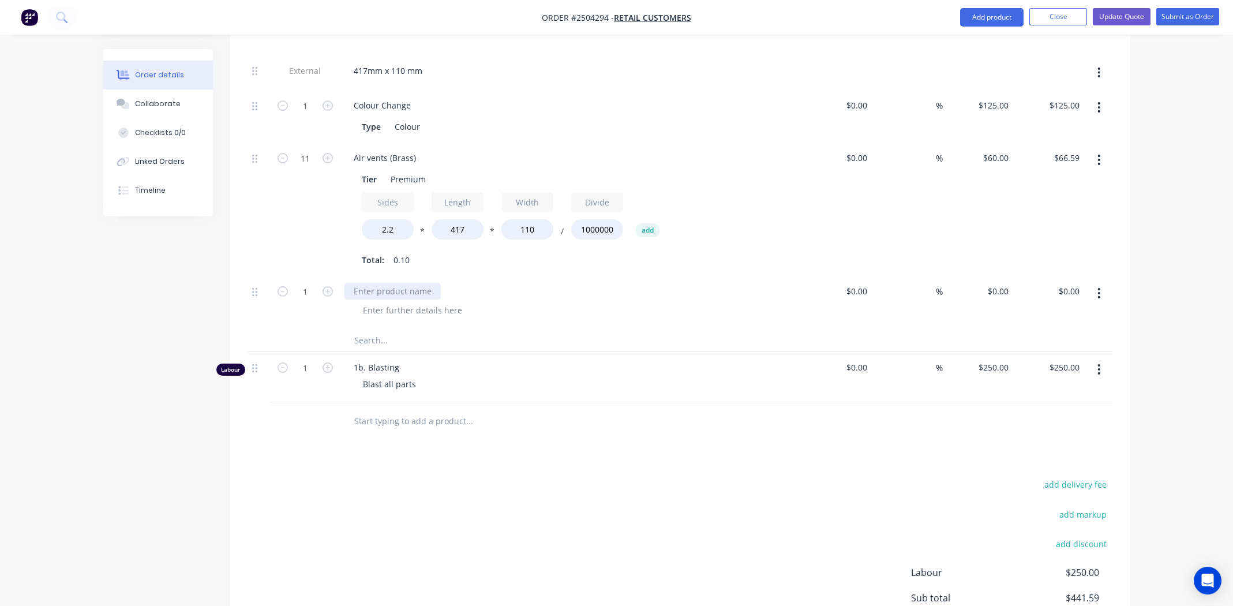
click at [380, 283] on div at bounding box center [393, 291] width 96 height 17
drag, startPoint x: 999, startPoint y: 278, endPoint x: 931, endPoint y: 216, distance: 91.9
click at [931, 216] on div "%" at bounding box center [907, 209] width 71 height 133
click at [996, 283] on div "0 $0.00" at bounding box center [997, 291] width 31 height 17
paste input "23"
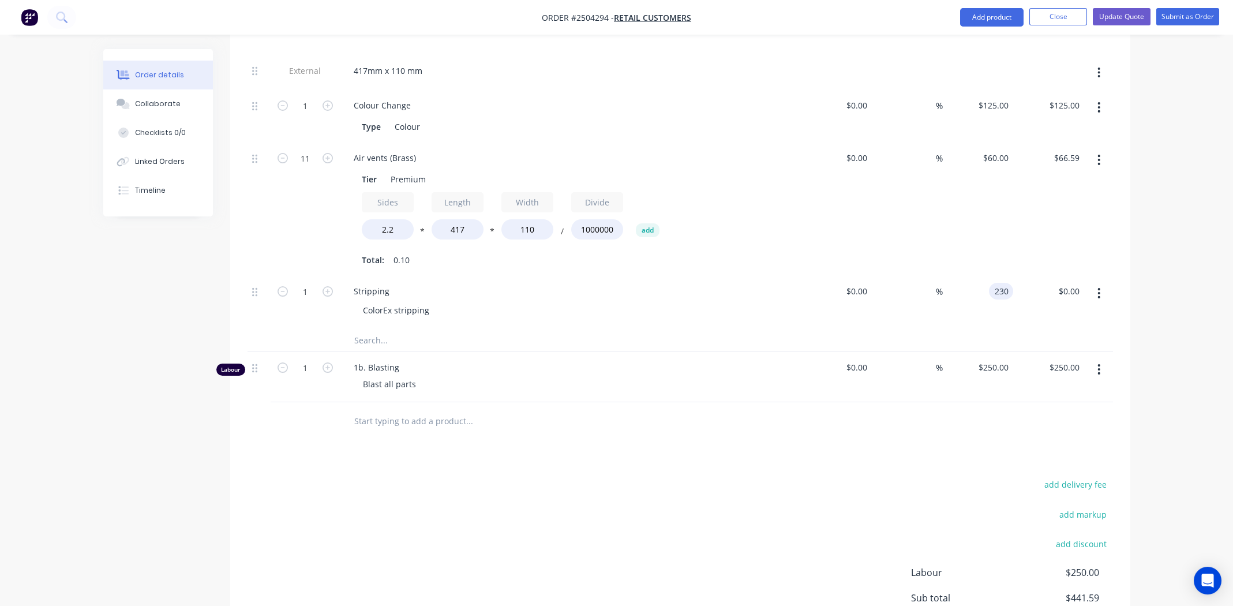
click at [1002, 283] on input "230" at bounding box center [1004, 291] width 20 height 17
type input "$230.00"
click at [720, 500] on div "add delivery fee add markup add discount Labour $250.00 Sub total $441.59 Margi…" at bounding box center [681, 588] width 866 height 223
click at [665, 477] on div "add delivery fee add markup add discount Labour $250.00 Sub total $671.59 Margi…" at bounding box center [681, 588] width 866 height 223
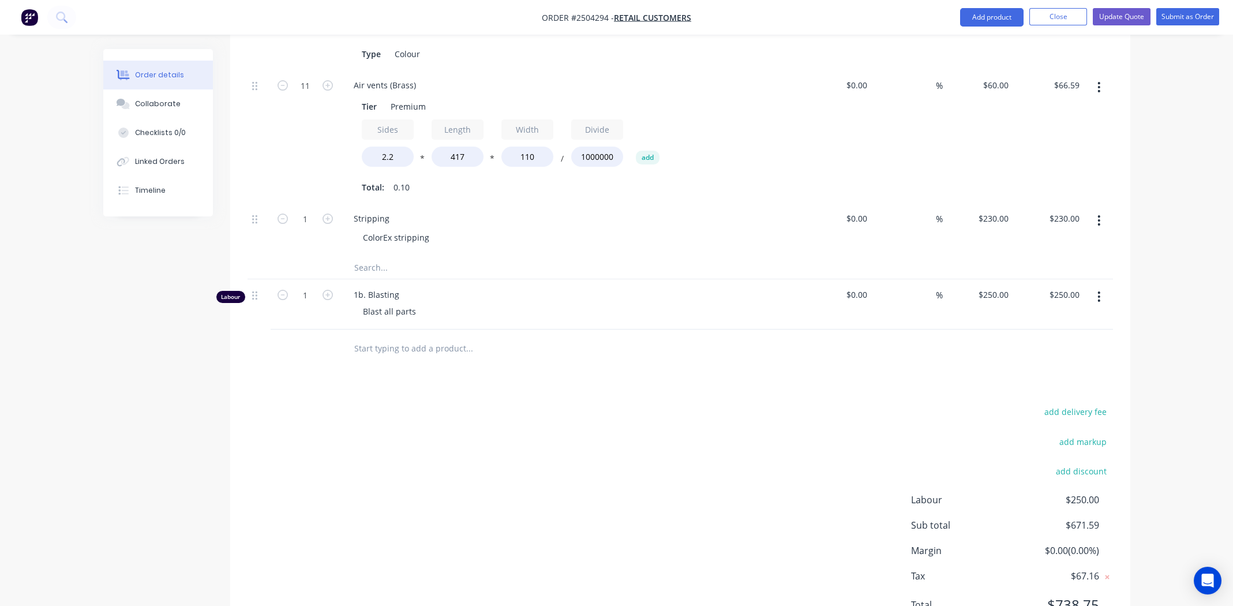
scroll to position [451, 0]
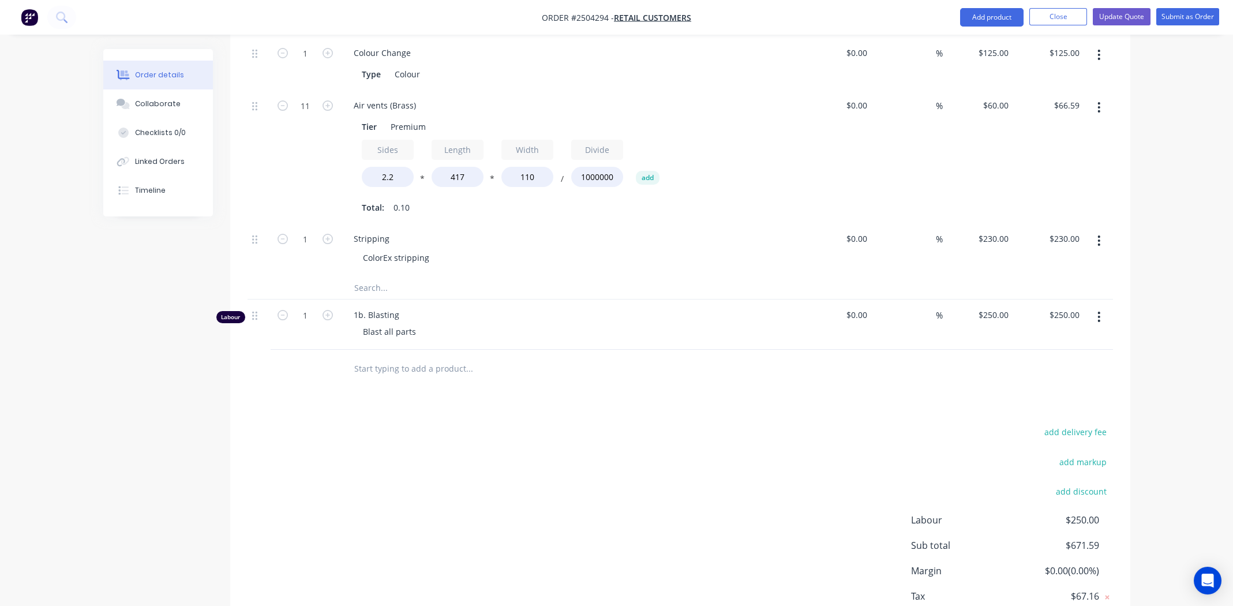
click at [1099, 235] on icon "button" at bounding box center [1099, 240] width 2 height 10
click at [1071, 286] on div "Duplicate" at bounding box center [1058, 294] width 89 height 17
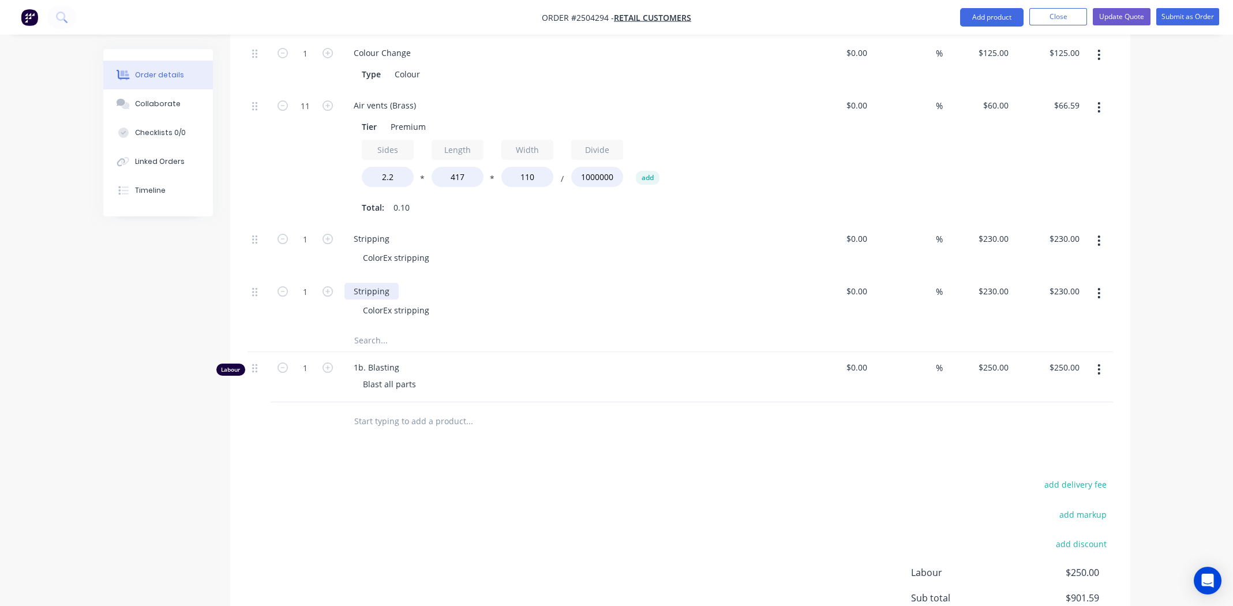
click at [379, 283] on div "Stripping" at bounding box center [372, 291] width 54 height 17
click at [386, 302] on div "ColorEx stripping" at bounding box center [396, 310] width 85 height 17
click at [399, 302] on div "ColorEx stripping" at bounding box center [396, 310] width 85 height 17
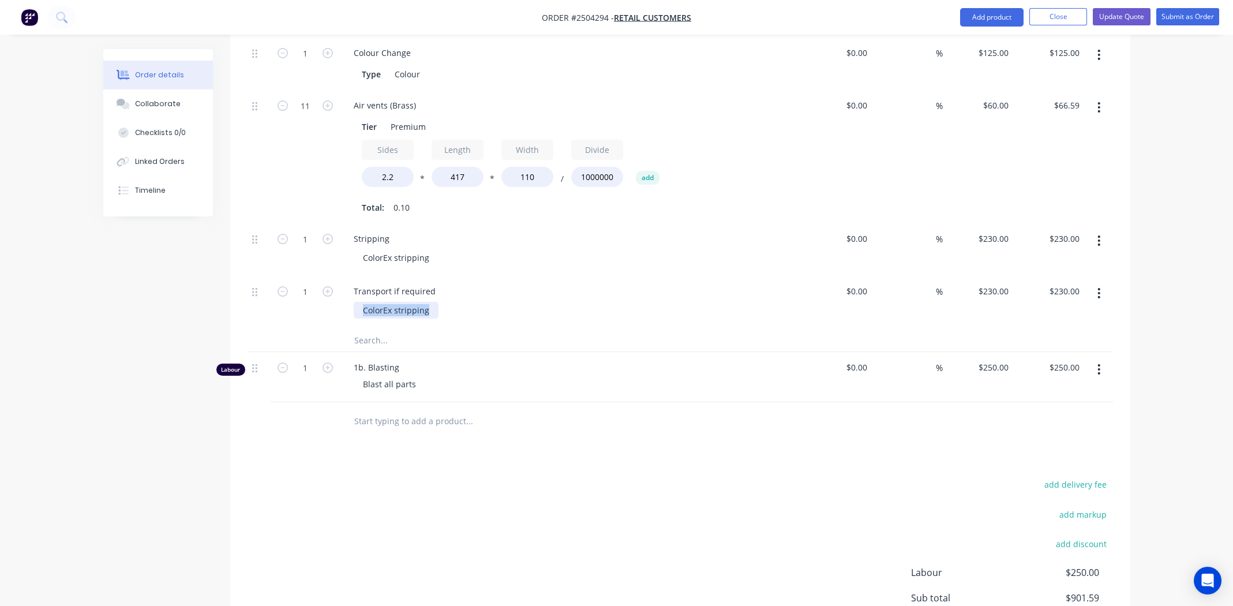
click at [399, 302] on div "ColorEx stripping" at bounding box center [396, 310] width 85 height 17
click at [999, 283] on input "230" at bounding box center [996, 291] width 36 height 17
click at [995, 283] on input "230" at bounding box center [996, 291] width 36 height 17
type input "$84.00"
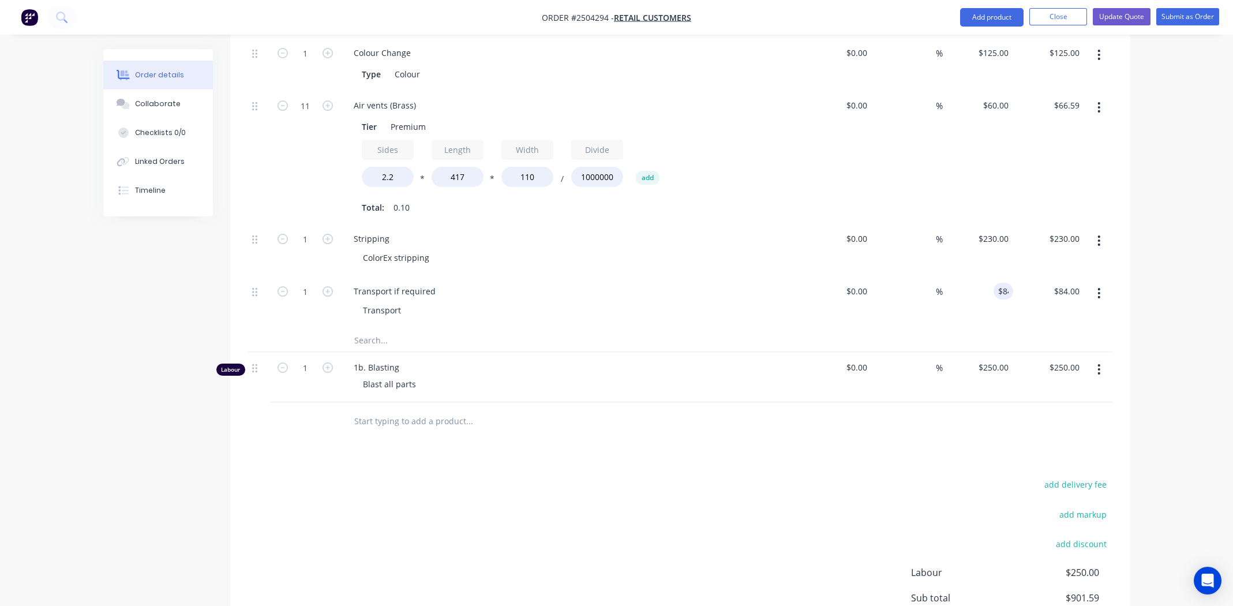
click at [799, 355] on div "1b. Blasting Blast all parts" at bounding box center [571, 377] width 462 height 50
click at [725, 376] on div "Blast all parts" at bounding box center [575, 384] width 443 height 17
click at [631, 282] on div "Transport if required Transport" at bounding box center [571, 302] width 462 height 53
click at [998, 283] on div "84 $84.00" at bounding box center [997, 291] width 31 height 17
type input "$85.00"
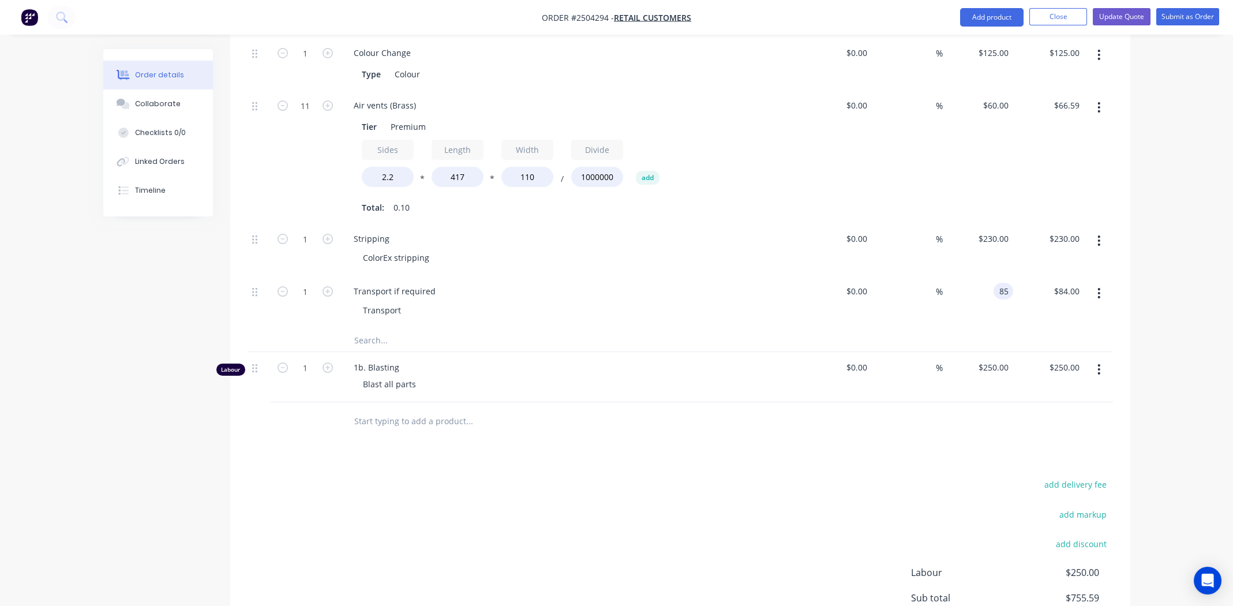
type input "$85.00"
drag, startPoint x: 581, startPoint y: 477, endPoint x: 631, endPoint y: 448, distance: 58.4
click at [581, 477] on div "add delivery fee add markup add discount Labour $250.00 Sub total $756.59 Margi…" at bounding box center [681, 588] width 866 height 223
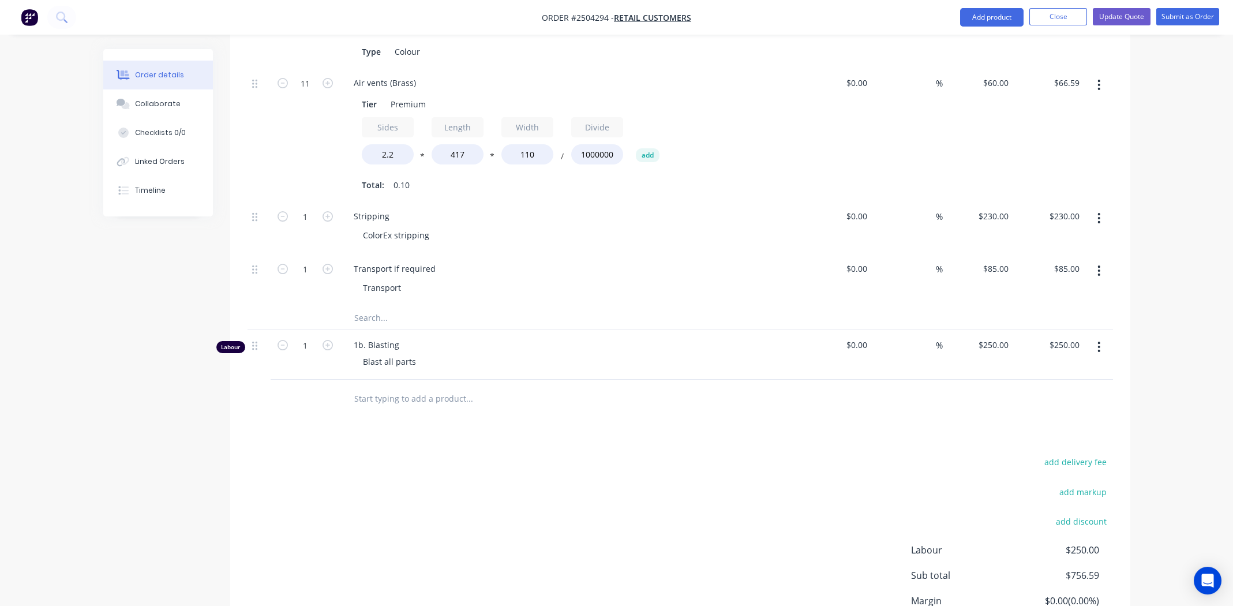
scroll to position [388, 0]
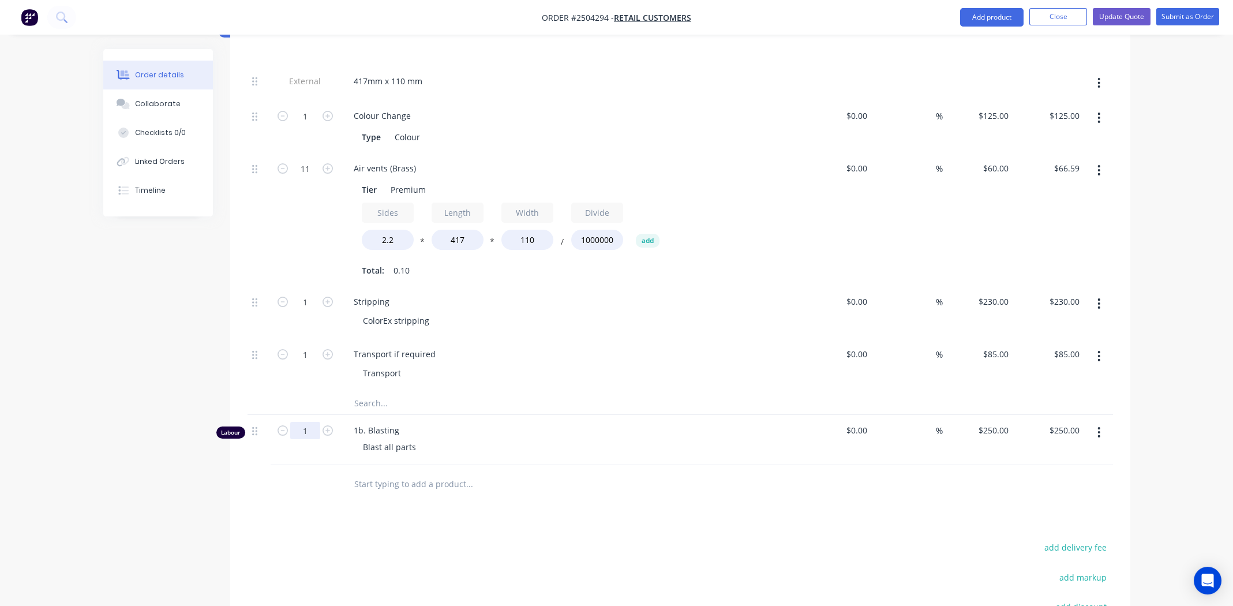
drag, startPoint x: 304, startPoint y: 411, endPoint x: 317, endPoint y: 413, distance: 13.4
click at [304, 422] on input "1" at bounding box center [305, 430] width 30 height 17
type input "0.5"
type input "$125.00"
click at [650, 501] on div "Products Show / Hide columns Add product Qty Cost Markup Price Total Kit 1 Dulu…" at bounding box center [680, 365] width 900 height 829
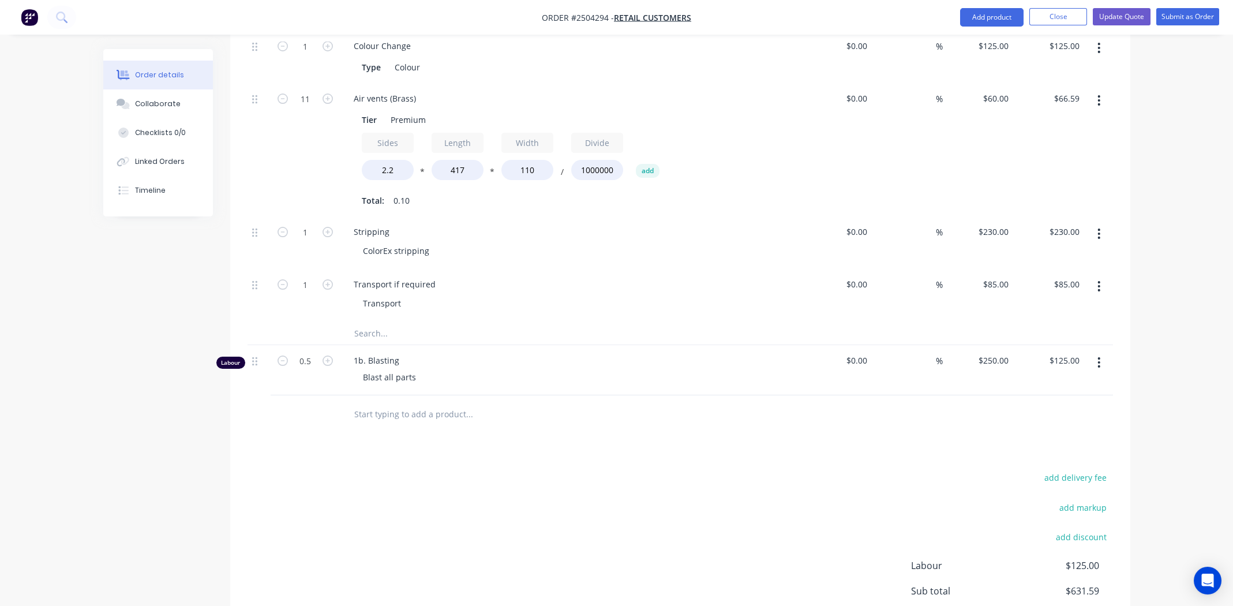
scroll to position [562, 0]
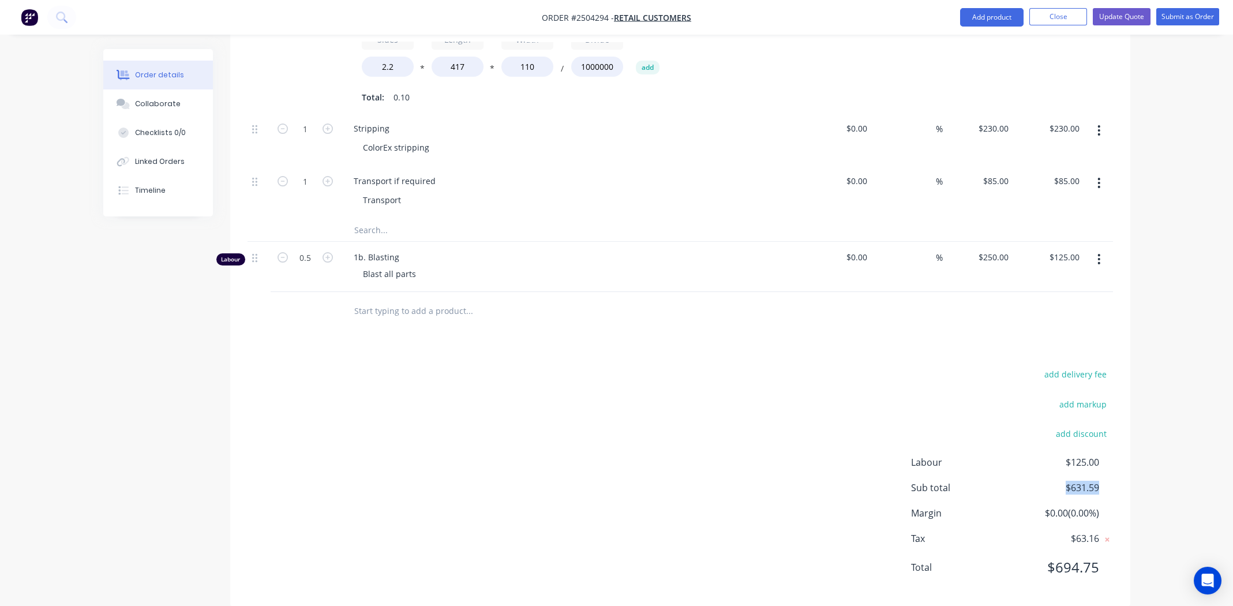
drag, startPoint x: 1089, startPoint y: 471, endPoint x: 1063, endPoint y: 475, distance: 26.2
click at [1063, 481] on div "Sub total $631.59" at bounding box center [1012, 488] width 202 height 14
copy span "$631.59"
click at [740, 444] on div "add delivery fee add markup add discount Labour $125.00 Sub total $631.59 Margi…" at bounding box center [681, 477] width 866 height 223
drag, startPoint x: 1093, startPoint y: 469, endPoint x: 1051, endPoint y: 465, distance: 42.3
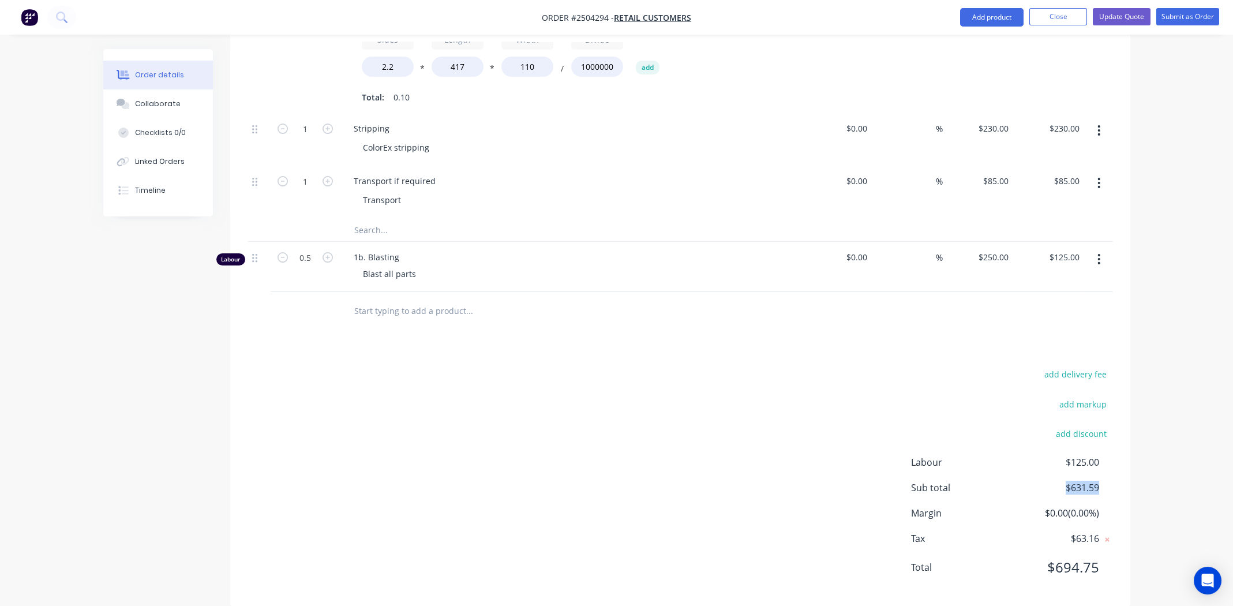
click at [1051, 481] on div "Sub total $631.59" at bounding box center [1012, 488] width 202 height 14
copy span "$631.59"
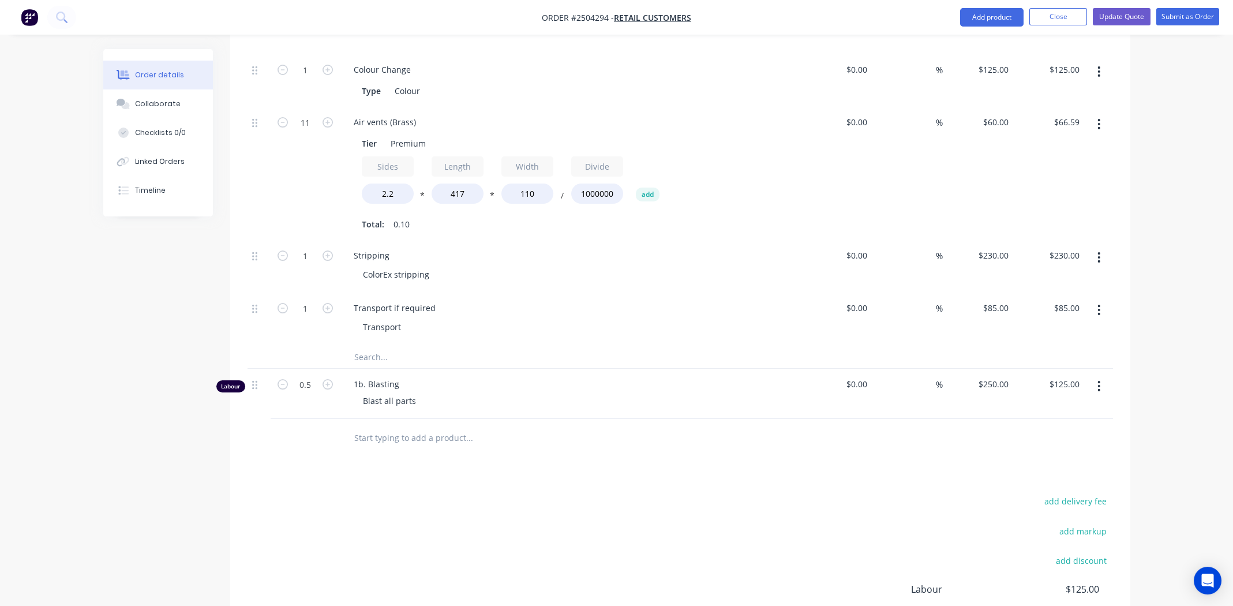
scroll to position [388, 0]
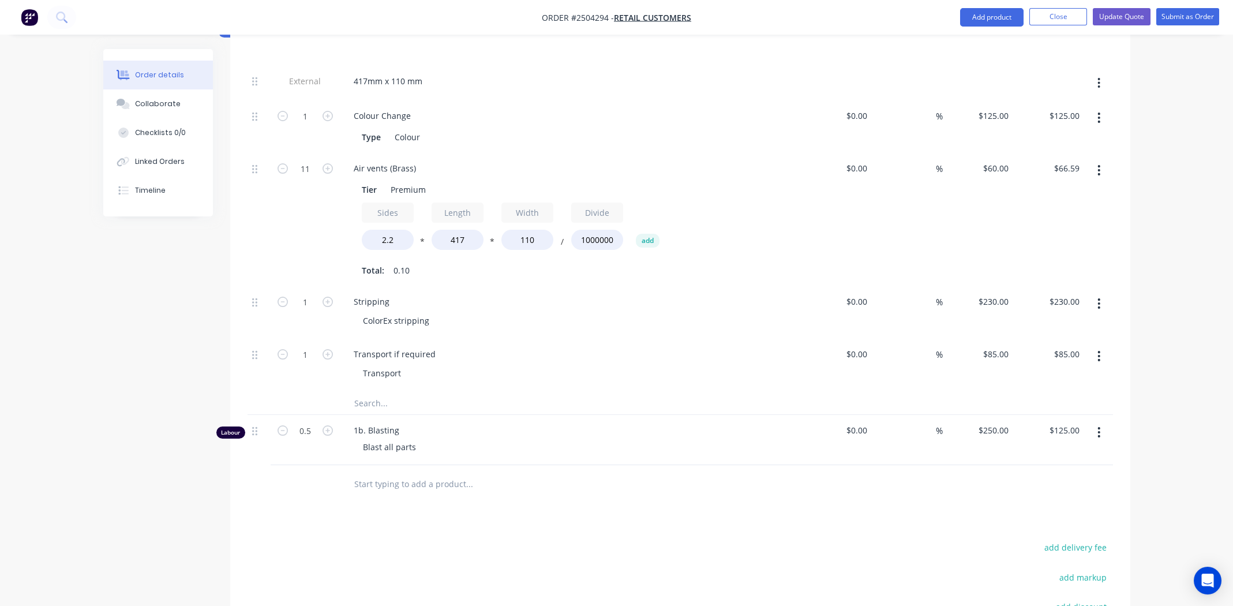
drag, startPoint x: 613, startPoint y: 483, endPoint x: 639, endPoint y: 489, distance: 27.3
click at [613, 484] on div at bounding box center [548, 484] width 416 height 38
click at [557, 312] on div "ColorEx stripping" at bounding box center [575, 320] width 443 height 17
drag, startPoint x: 540, startPoint y: 492, endPoint x: 547, endPoint y: 497, distance: 9.0
click at [540, 493] on div "Products Show / Hide columns Add product Qty Cost Markup Price Total Kit 1 Dulu…" at bounding box center [680, 365] width 900 height 829
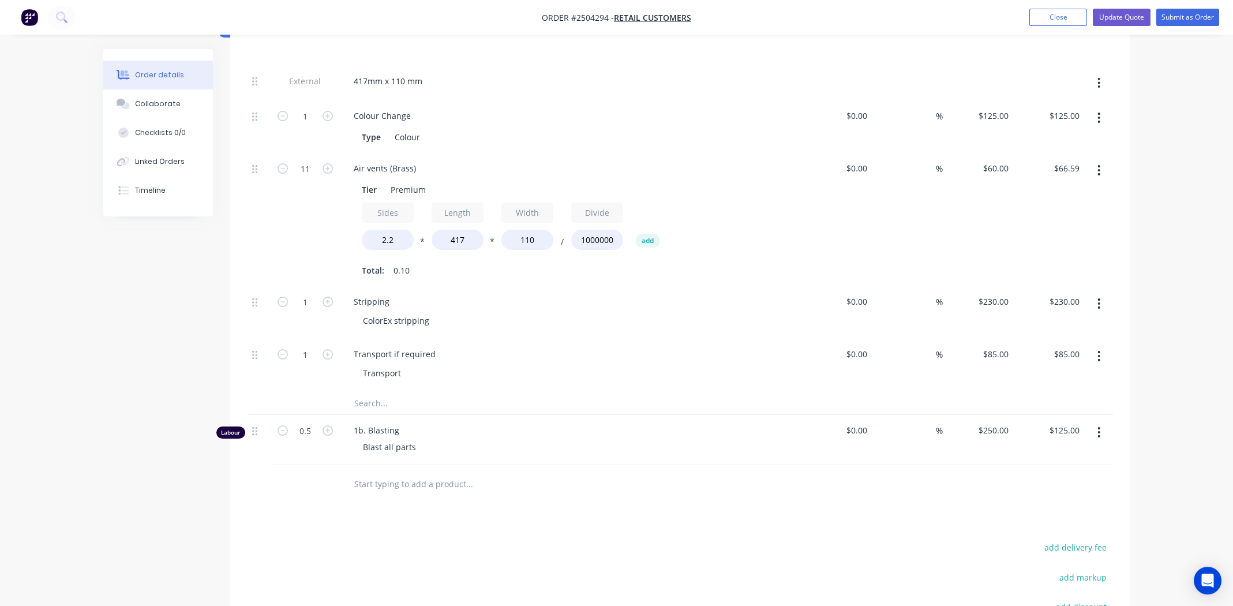
scroll to position [0, 0]
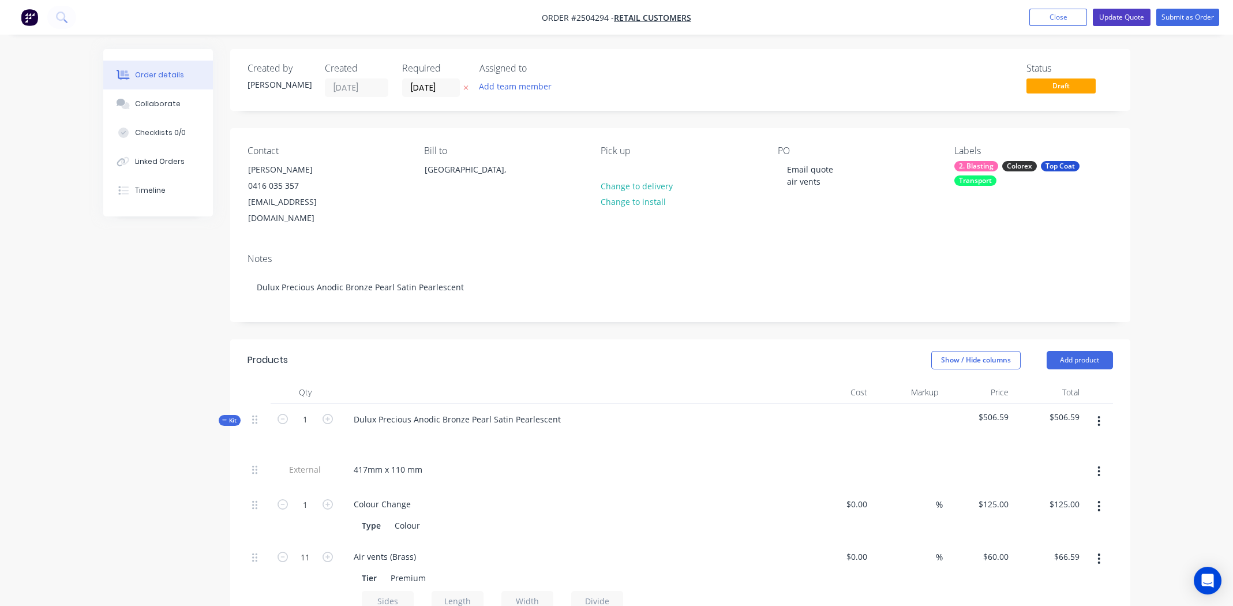
click at [1117, 18] on button "Update Quote" at bounding box center [1122, 17] width 58 height 17
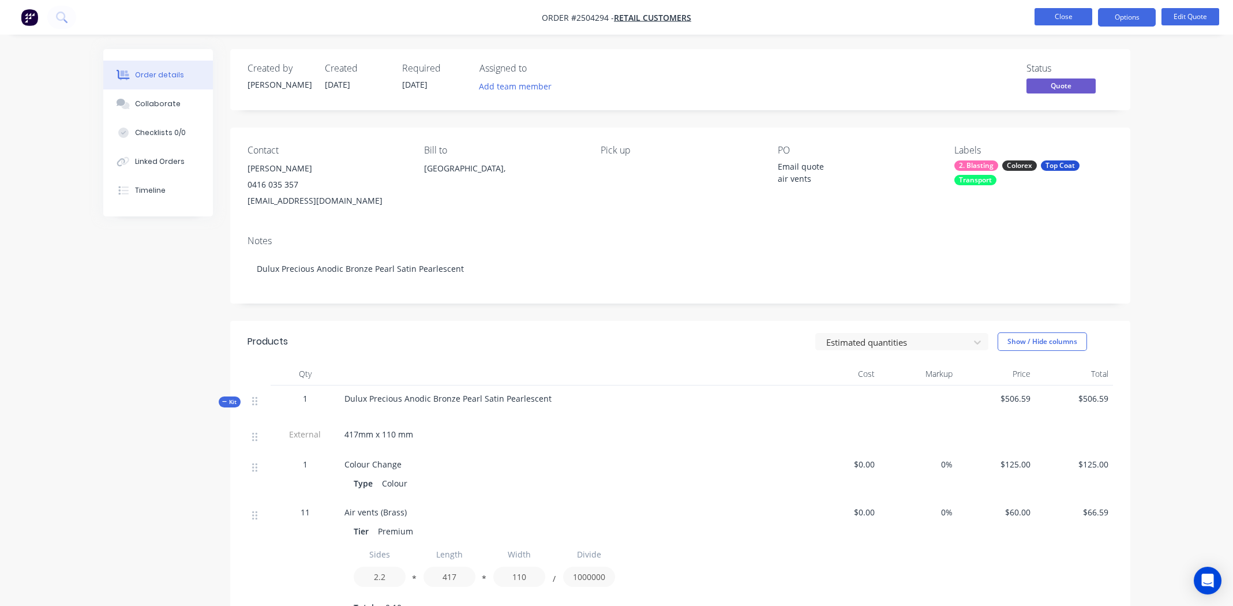
click at [1072, 12] on button "Close" at bounding box center [1064, 16] width 58 height 17
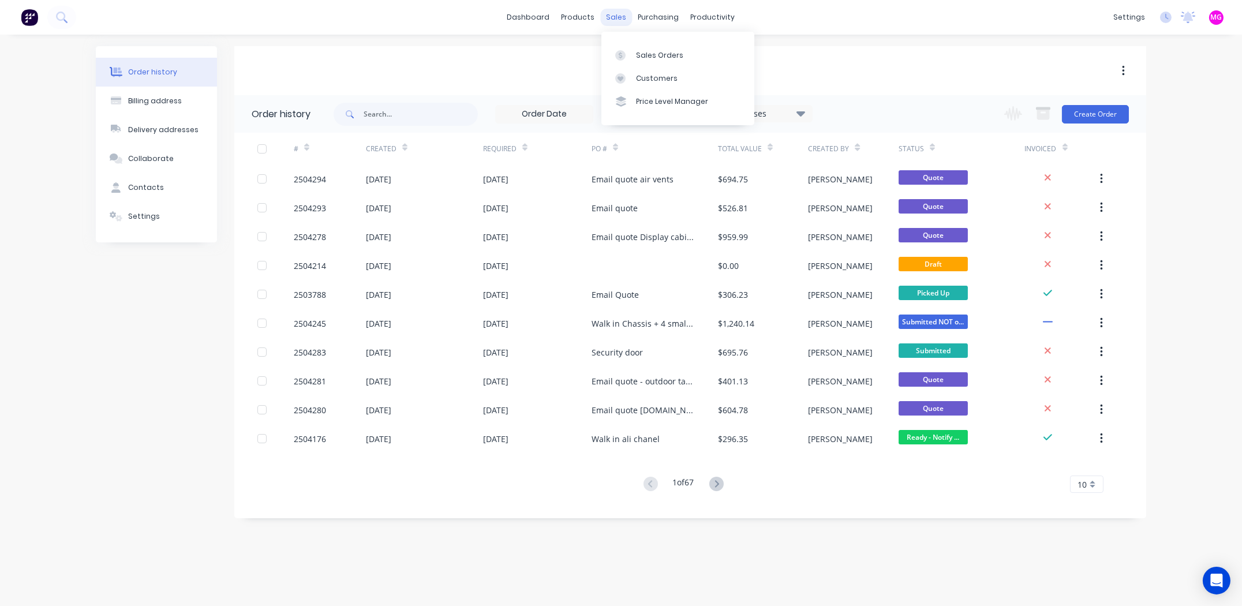
click at [617, 20] on div "sales" at bounding box center [617, 17] width 32 height 17
click at [644, 53] on div "Sales Orders" at bounding box center [659, 55] width 47 height 10
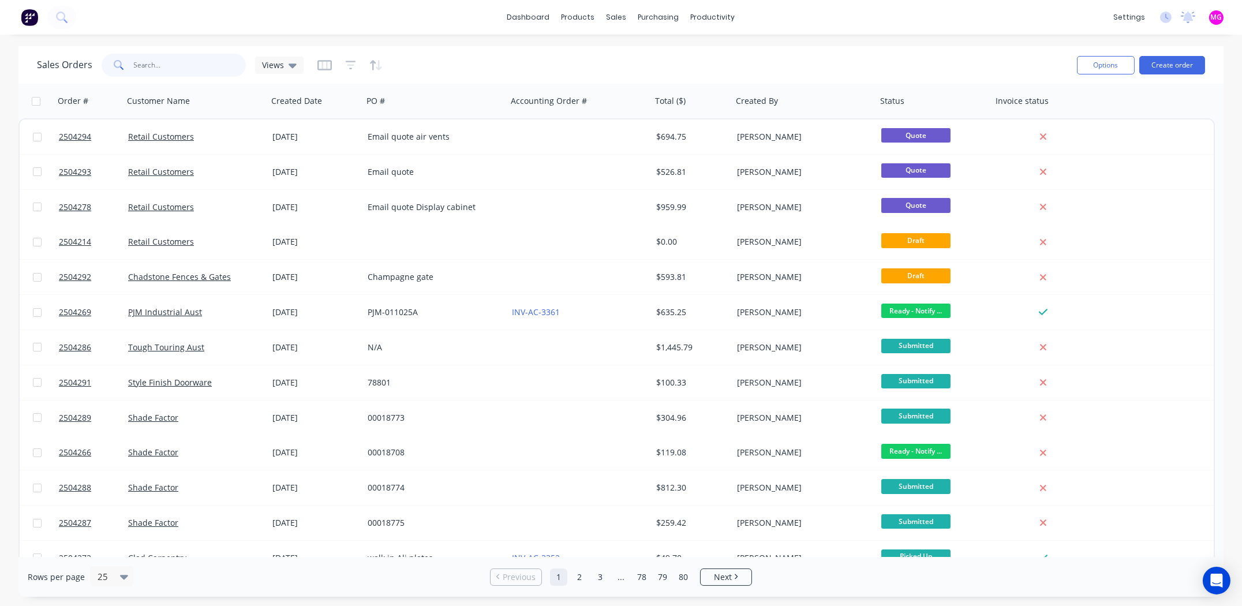
click at [188, 56] on input "text" at bounding box center [190, 65] width 113 height 23
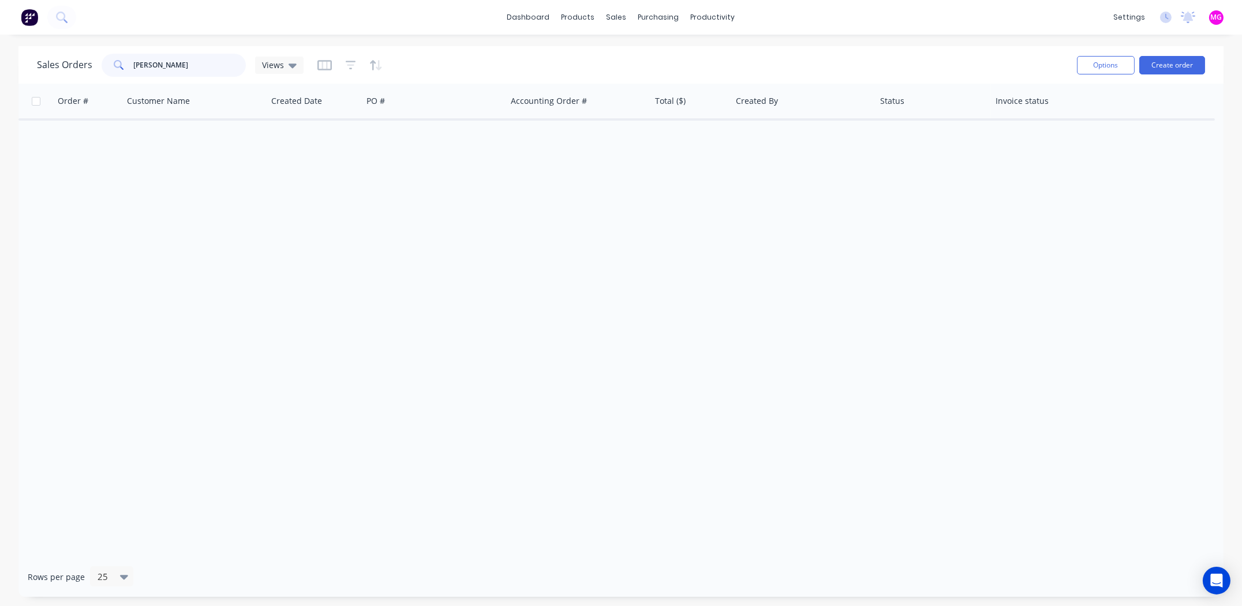
click at [163, 67] on input "hillary" at bounding box center [190, 65] width 113 height 23
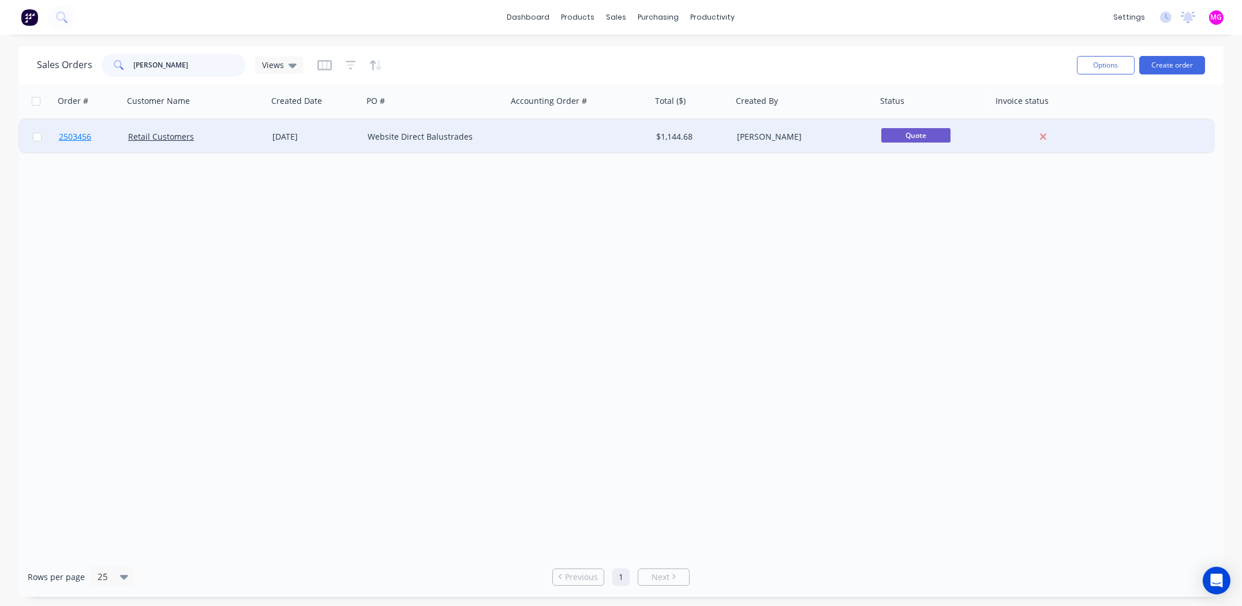
type input "hilary"
click at [71, 133] on span "2503456" at bounding box center [75, 137] width 32 height 12
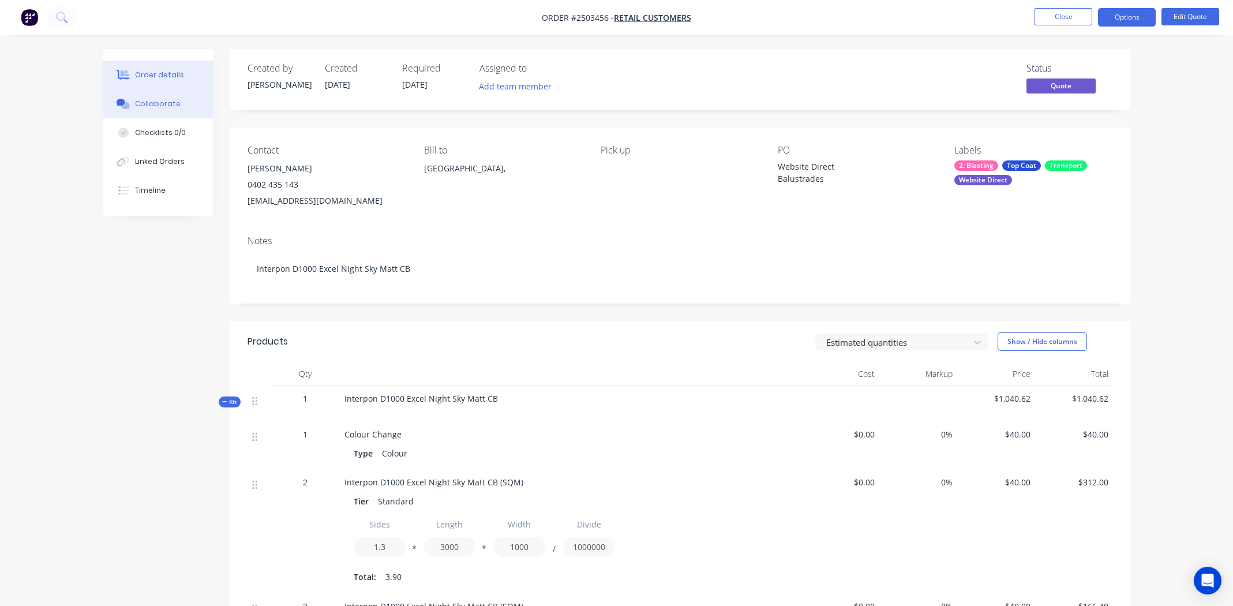
click at [167, 103] on div "Collaborate" at bounding box center [158, 104] width 46 height 10
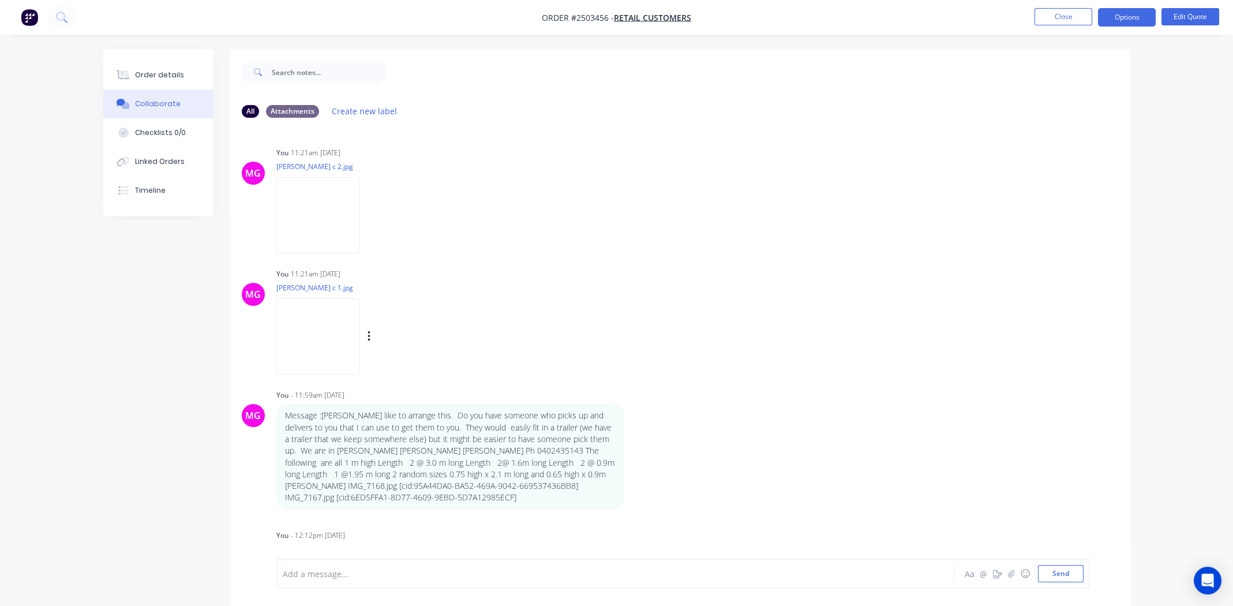
scroll to position [57, 0]
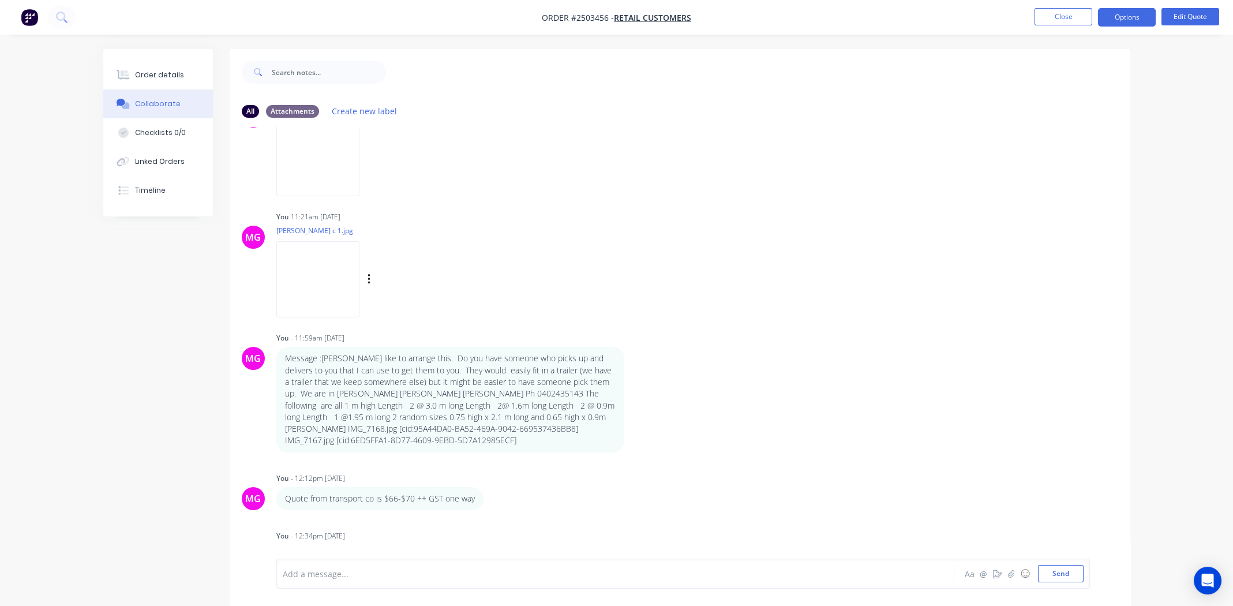
click at [811, 301] on div "MG You 11:21am 30/09/25 Hilary c 1.jpg Labels Download Delete" at bounding box center [680, 260] width 900 height 104
click at [877, 294] on div "MG You 11:21am 30/09/25 Hilary c 1.jpg Labels Download Delete" at bounding box center [680, 260] width 900 height 104
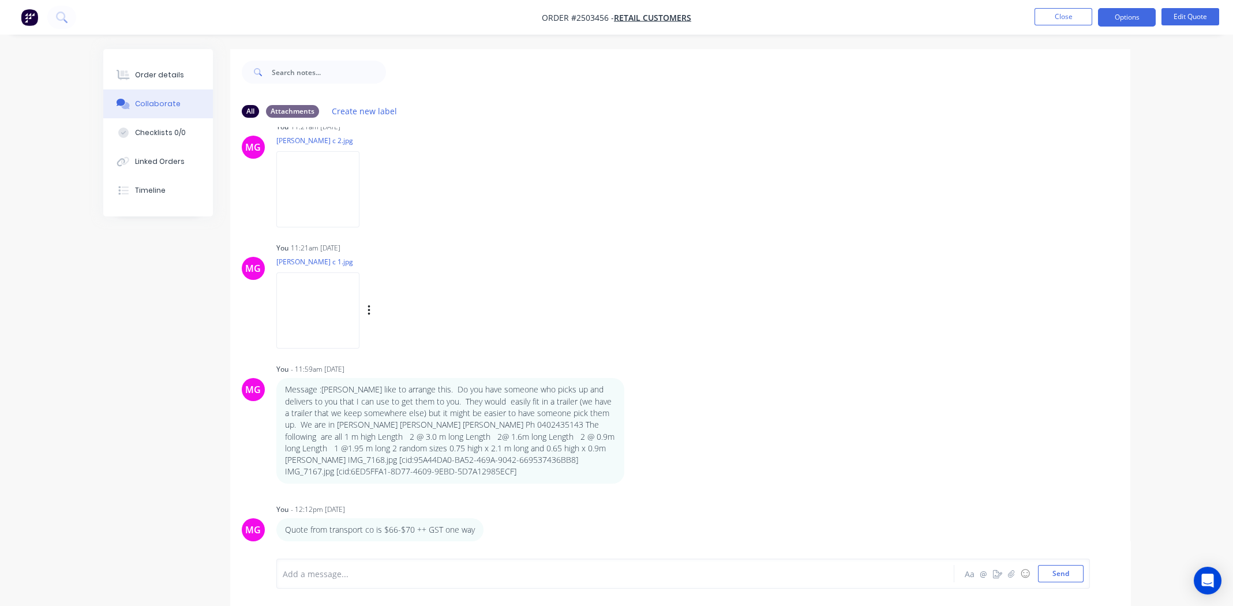
scroll to position [0, 0]
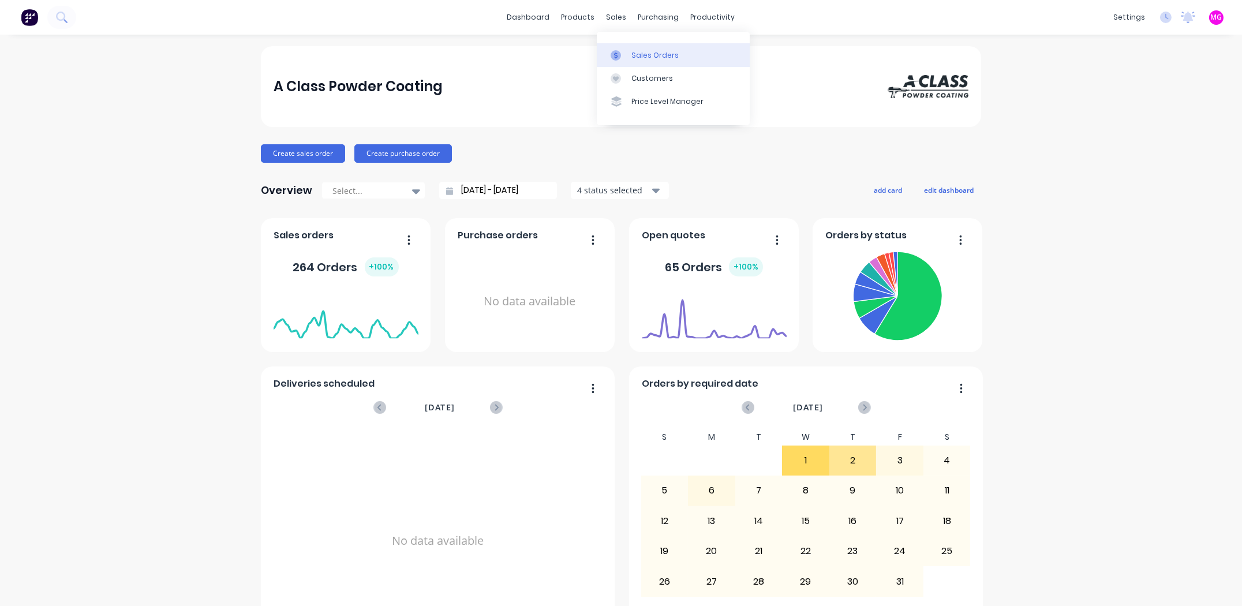
click at [657, 48] on link "Sales Orders" at bounding box center [673, 54] width 153 height 23
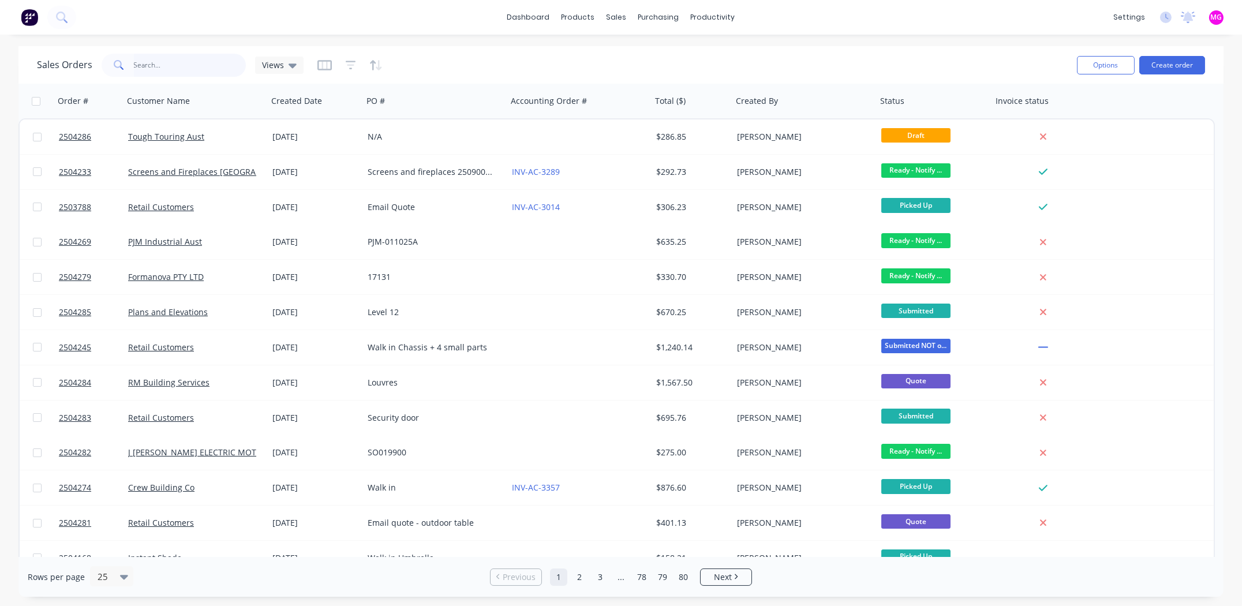
click at [173, 60] on input "text" at bounding box center [190, 65] width 113 height 23
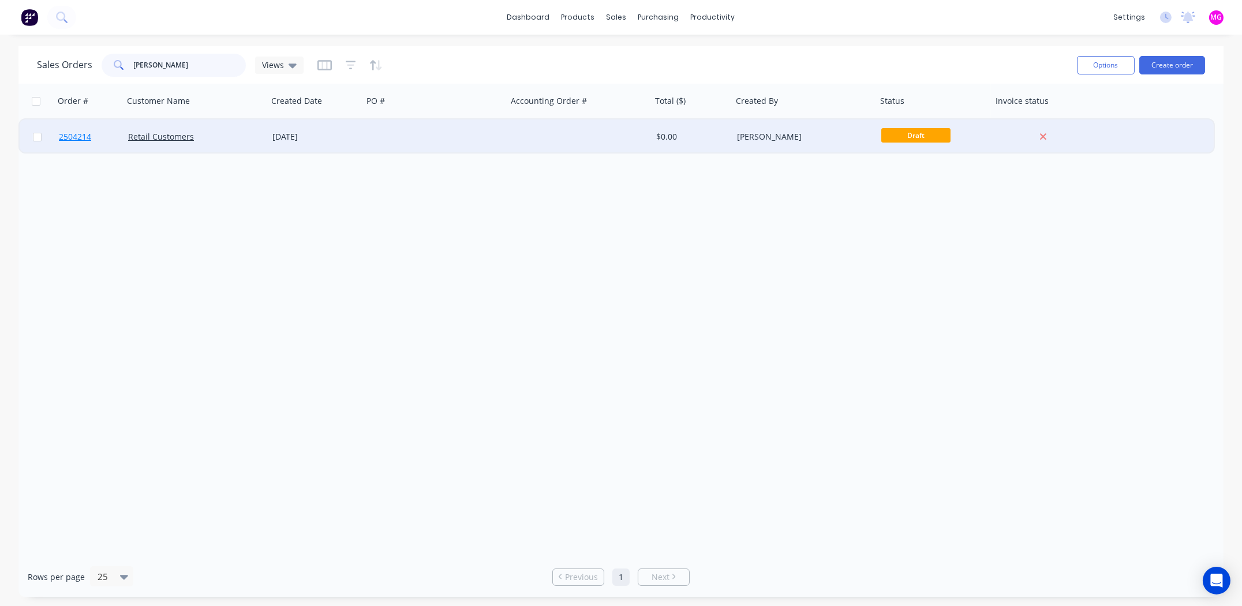
type input "lorett"
click at [72, 136] on span "2504214" at bounding box center [75, 137] width 32 height 12
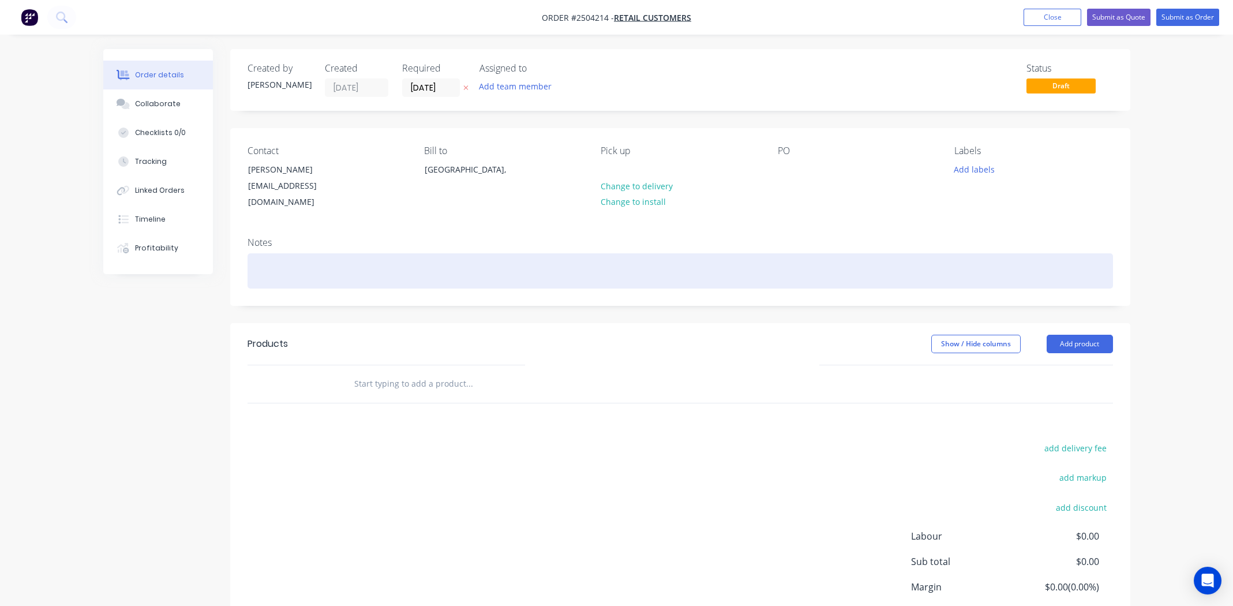
click at [500, 257] on div at bounding box center [681, 270] width 866 height 35
click at [288, 253] on div at bounding box center [681, 270] width 866 height 35
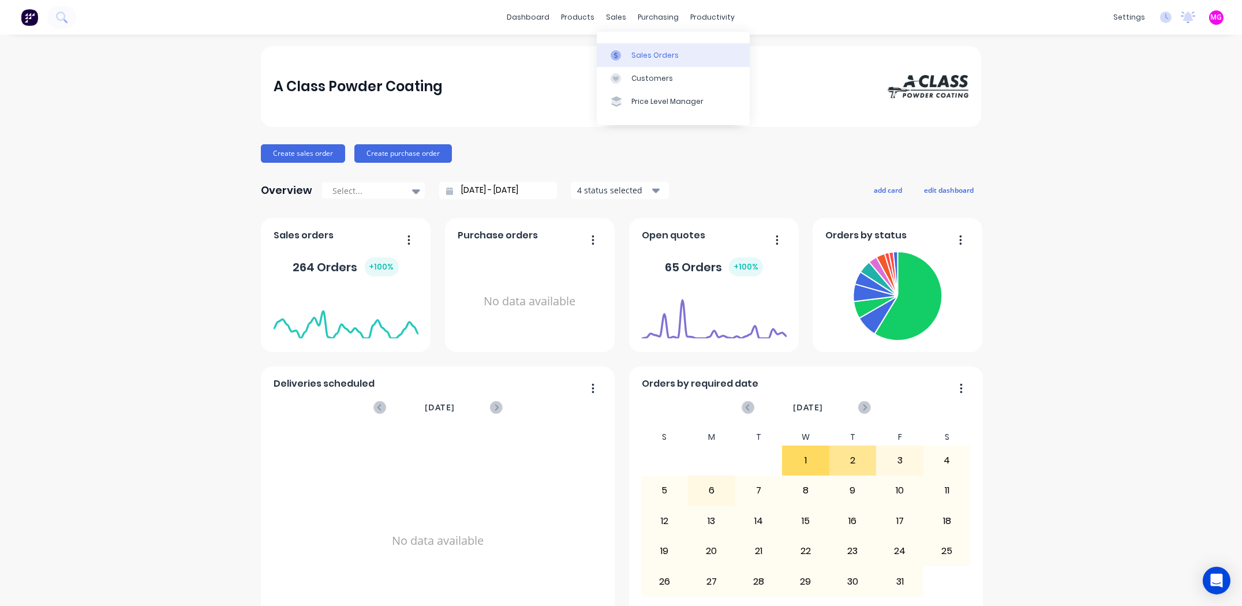
click at [659, 57] on div "Sales Orders" at bounding box center [654, 55] width 47 height 10
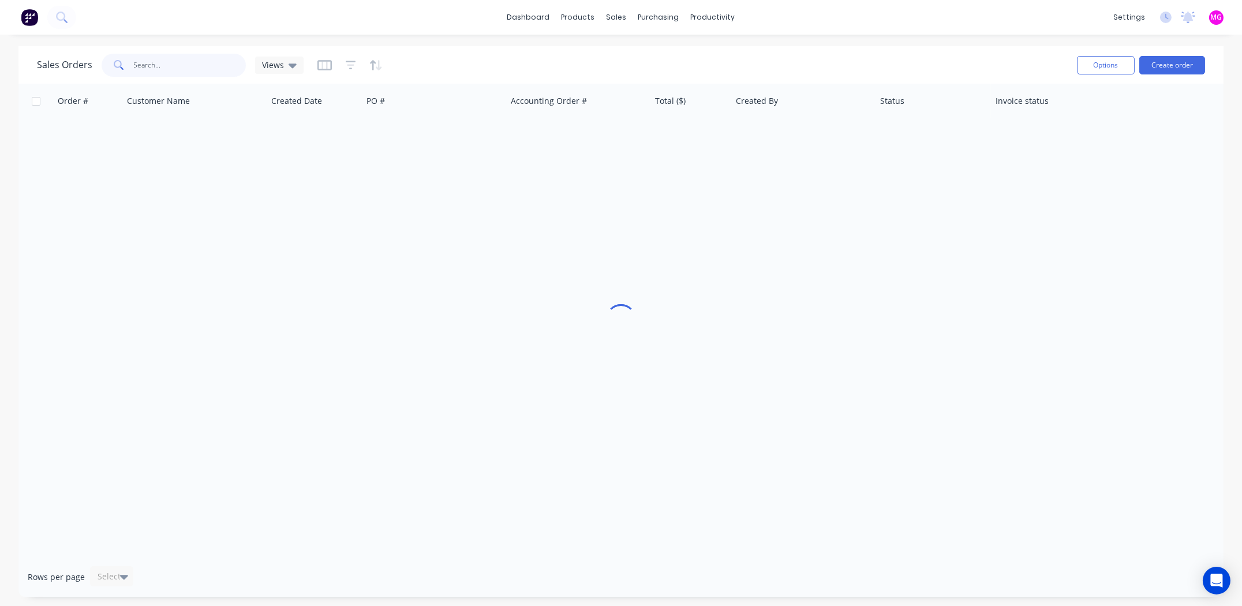
click at [203, 64] on input "text" at bounding box center [190, 65] width 113 height 23
click at [172, 66] on input "furgus" at bounding box center [190, 65] width 113 height 23
click at [171, 64] on input "furgus" at bounding box center [190, 65] width 113 height 23
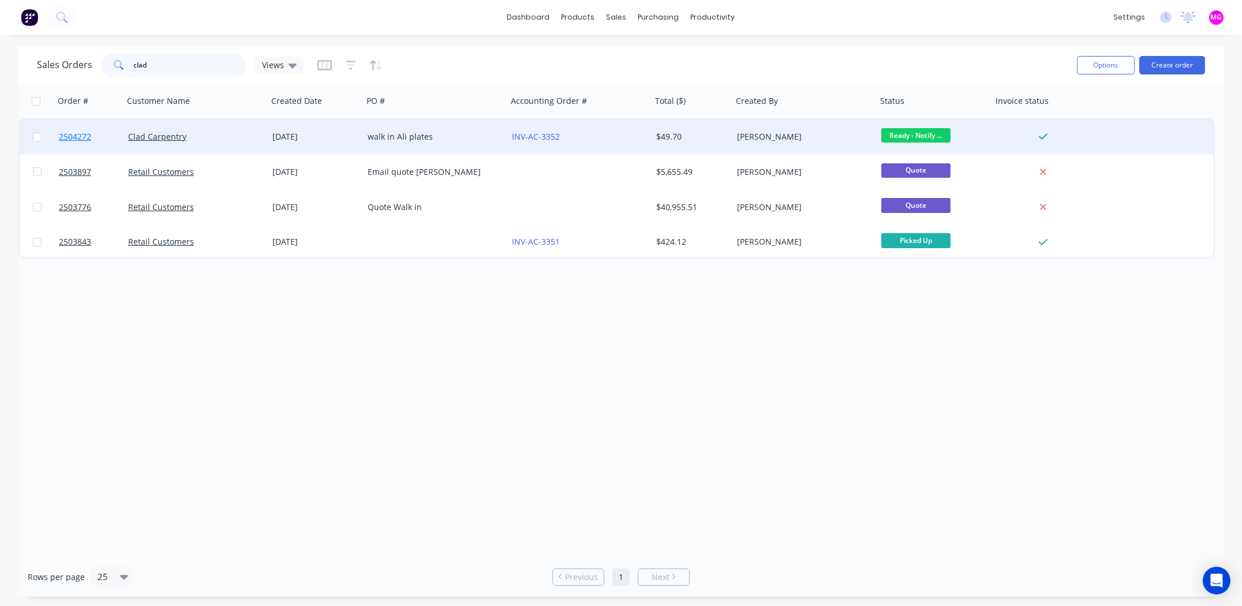
type input "clad"
click at [81, 136] on span "2504272" at bounding box center [75, 137] width 32 height 12
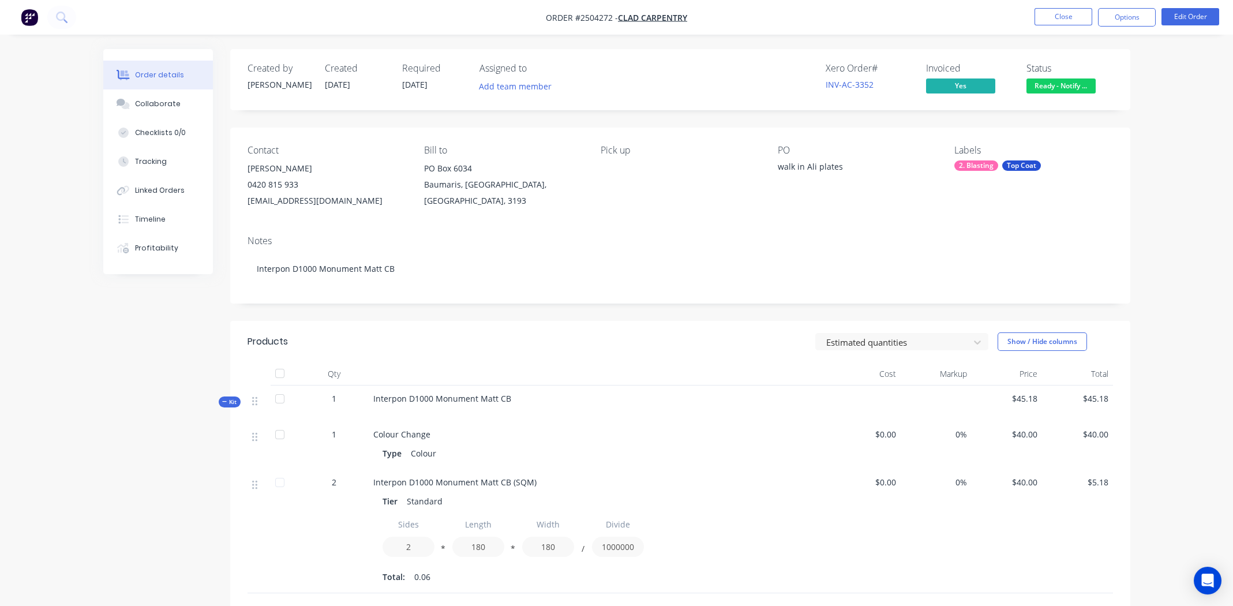
click at [1062, 85] on span "Ready - Notify ..." at bounding box center [1061, 85] width 69 height 14
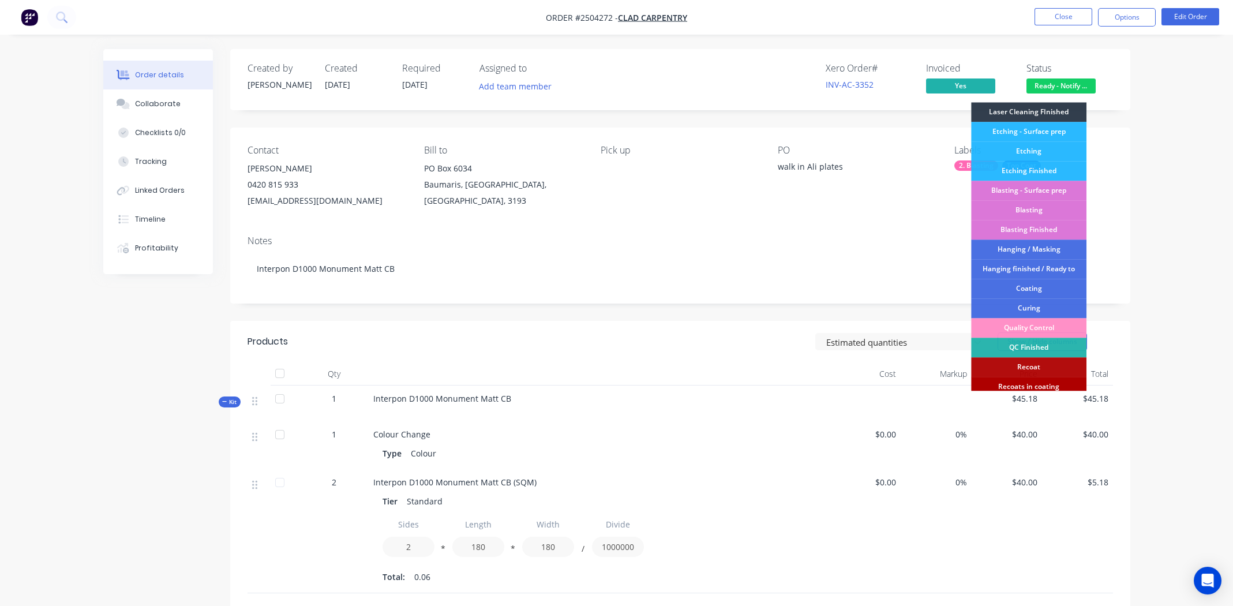
scroll to position [286, 0]
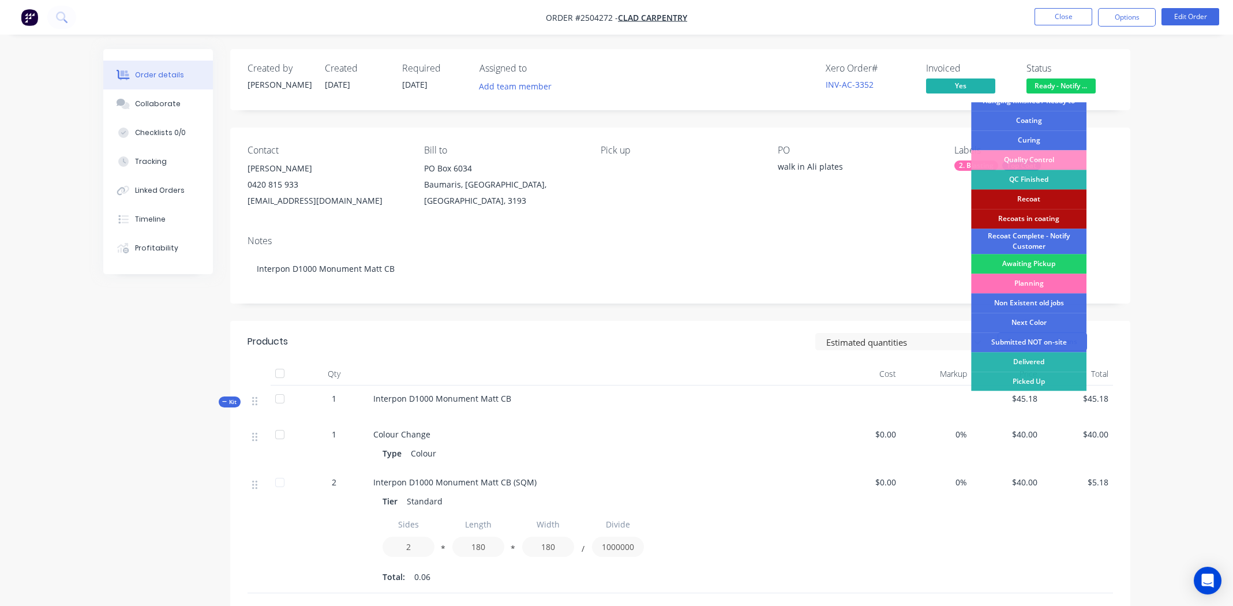
drag, startPoint x: 1046, startPoint y: 377, endPoint x: 1057, endPoint y: 363, distance: 17.7
click at [1045, 376] on div "Picked Up" at bounding box center [1028, 382] width 115 height 20
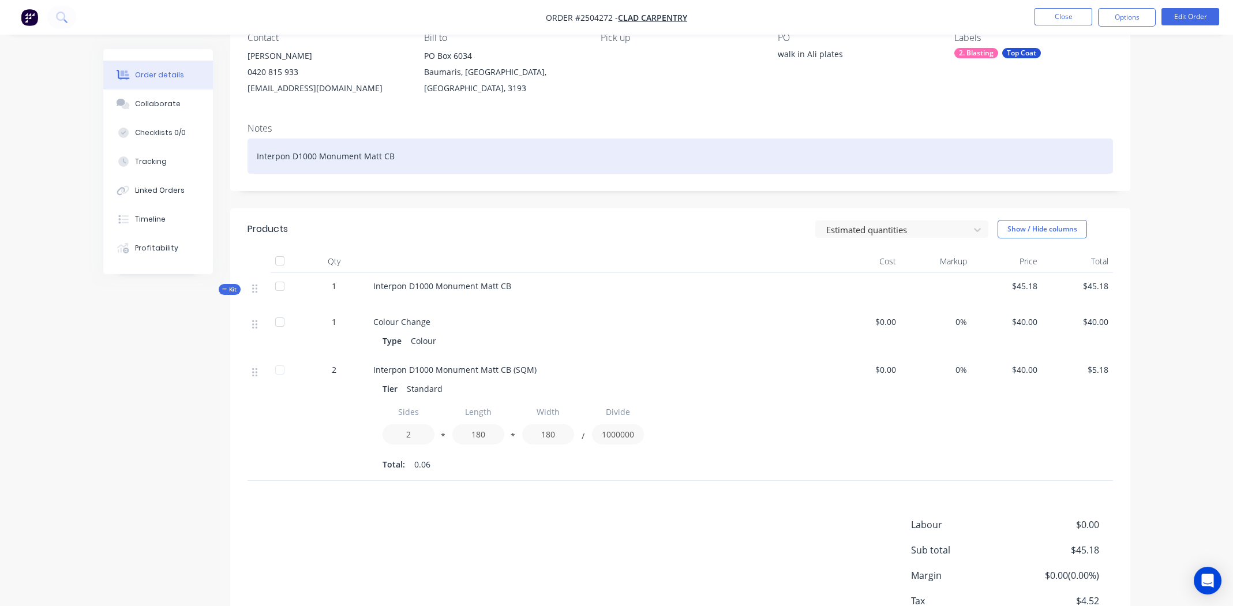
scroll to position [0, 0]
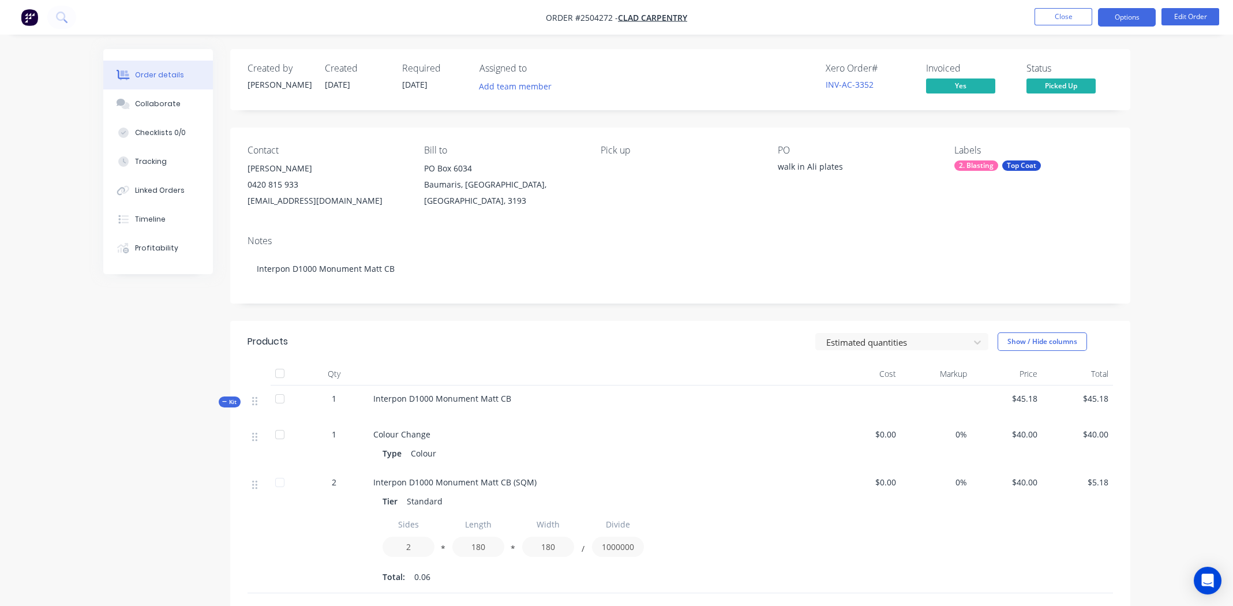
click at [1116, 15] on button "Options" at bounding box center [1127, 17] width 58 height 18
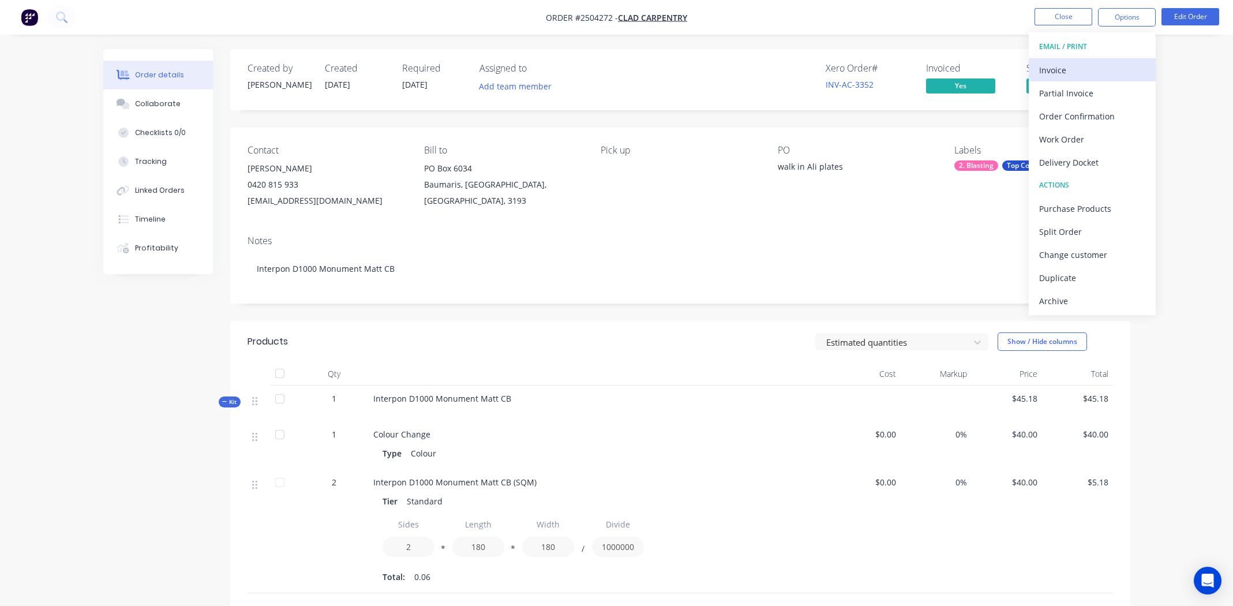
click at [1066, 69] on div "Invoice" at bounding box center [1092, 70] width 106 height 17
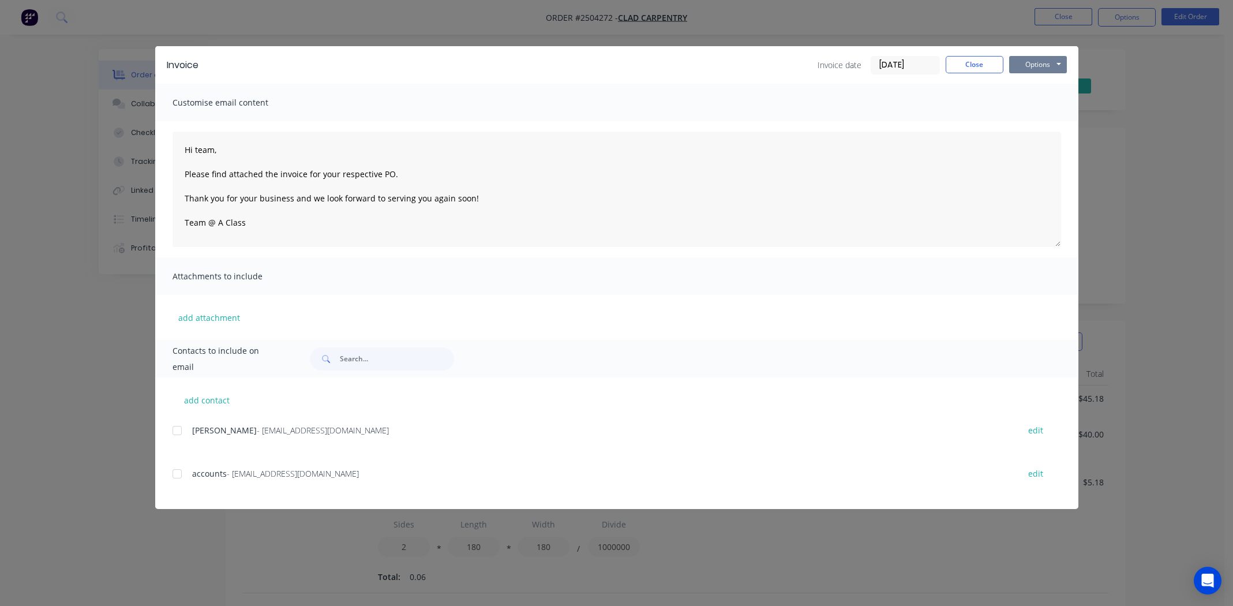
click at [1027, 68] on button "Options" at bounding box center [1038, 64] width 58 height 17
click at [1046, 100] on button "Print" at bounding box center [1046, 104] width 74 height 19
click at [963, 62] on button "Close" at bounding box center [975, 64] width 58 height 17
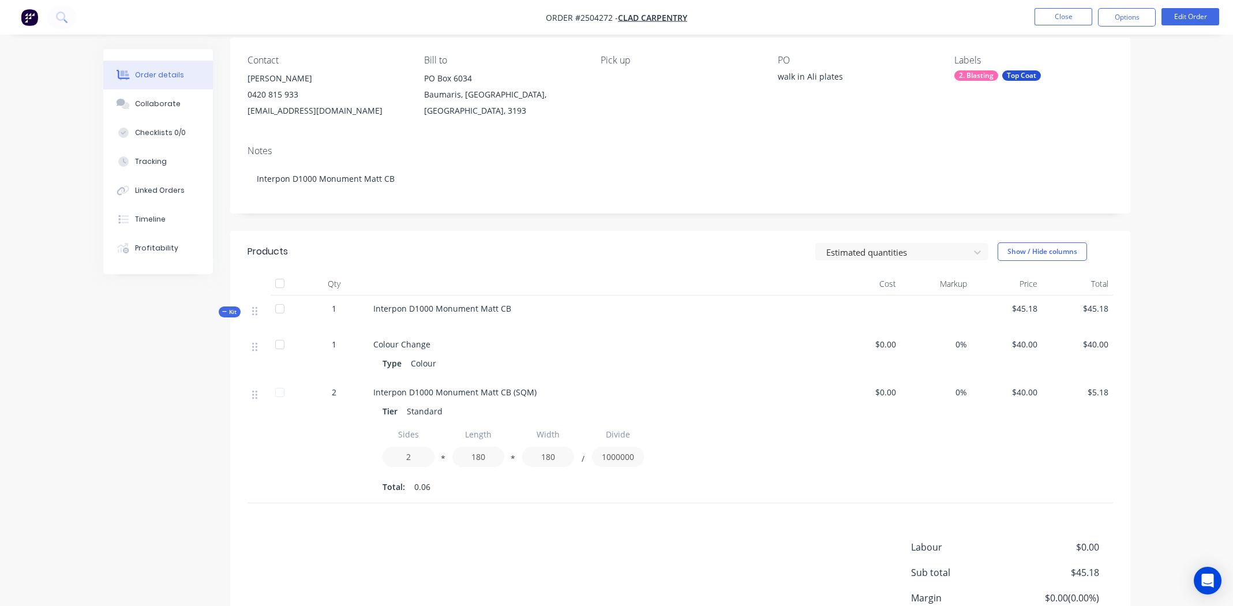
scroll to position [193, 0]
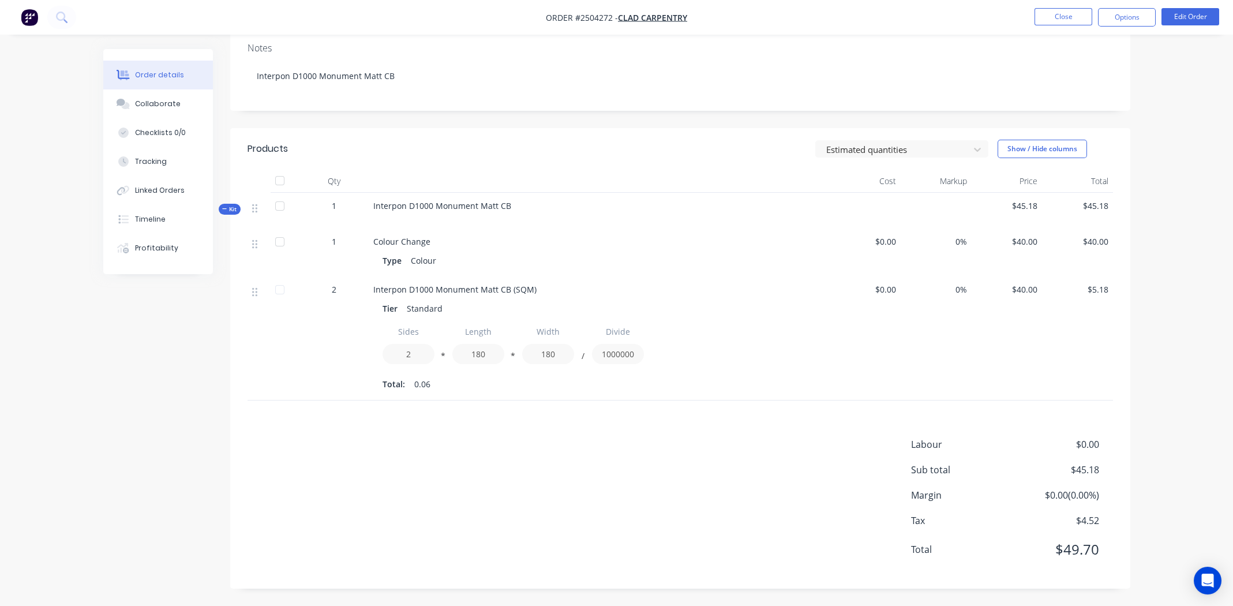
click at [574, 452] on div "Labour $0.00 Sub total $45.18 Margin $0.00 ( 0.00 %) Tax $4.52 Total $49.70" at bounding box center [681, 504] width 866 height 134
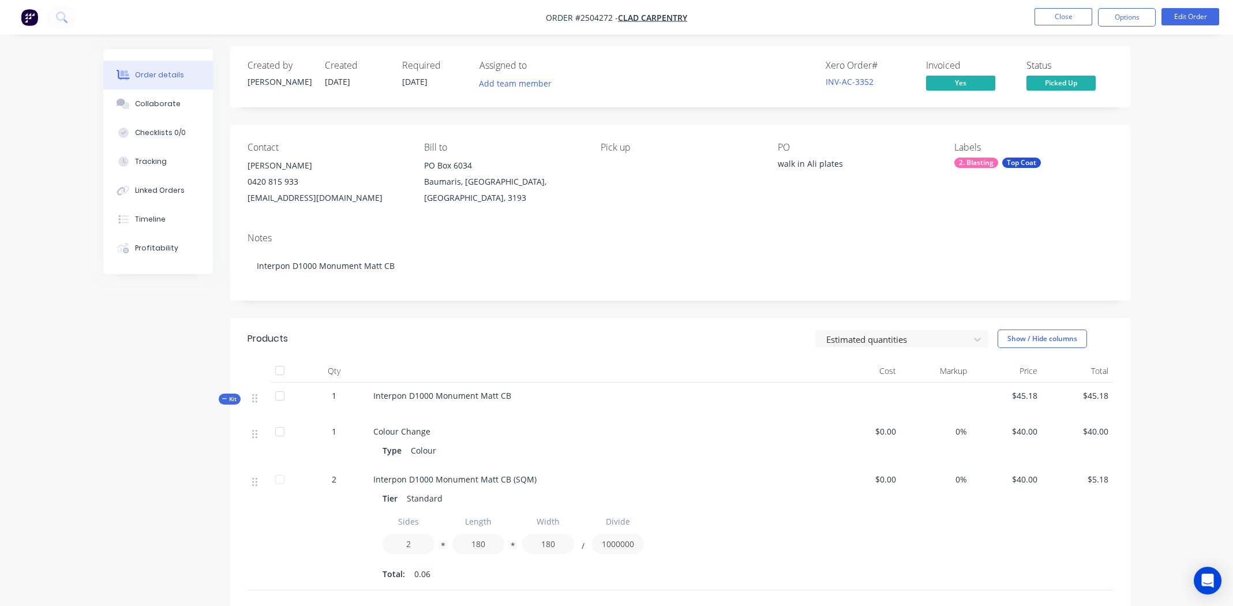
scroll to position [0, 0]
click at [1060, 15] on button "Close" at bounding box center [1064, 16] width 58 height 17
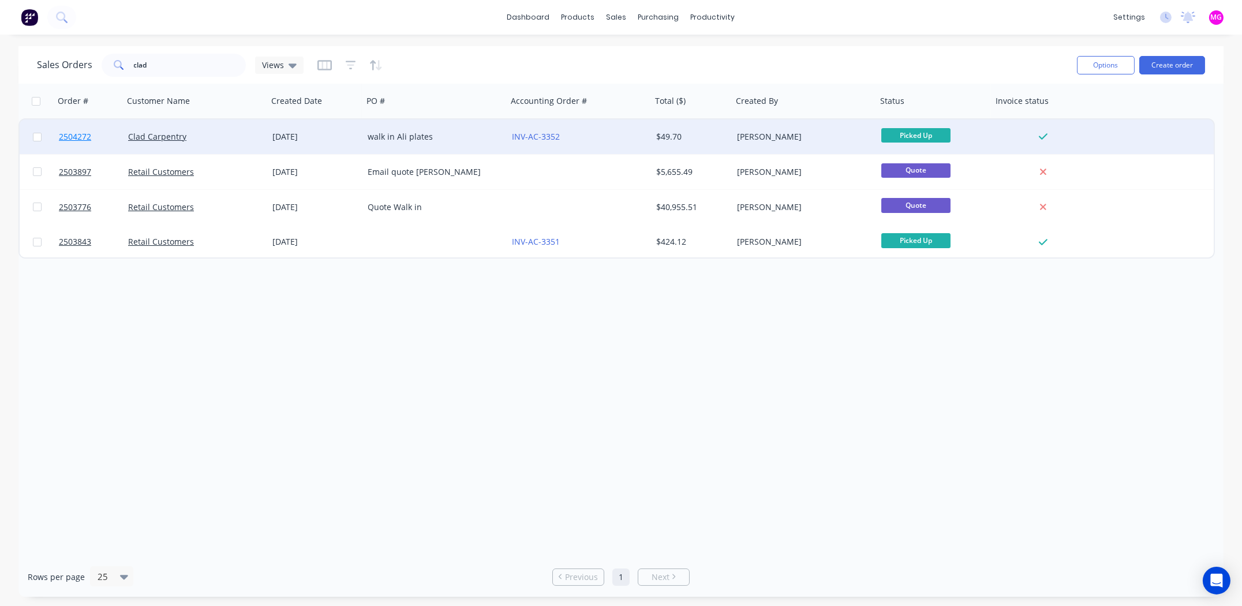
click at [71, 136] on span "2504272" at bounding box center [75, 137] width 32 height 12
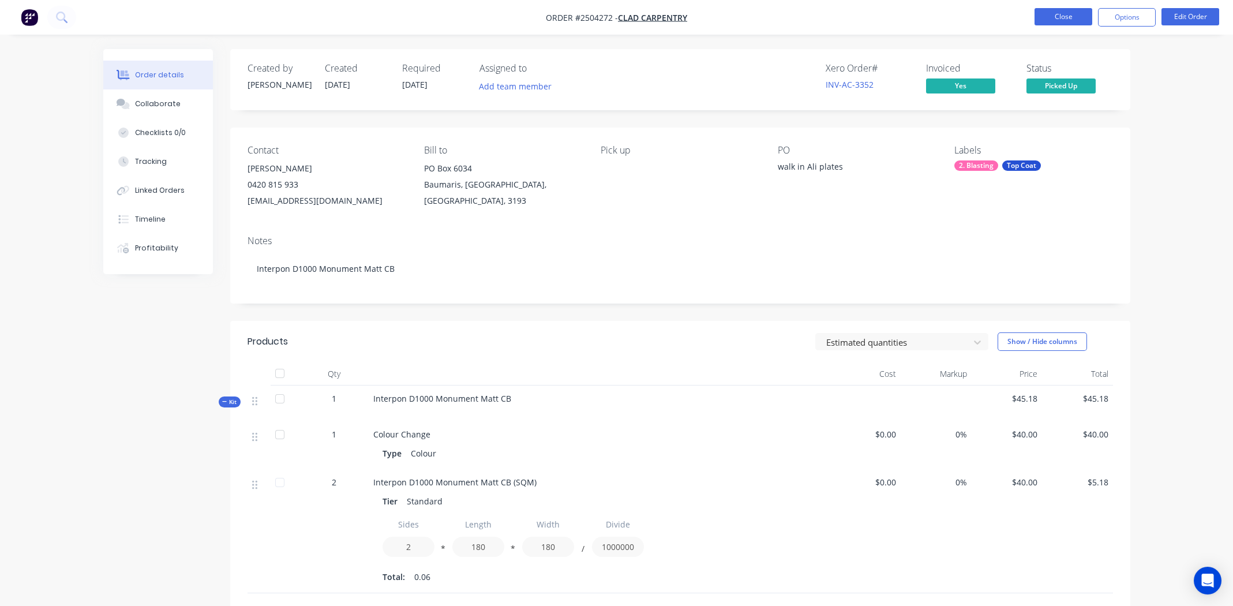
click at [1059, 12] on button "Close" at bounding box center [1064, 16] width 58 height 17
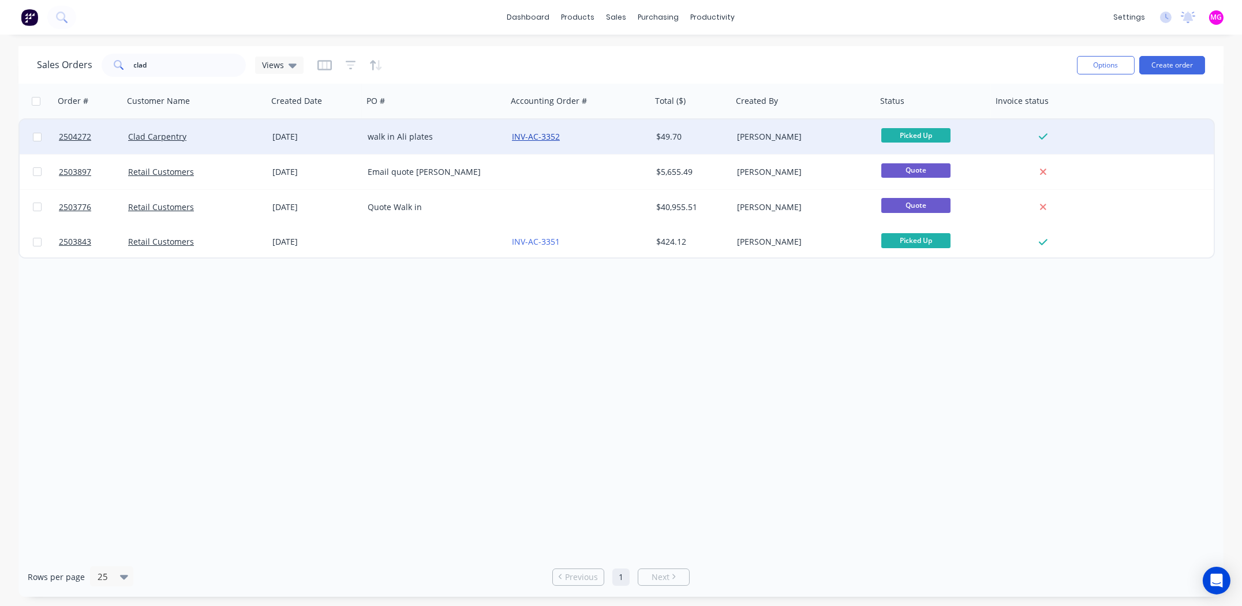
click at [527, 137] on link "INV-AC-3352" at bounding box center [536, 136] width 48 height 11
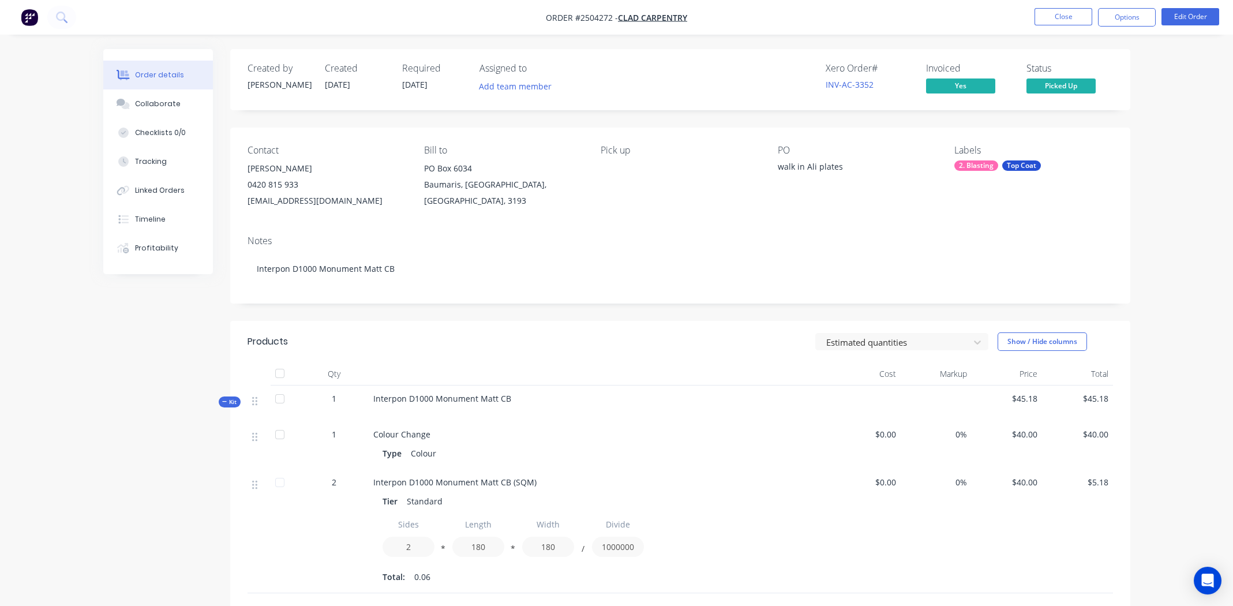
click at [586, 233] on div "Notes Interpon D1000 Monument Matt CB" at bounding box center [680, 264] width 900 height 77
drag, startPoint x: 882, startPoint y: 88, endPoint x: 817, endPoint y: 96, distance: 65.6
click at [817, 96] on div "Xero Order # INV-AC-3352 Invoiced Yes Status Picked Up" at bounding box center [854, 79] width 518 height 33
copy link "INV-AC-3352"
click at [726, 92] on div "Xero Order # INV-AC-3352 Invoiced Yes Status Picked Up" at bounding box center [854, 79] width 518 height 33
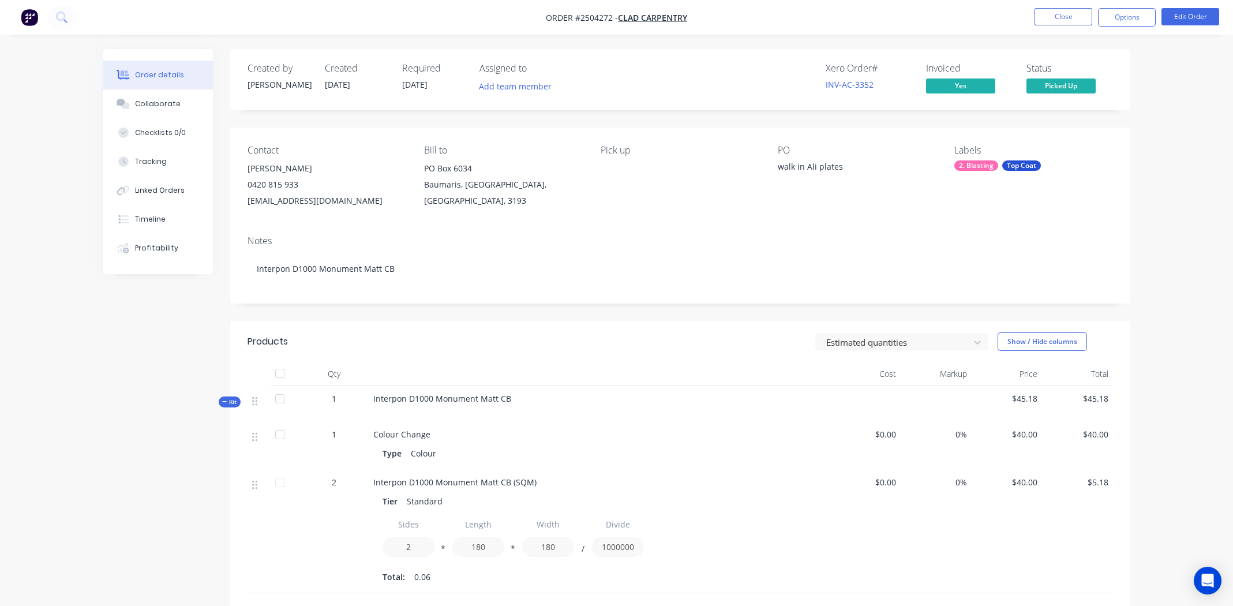
click at [1011, 100] on div "Created by Michael Created 01/10/25 Required 01/10/25 Assigned to Add team memb…" at bounding box center [680, 79] width 900 height 61
click at [143, 216] on div "Timeline" at bounding box center [150, 219] width 31 height 10
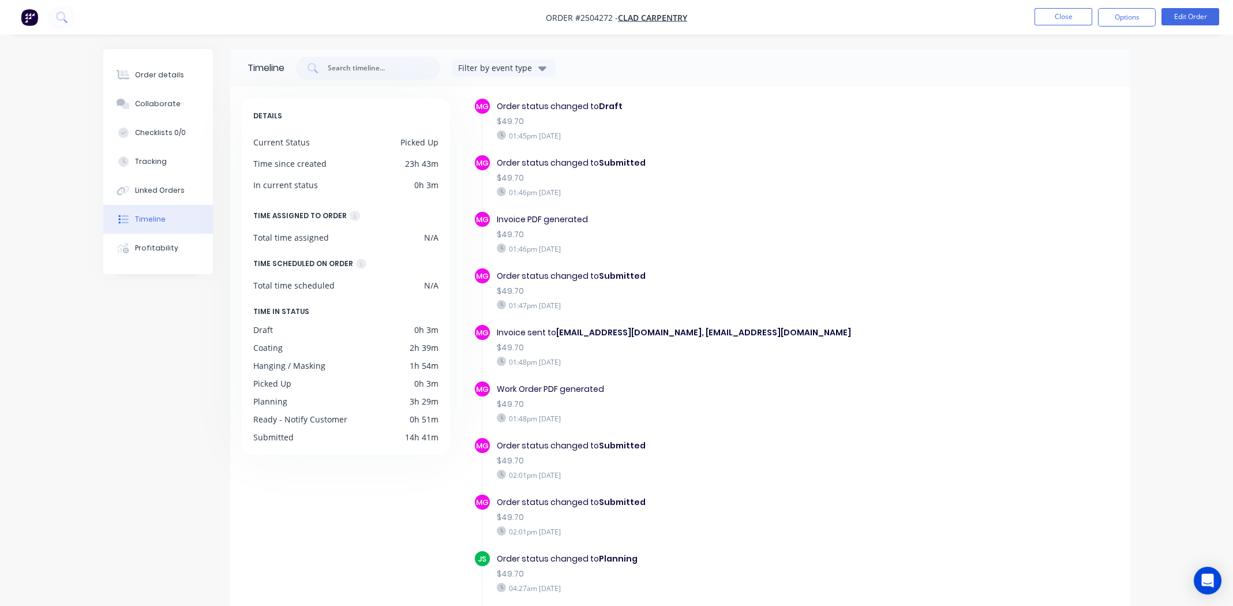
scroll to position [173, 0]
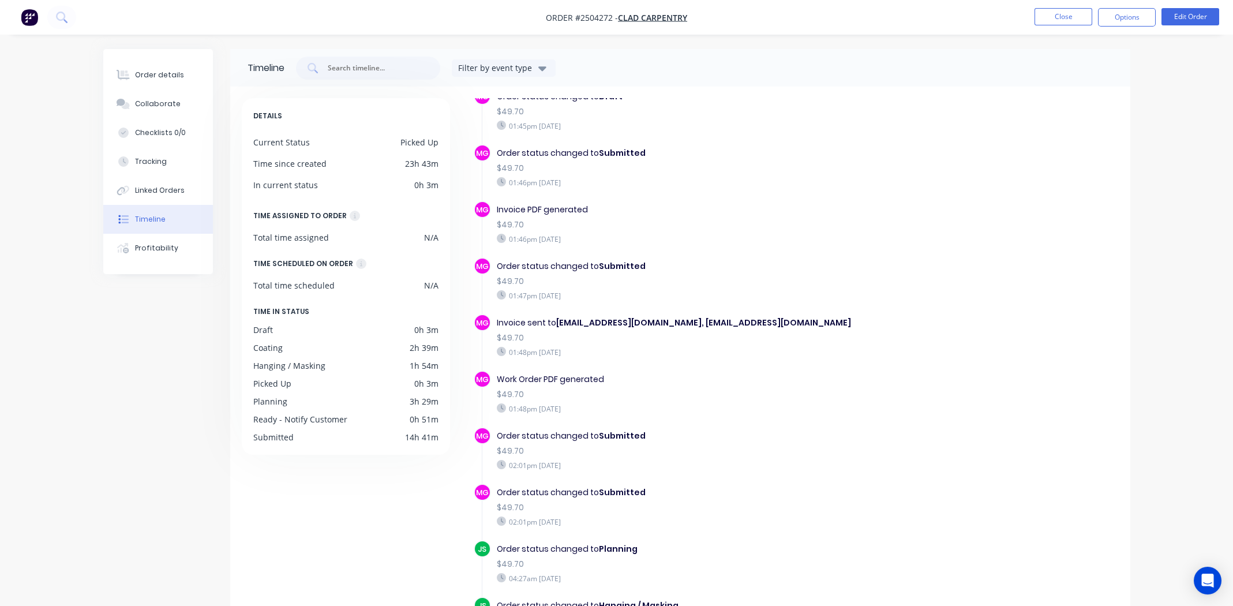
click at [955, 13] on nav "Order #2504272 - Clad Carpentry Close Options Edit Order" at bounding box center [616, 17] width 1233 height 35
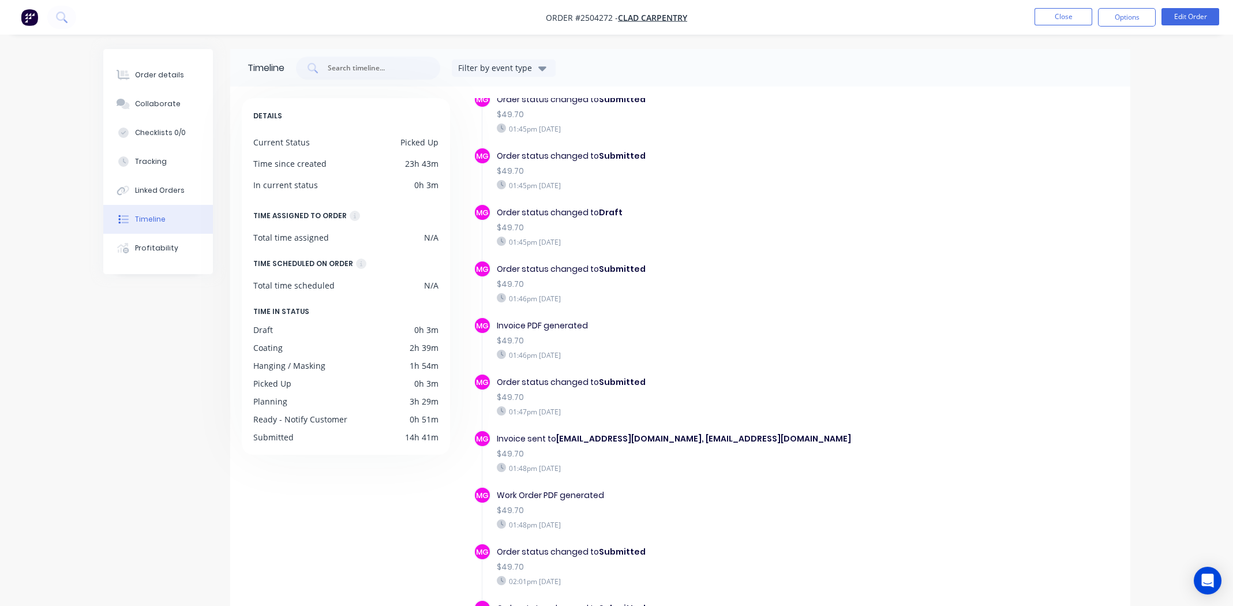
scroll to position [0, 0]
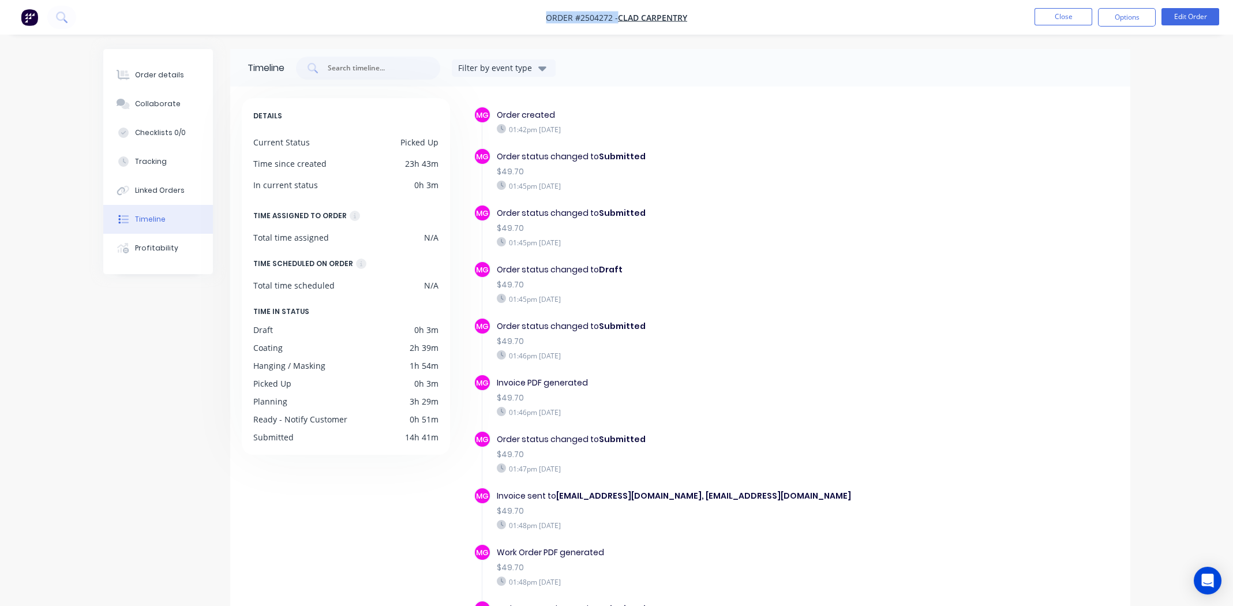
drag, startPoint x: 697, startPoint y: 20, endPoint x: 542, endPoint y: 16, distance: 155.3
click at [542, 16] on nav "Order #2504272 - Clad Carpentry Close Options Edit Order" at bounding box center [616, 17] width 1233 height 35
copy div "Order #2504272 - Clad Carpentry Close Options Edit Order"
click at [162, 108] on div "Collaborate" at bounding box center [158, 104] width 46 height 10
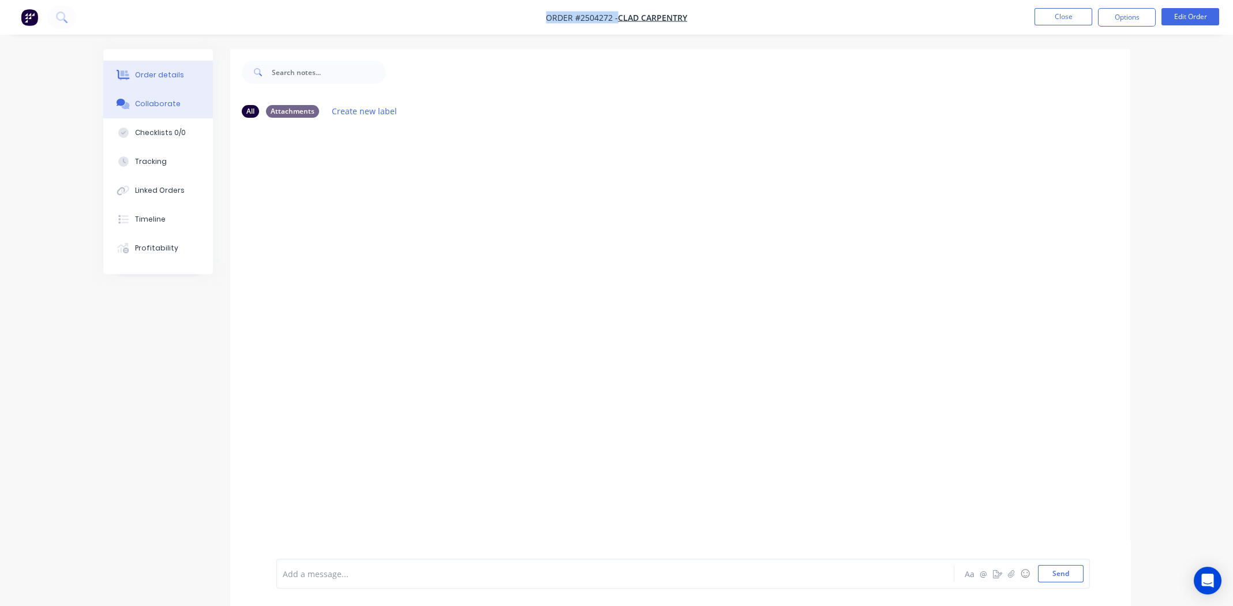
click at [149, 71] on div "Order details" at bounding box center [159, 75] width 49 height 10
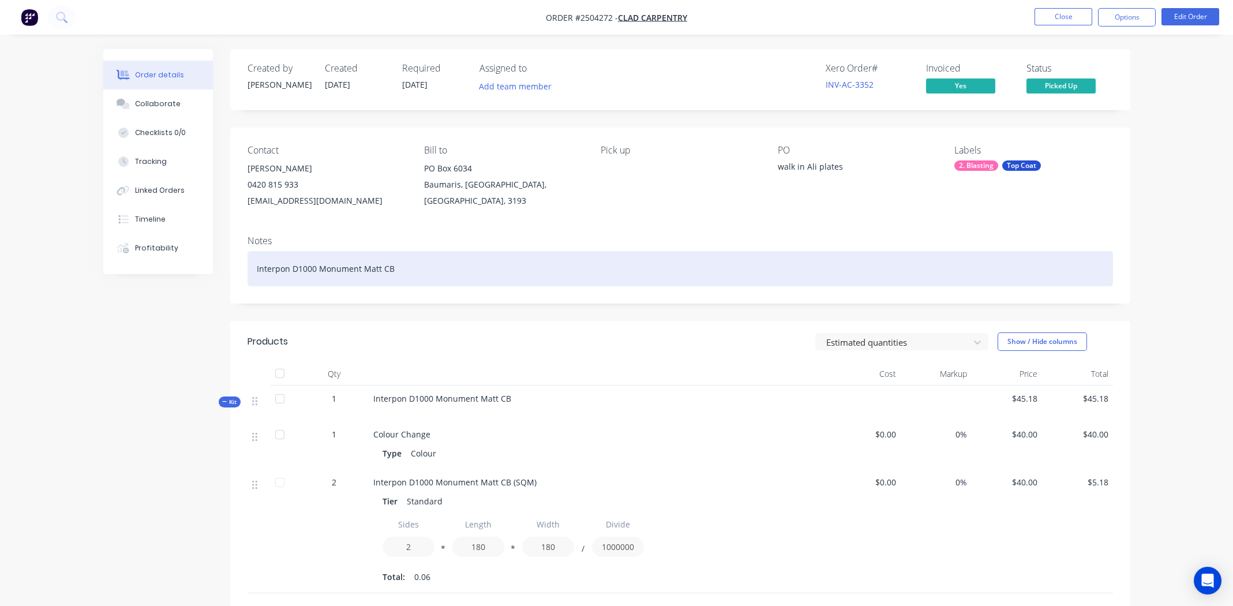
click at [582, 269] on div "Interpon D1000 Monument Matt CB" at bounding box center [681, 268] width 866 height 35
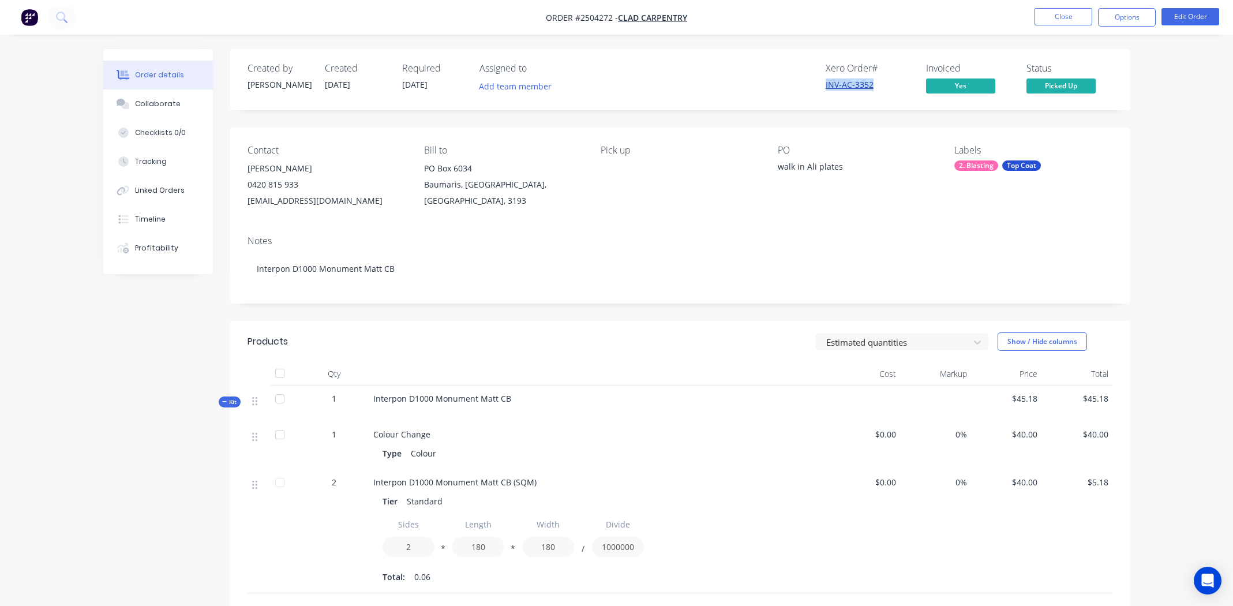
drag, startPoint x: 877, startPoint y: 85, endPoint x: 826, endPoint y: 85, distance: 50.8
click at [826, 85] on div "INV-AC-3352" at bounding box center [869, 84] width 87 height 12
copy link "INV-AC-3352"
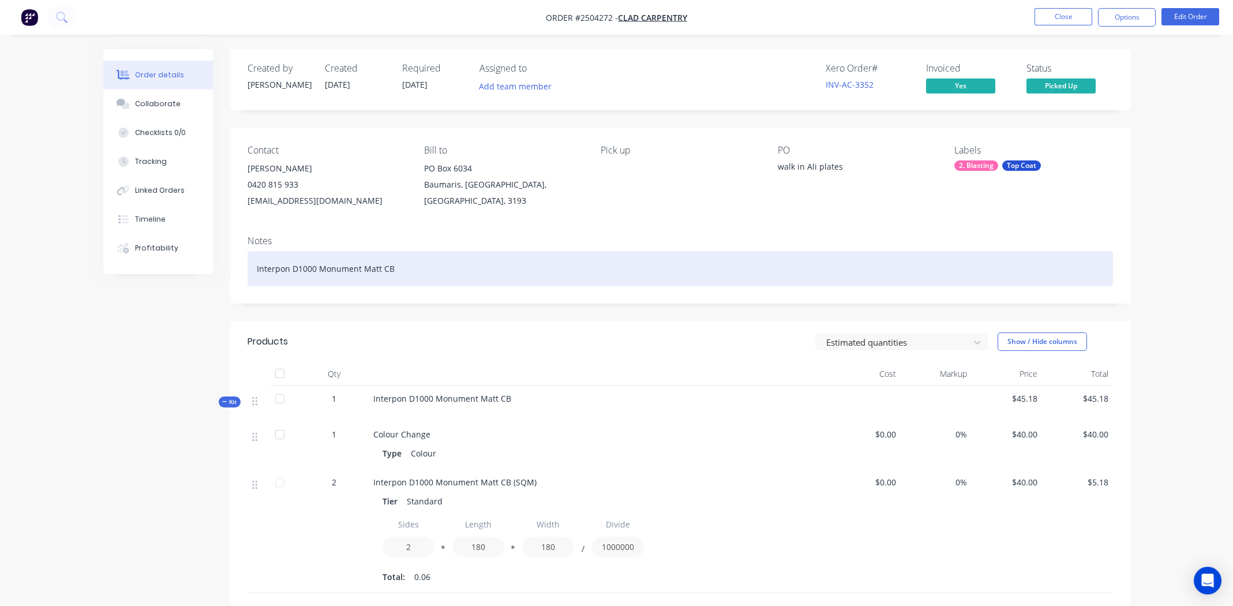
click at [551, 268] on div "Interpon D1000 Monument Matt CB" at bounding box center [681, 268] width 866 height 35
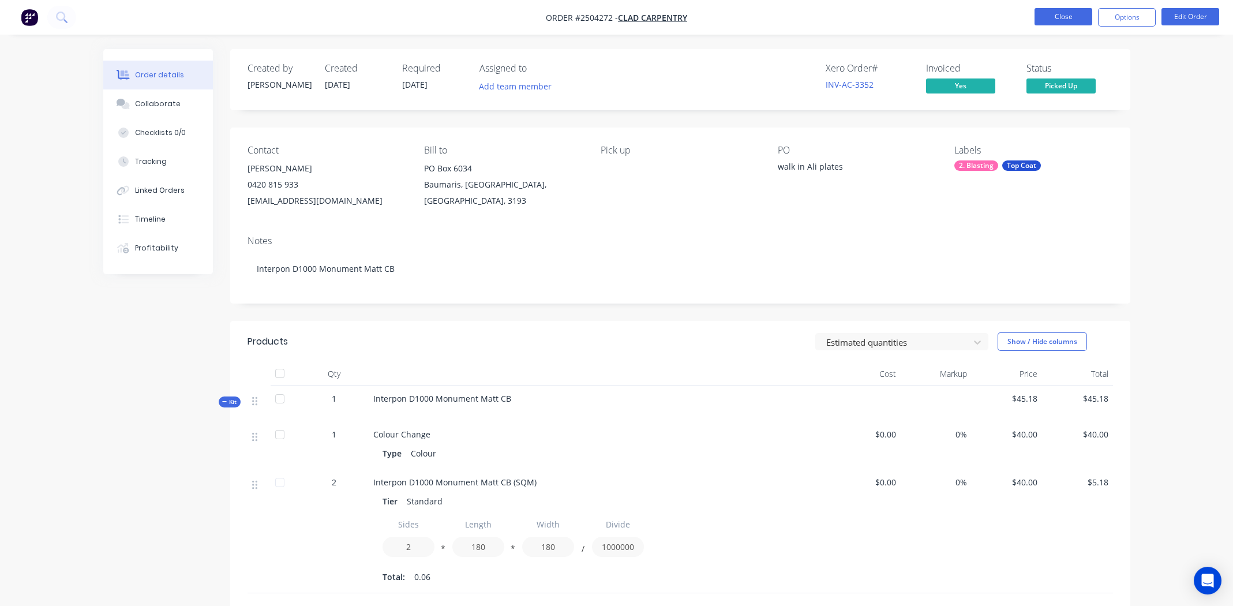
click at [1057, 17] on button "Close" at bounding box center [1064, 16] width 58 height 17
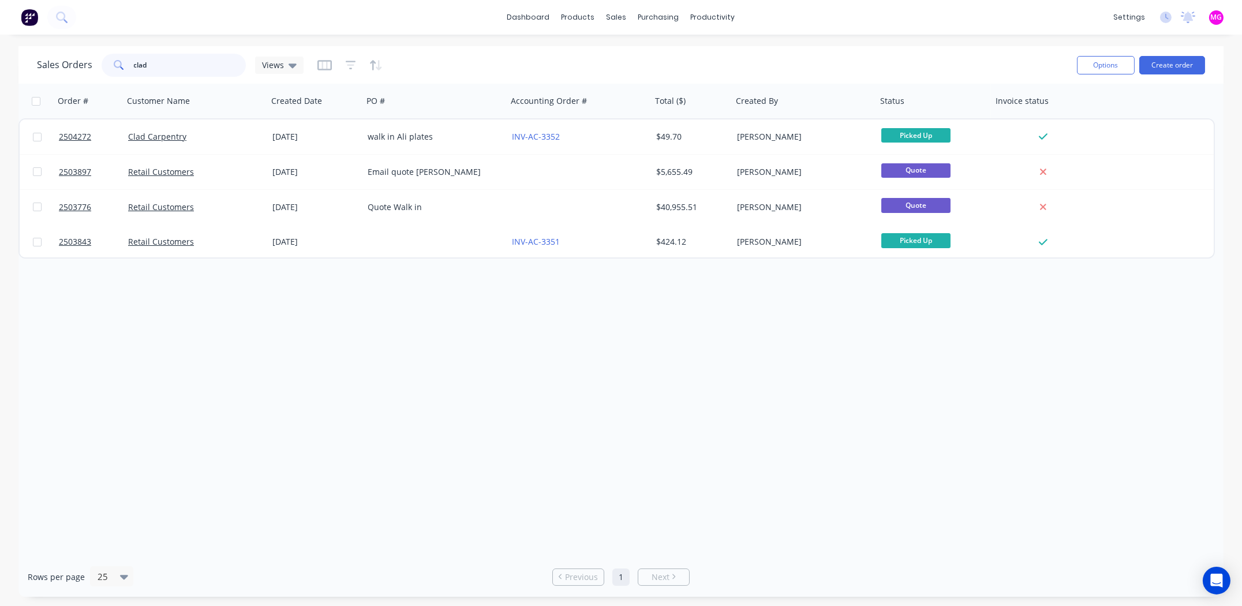
click at [179, 62] on input "clad" at bounding box center [190, 65] width 113 height 23
click at [179, 61] on input "clad" at bounding box center [190, 65] width 113 height 23
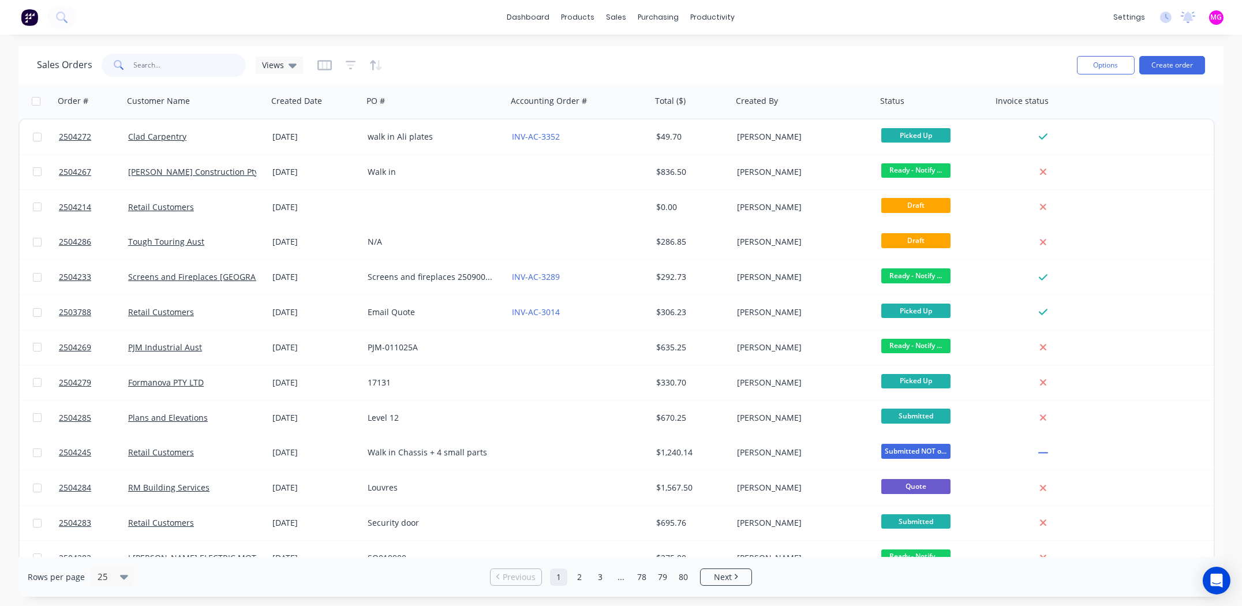
click at [143, 68] on input "text" at bounding box center [190, 65] width 113 height 23
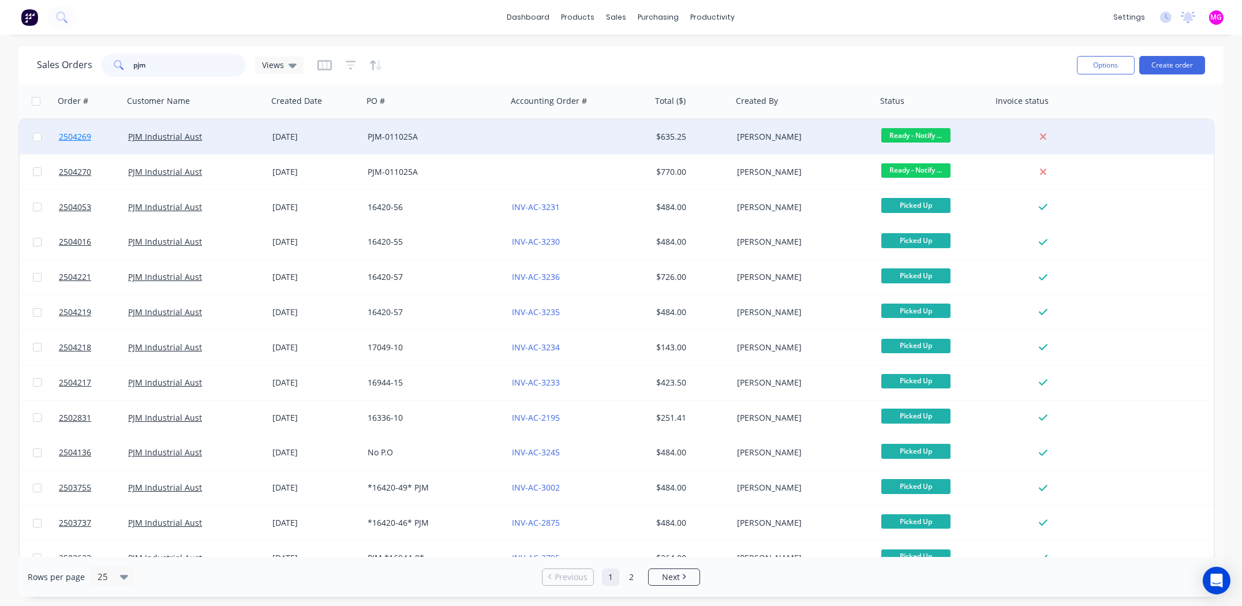
type input "pjm"
click at [69, 135] on span "2504269" at bounding box center [75, 137] width 32 height 12
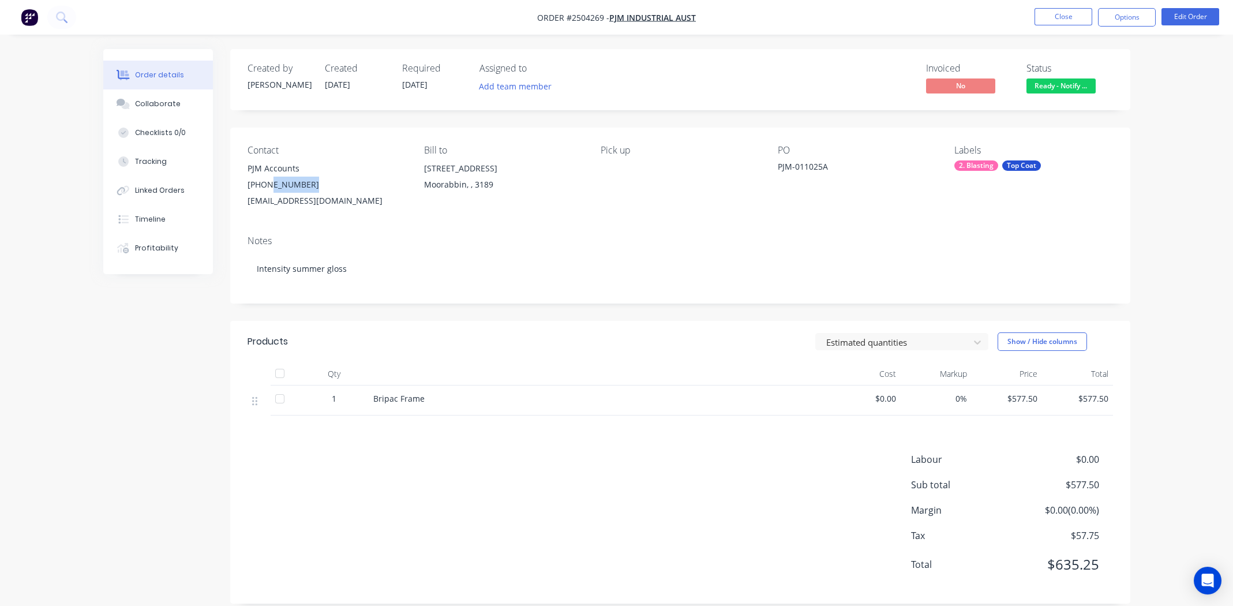
drag, startPoint x: 308, startPoint y: 185, endPoint x: 264, endPoint y: 185, distance: 43.3
click at [264, 185] on div "(03) 9553 5944" at bounding box center [327, 185] width 158 height 16
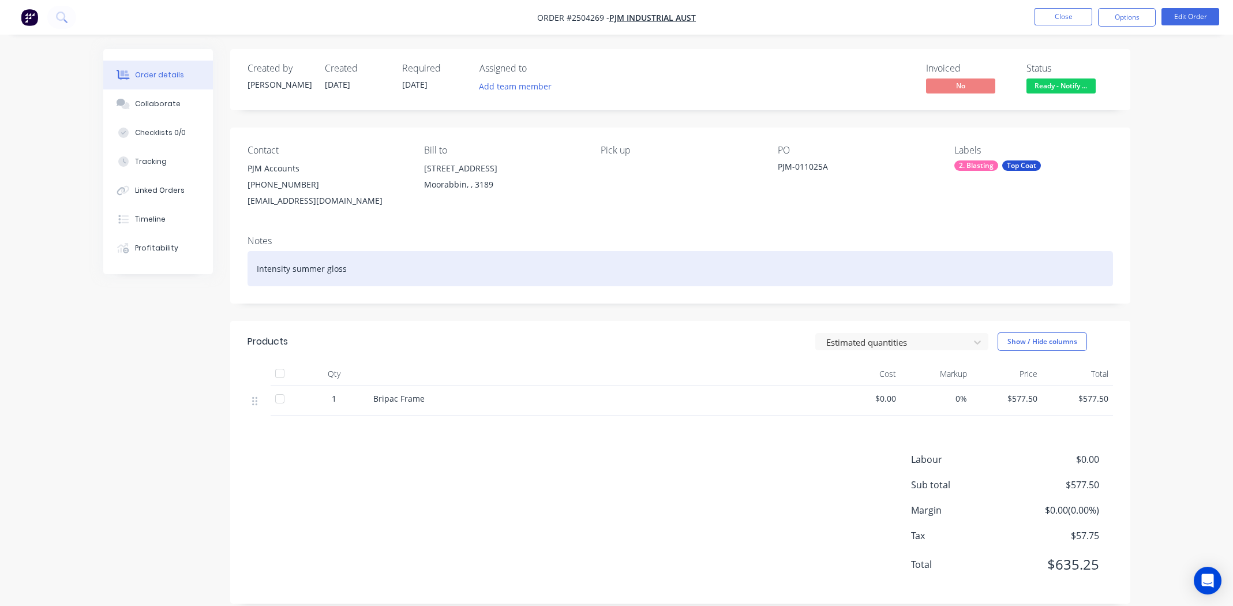
click at [583, 264] on div "Intensity summer gloss" at bounding box center [681, 268] width 866 height 35
click at [420, 270] on div "Intensity summer gloss" at bounding box center [681, 268] width 866 height 35
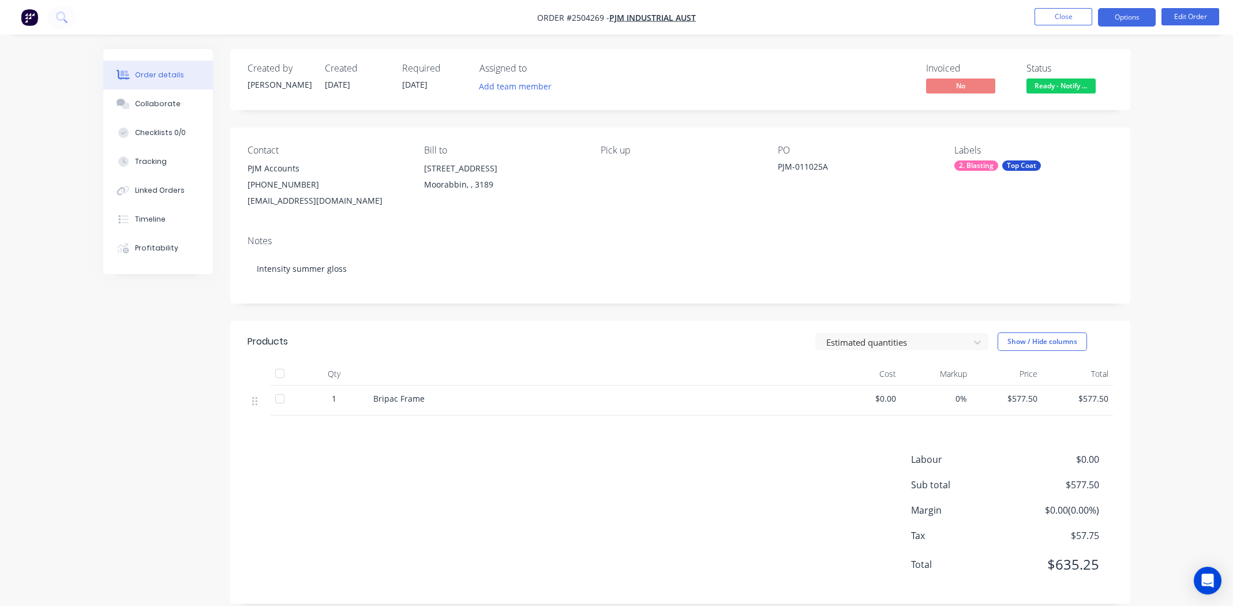
click at [1132, 16] on button "Options" at bounding box center [1127, 17] width 58 height 18
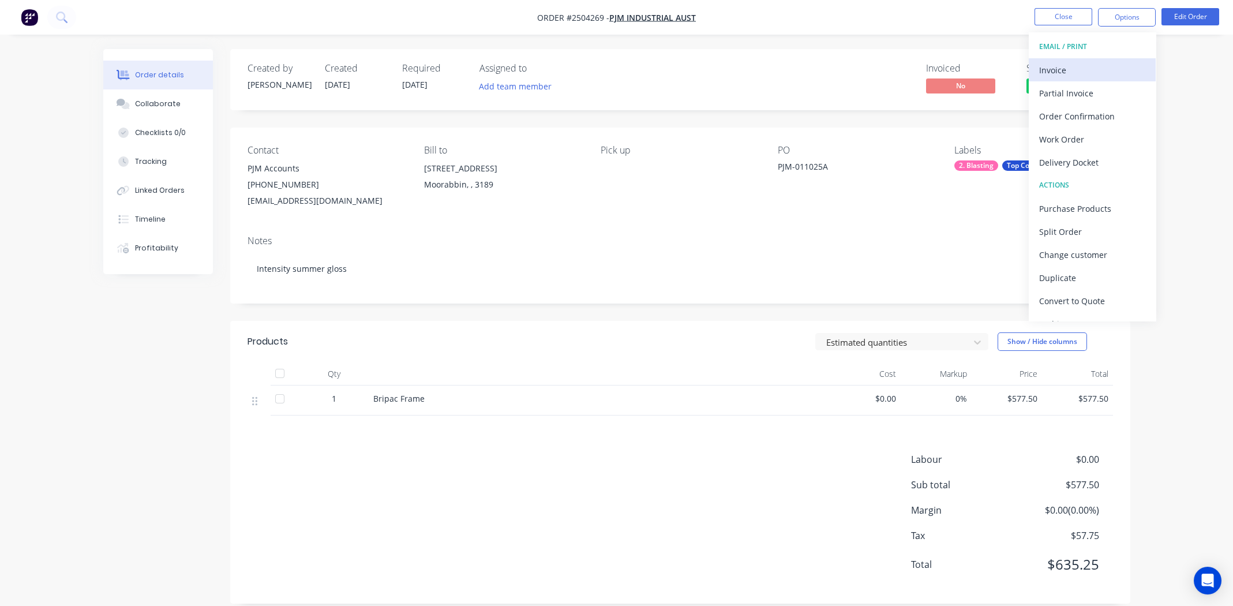
click at [1069, 68] on div "Invoice" at bounding box center [1092, 70] width 106 height 17
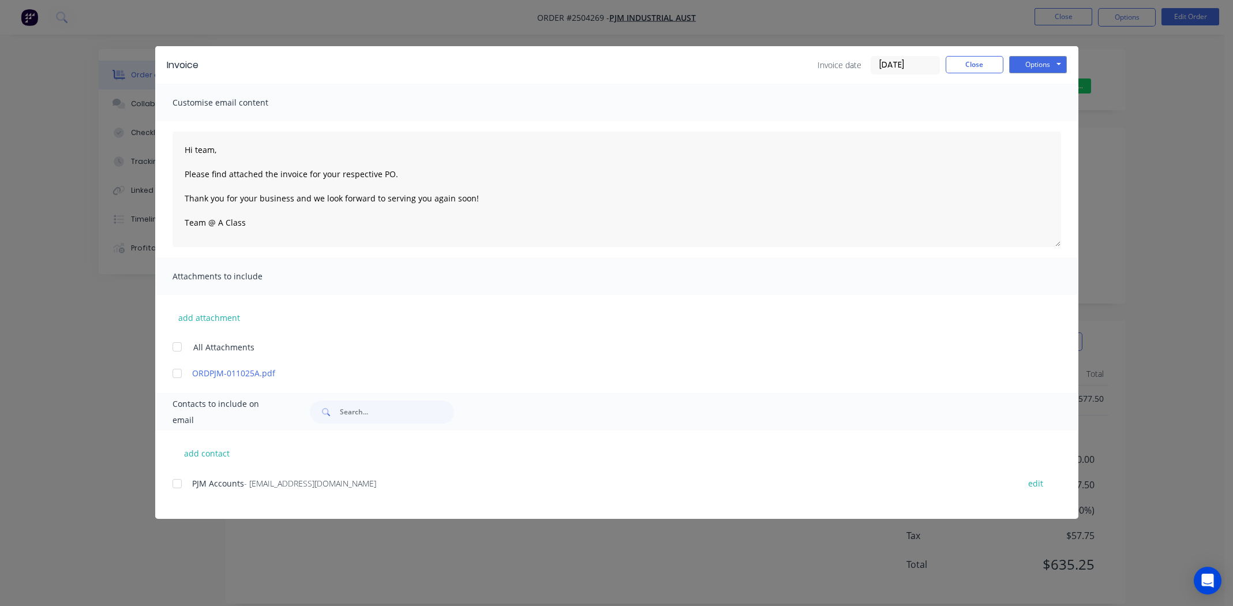
click at [176, 483] on div at bounding box center [177, 483] width 23 height 23
click at [177, 373] on div at bounding box center [177, 373] width 23 height 23
click at [1057, 62] on button "Options" at bounding box center [1038, 64] width 58 height 17
click at [1030, 123] on button "Email" at bounding box center [1046, 123] width 74 height 19
click at [971, 65] on button "Close" at bounding box center [975, 64] width 58 height 17
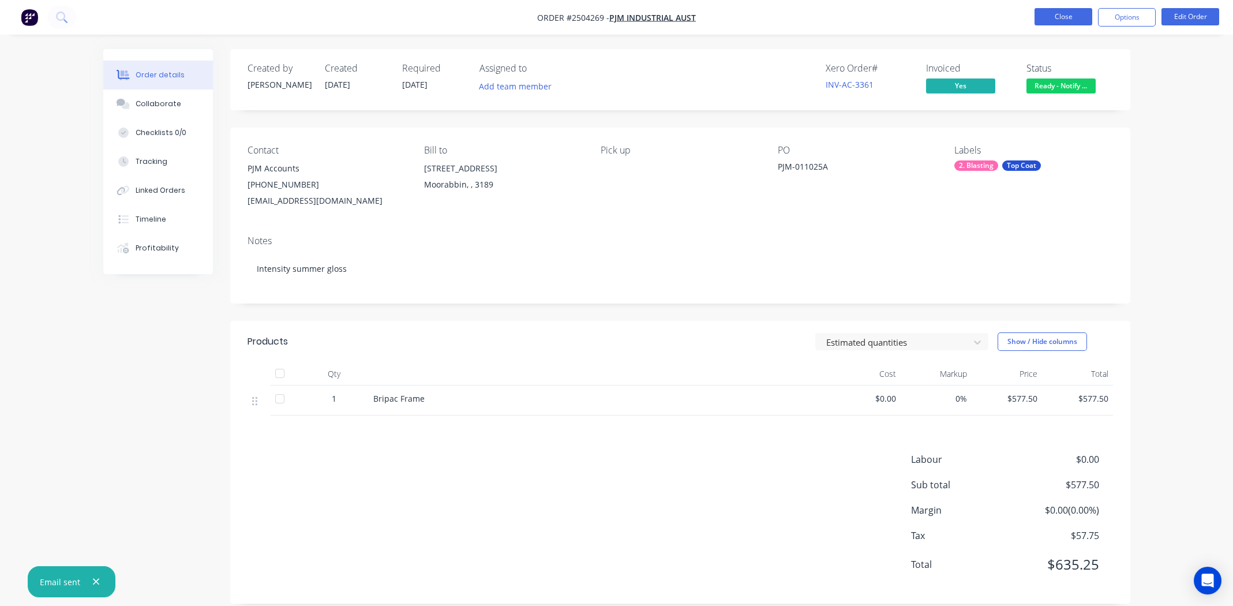
click at [1060, 19] on button "Close" at bounding box center [1064, 16] width 58 height 17
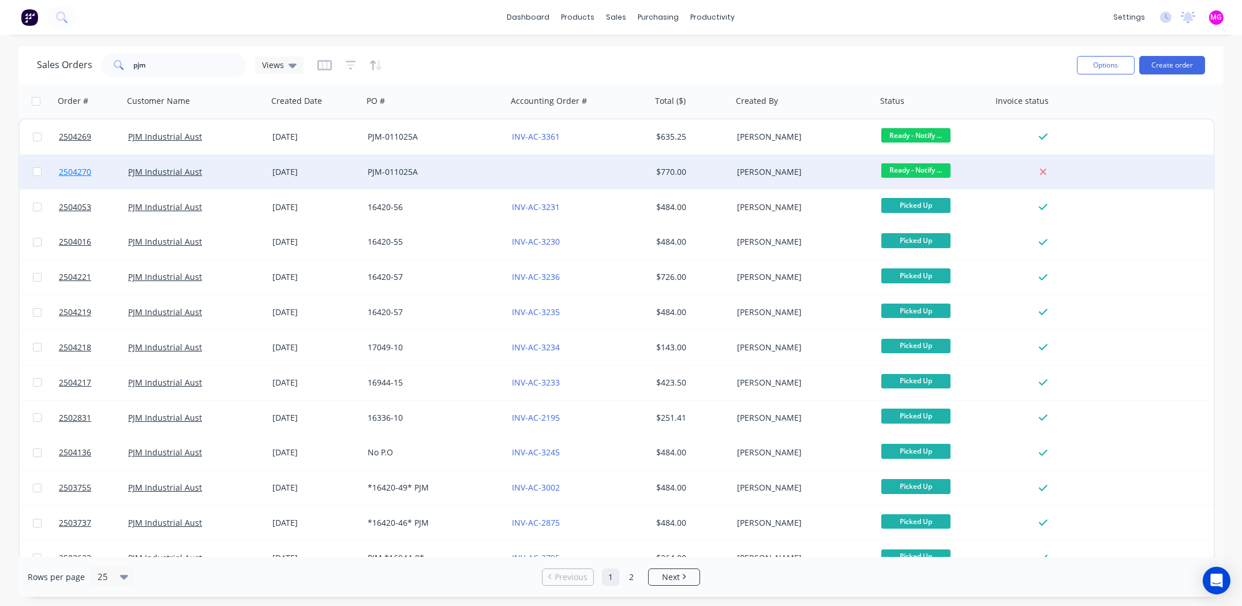
click at [76, 173] on span "2504270" at bounding box center [75, 172] width 32 height 12
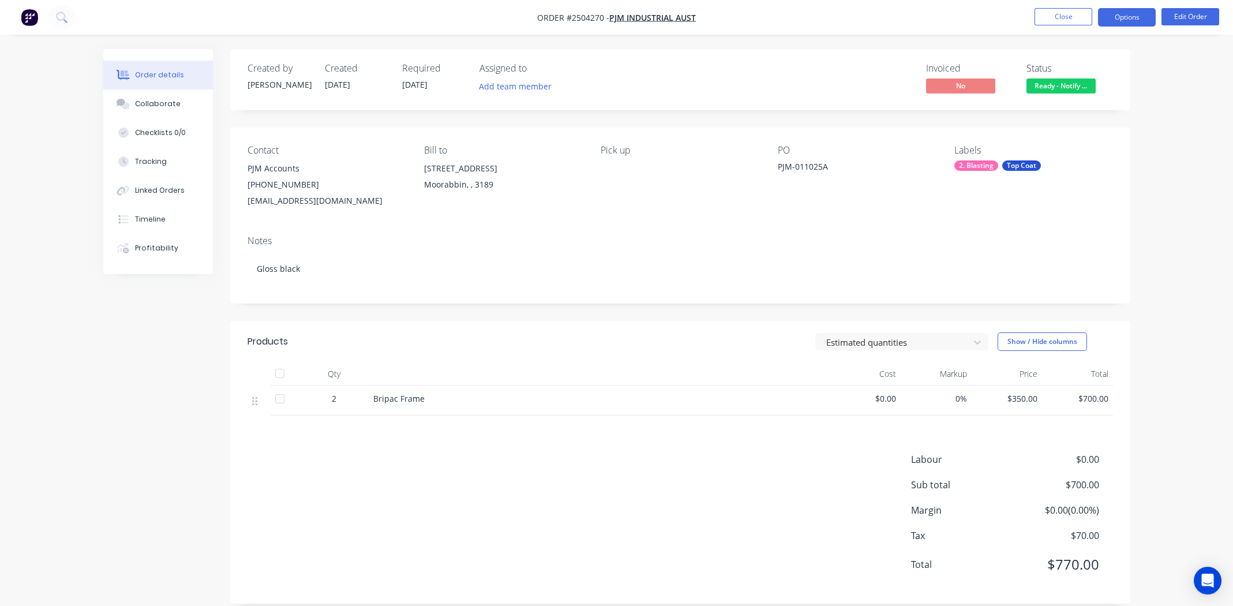
click at [1120, 18] on button "Options" at bounding box center [1127, 17] width 58 height 18
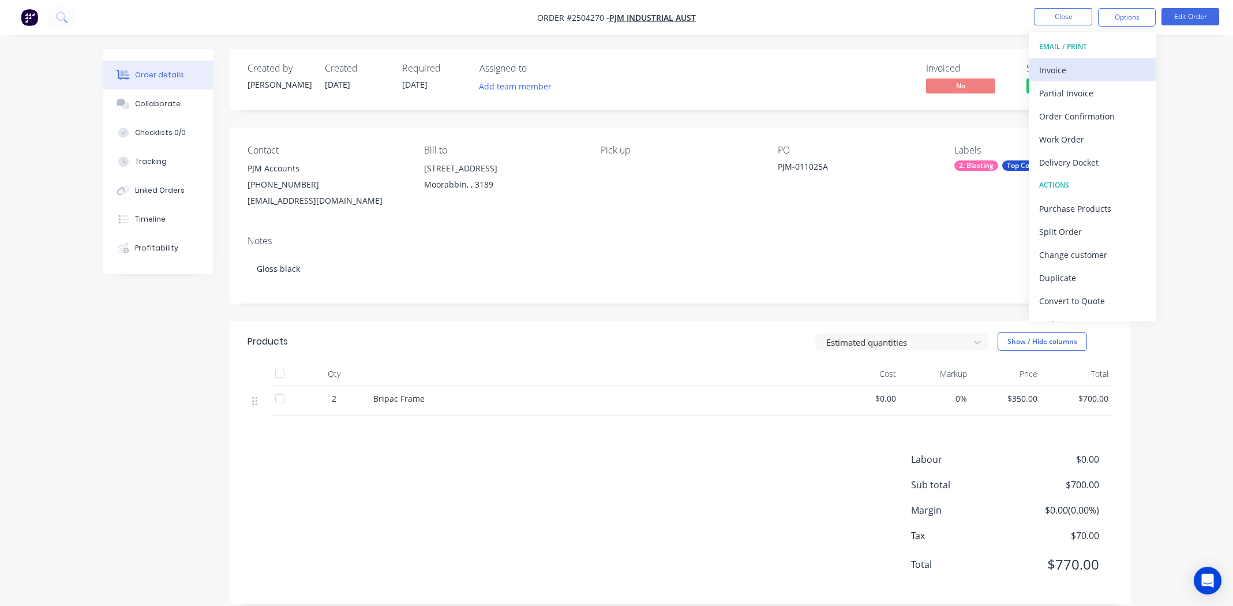
click at [1074, 67] on div "Invoice" at bounding box center [1092, 70] width 106 height 17
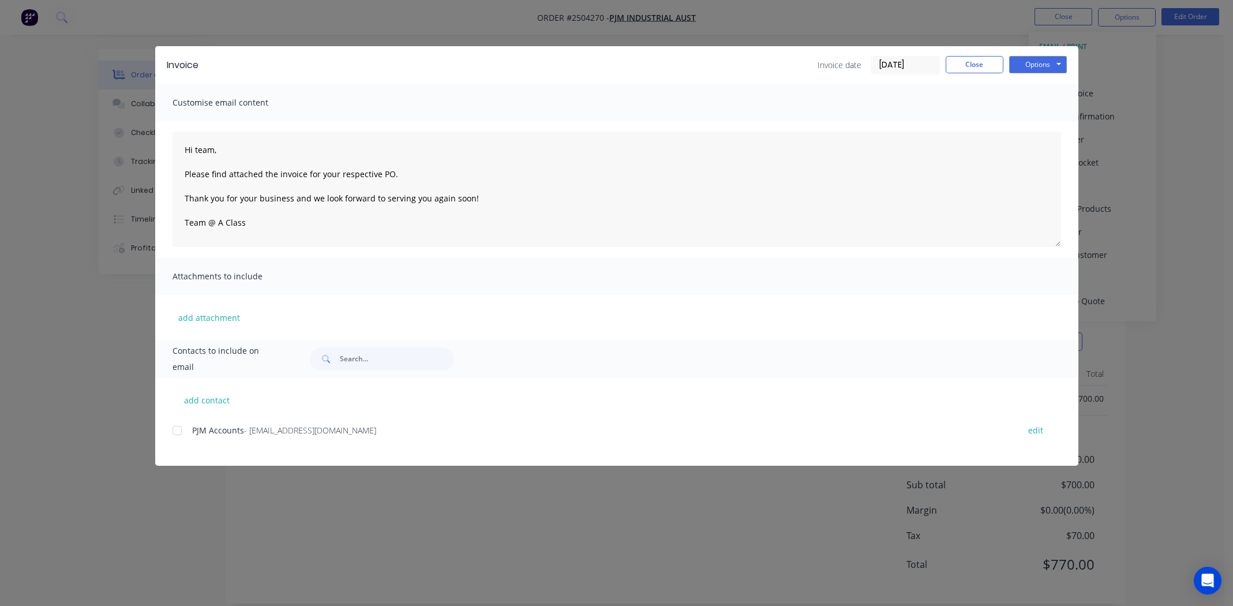
click at [178, 431] on div at bounding box center [177, 430] width 23 height 23
click at [1054, 62] on button "Options" at bounding box center [1038, 64] width 58 height 17
click at [1046, 121] on button "Email" at bounding box center [1046, 123] width 74 height 19
click at [968, 66] on button "Close" at bounding box center [975, 64] width 58 height 17
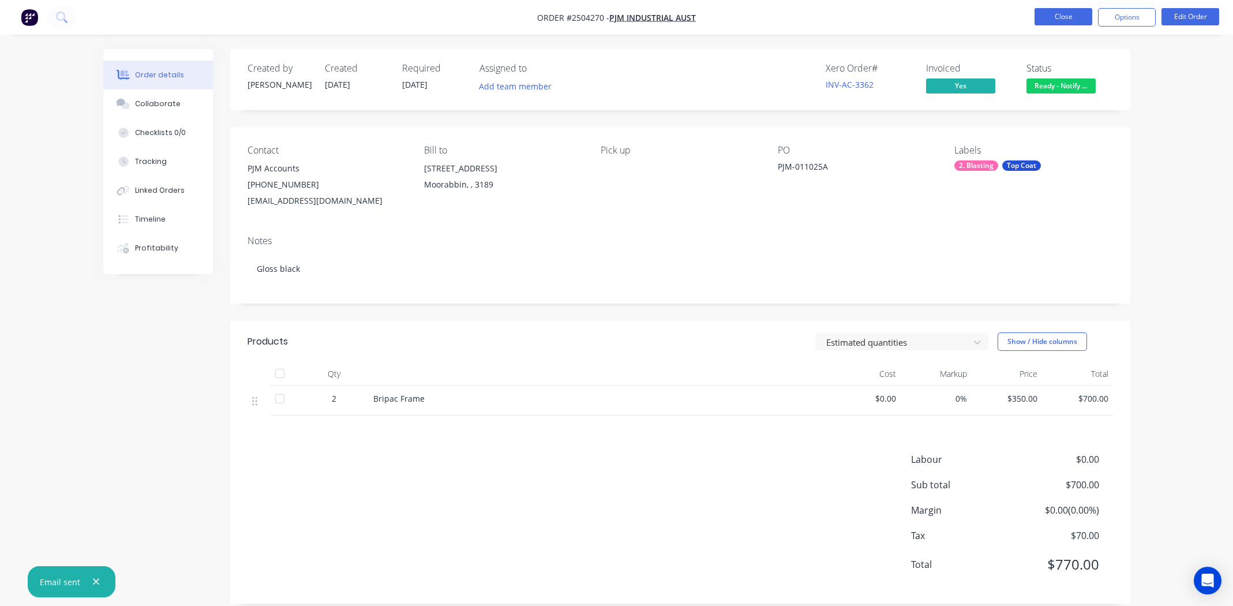
click at [1060, 21] on button "Close" at bounding box center [1064, 16] width 58 height 17
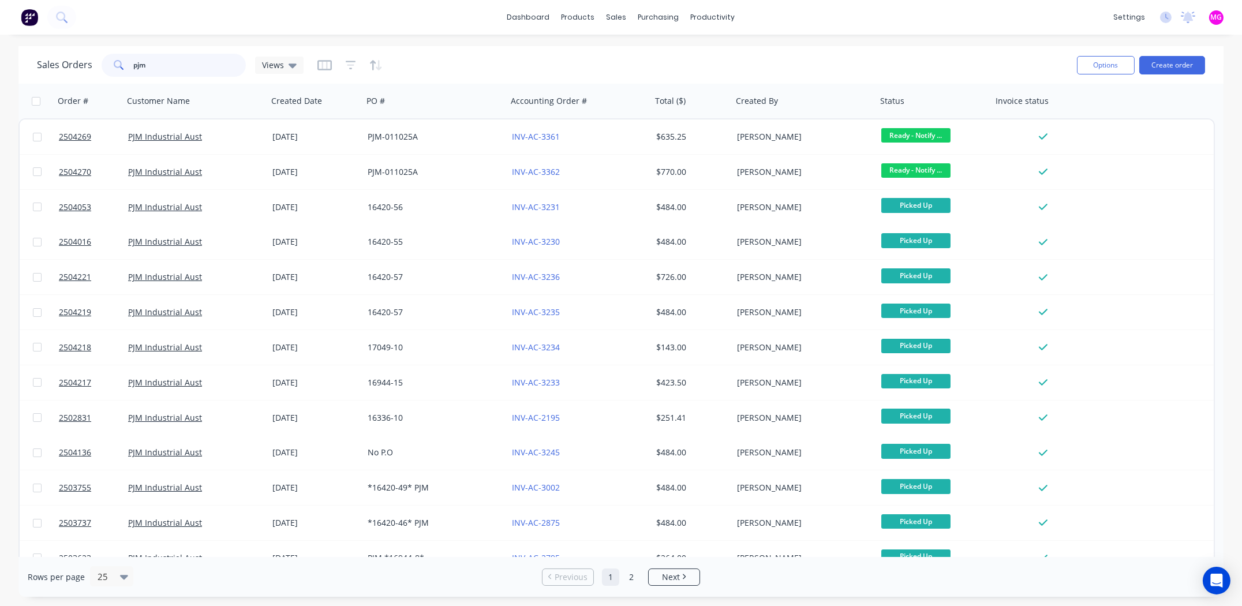
click at [179, 62] on input "pjm" at bounding box center [190, 65] width 113 height 23
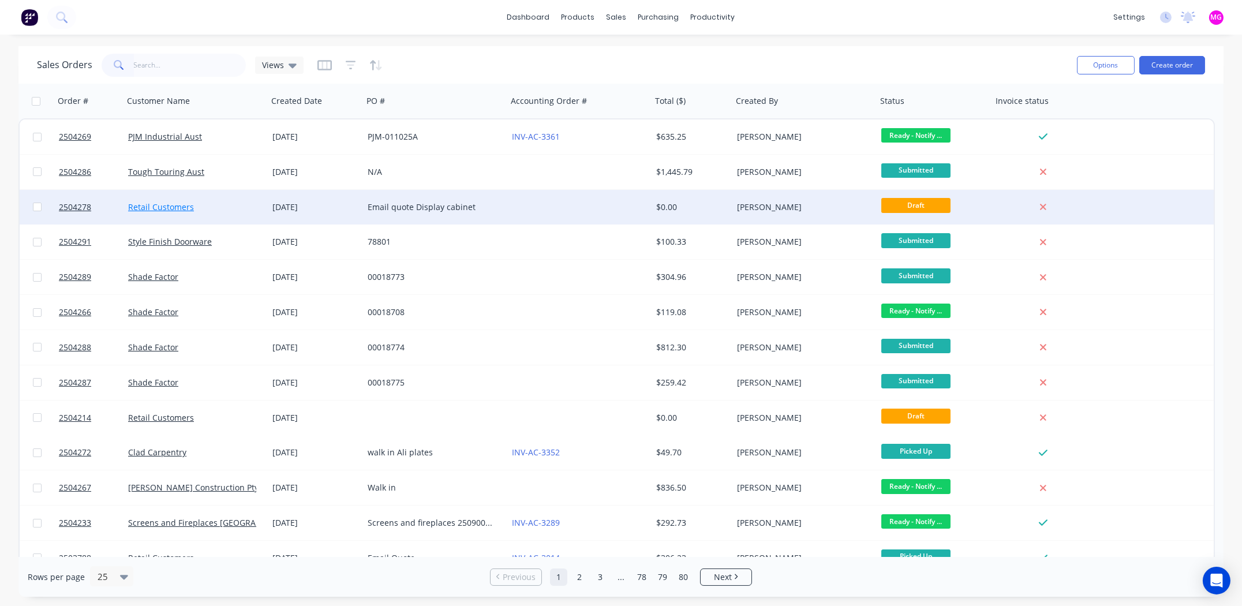
click at [182, 208] on link "Retail Customers" at bounding box center [161, 206] width 66 height 11
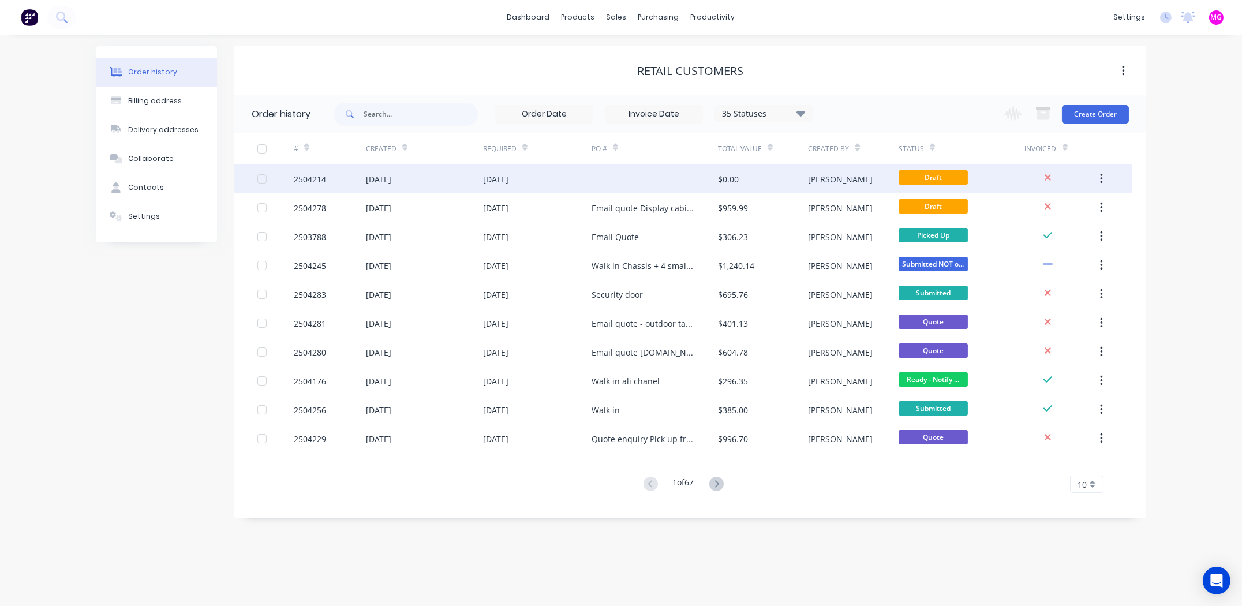
click at [317, 180] on div "2504214" at bounding box center [310, 179] width 32 height 12
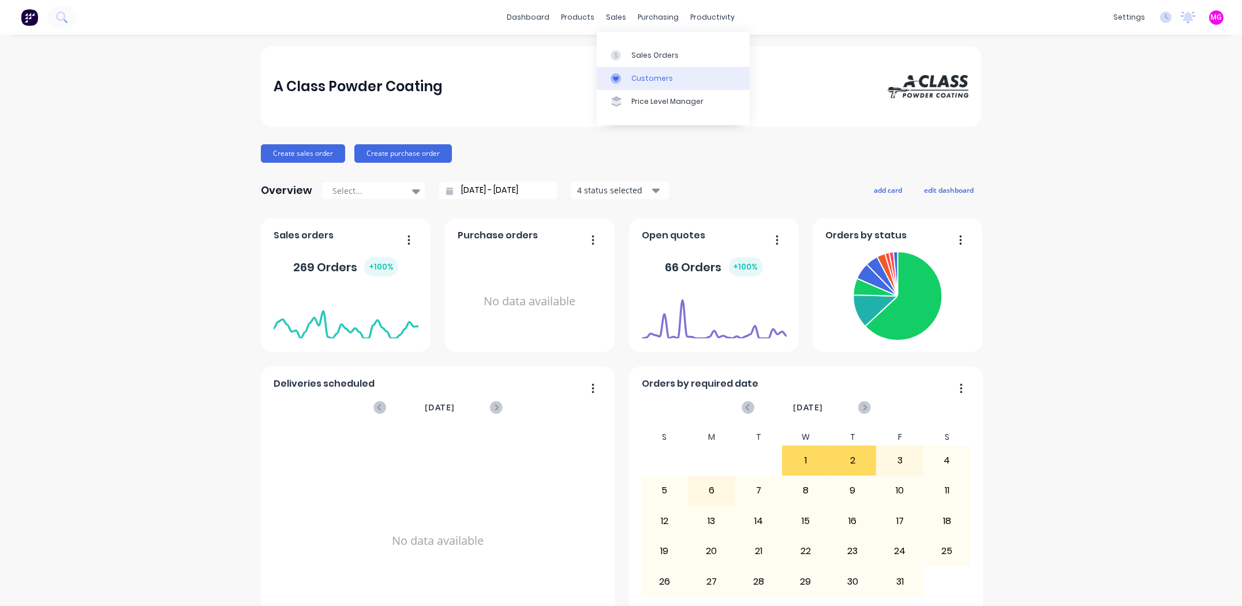
drag, startPoint x: 0, startPoint y: 0, endPoint x: 628, endPoint y: 70, distance: 632.3
click at [628, 70] on link "Customers" at bounding box center [673, 78] width 153 height 23
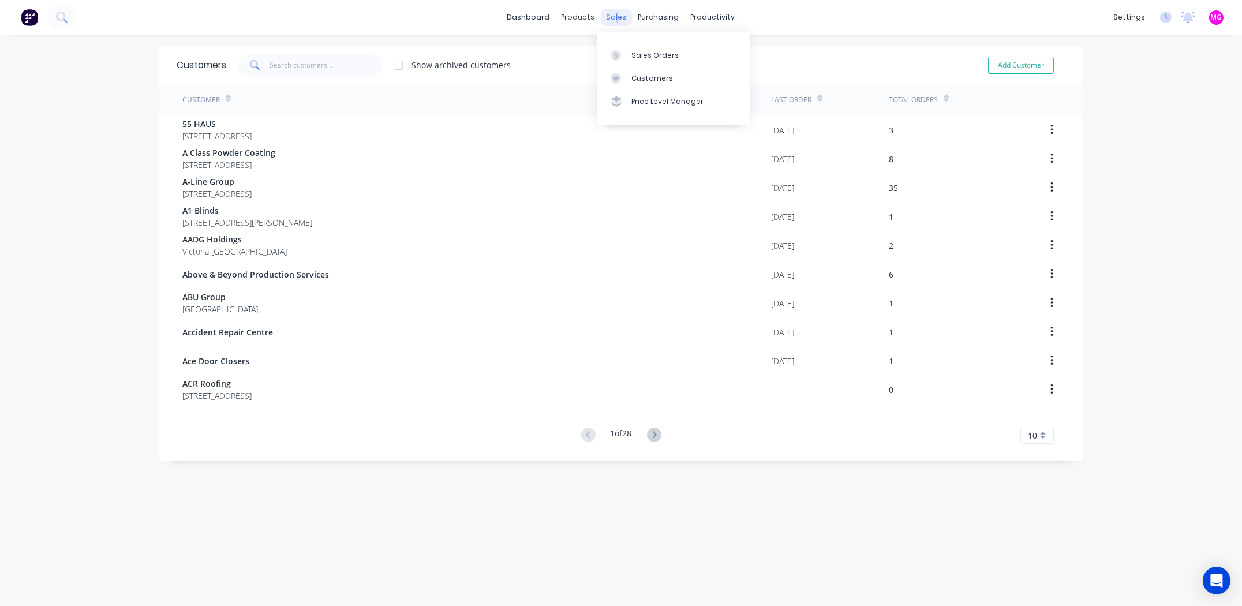
click at [613, 18] on div "sales" at bounding box center [617, 17] width 32 height 17
click at [645, 54] on div "Sales Orders" at bounding box center [654, 55] width 47 height 10
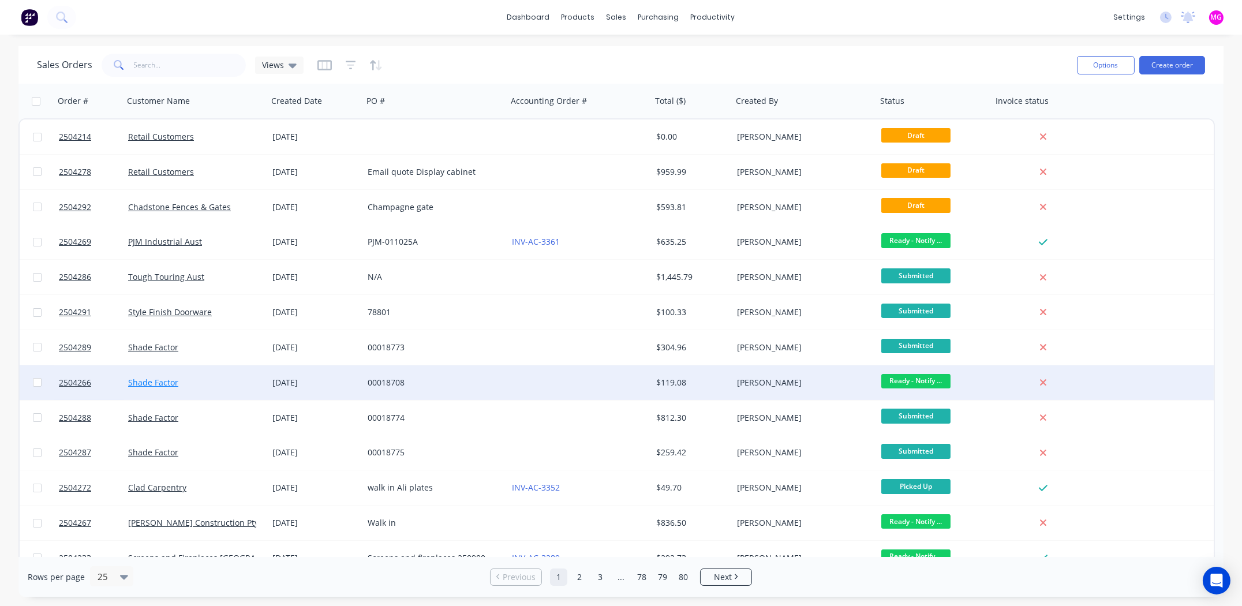
click at [154, 383] on link "Shade Factor" at bounding box center [153, 382] width 50 height 11
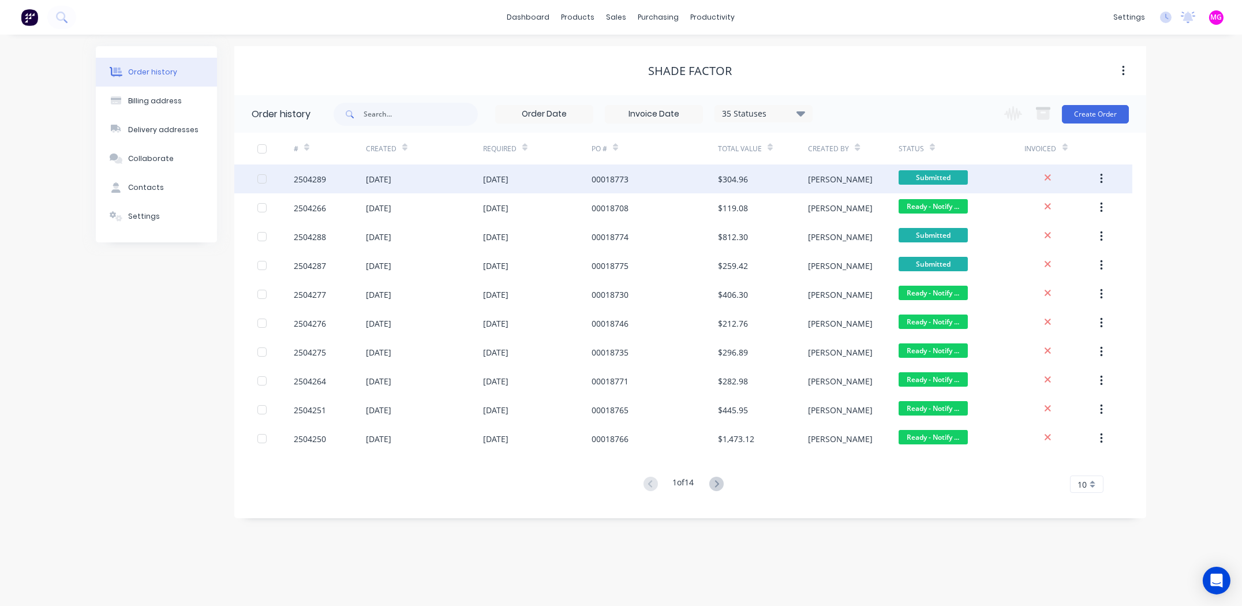
click at [312, 176] on div "2504289" at bounding box center [310, 179] width 32 height 12
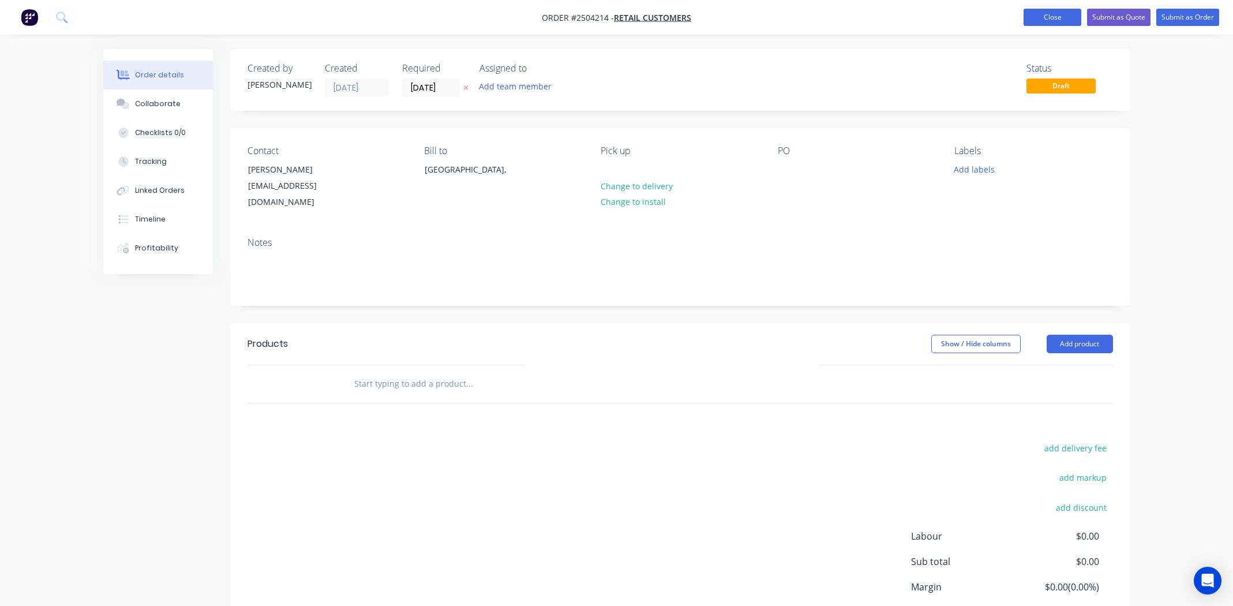
click at [1045, 15] on button "Close" at bounding box center [1053, 17] width 58 height 17
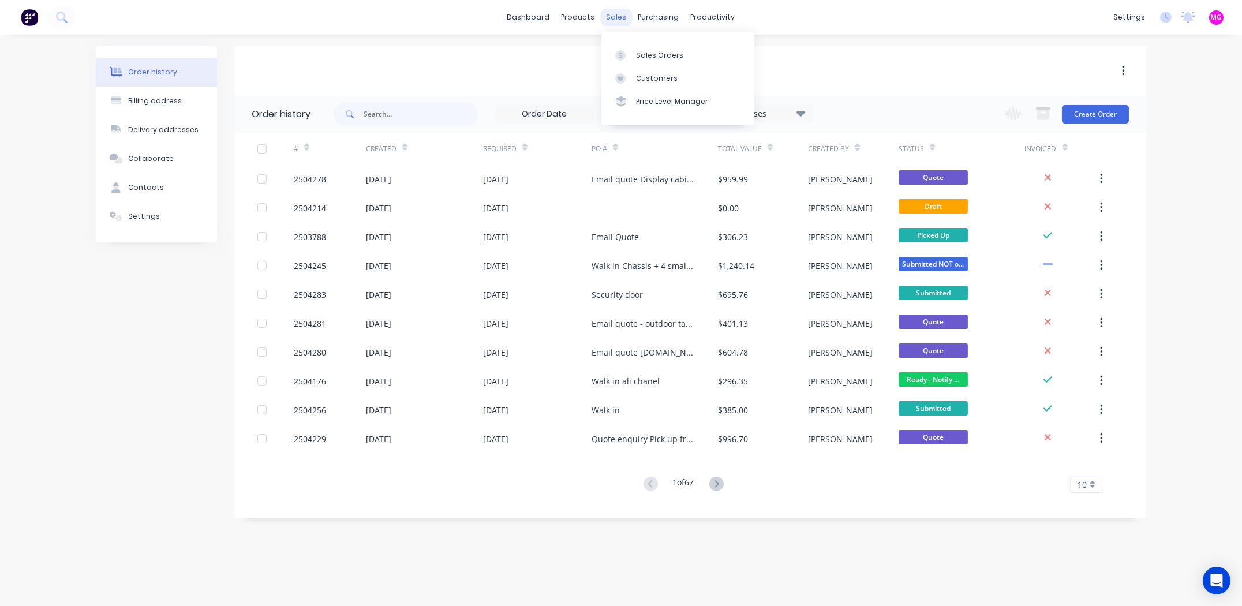
click at [614, 17] on div "sales" at bounding box center [617, 17] width 32 height 17
click at [633, 48] on link "Sales Orders" at bounding box center [677, 54] width 153 height 23
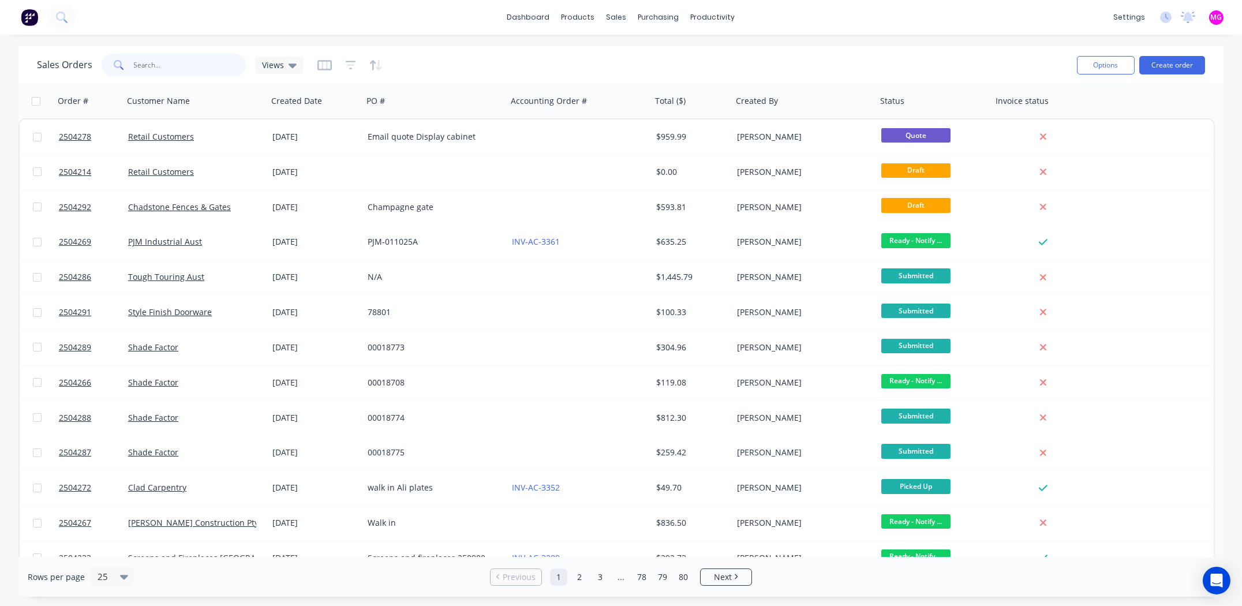
click at [187, 66] on input "text" at bounding box center [190, 65] width 113 height 23
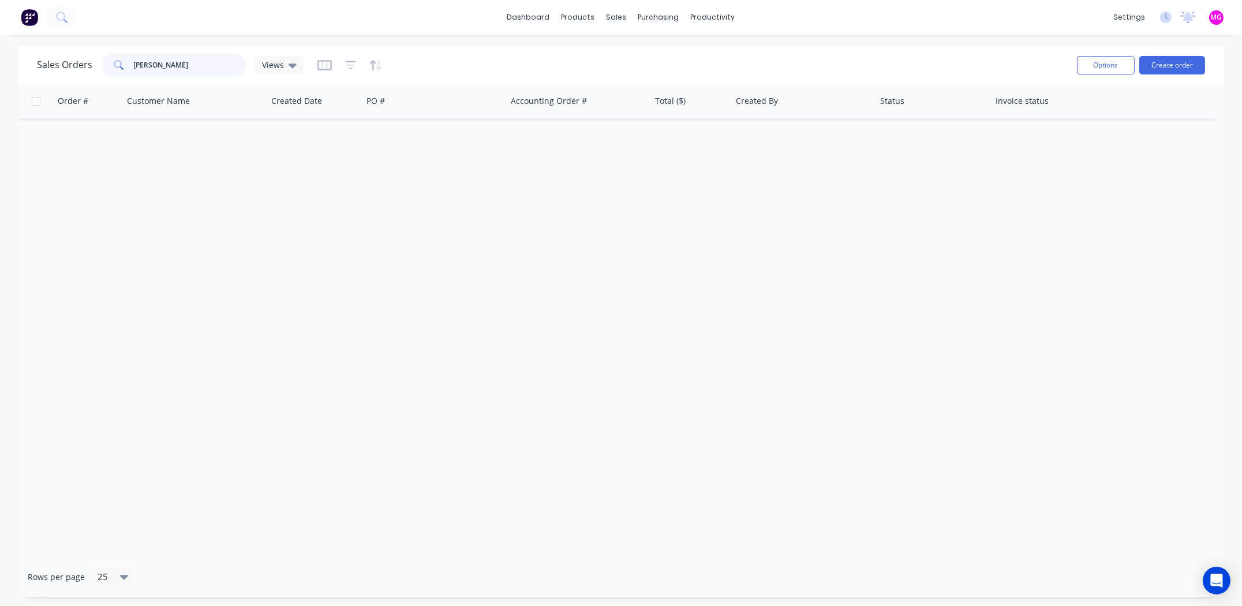
click at [161, 63] on input "[PERSON_NAME]" at bounding box center [190, 65] width 113 height 23
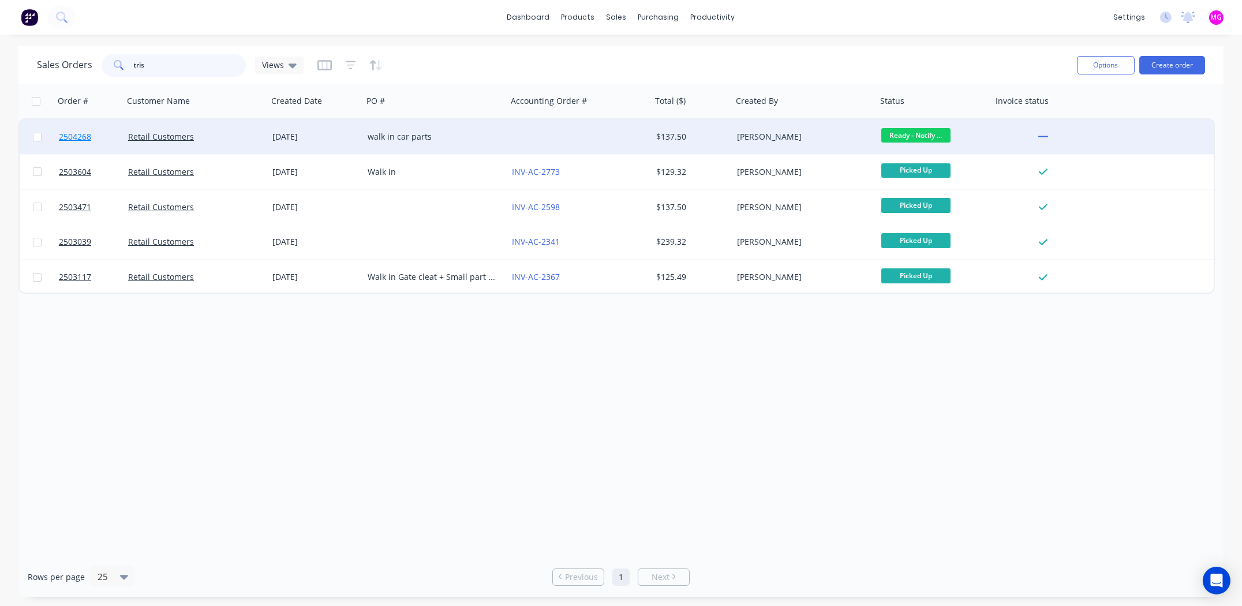
type input "tris"
click at [84, 136] on span "2504268" at bounding box center [75, 137] width 32 height 12
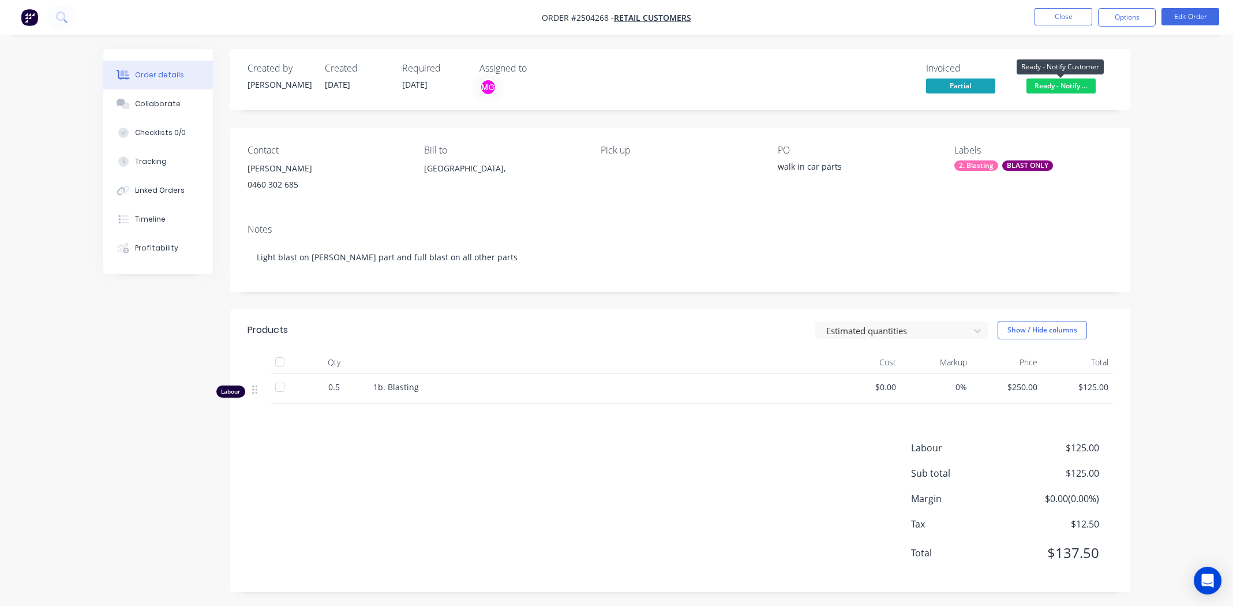
click at [1077, 86] on span "Ready - Notify ..." at bounding box center [1061, 85] width 69 height 14
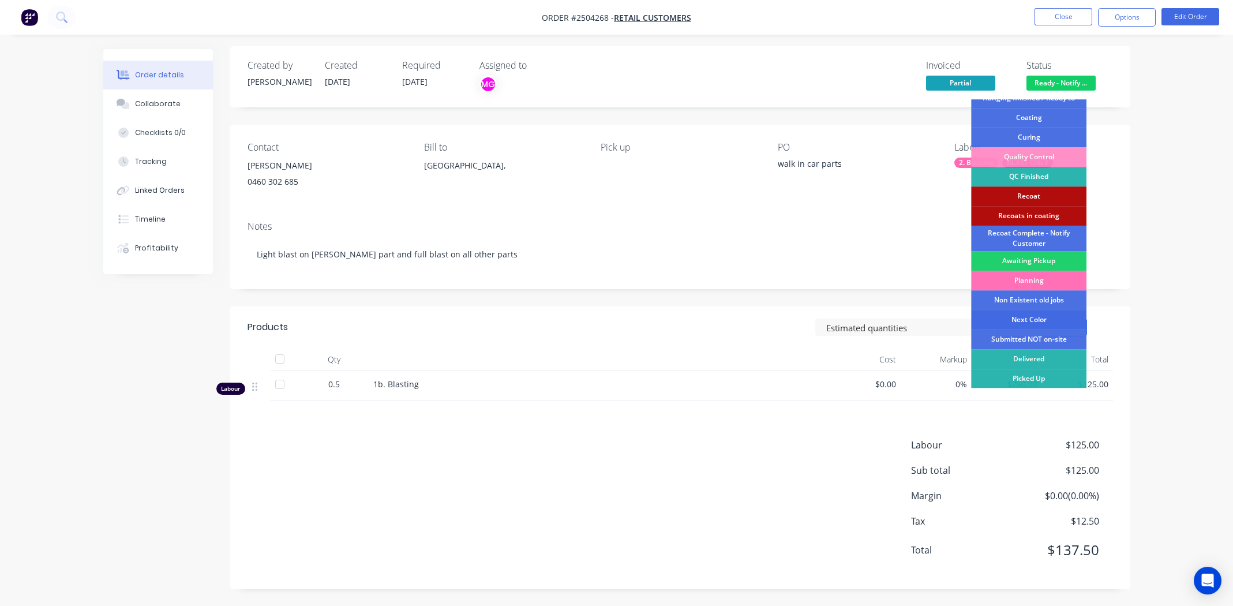
scroll to position [4, 0]
click at [1045, 373] on div "Picked Up" at bounding box center [1028, 378] width 115 height 20
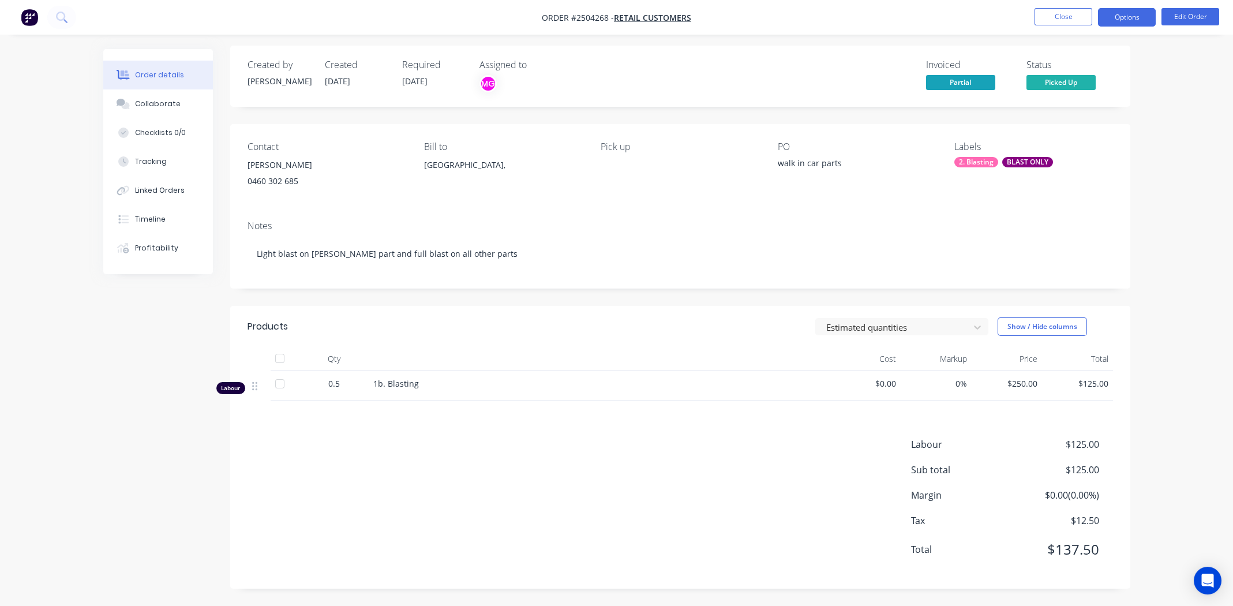
click at [1125, 17] on button "Options" at bounding box center [1127, 17] width 58 height 18
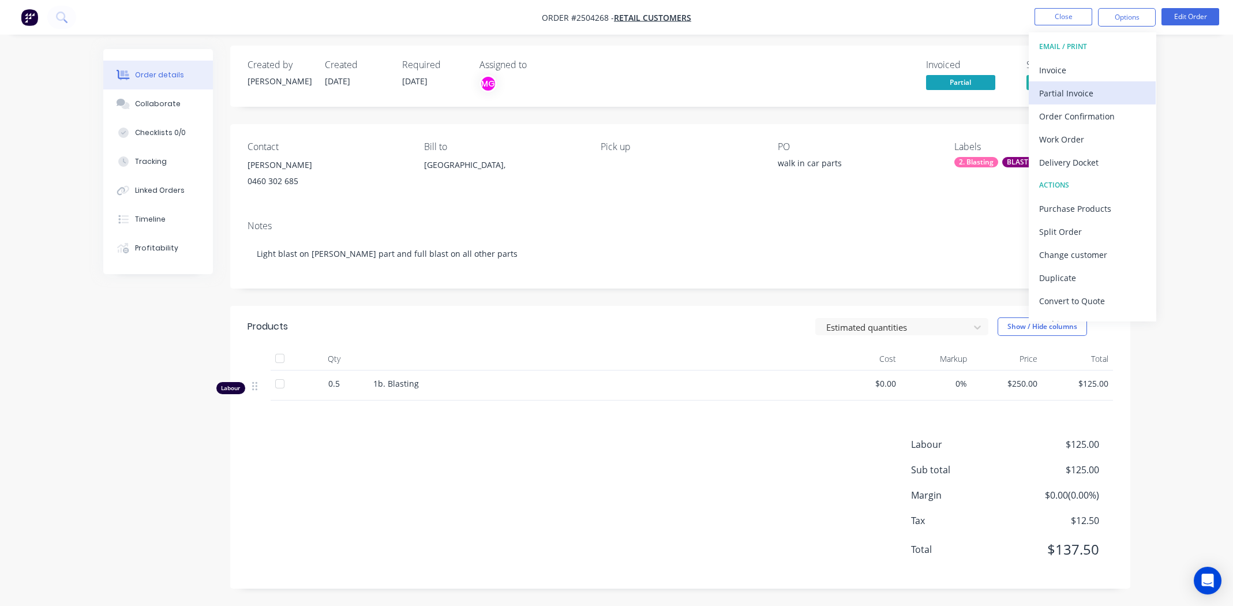
click at [1080, 96] on div "Partial Invoice" at bounding box center [1092, 93] width 106 height 17
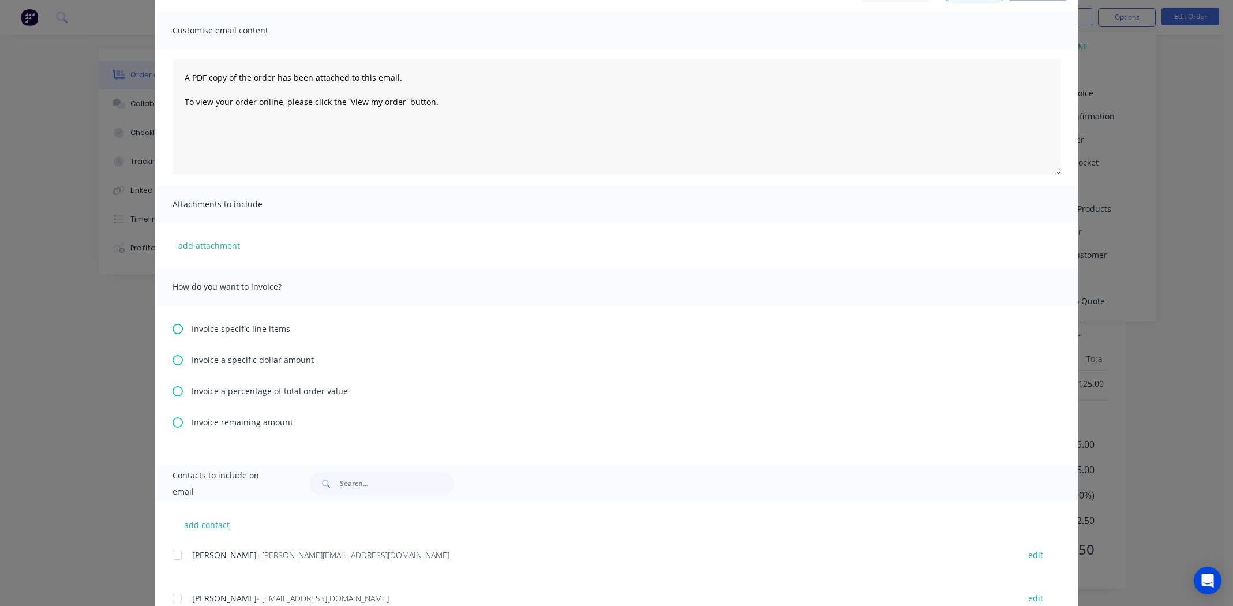
scroll to position [332, 0]
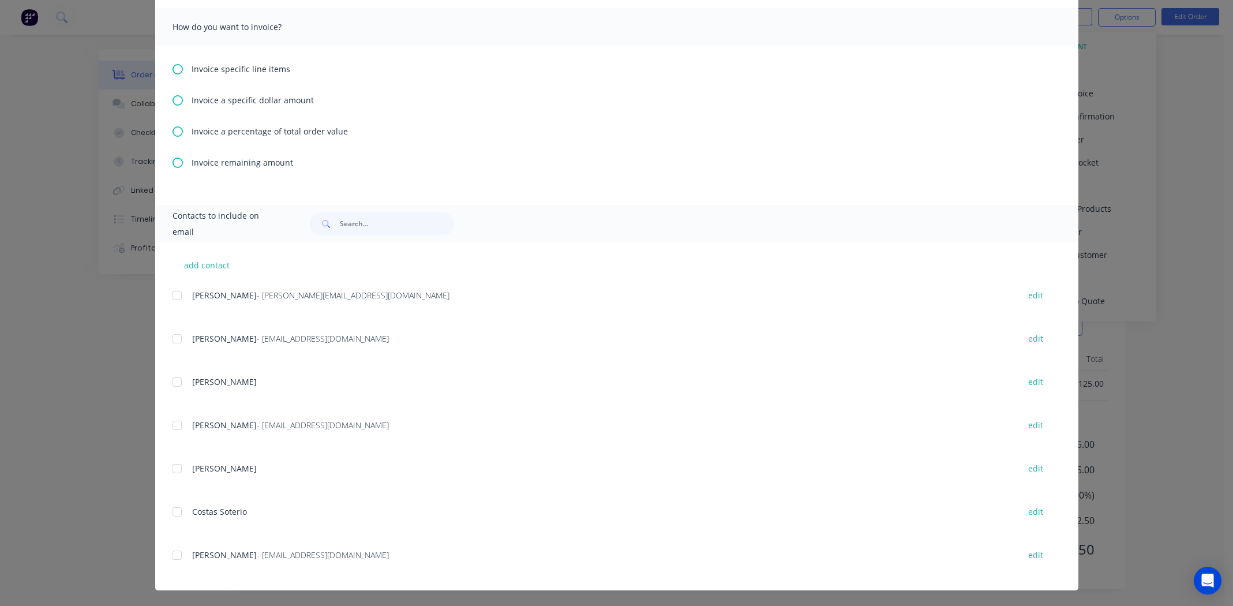
click at [173, 100] on icon at bounding box center [178, 100] width 10 height 10
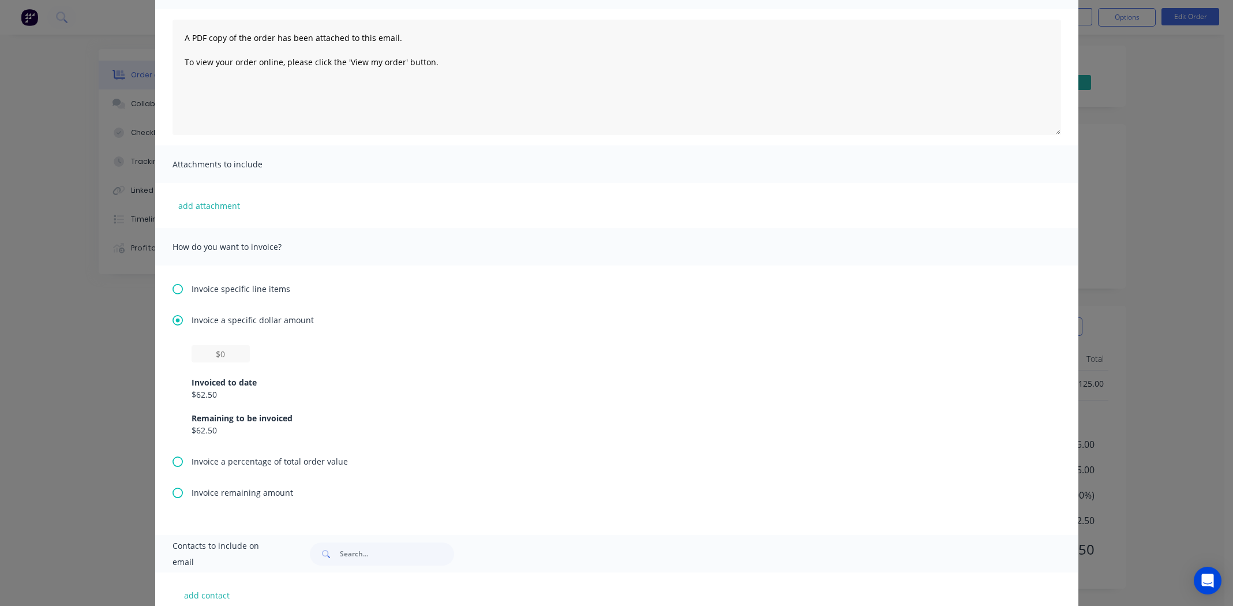
scroll to position [115, 0]
drag, startPoint x: 218, startPoint y: 425, endPoint x: 186, endPoint y: 425, distance: 32.3
click at [186, 425] on div "Invoiced to date $62.50 Remaining to be invoiced $62.50" at bounding box center [617, 397] width 889 height 110
click at [404, 470] on div "Invoice specific line items Invoice a specific dollar amount Invoiced to date $…" at bounding box center [616, 398] width 923 height 270
drag, startPoint x: 218, startPoint y: 424, endPoint x: 191, endPoint y: 428, distance: 26.9
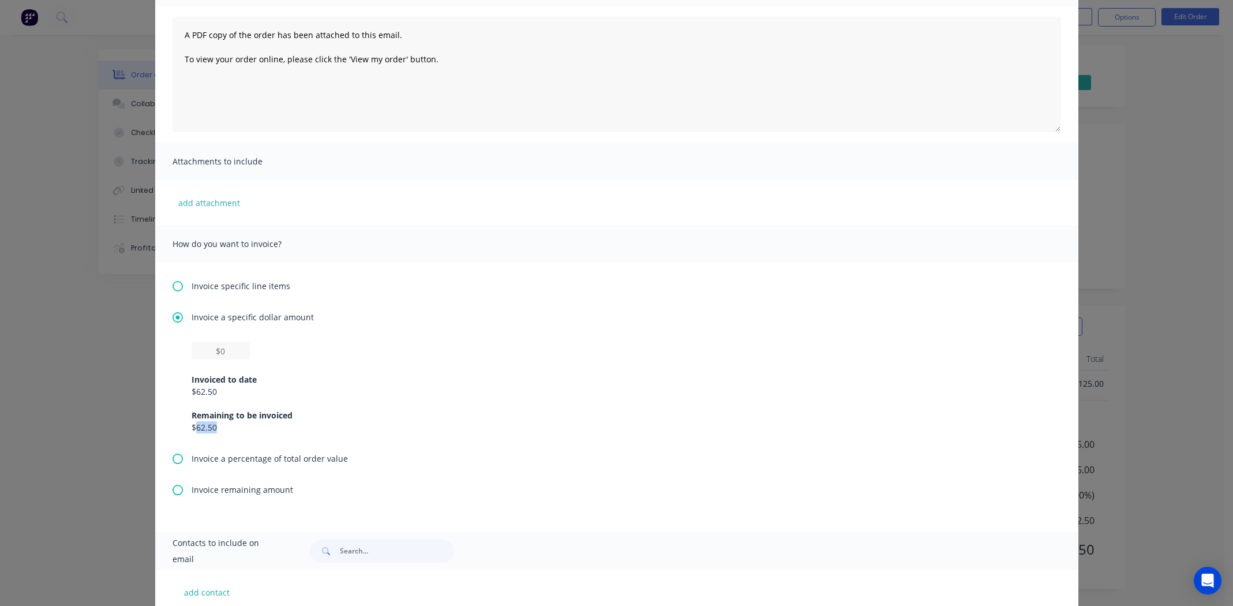
click at [192, 428] on div "$62.50" at bounding box center [617, 427] width 851 height 12
copy div "62.50"
click at [217, 350] on input "text" at bounding box center [221, 350] width 58 height 17
paste input "$62.50"
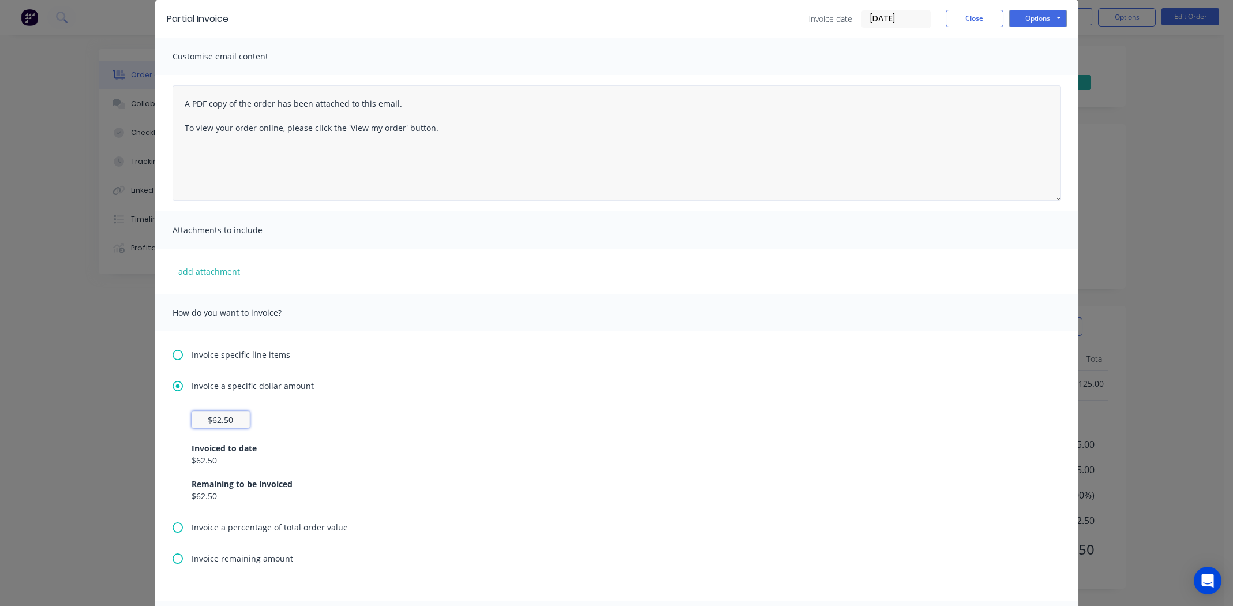
scroll to position [0, 0]
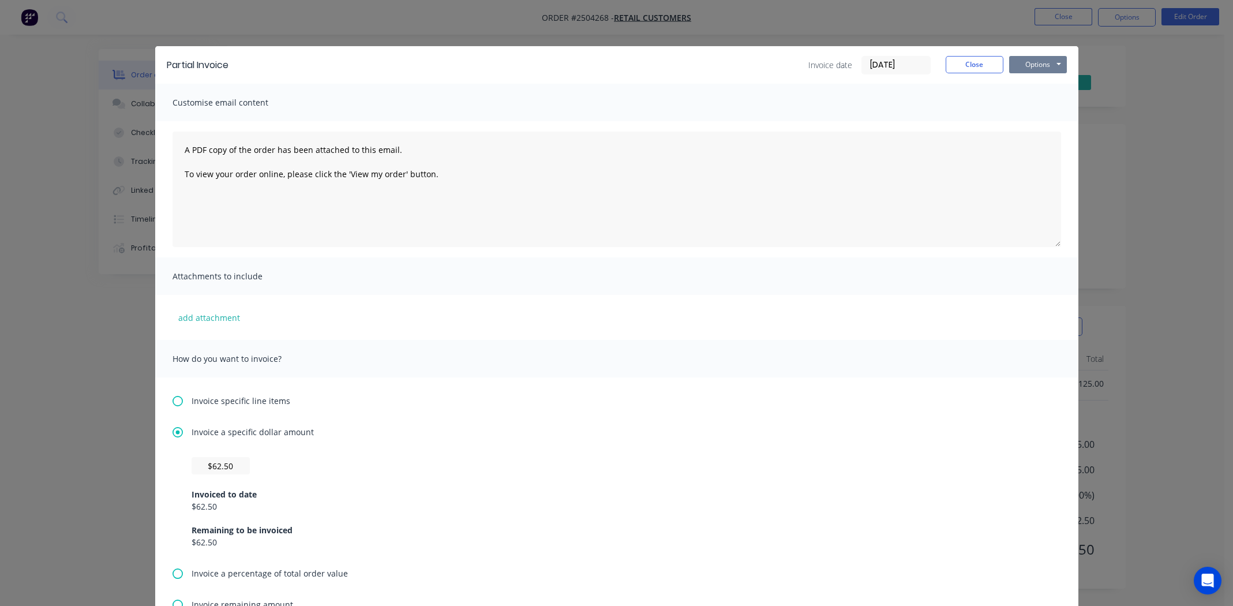
type input "$62.5"
click at [1030, 61] on button "Options" at bounding box center [1038, 64] width 58 height 17
click at [1032, 104] on button "Print" at bounding box center [1046, 104] width 74 height 19
click at [970, 61] on button "Close" at bounding box center [975, 64] width 58 height 17
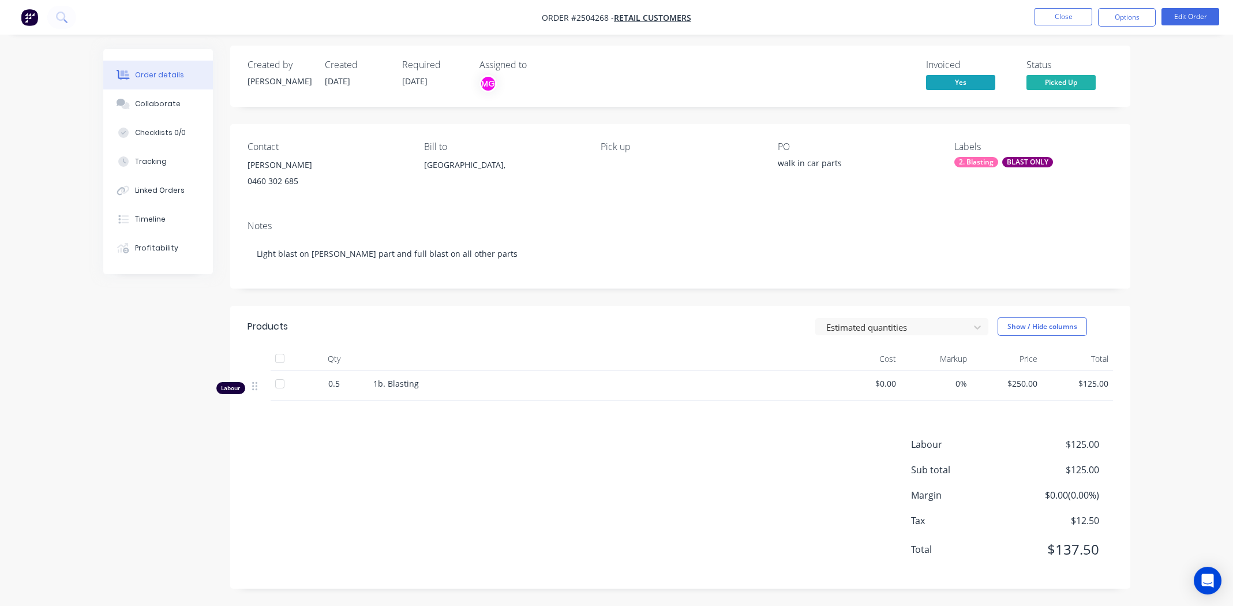
click at [676, 75] on div "Invoiced Yes Status Picked Up" at bounding box center [854, 75] width 518 height 33
click at [1063, 16] on button "Close" at bounding box center [1064, 16] width 58 height 17
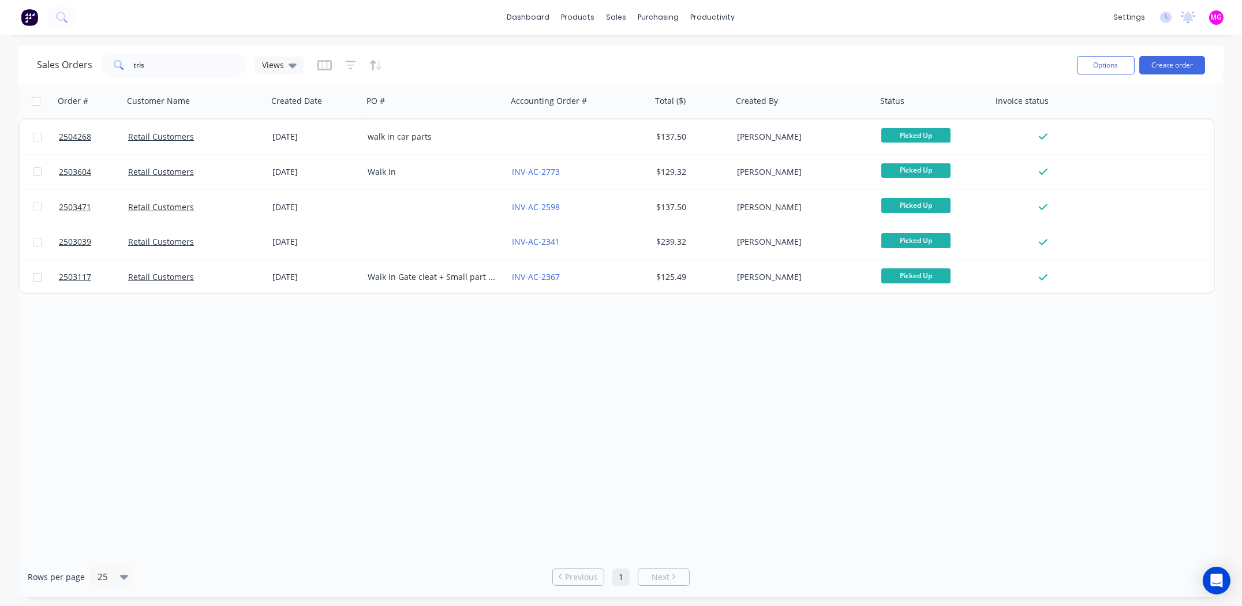
click at [585, 422] on div "Order # Customer Name Created Date PO # Accounting Order # Total ($) Created By…" at bounding box center [620, 320] width 1205 height 473
